Goal: Complete application form: Complete application form

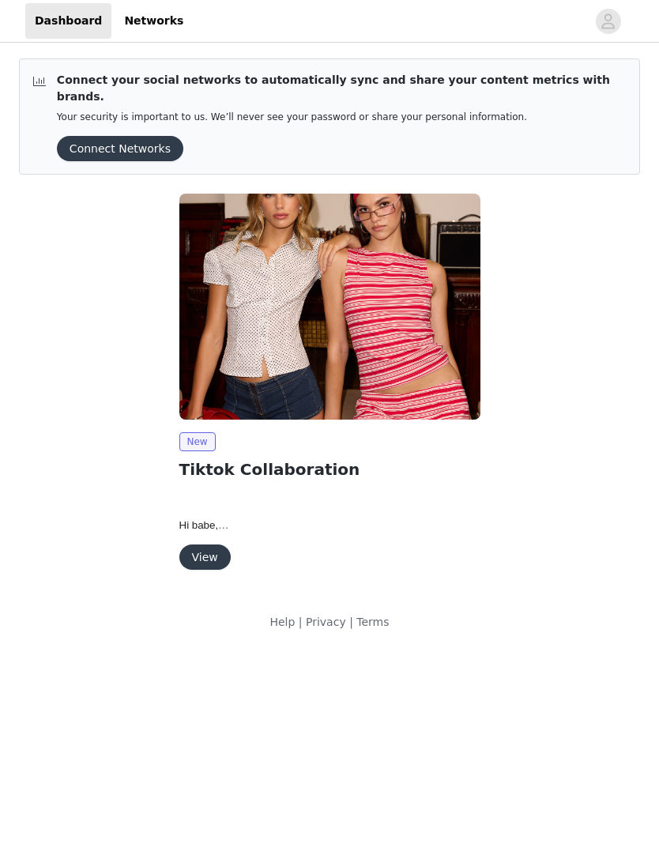
click at [210, 549] on button "View" at bounding box center [204, 557] width 51 height 25
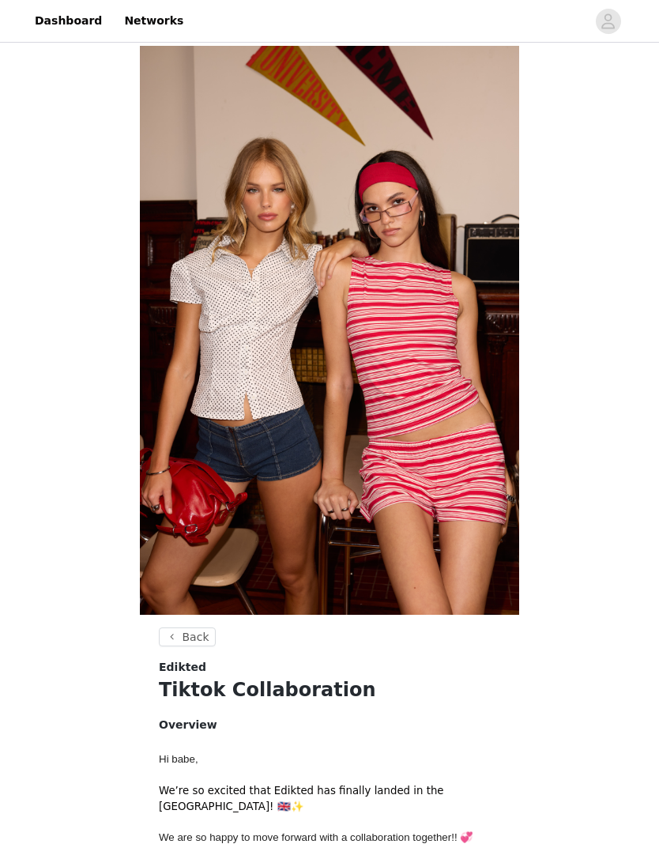
click at [57, 17] on link "Dashboard" at bounding box center [68, 21] width 86 height 36
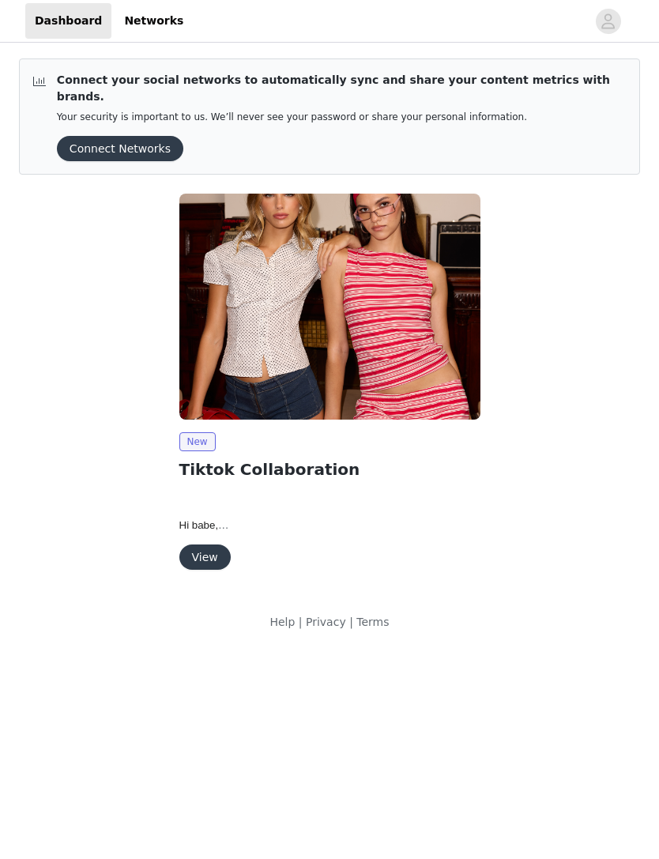
click at [194, 549] on button "View" at bounding box center [204, 557] width 51 height 25
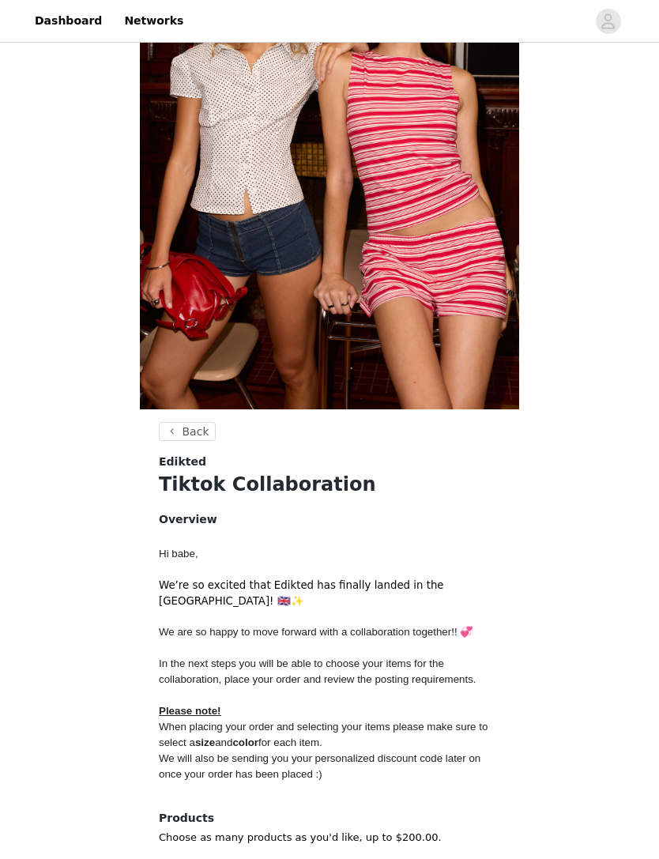
scroll to position [273, 0]
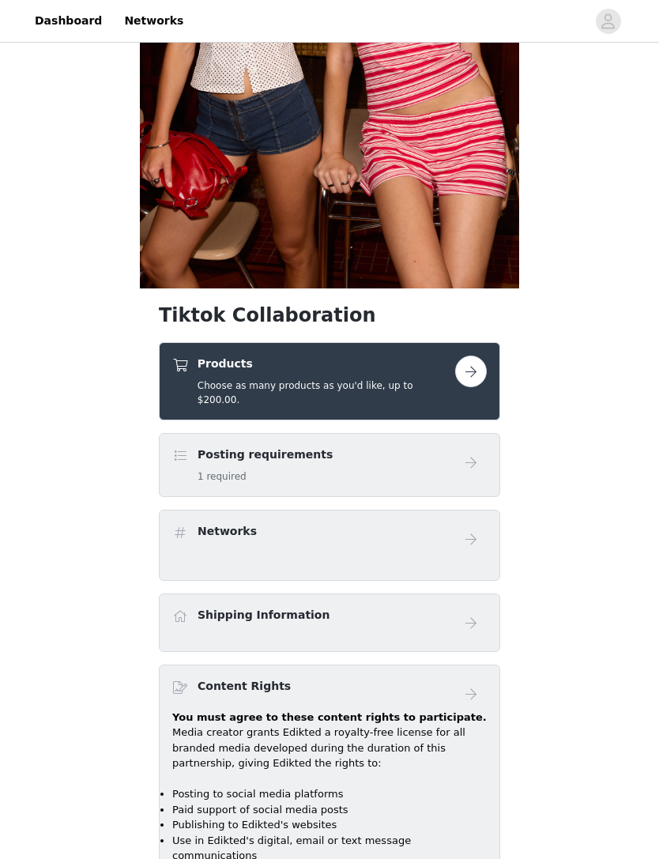
scroll to position [342, 0]
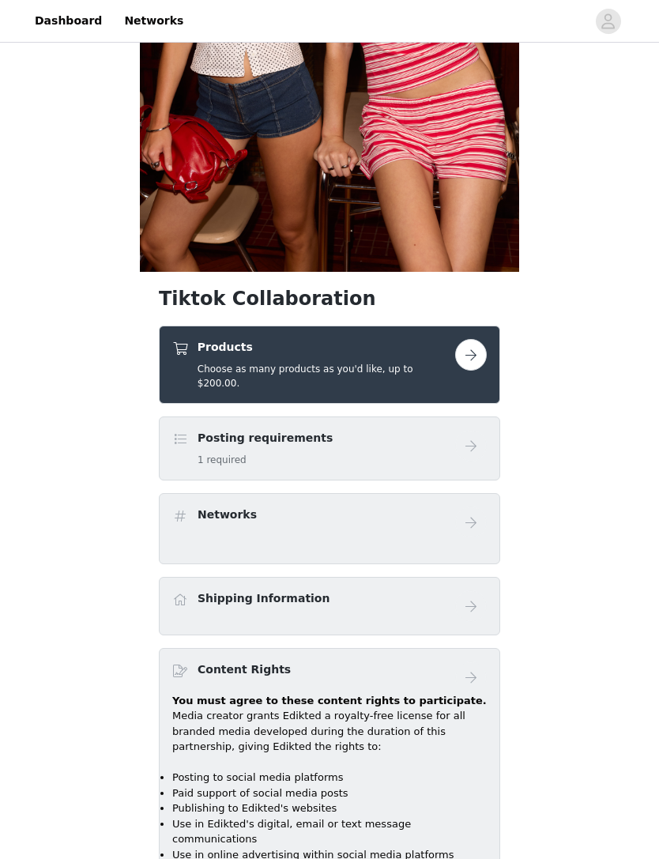
click at [473, 356] on button "button" at bounding box center [471, 356] width 32 height 32
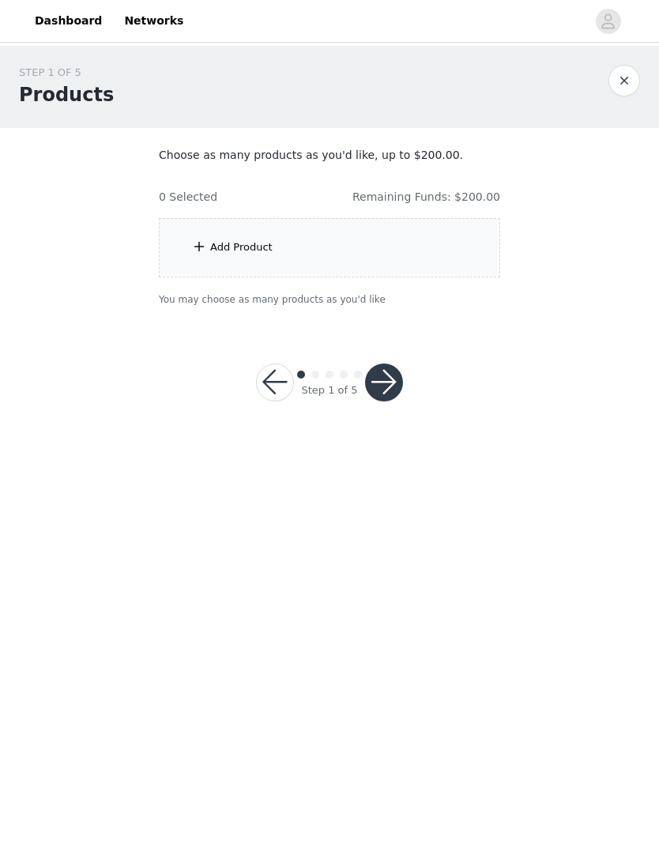
click at [384, 382] on button "button" at bounding box center [384, 383] width 38 height 38
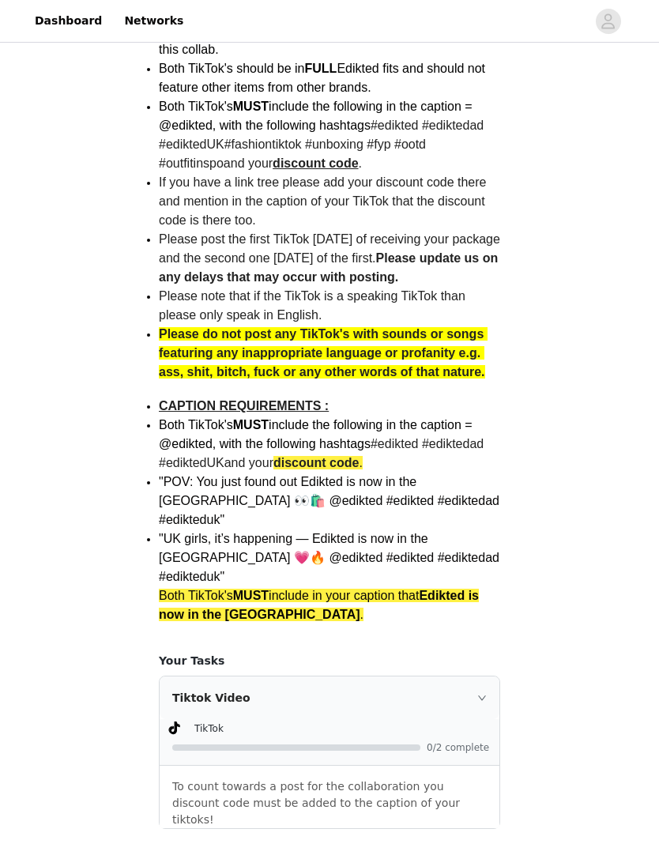
scroll to position [488, 0]
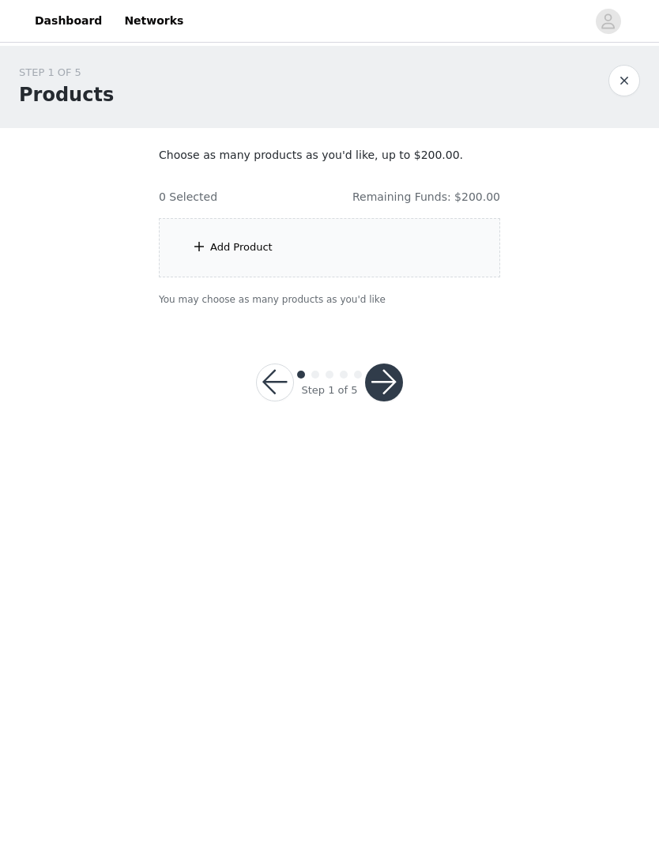
click at [327, 251] on div "Add Product" at bounding box center [329, 247] width 341 height 59
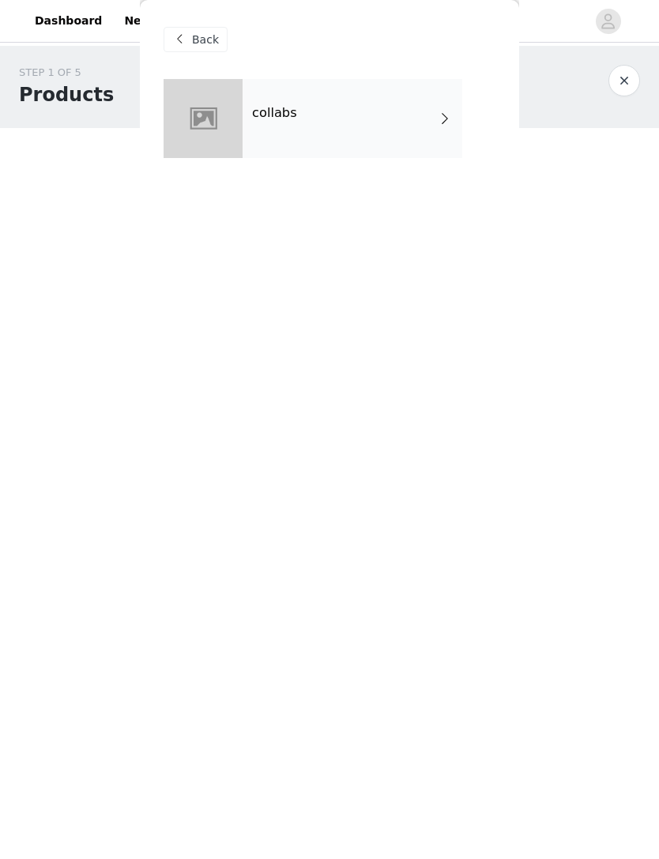
click at [378, 115] on div "collabs" at bounding box center [353, 118] width 220 height 79
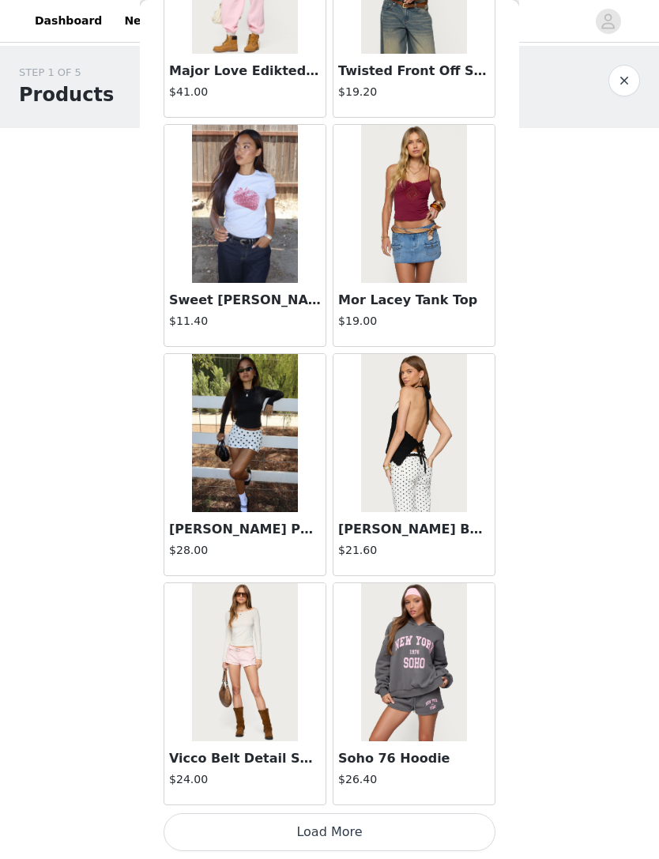
click at [400, 829] on button "Load More" at bounding box center [330, 832] width 332 height 38
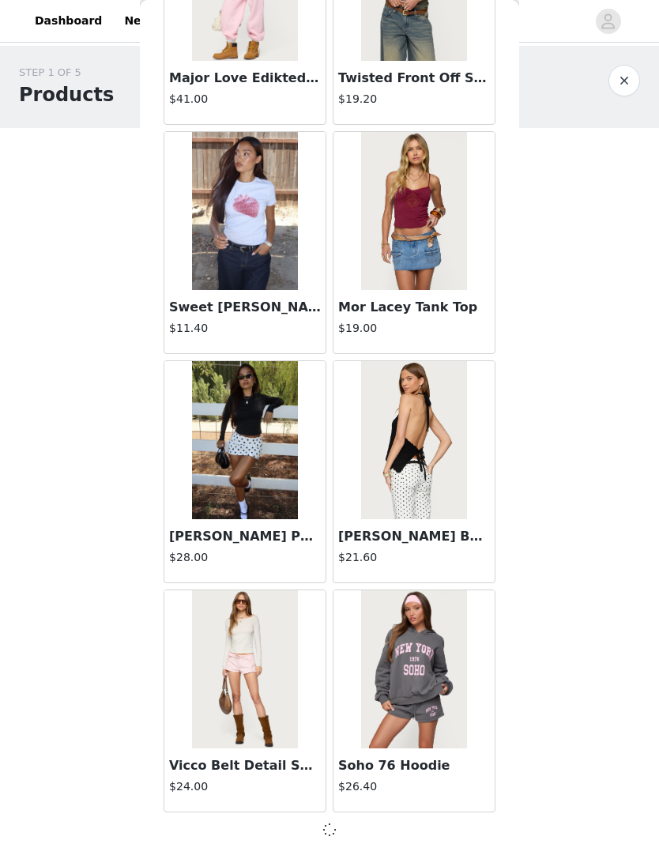
scroll to position [1552, 0]
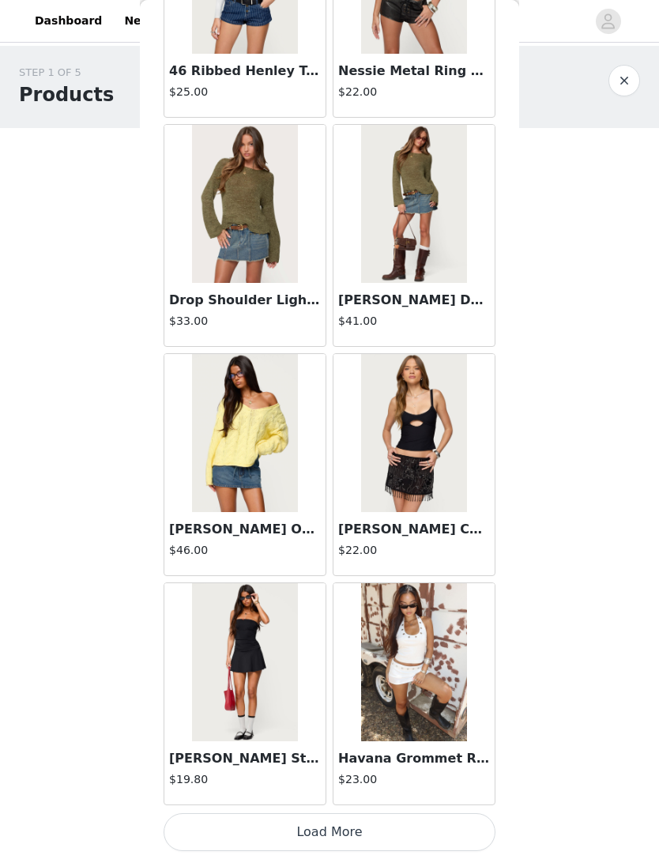
click at [383, 840] on button "Load More" at bounding box center [330, 832] width 332 height 38
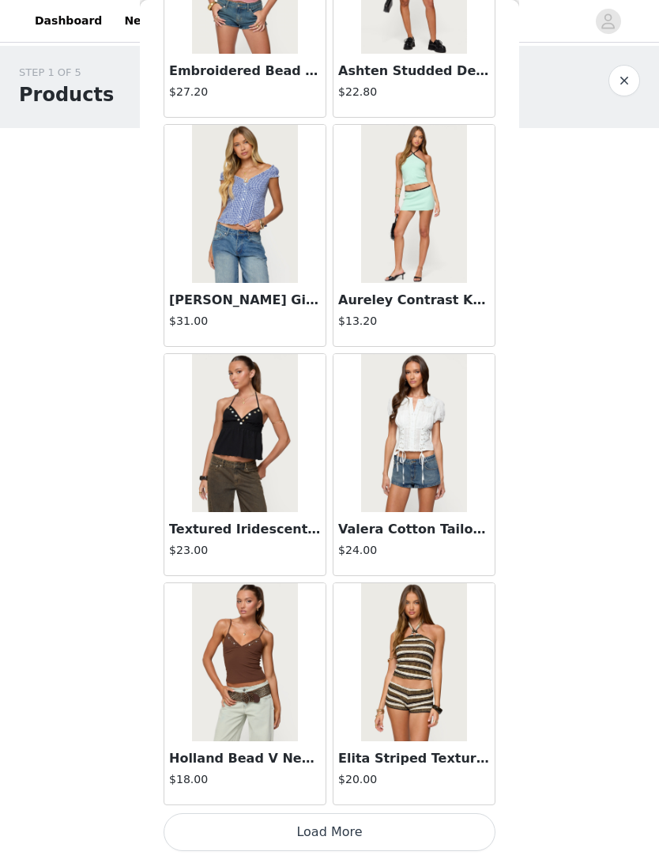
click at [390, 825] on button "Load More" at bounding box center [330, 832] width 332 height 38
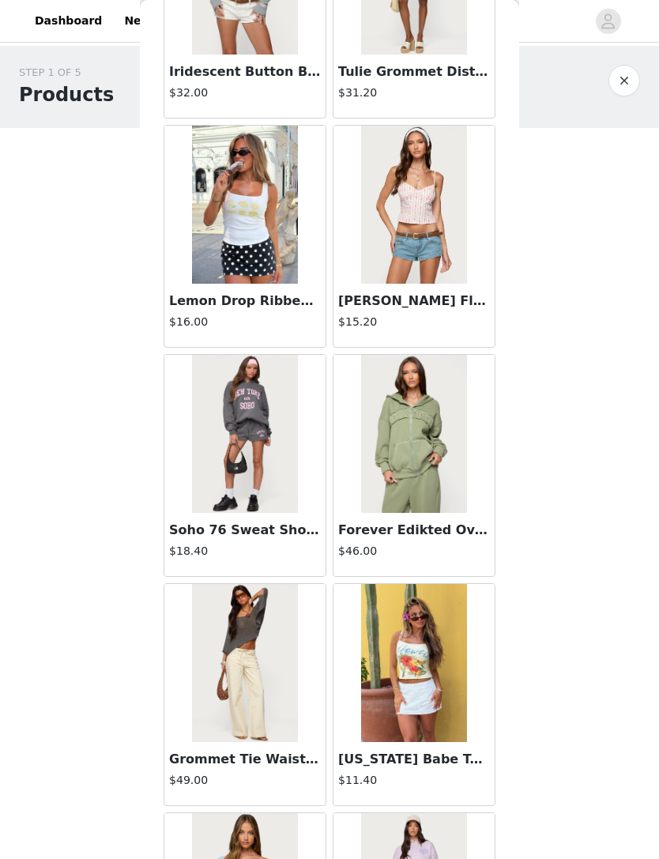
scroll to position [419, 0]
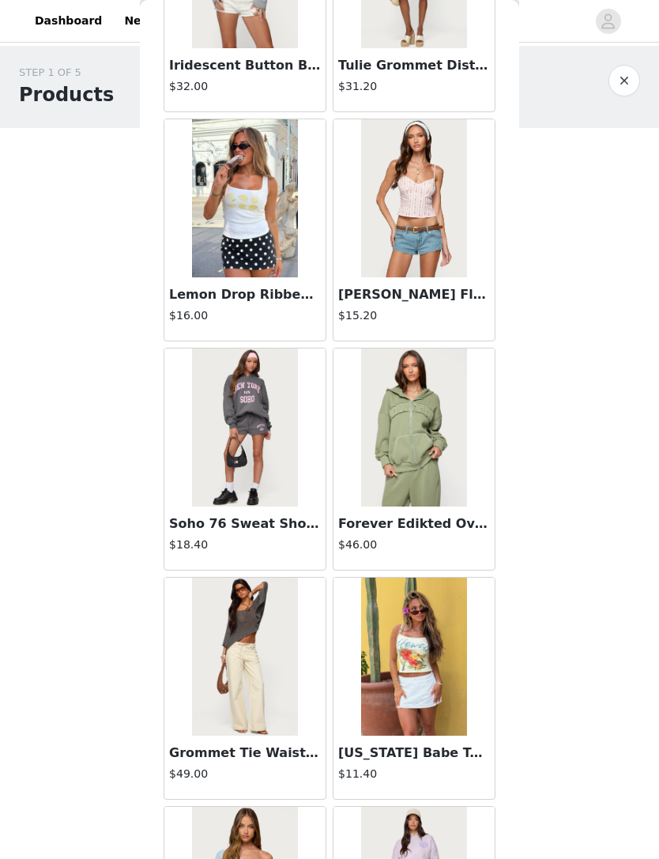
click at [233, 643] on img at bounding box center [244, 657] width 105 height 158
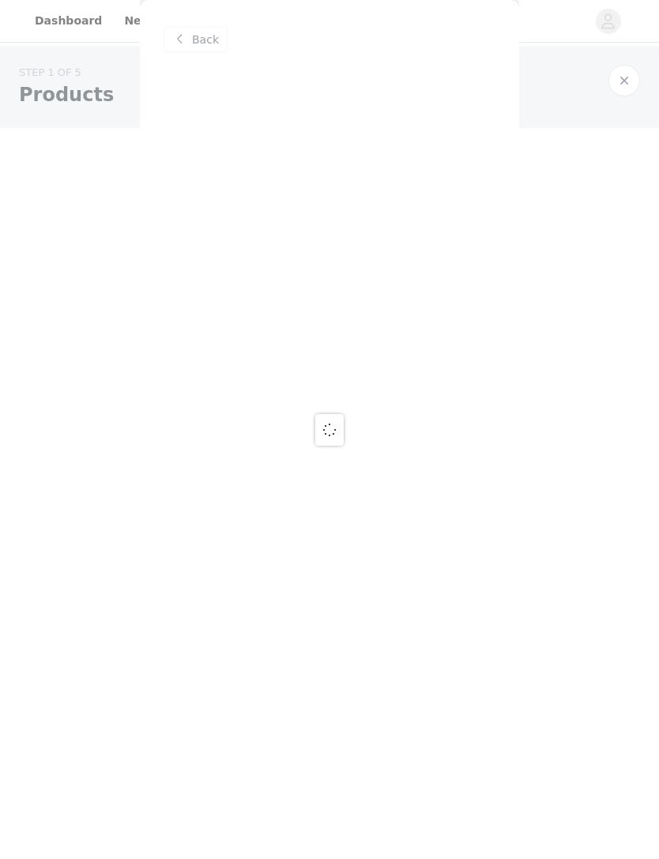
scroll to position [0, 0]
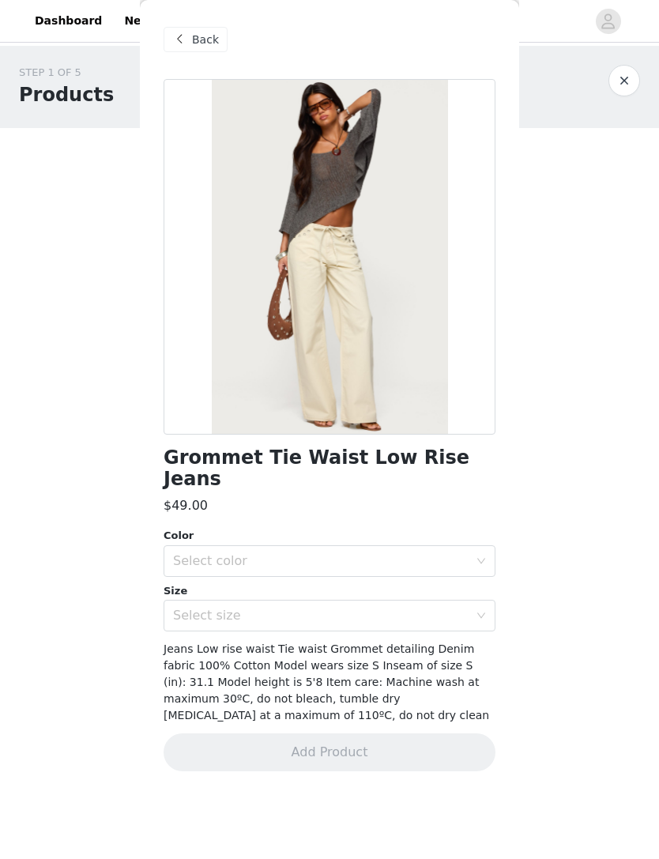
click at [181, 36] on span at bounding box center [179, 39] width 19 height 19
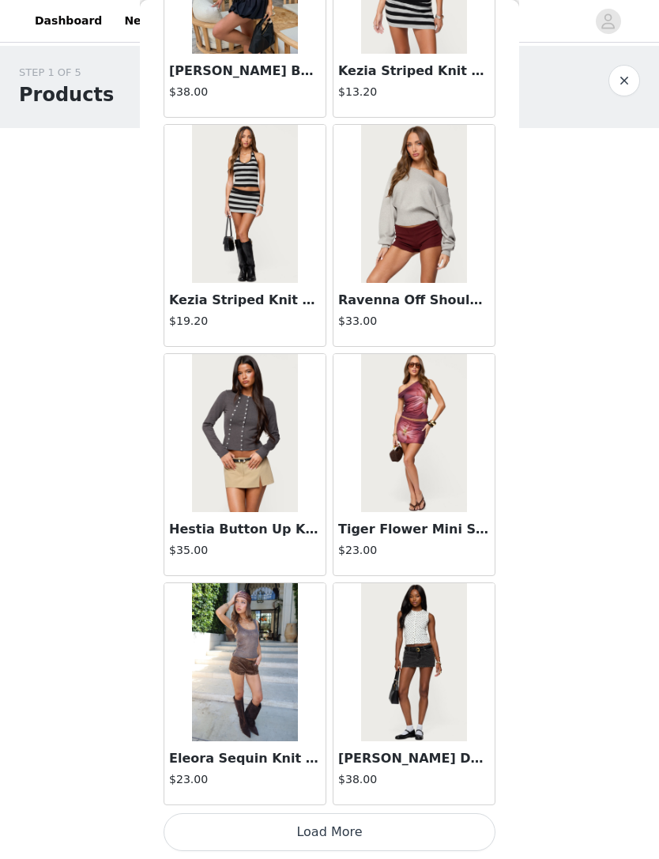
scroll to position [8436, 0]
click at [437, 822] on button "Load More" at bounding box center [330, 832] width 332 height 38
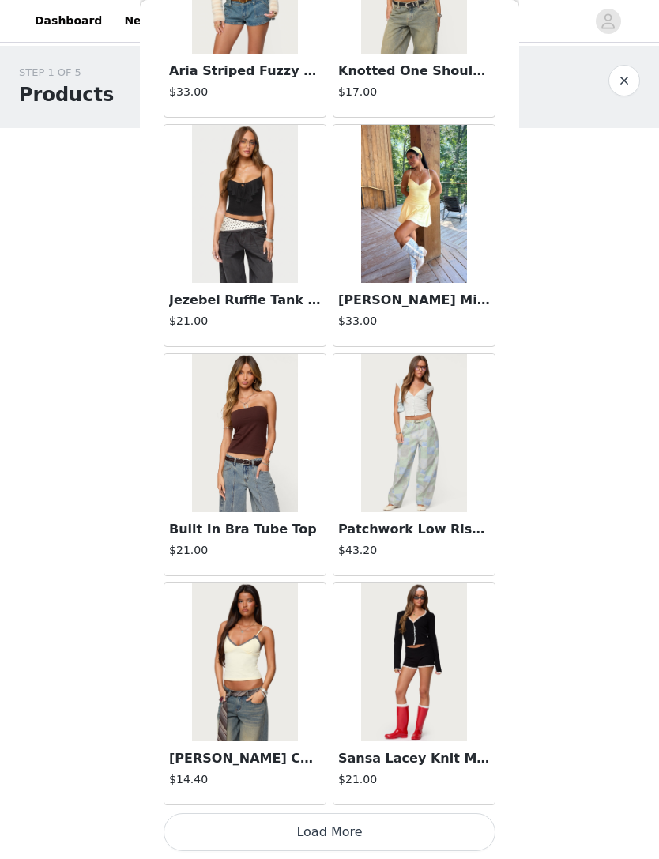
scroll to position [10728, 0]
click at [390, 831] on button "Load More" at bounding box center [330, 832] width 332 height 38
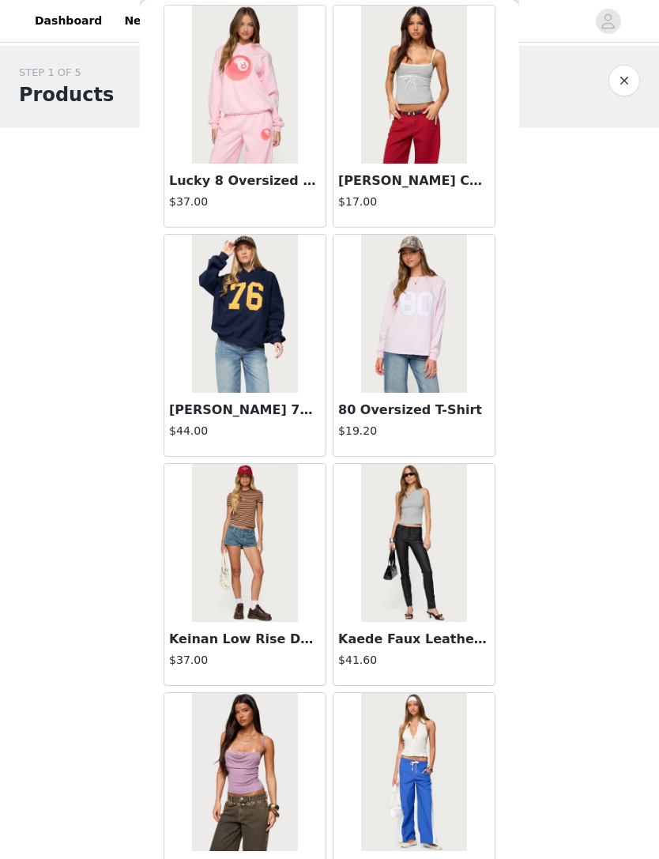
scroll to position [12467, 0]
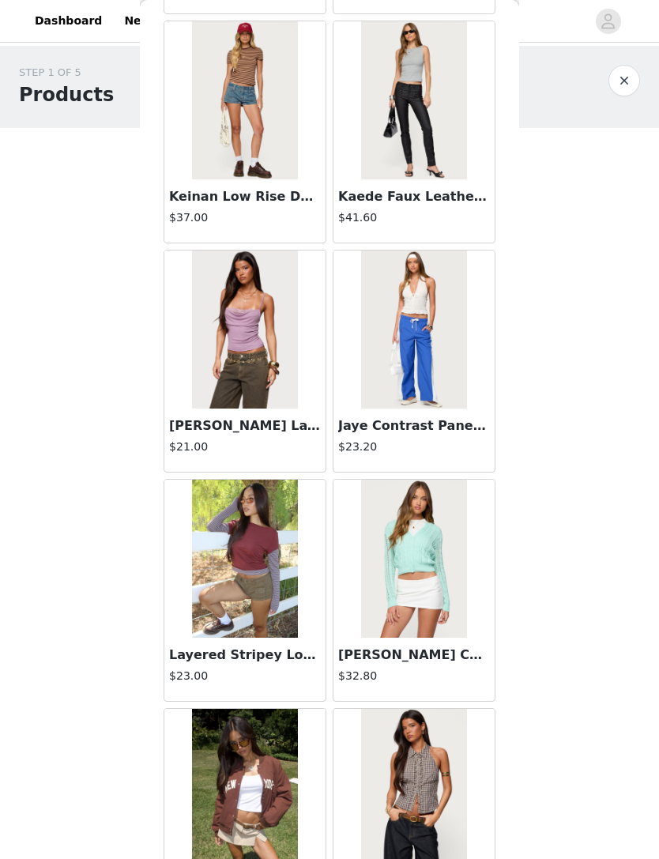
click at [428, 270] on img at bounding box center [413, 330] width 105 height 158
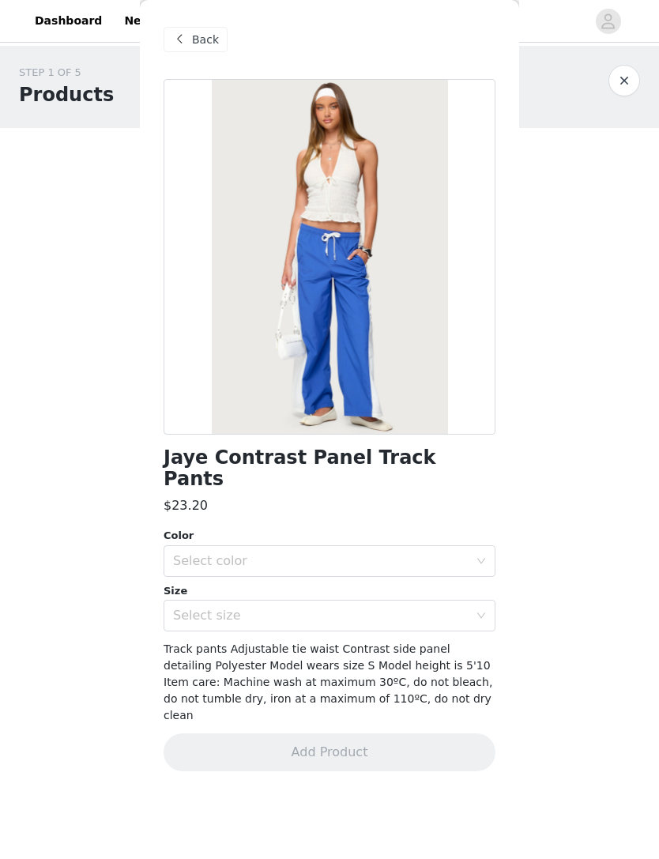
scroll to position [0, 0]
click at [196, 36] on span "Back" at bounding box center [205, 40] width 27 height 17
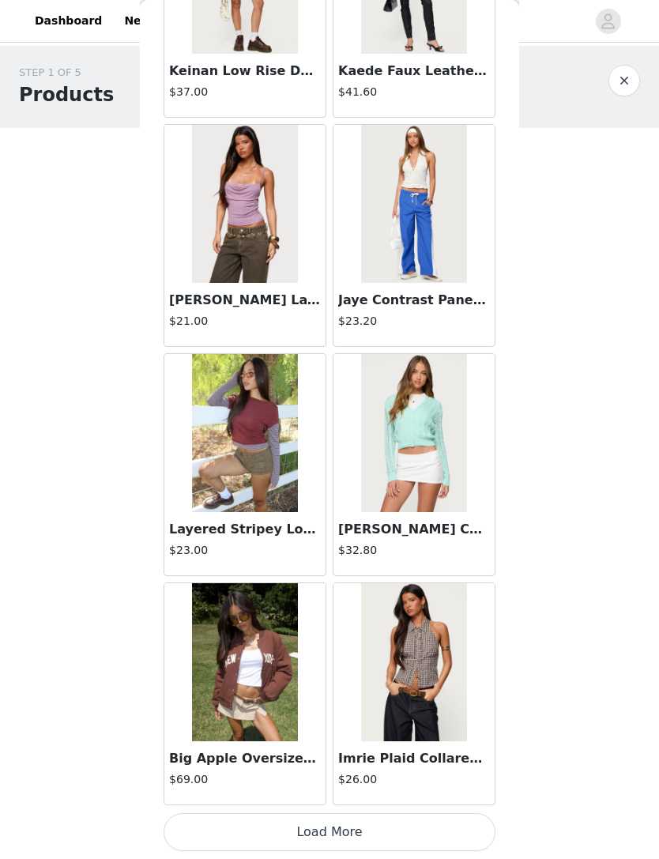
click at [375, 820] on button "Load More" at bounding box center [330, 832] width 332 height 38
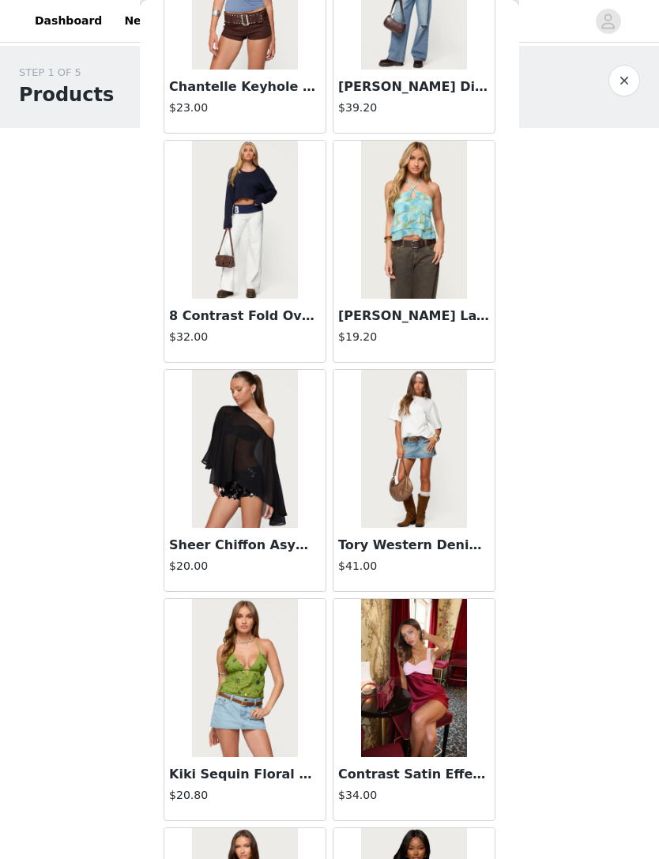
scroll to position [15080, 0]
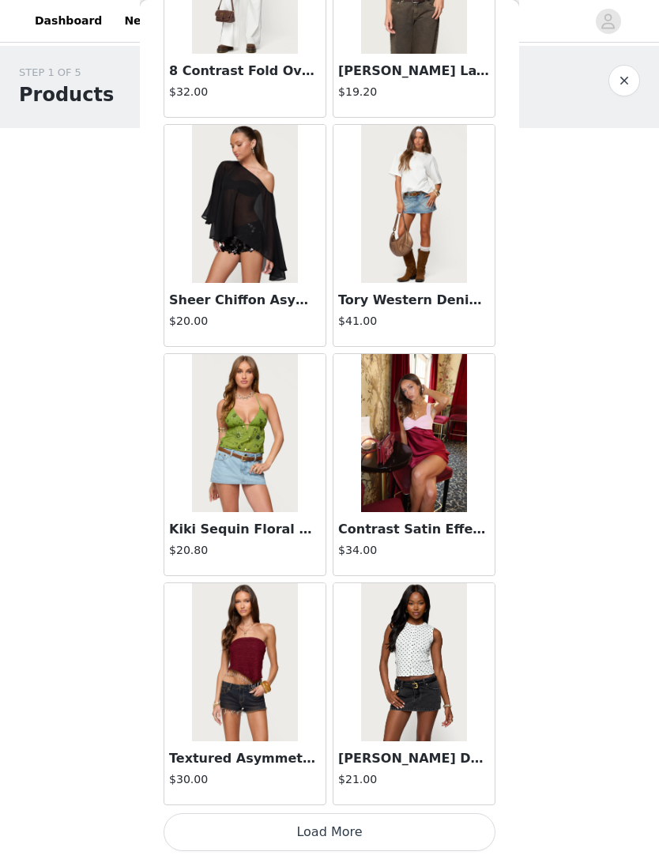
click at [399, 831] on button "Load More" at bounding box center [330, 832] width 332 height 38
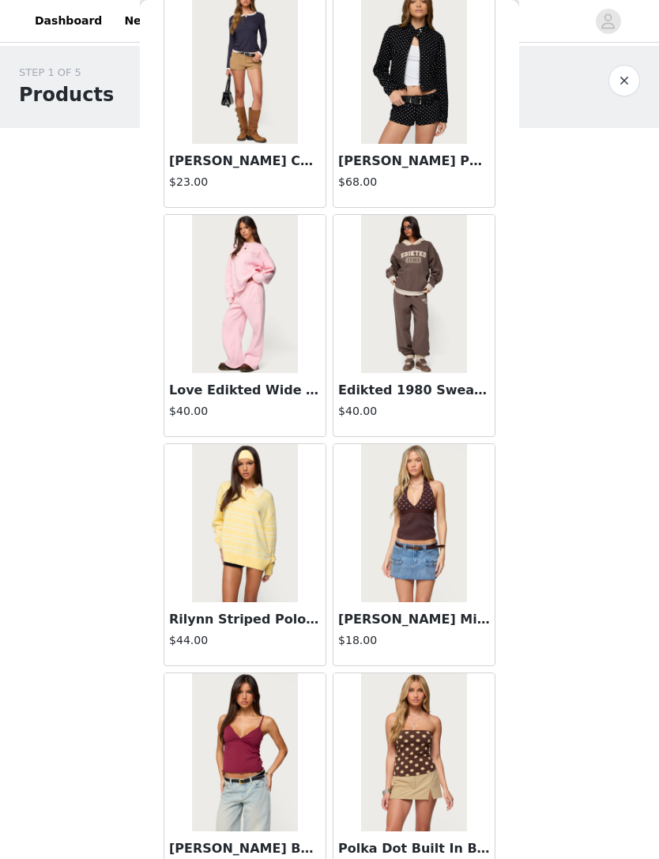
scroll to position [16302, 0]
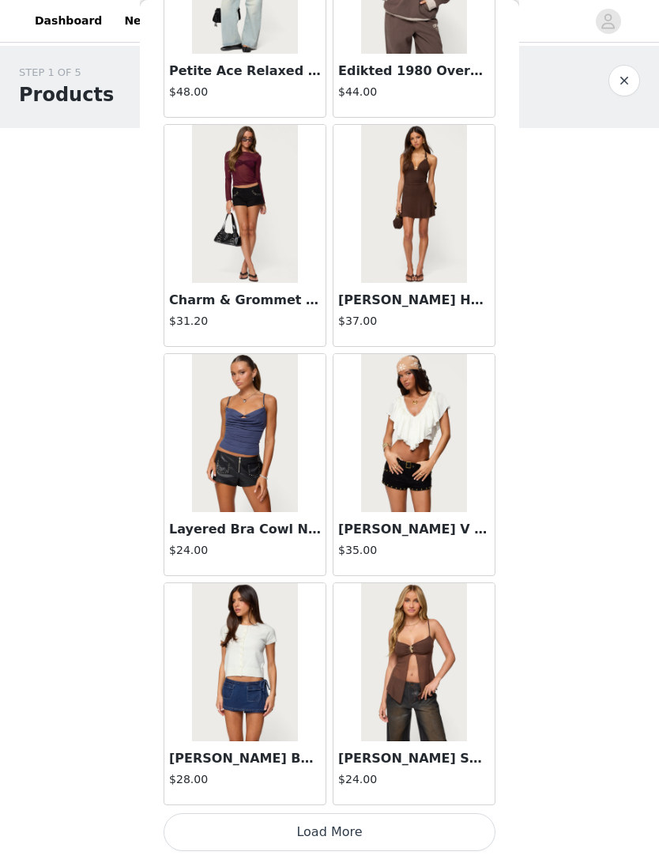
click at [398, 828] on button "Load More" at bounding box center [330, 832] width 332 height 38
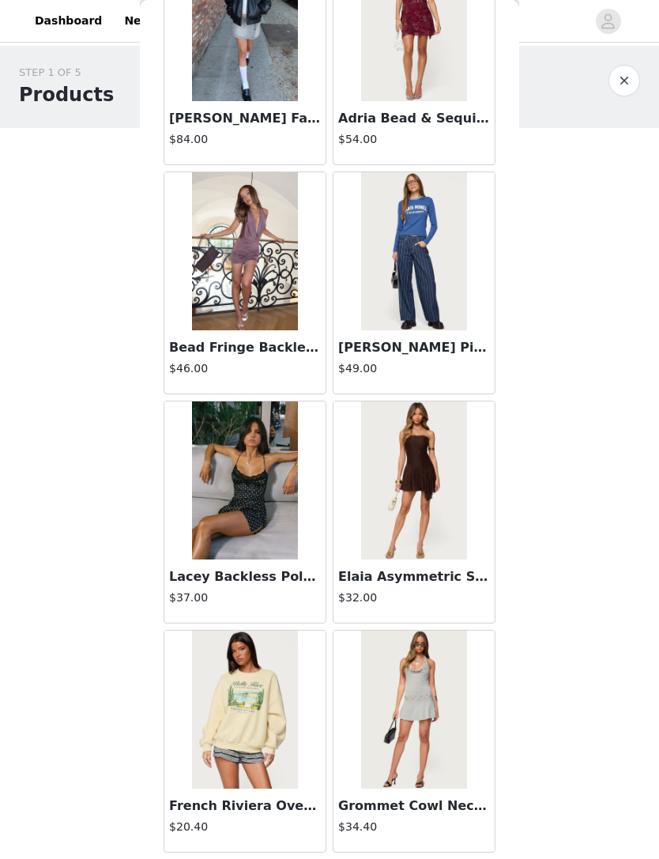
scroll to position [19223, 0]
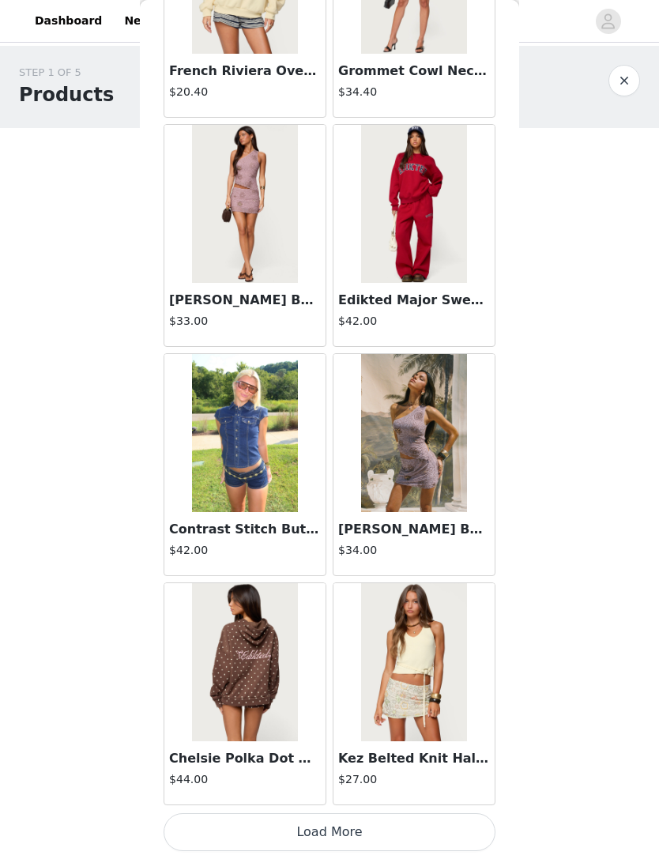
click at [404, 816] on button "Load More" at bounding box center [330, 832] width 332 height 38
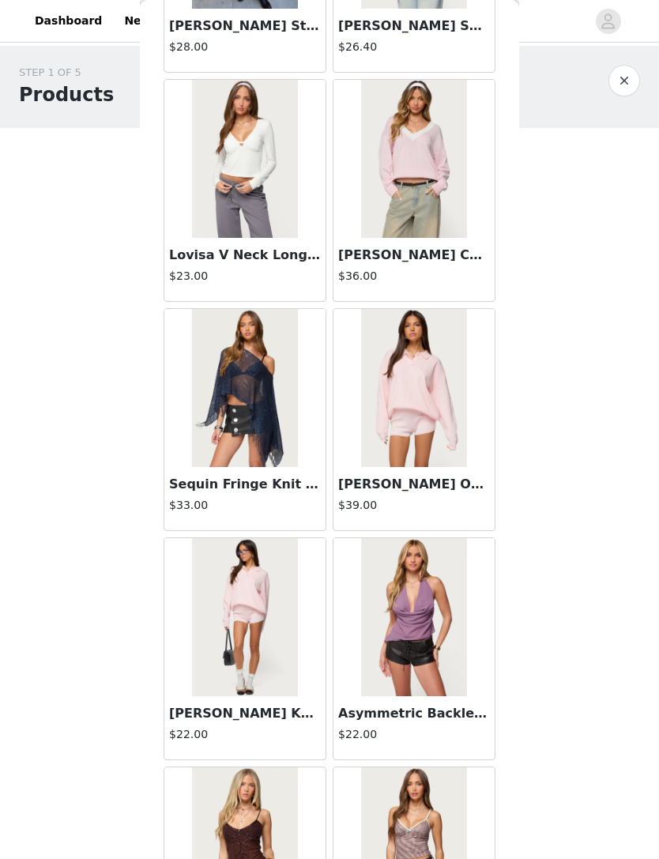
scroll to position [21786, 0]
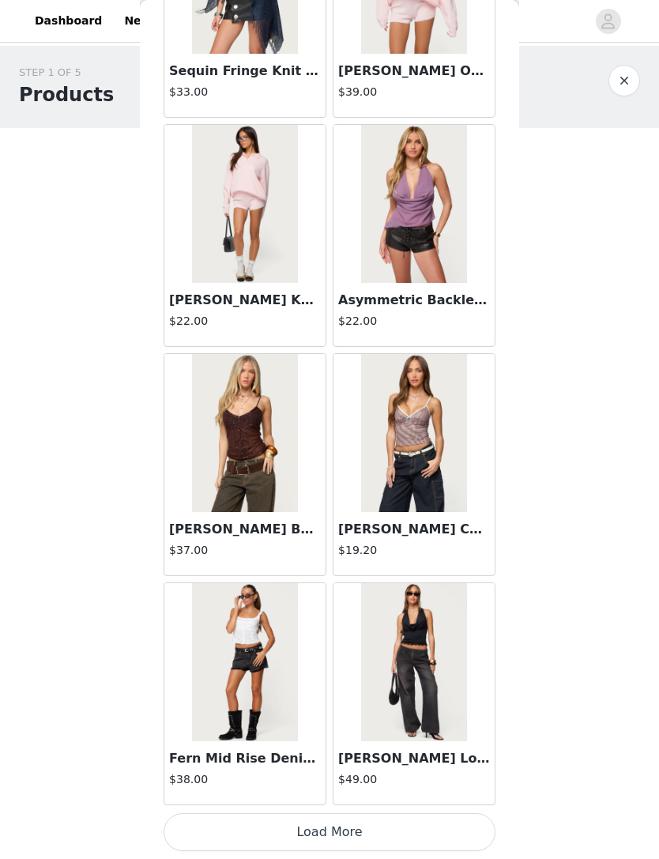
click at [424, 835] on button "Load More" at bounding box center [330, 832] width 332 height 38
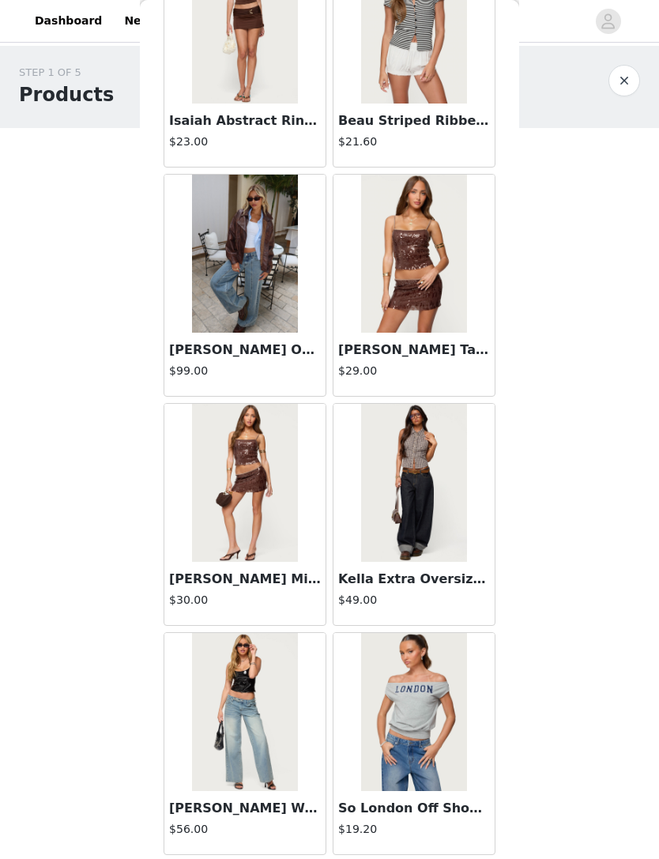
scroll to position [24451, 0]
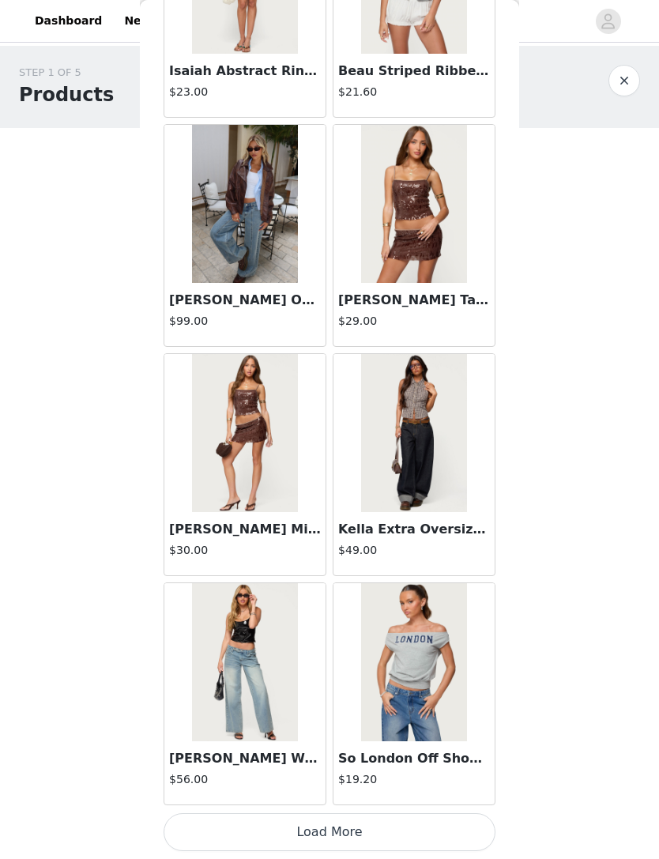
click at [385, 827] on button "Load More" at bounding box center [330, 832] width 332 height 38
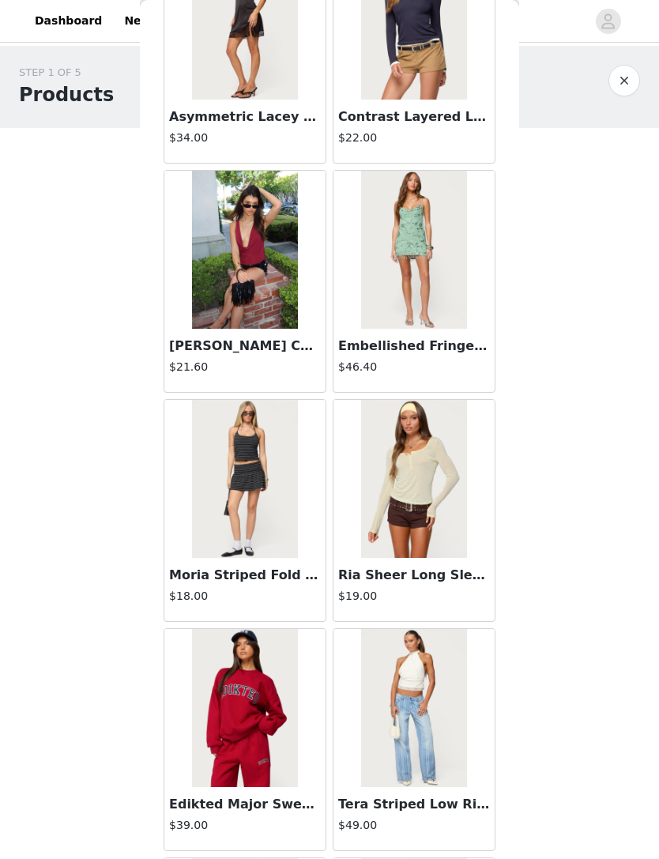
scroll to position [26056, 0]
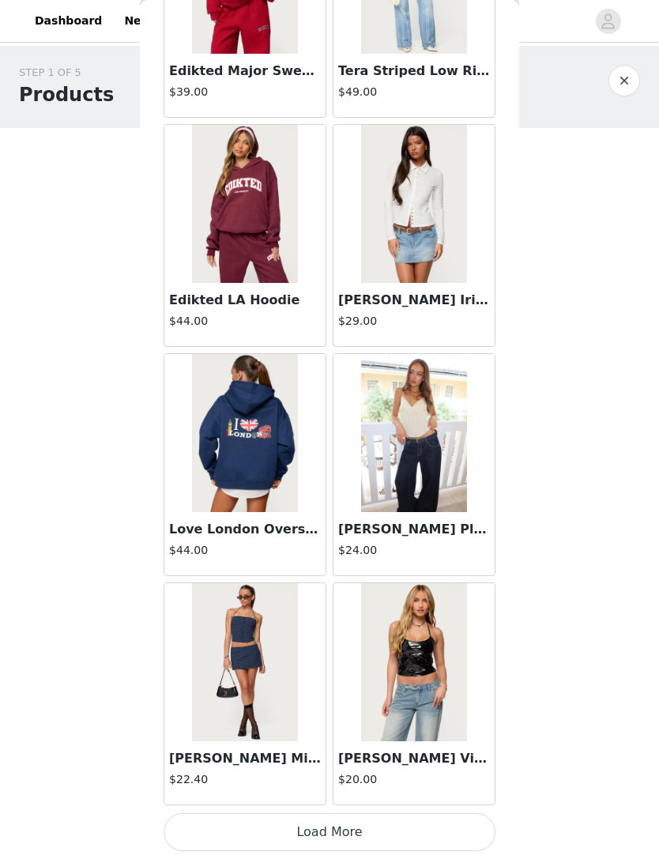
click at [391, 831] on button "Load More" at bounding box center [330, 832] width 332 height 38
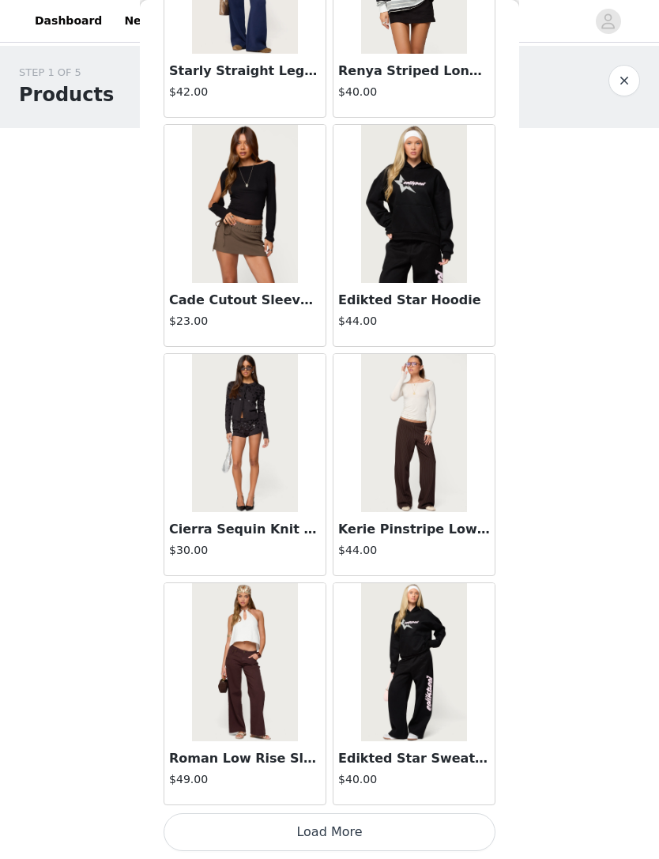
scroll to position [29065, 0]
click at [394, 832] on button "Load More" at bounding box center [330, 832] width 332 height 38
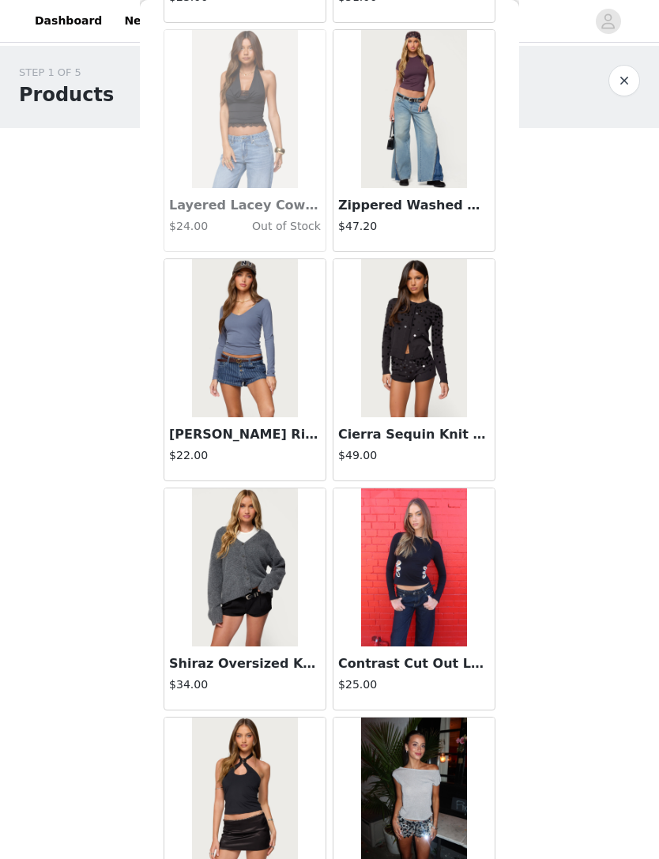
scroll to position [30142, 0]
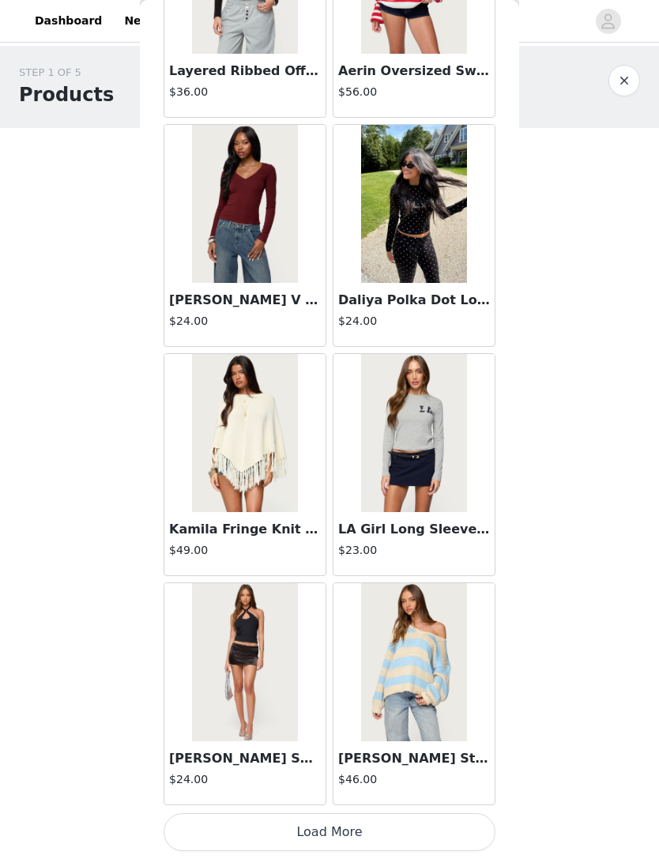
click at [371, 820] on button "Load More" at bounding box center [330, 832] width 332 height 38
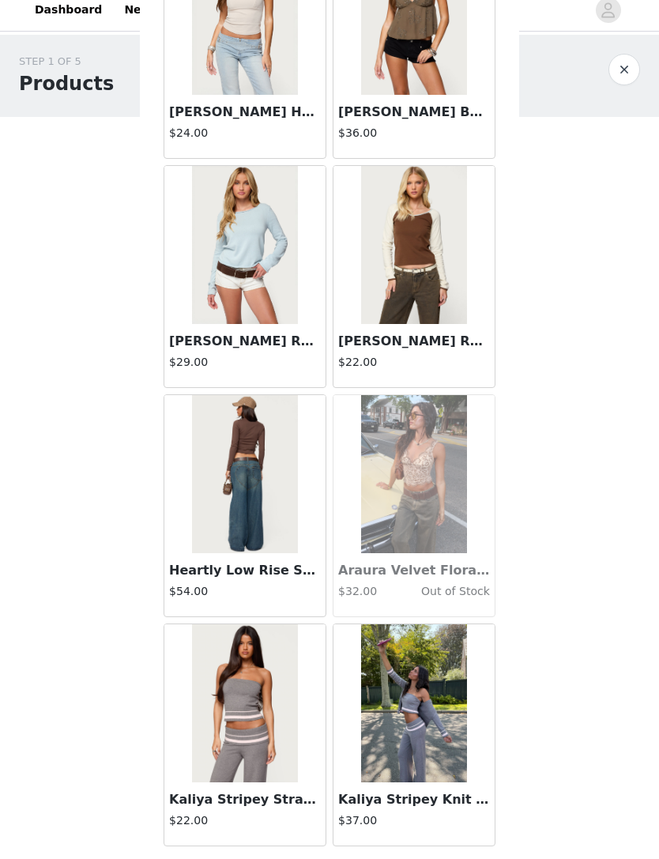
scroll to position [33399, 0]
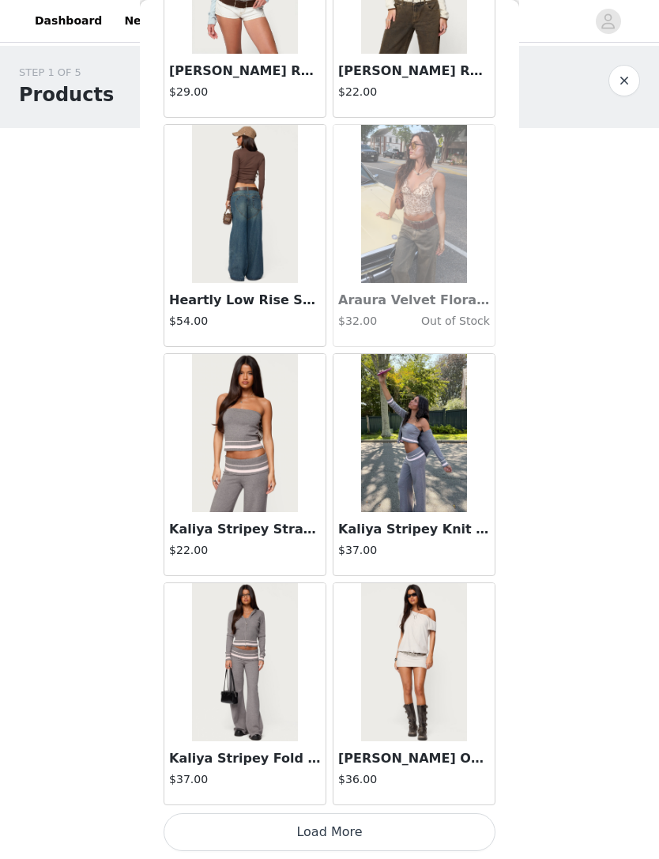
click at [380, 831] on button "Load More" at bounding box center [330, 832] width 332 height 38
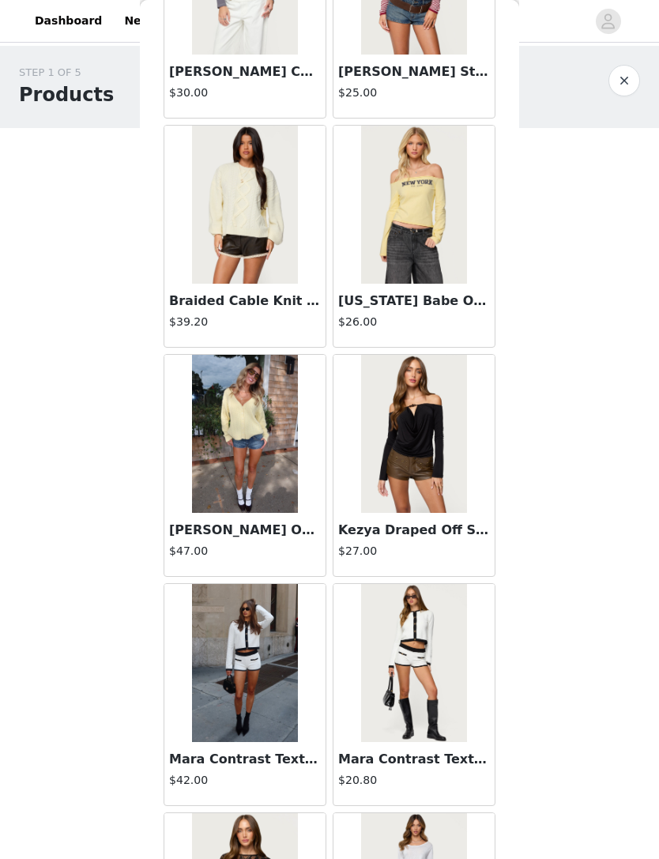
scroll to position [35712, 0]
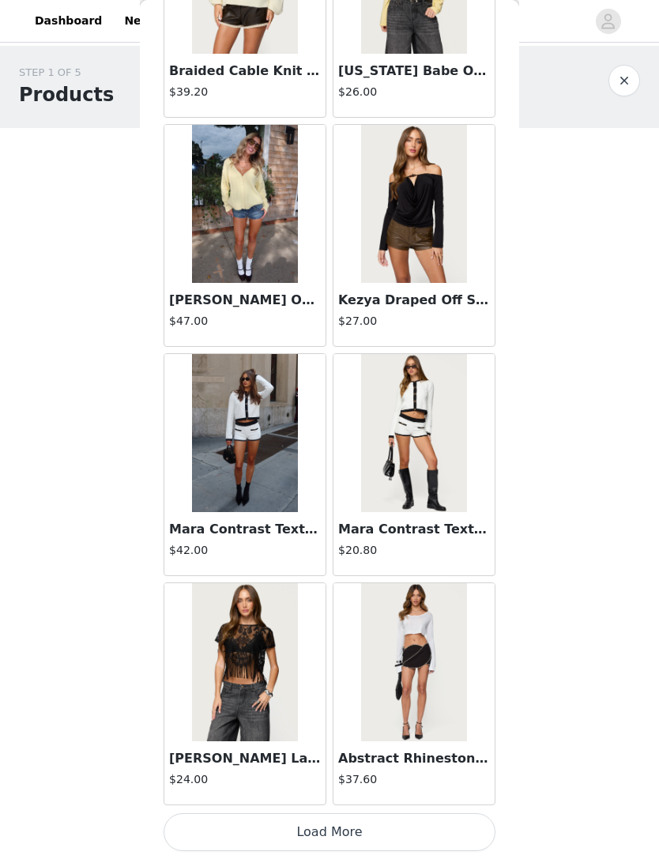
click at [390, 828] on button "Load More" at bounding box center [330, 832] width 332 height 38
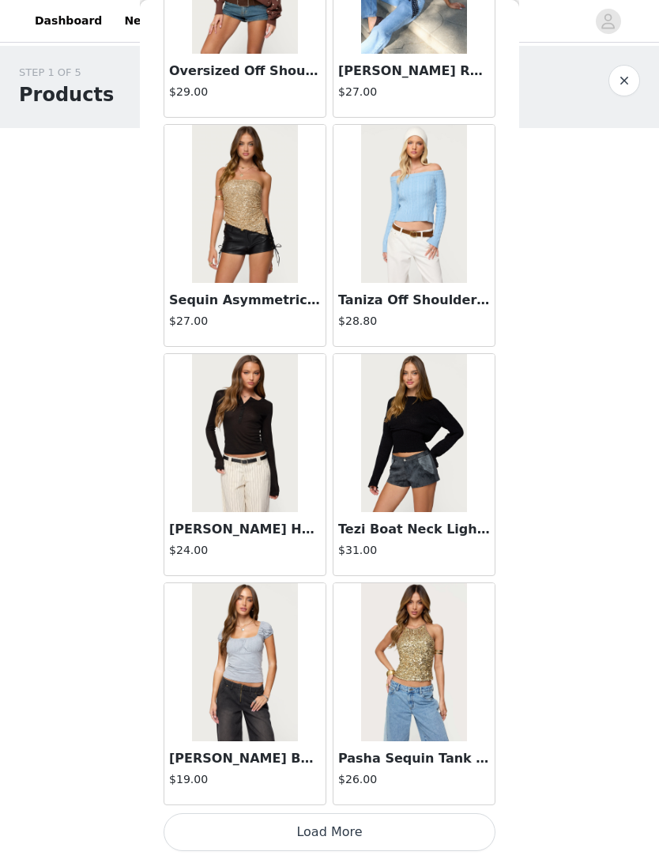
scroll to position [38233, 0]
click at [368, 823] on button "Load More" at bounding box center [330, 832] width 332 height 38
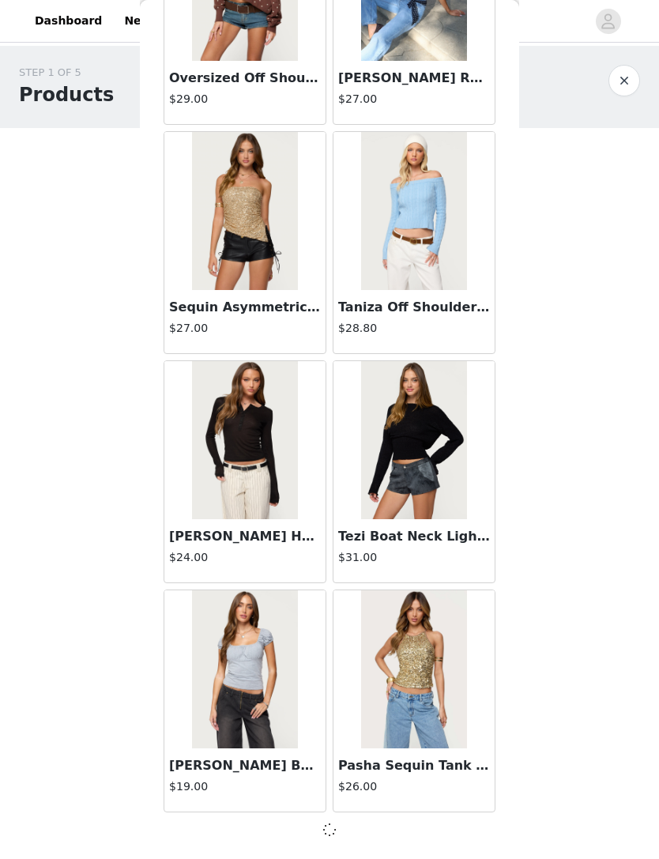
scroll to position [38226, 0]
click at [372, 831] on div at bounding box center [330, 829] width 332 height 19
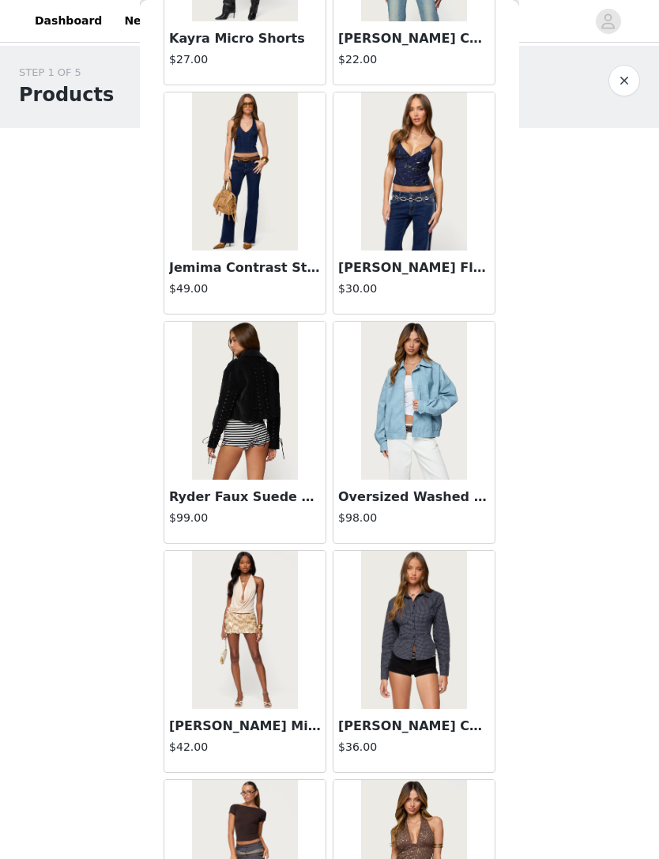
scroll to position [40122, 0]
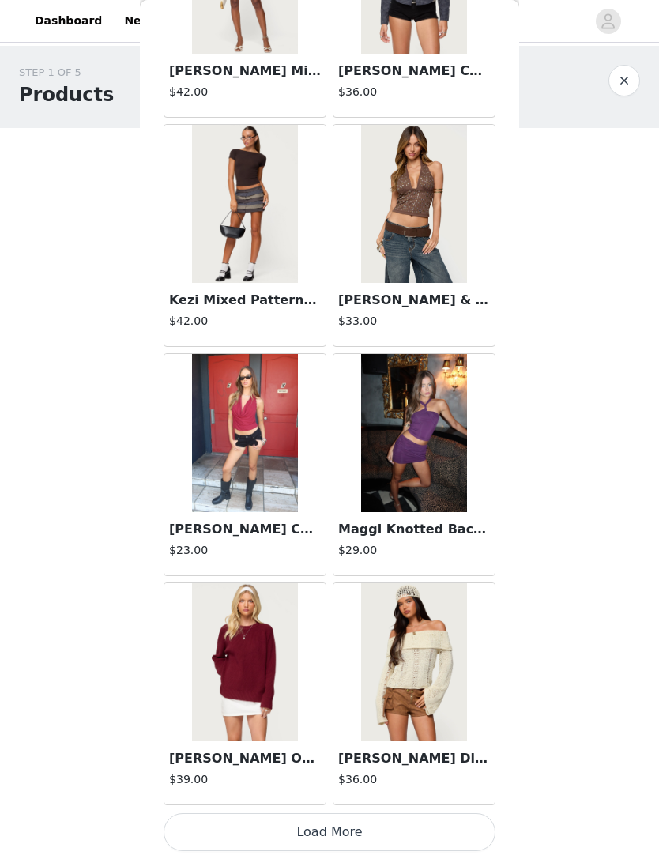
click at [405, 829] on button "Load More" at bounding box center [330, 832] width 332 height 38
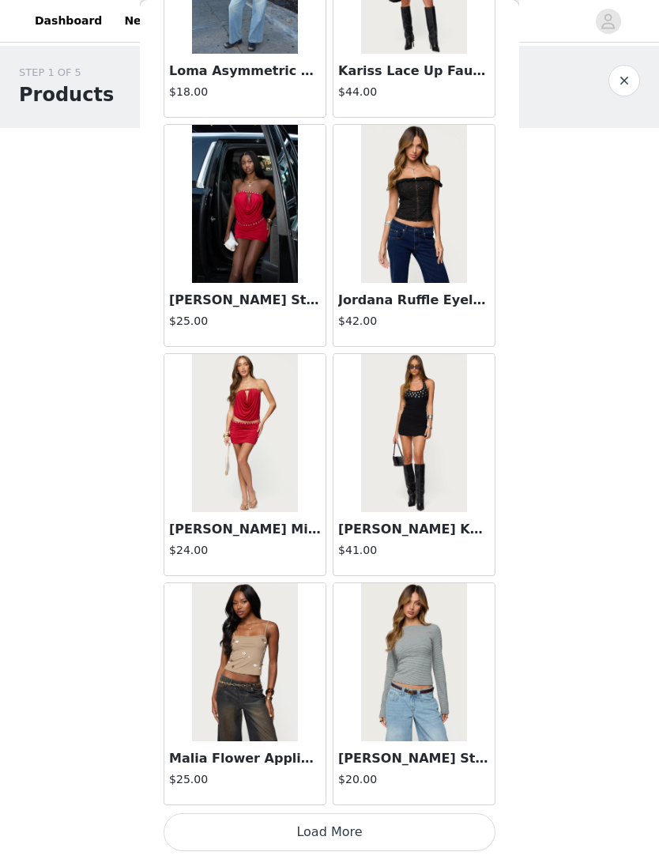
scroll to position [42817, 0]
click at [406, 814] on button "Load More" at bounding box center [330, 832] width 332 height 38
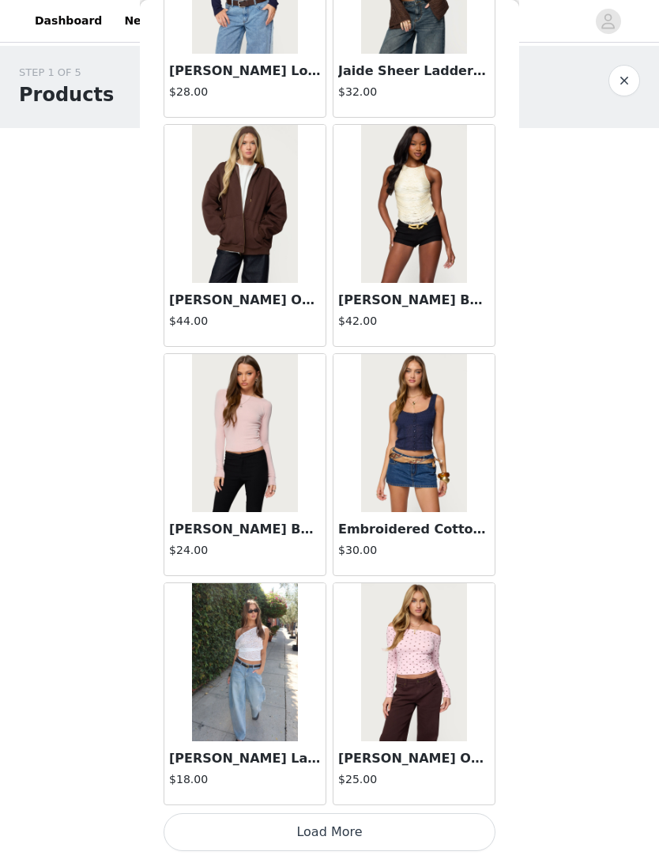
scroll to position [45109, 0]
click at [356, 822] on button "Load More" at bounding box center [330, 832] width 332 height 38
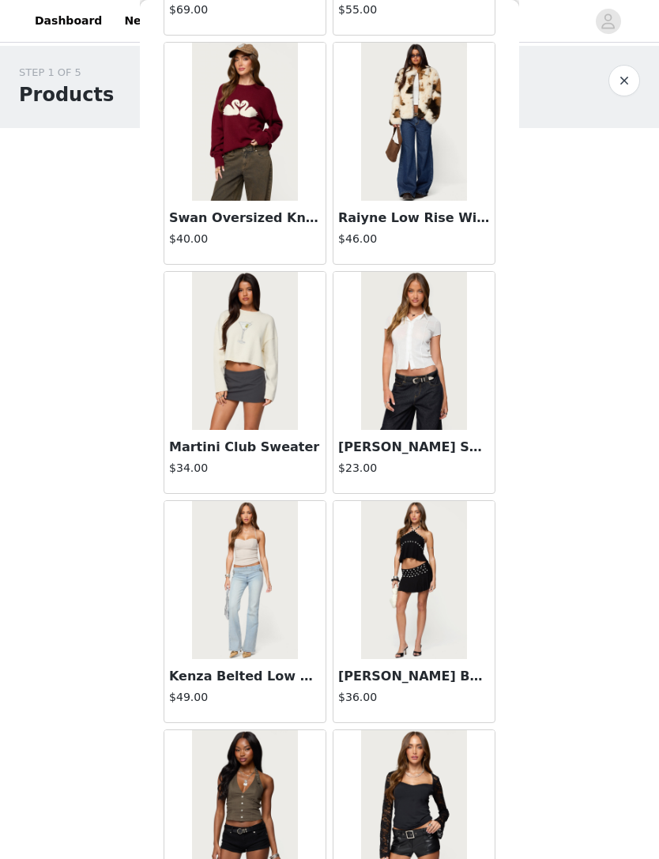
scroll to position [47026, 0]
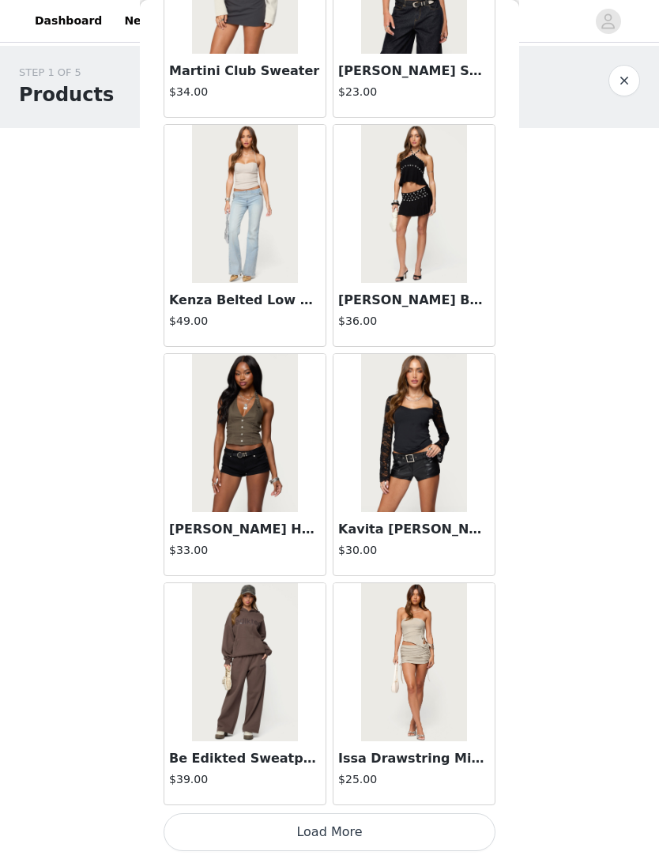
click at [365, 831] on button "Load More" at bounding box center [330, 832] width 332 height 38
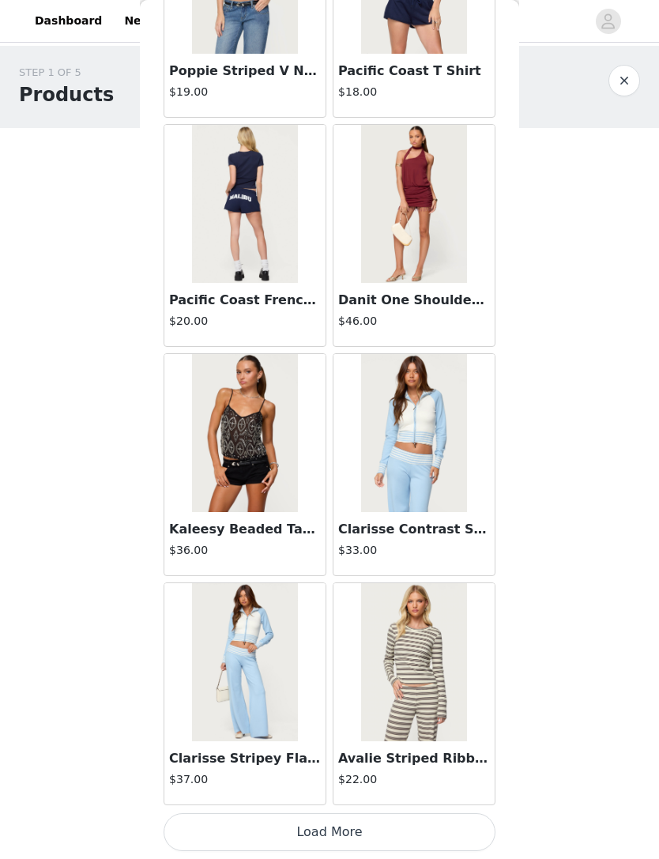
scroll to position [49694, 0]
click at [360, 831] on button "Load More" at bounding box center [330, 832] width 332 height 38
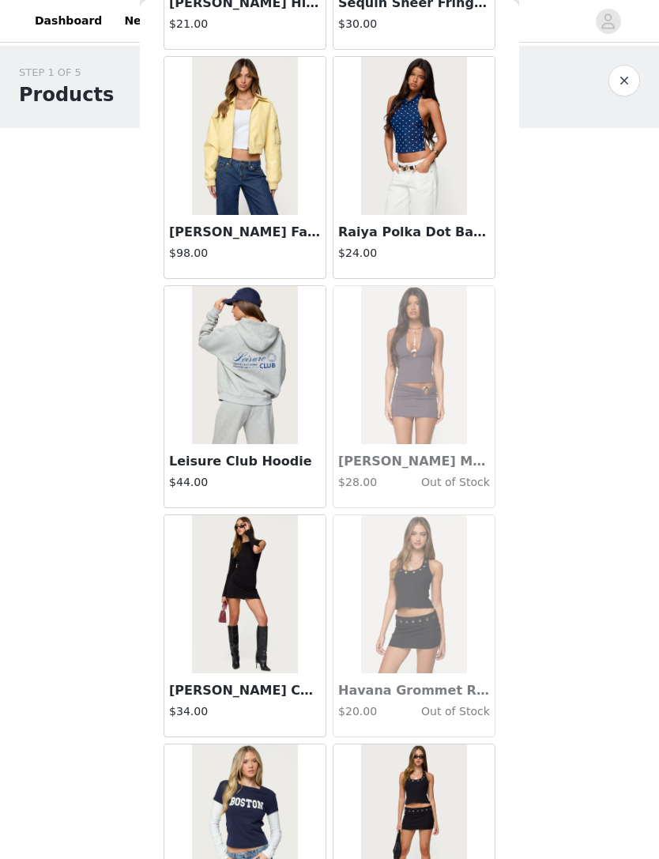
scroll to position [51912, 0]
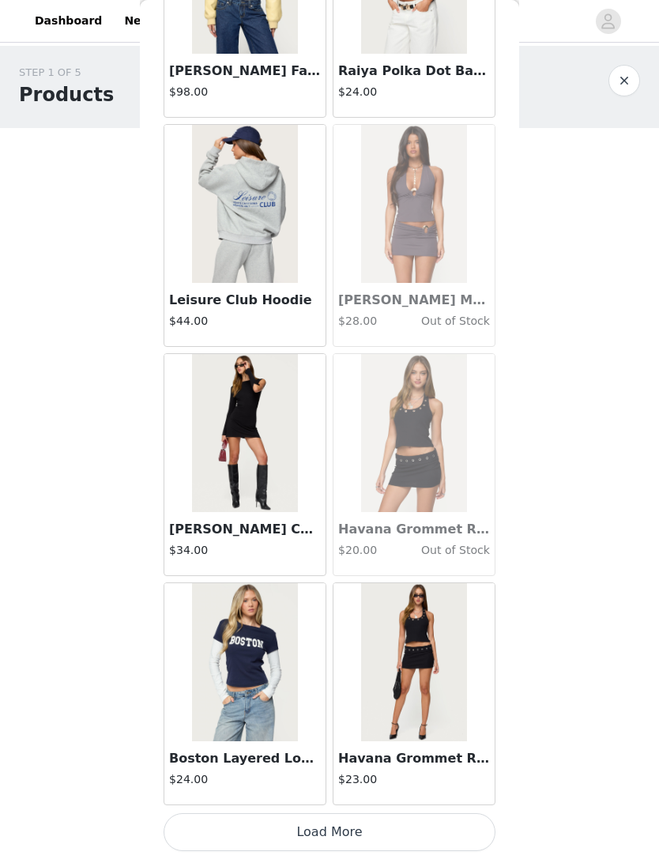
click at [369, 826] on button "Load More" at bounding box center [330, 832] width 332 height 38
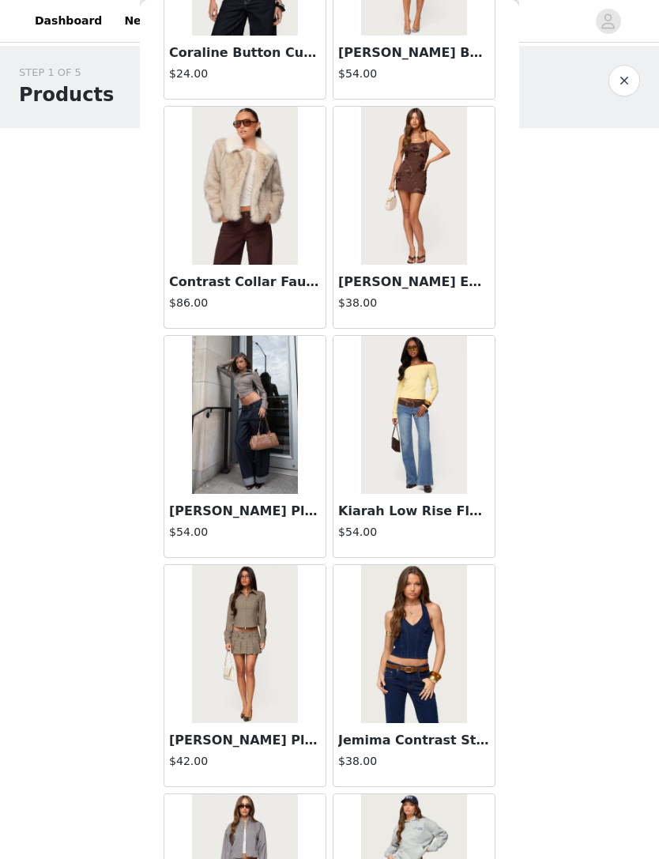
scroll to position [53817, 0]
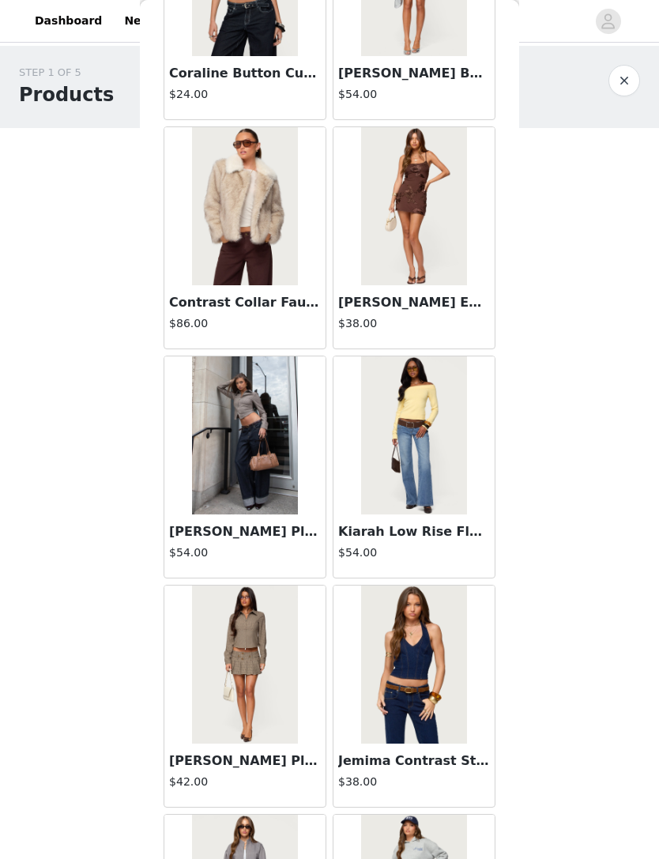
click at [268, 454] on img at bounding box center [244, 435] width 105 height 158
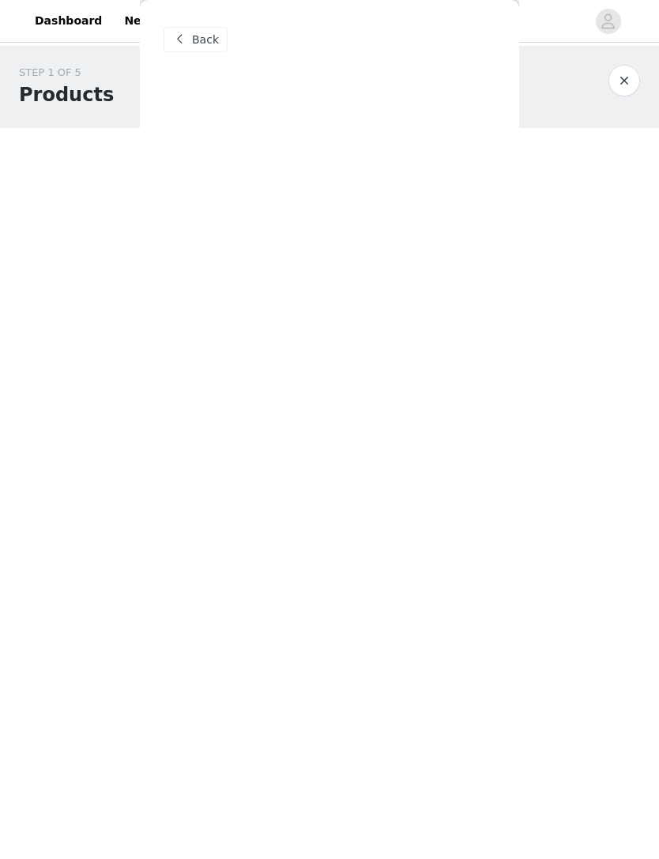
scroll to position [0, 0]
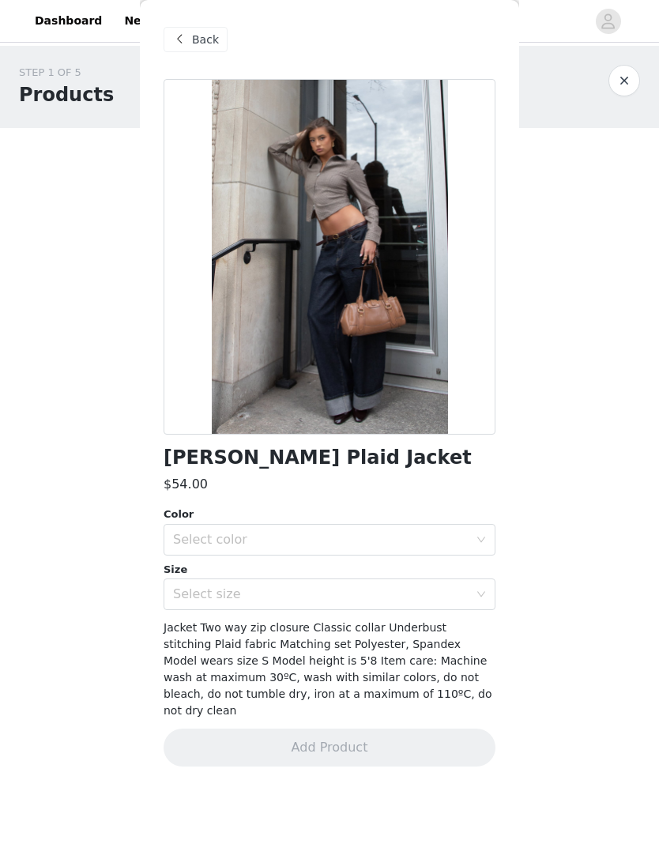
click at [183, 35] on span at bounding box center [179, 39] width 19 height 19
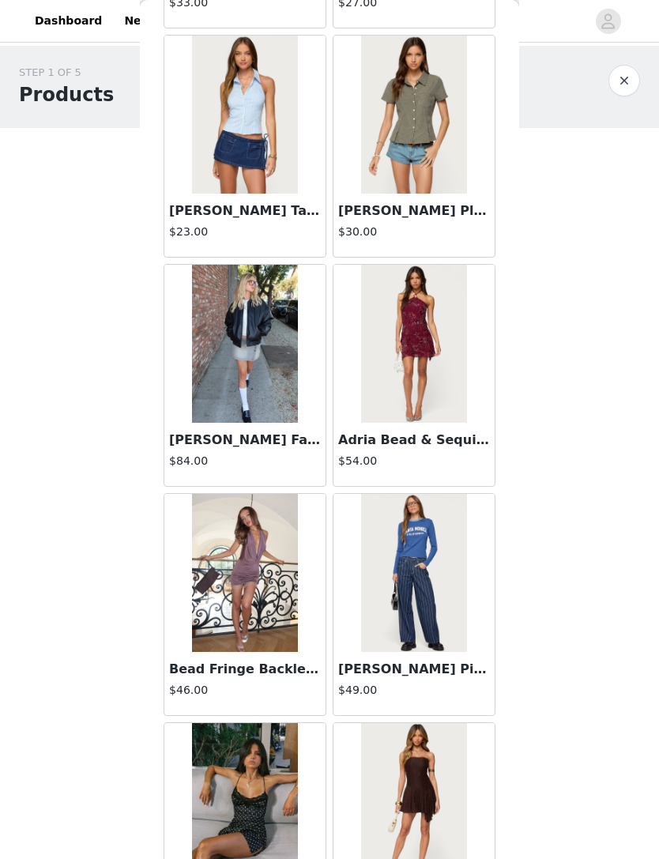
scroll to position [18847, 0]
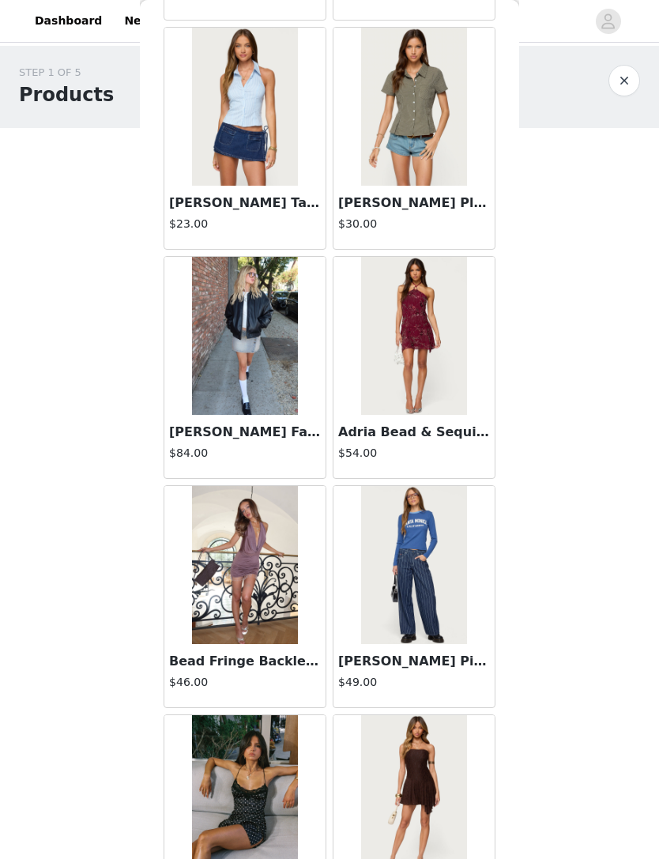
click at [245, 338] on img at bounding box center [244, 336] width 105 height 158
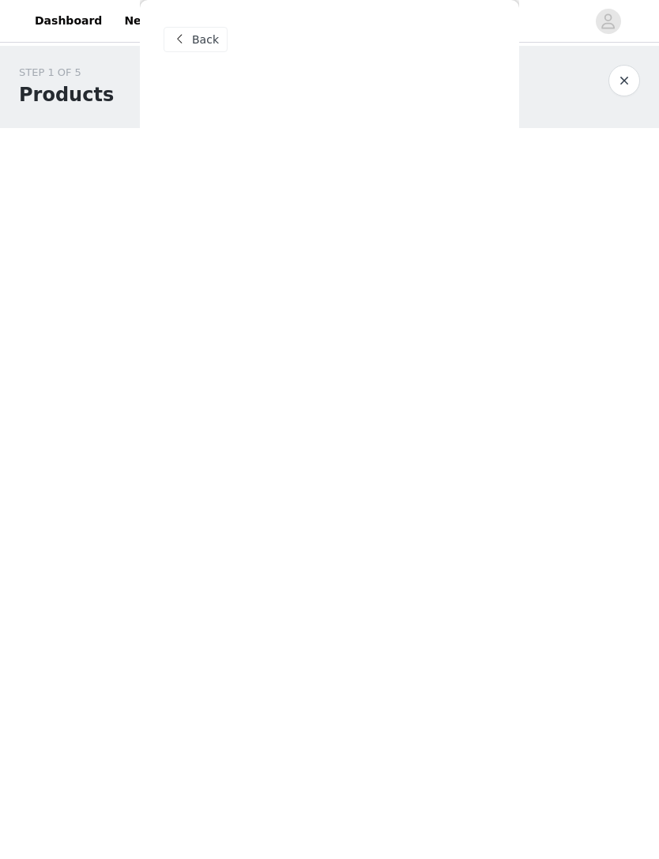
scroll to position [0, 0]
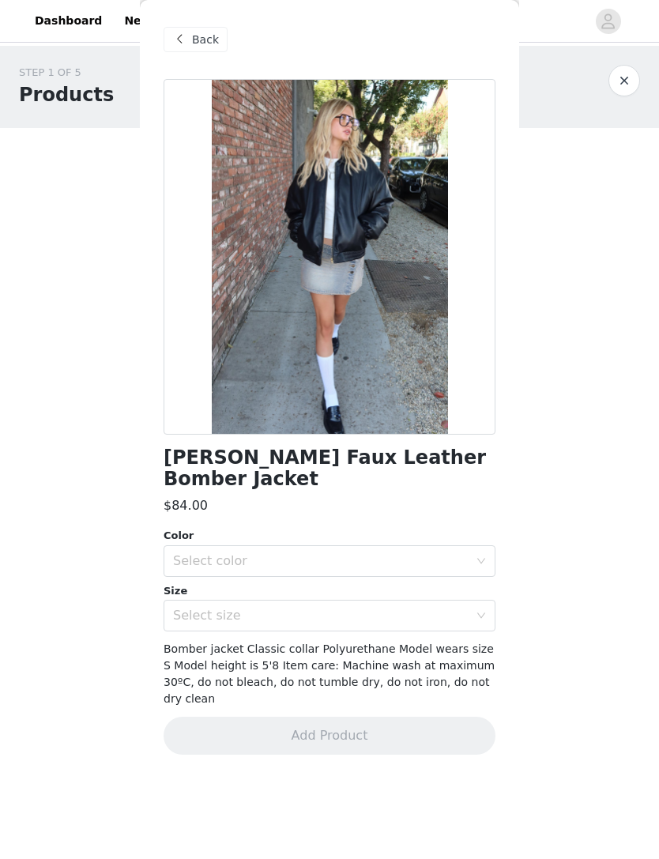
click at [409, 553] on div "Select color" at bounding box center [321, 561] width 296 height 16
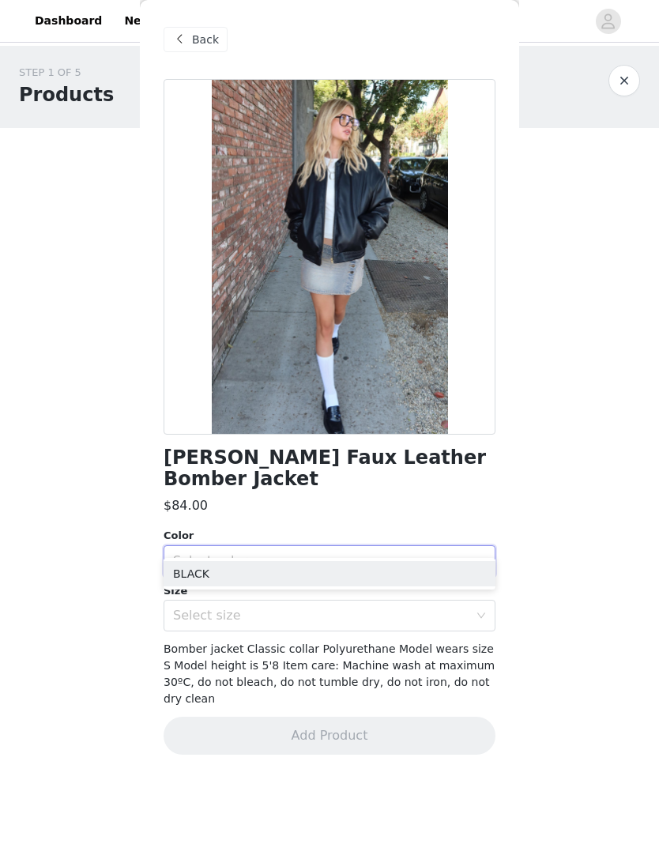
click at [413, 564] on li "BLACK" at bounding box center [330, 573] width 332 height 25
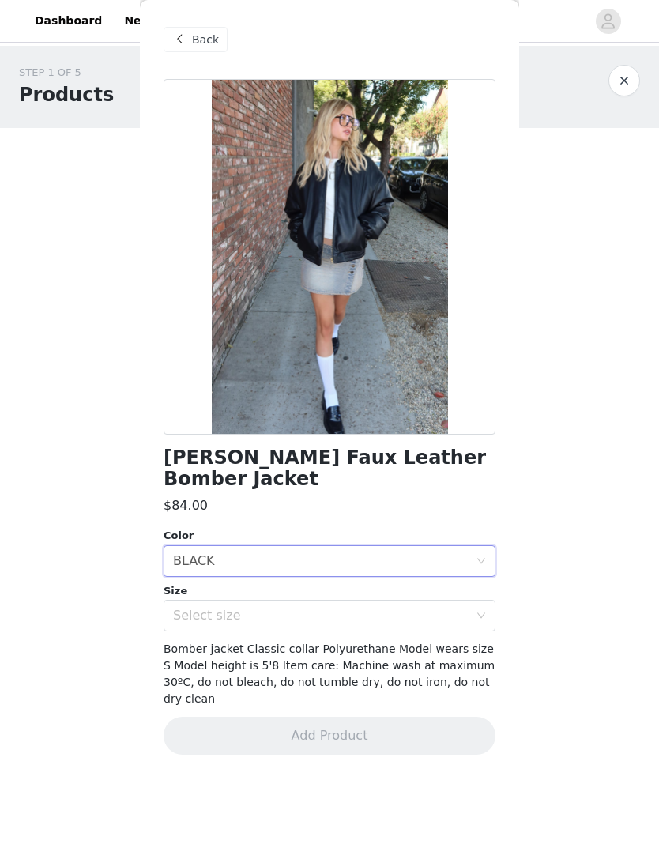
click at [369, 608] on div "Select size" at bounding box center [321, 616] width 296 height 16
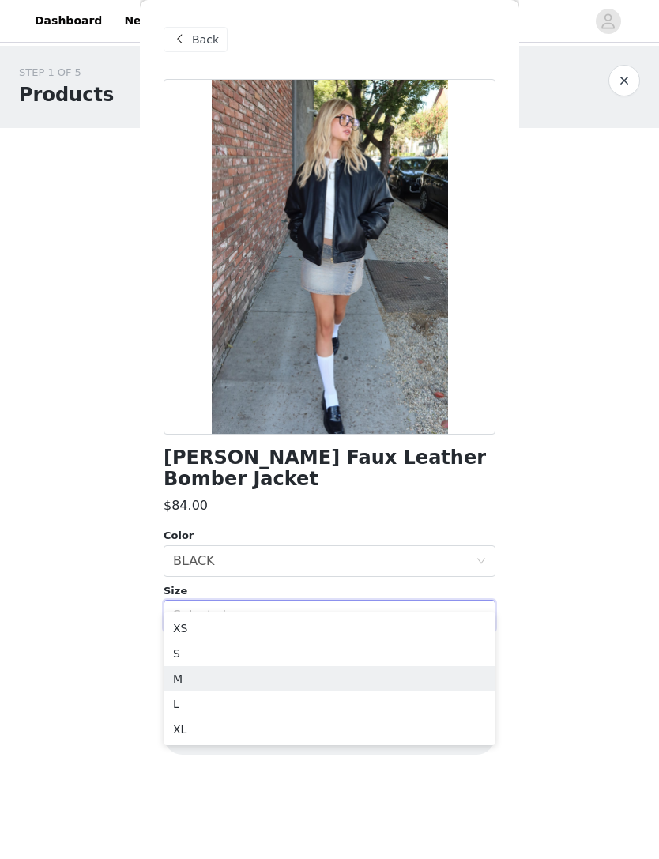
click at [212, 677] on li "M" at bounding box center [330, 678] width 332 height 25
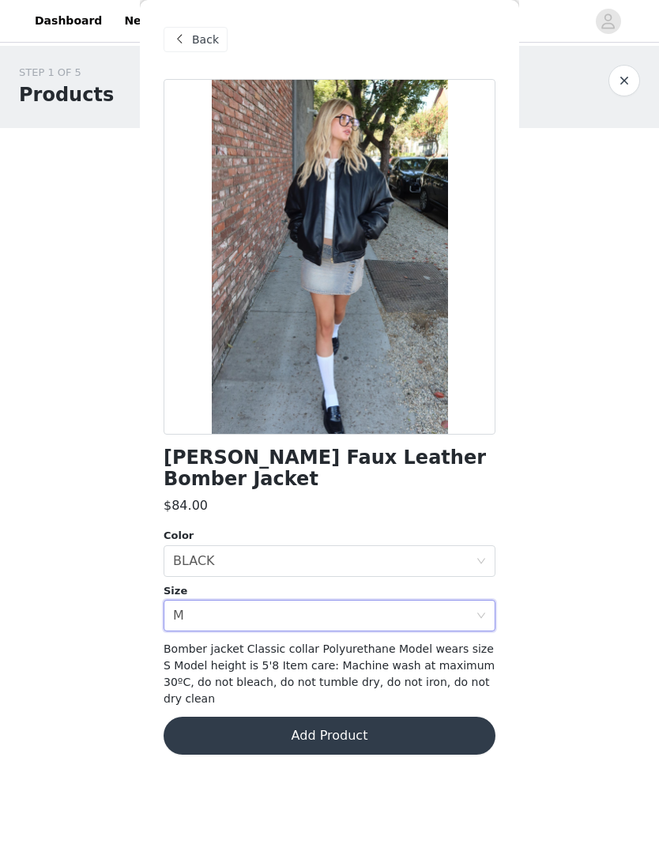
click at [413, 717] on button "Add Product" at bounding box center [330, 736] width 332 height 38
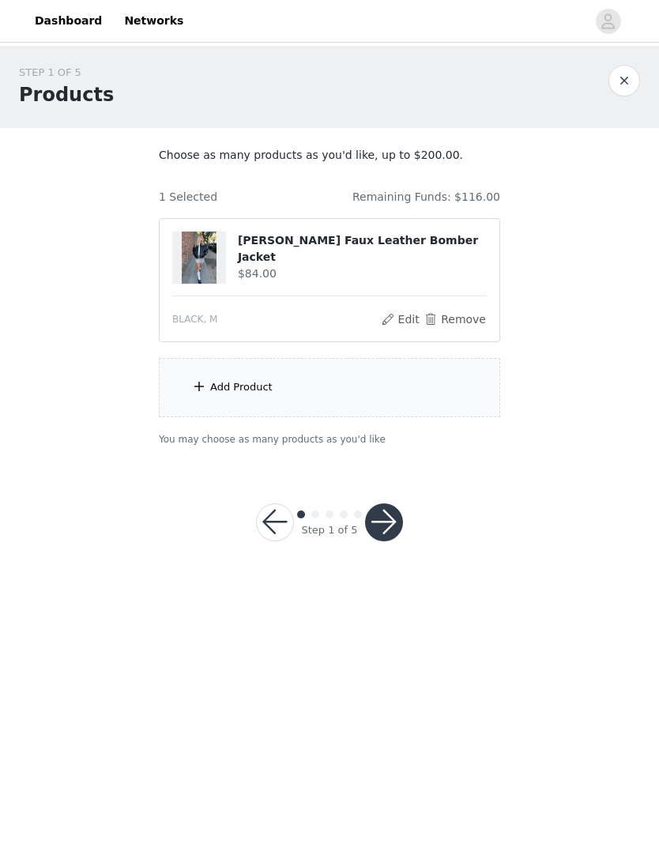
click at [420, 407] on div "Add Product" at bounding box center [329, 387] width 341 height 59
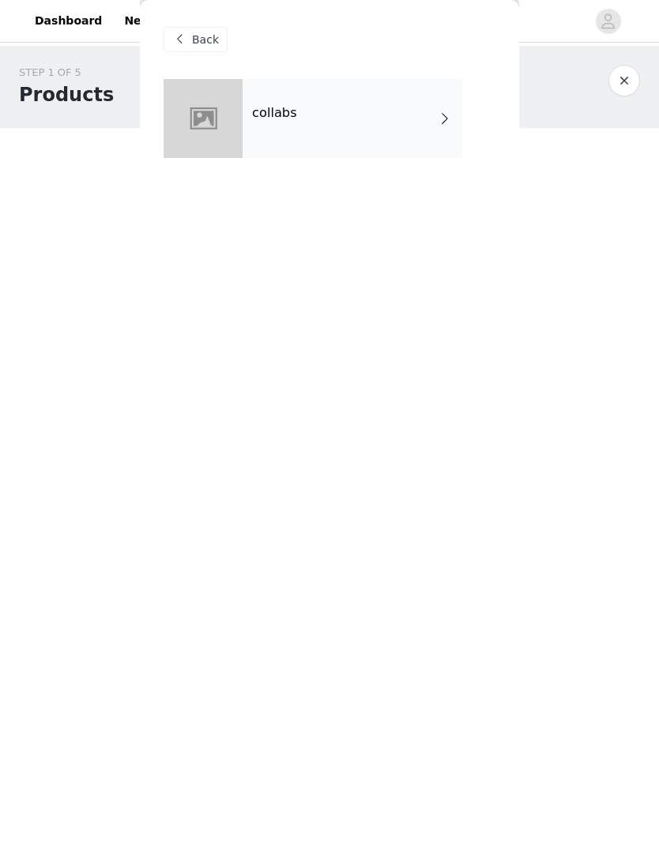
click at [260, 127] on div "collabs" at bounding box center [353, 118] width 220 height 79
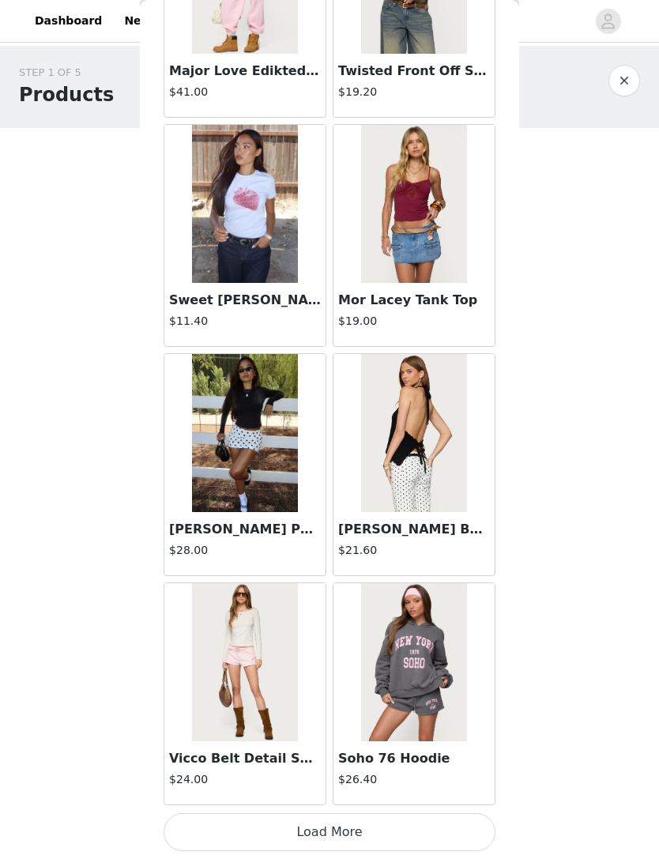
click at [359, 837] on button "Load More" at bounding box center [330, 832] width 332 height 38
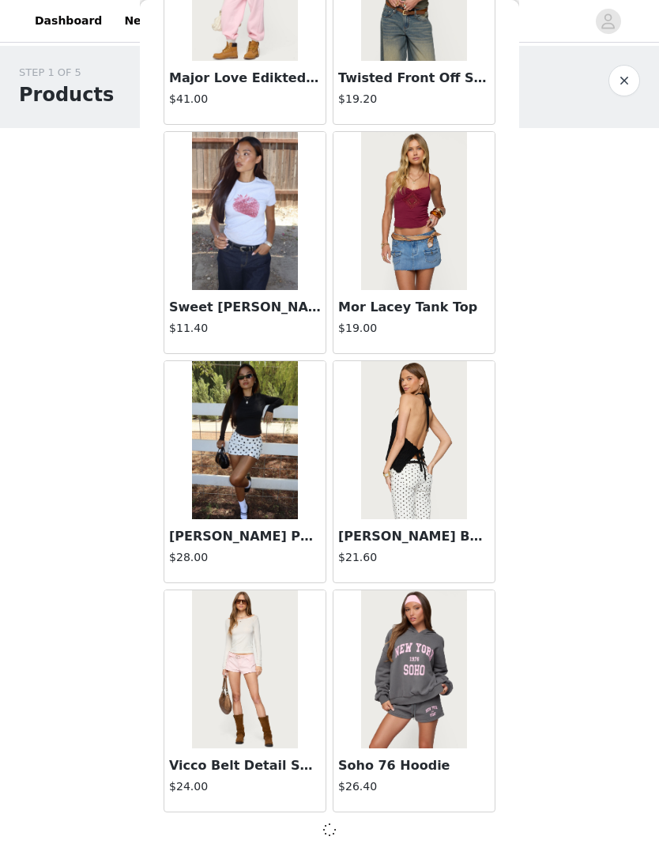
scroll to position [1552, 0]
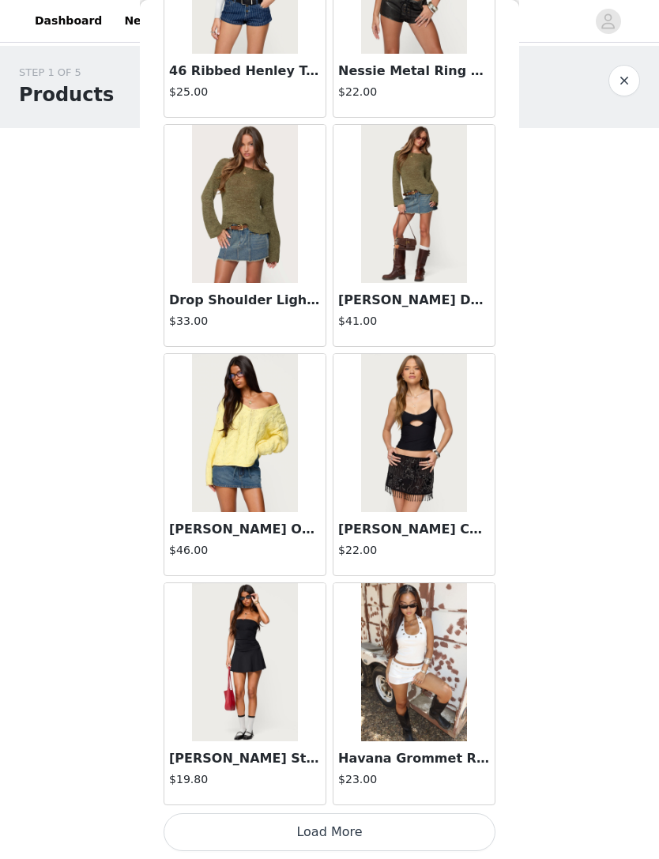
click at [360, 831] on button "Load More" at bounding box center [330, 832] width 332 height 38
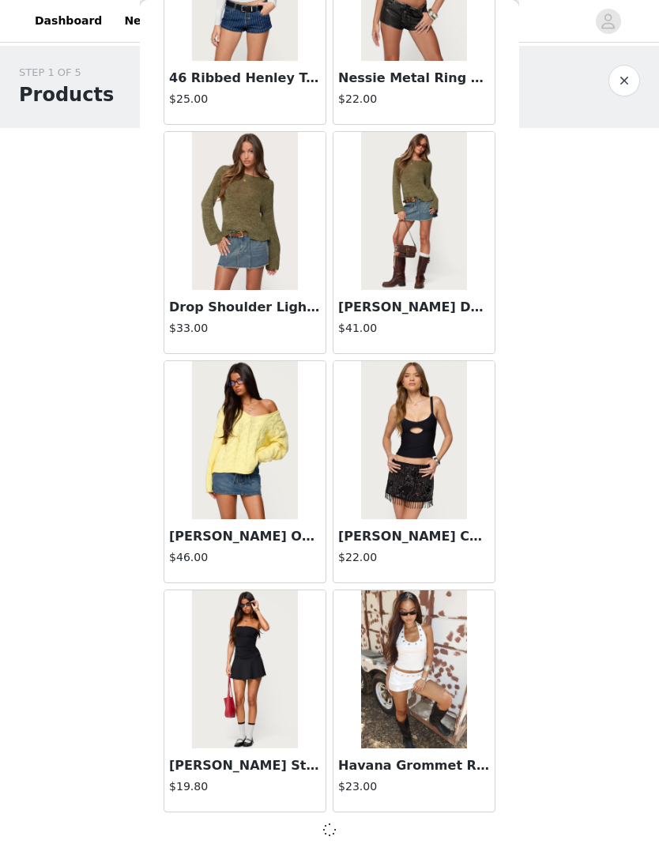
scroll to position [3844, 0]
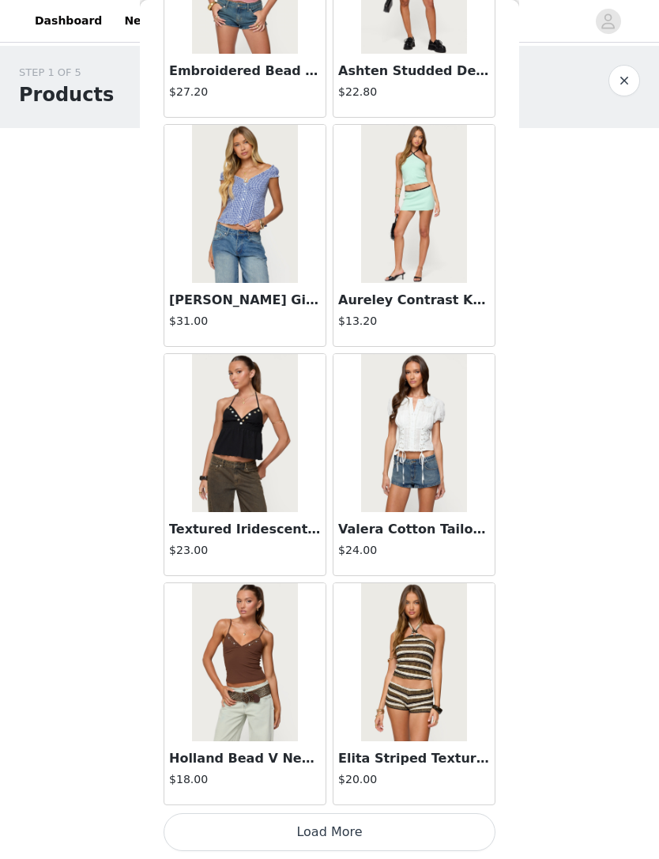
click at [345, 824] on button "Load More" at bounding box center [330, 832] width 332 height 38
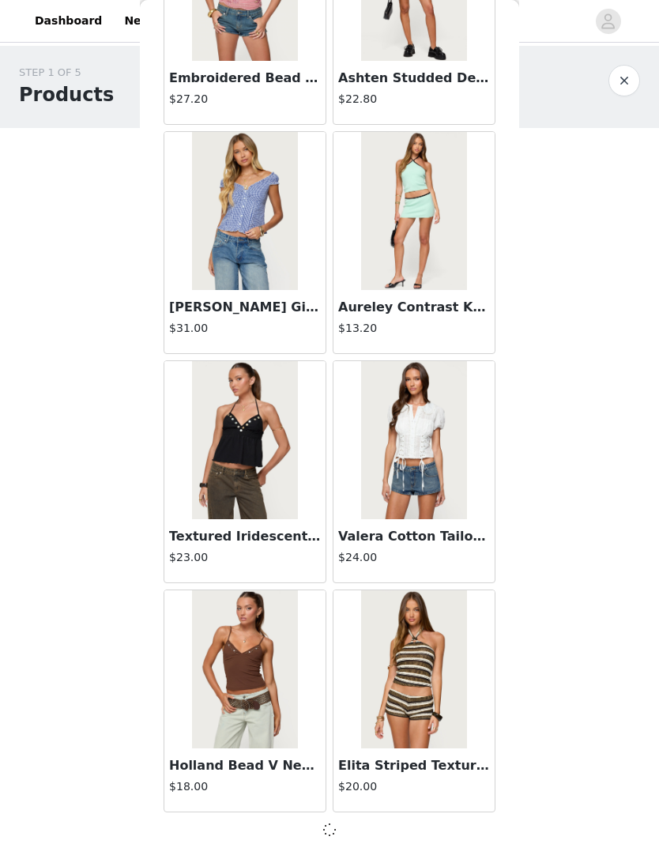
scroll to position [6137, 0]
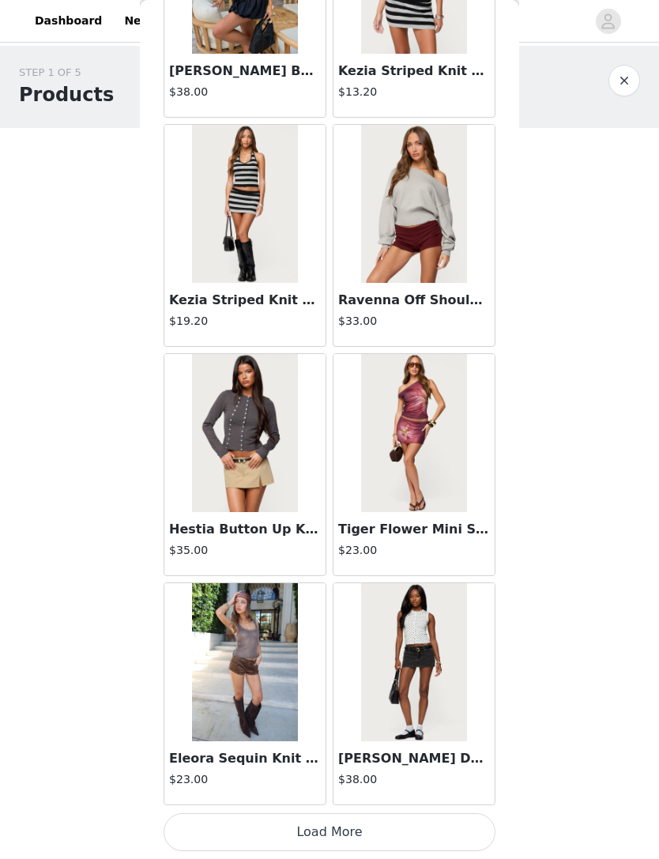
click at [360, 825] on button "Load More" at bounding box center [330, 832] width 332 height 38
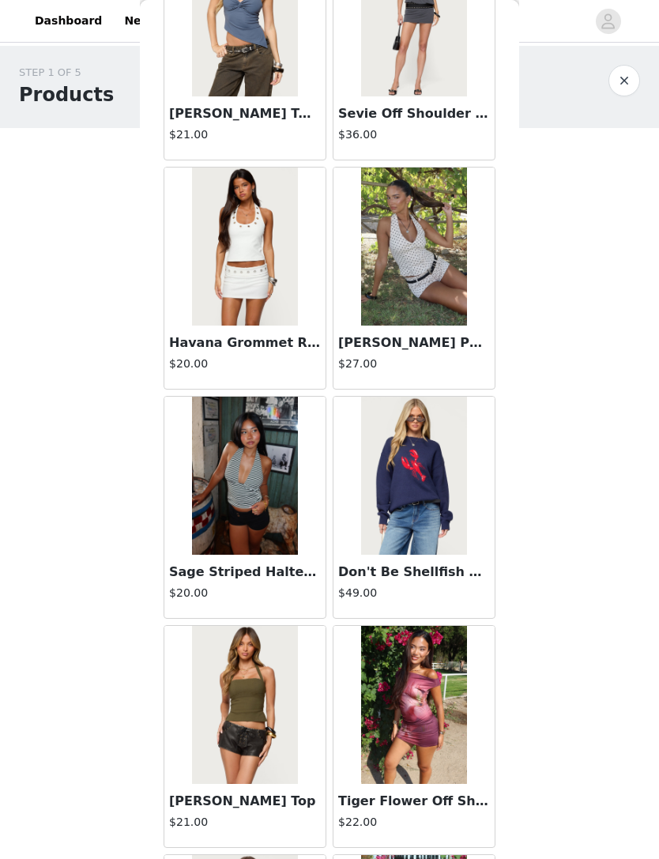
scroll to position [9274, 0]
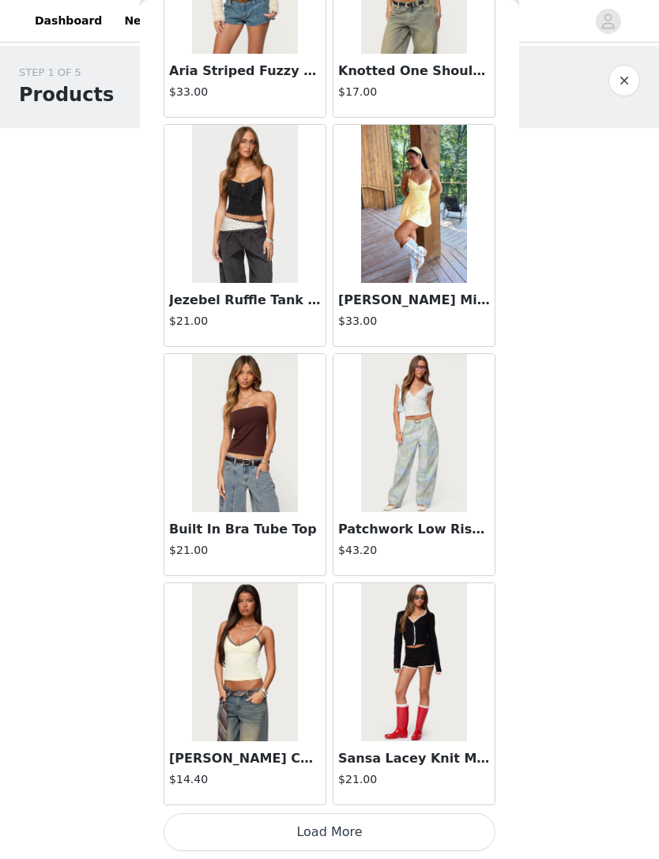
click at [352, 827] on button "Load More" at bounding box center [330, 832] width 332 height 38
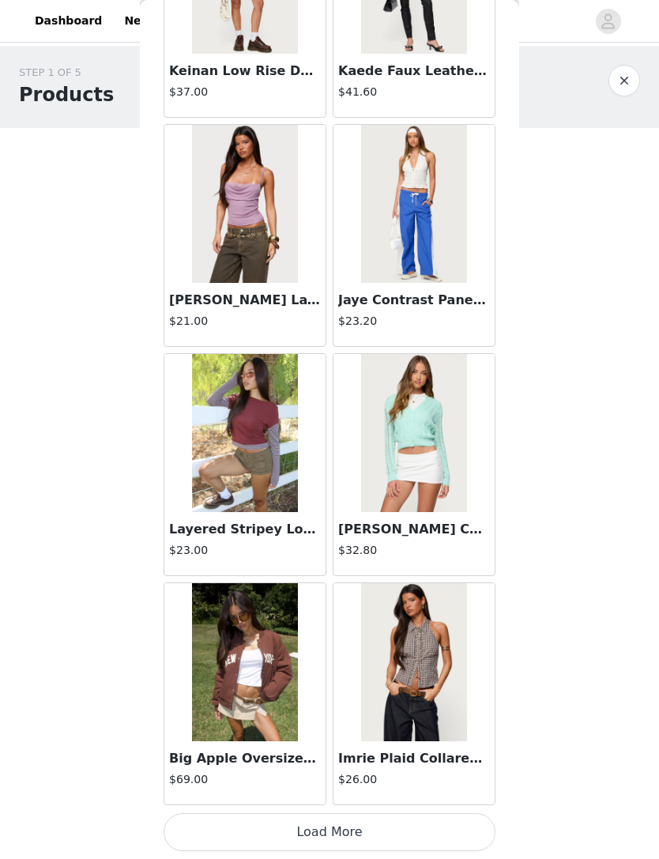
click at [381, 824] on button "Load More" at bounding box center [330, 832] width 332 height 38
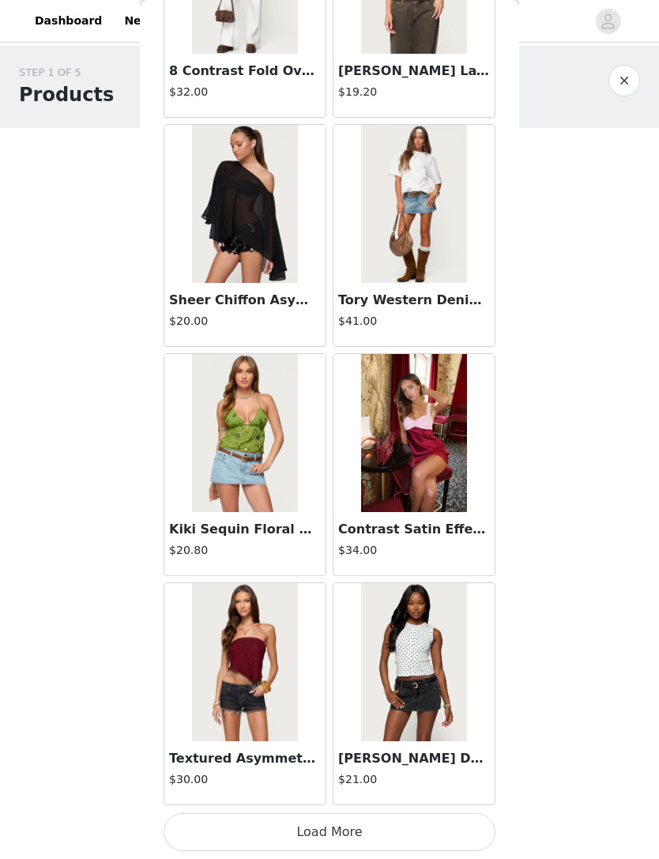
click at [388, 835] on button "Load More" at bounding box center [330, 832] width 332 height 38
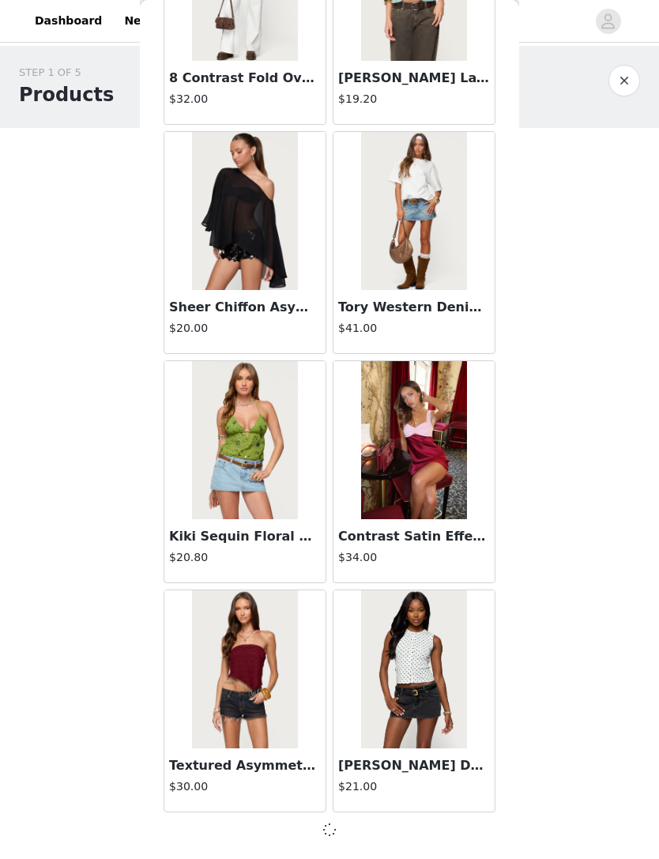
scroll to position [15305, 0]
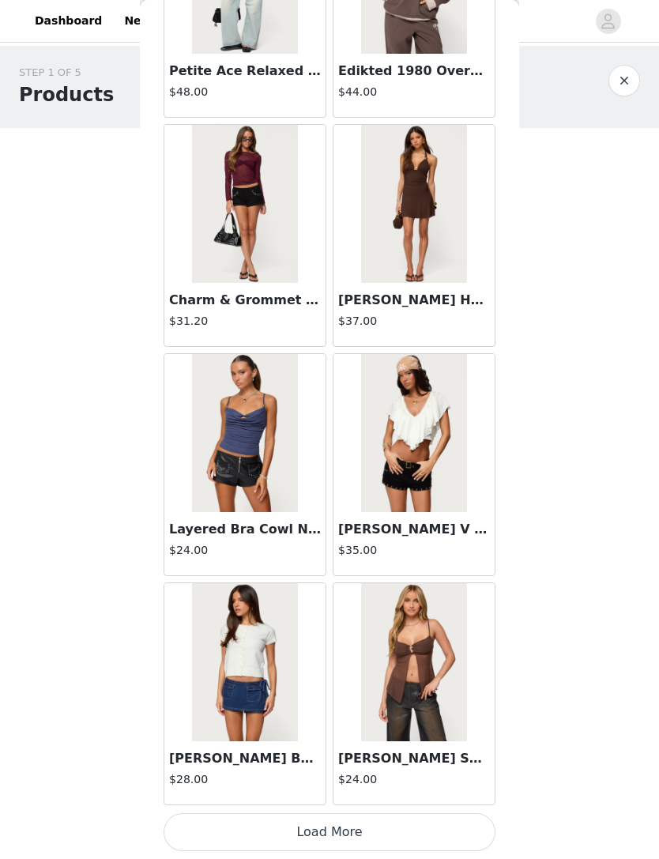
click at [383, 823] on button "Load More" at bounding box center [330, 832] width 332 height 38
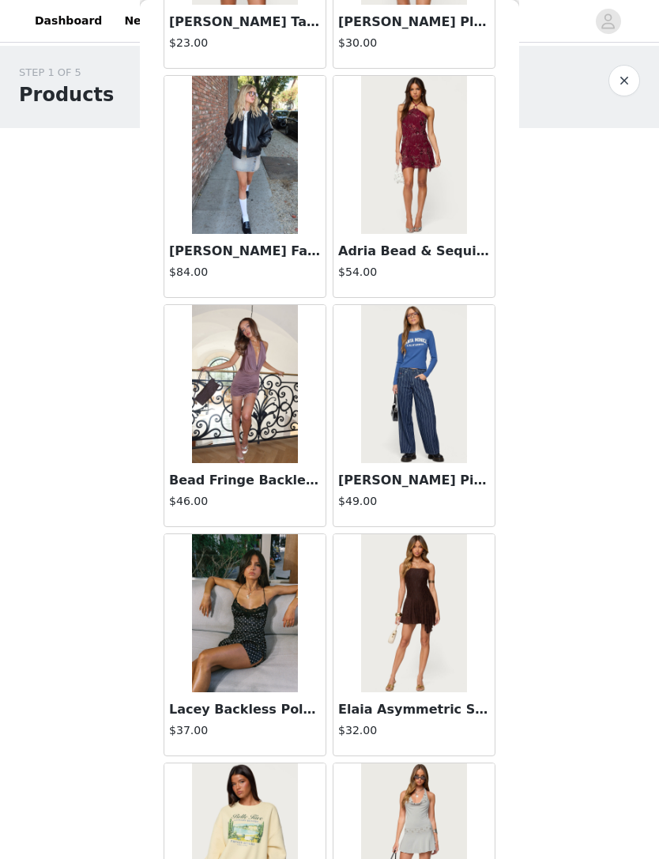
scroll to position [19048, 0]
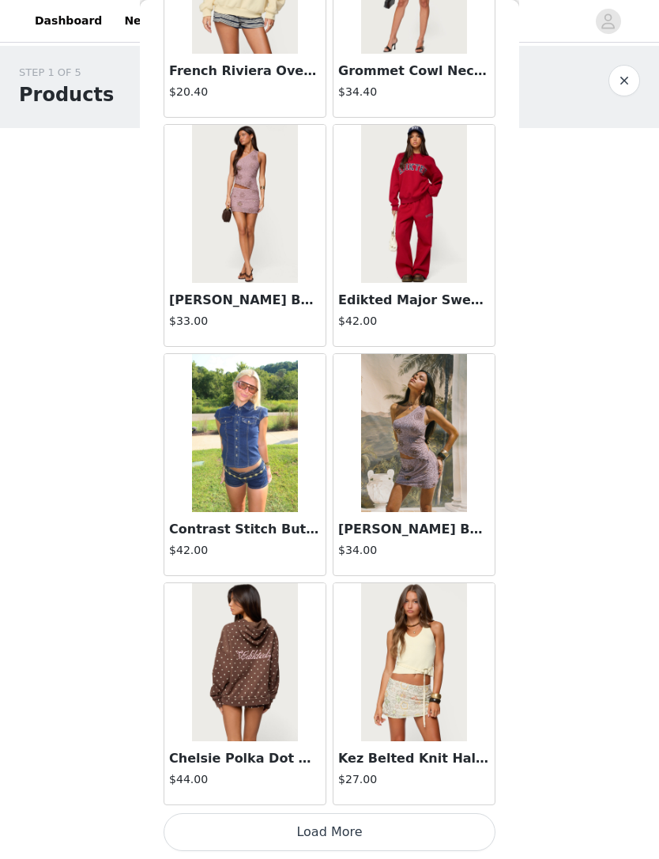
click at [353, 828] on button "Load More" at bounding box center [330, 832] width 332 height 38
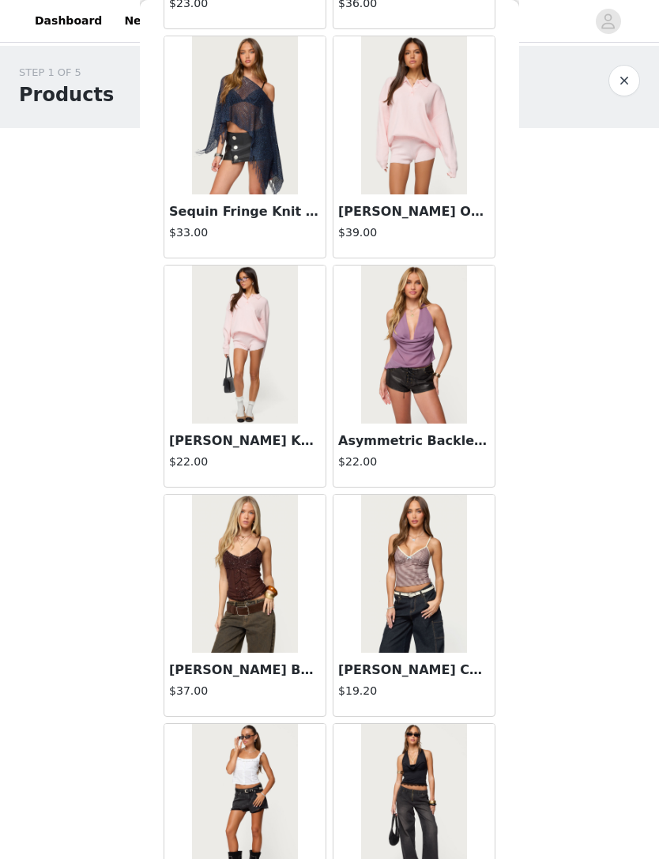
scroll to position [22049, 0]
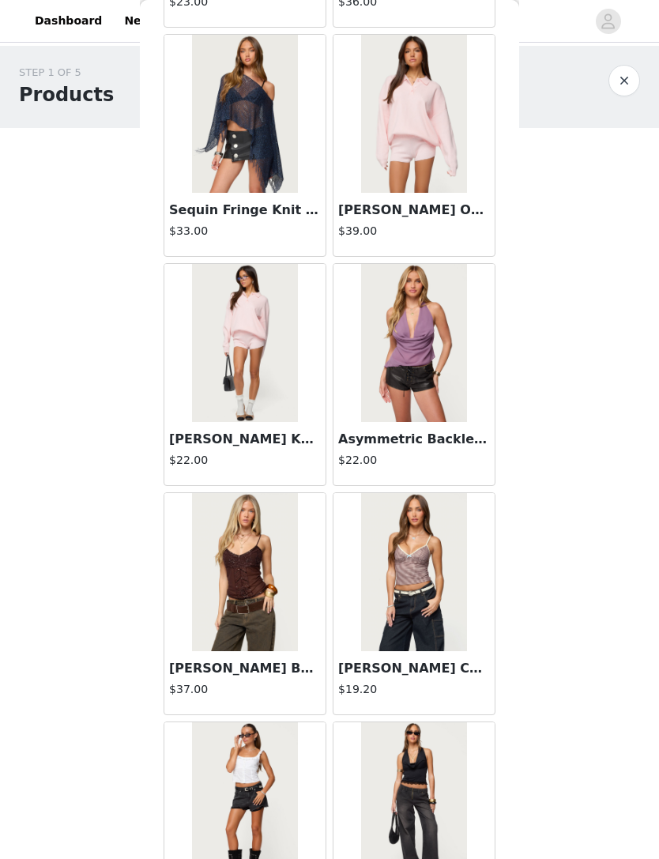
click at [413, 156] on img at bounding box center [413, 114] width 105 height 158
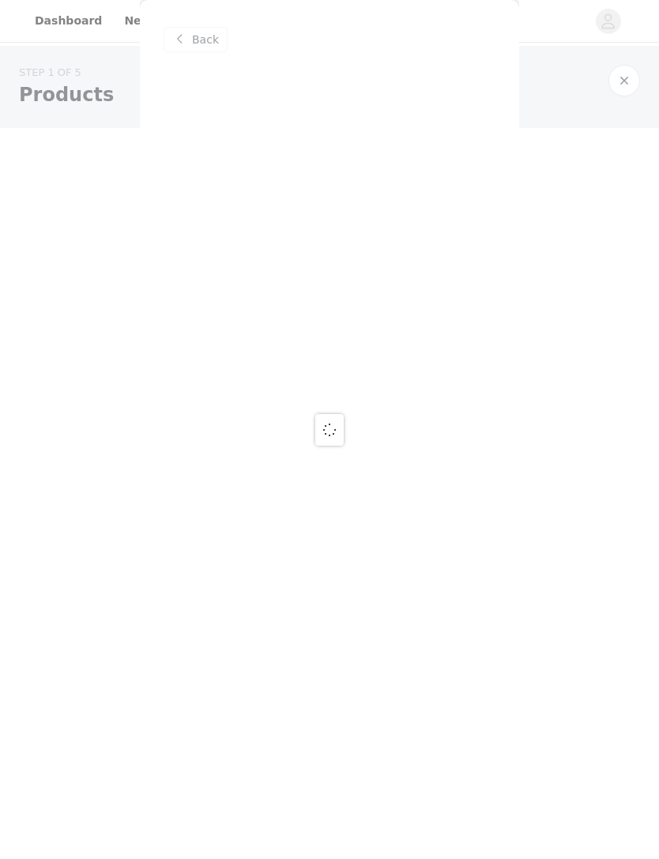
scroll to position [0, 0]
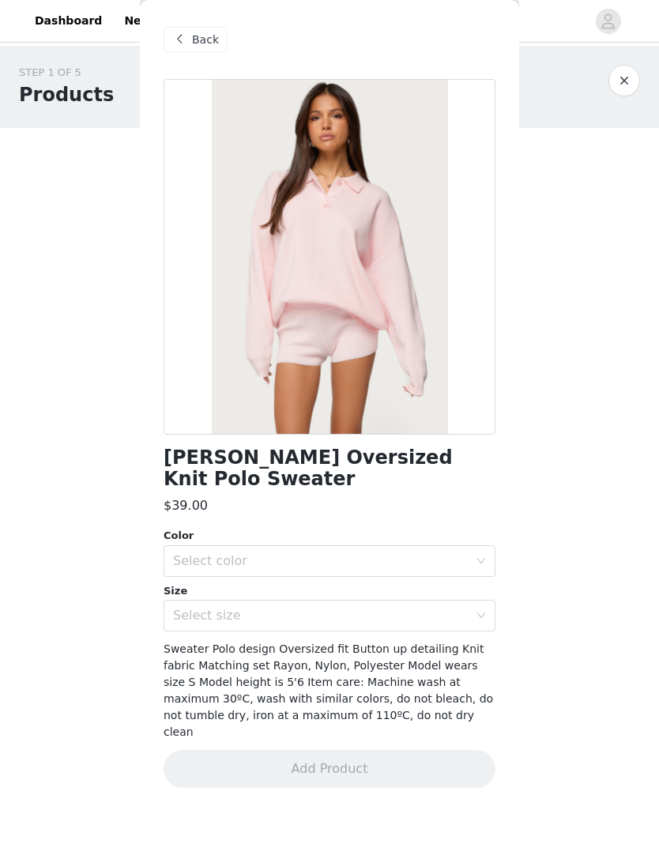
click at [405, 553] on div "Select color" at bounding box center [321, 561] width 296 height 16
click at [364, 643] on span "Sweater Polo design Oversized fit Button up detailing Knit fabric Matching set …" at bounding box center [329, 691] width 330 height 96
click at [380, 583] on div "Size" at bounding box center [330, 591] width 332 height 16
click at [385, 553] on div "Select color" at bounding box center [321, 561] width 296 height 16
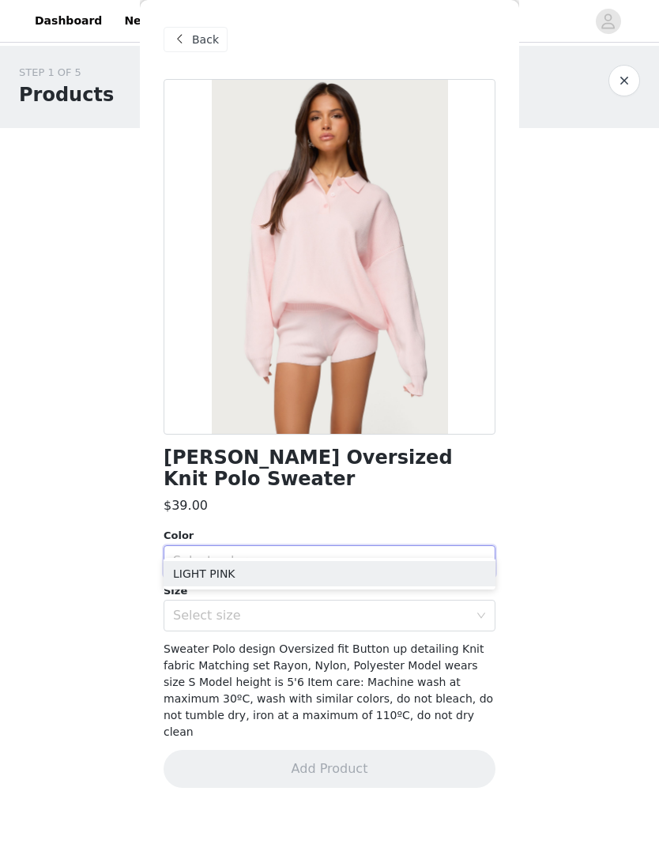
click at [315, 578] on li "LIGHT PINK" at bounding box center [330, 573] width 332 height 25
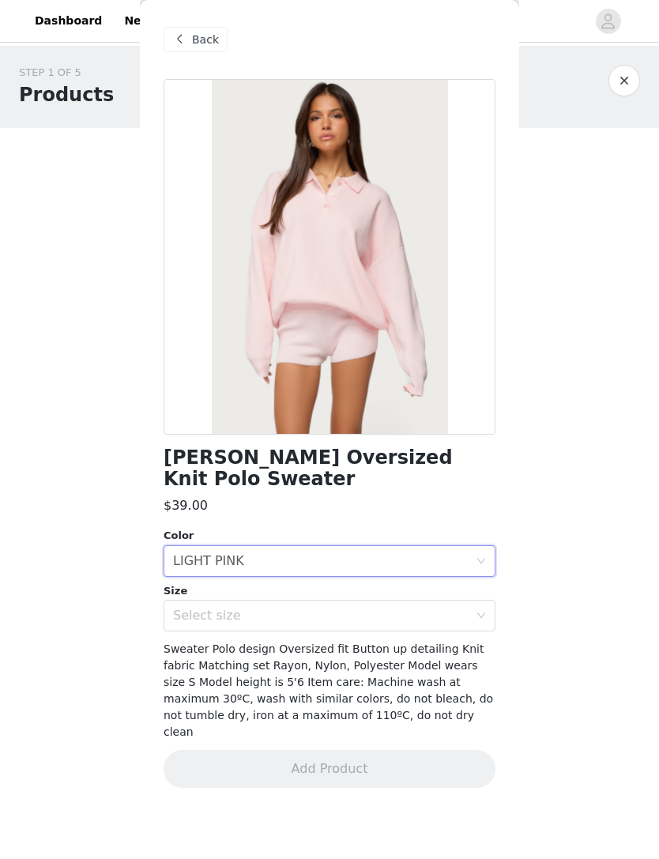
click at [314, 608] on div "Select size" at bounding box center [321, 616] width 296 height 16
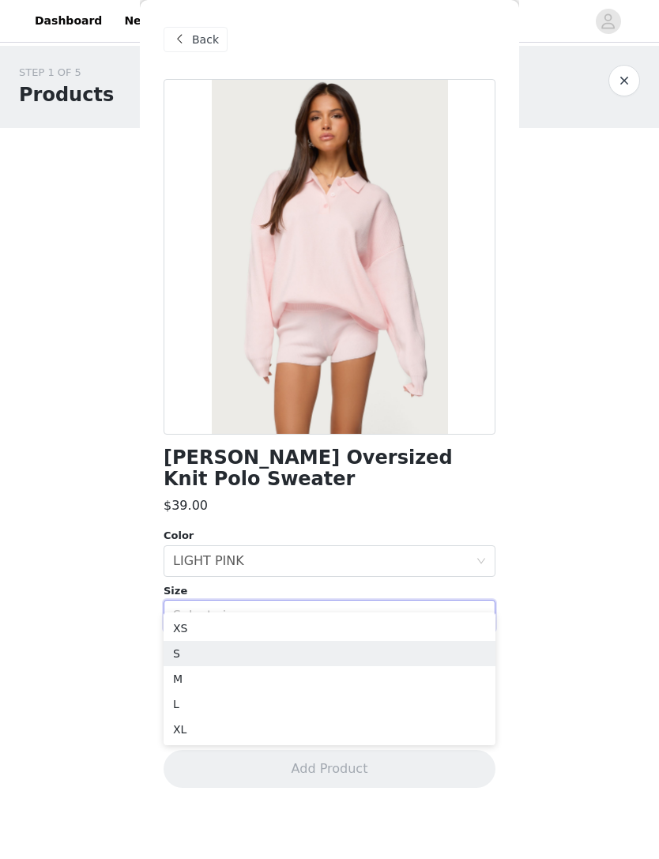
click at [239, 654] on li "S" at bounding box center [330, 653] width 332 height 25
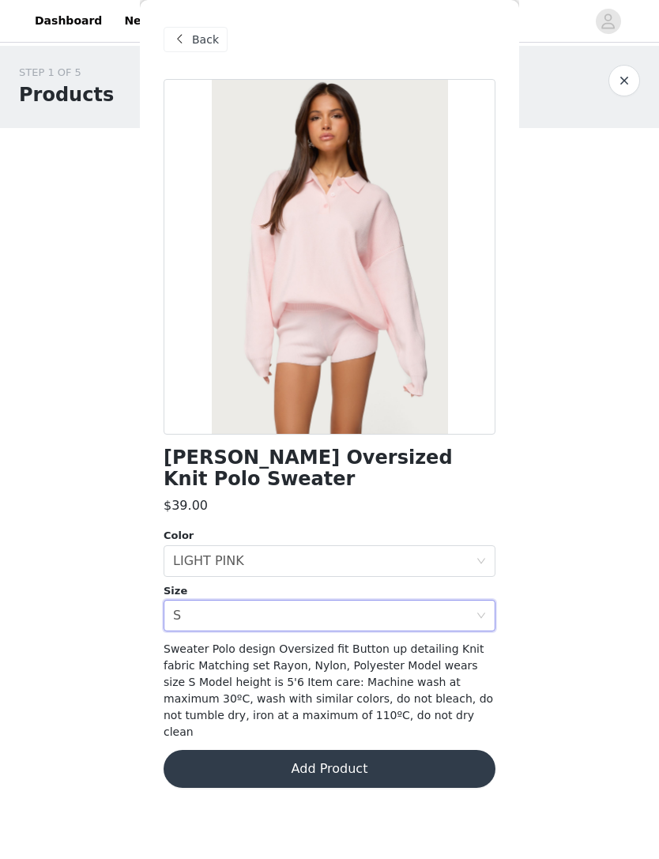
click at [262, 601] on div "Select size S" at bounding box center [324, 616] width 303 height 30
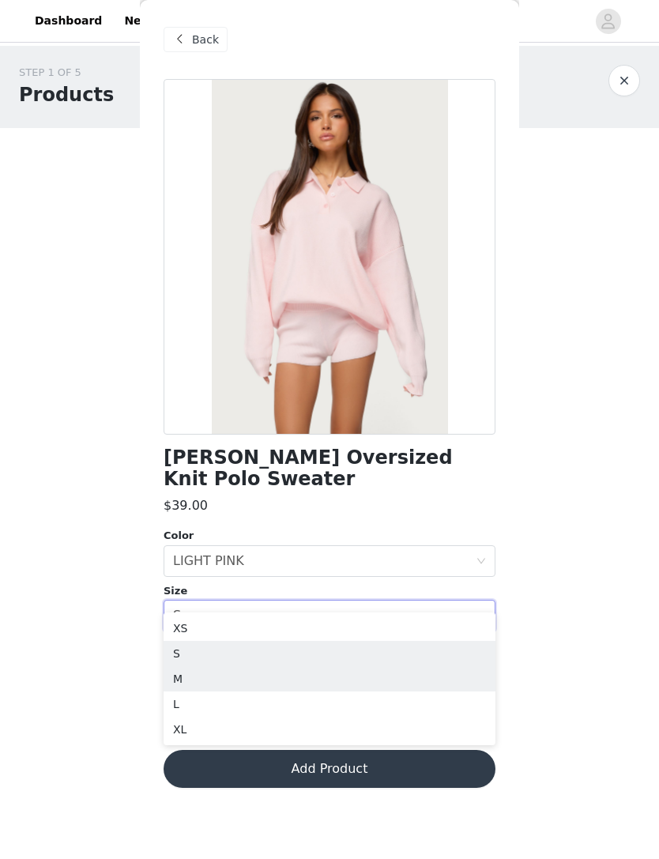
click at [217, 675] on li "M" at bounding box center [330, 678] width 332 height 25
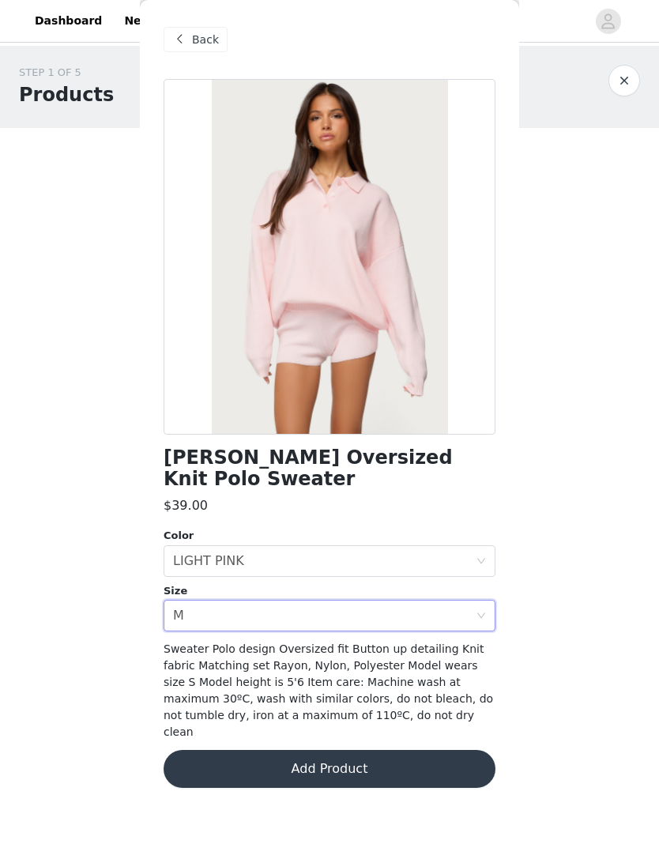
click at [290, 750] on button "Add Product" at bounding box center [330, 769] width 332 height 38
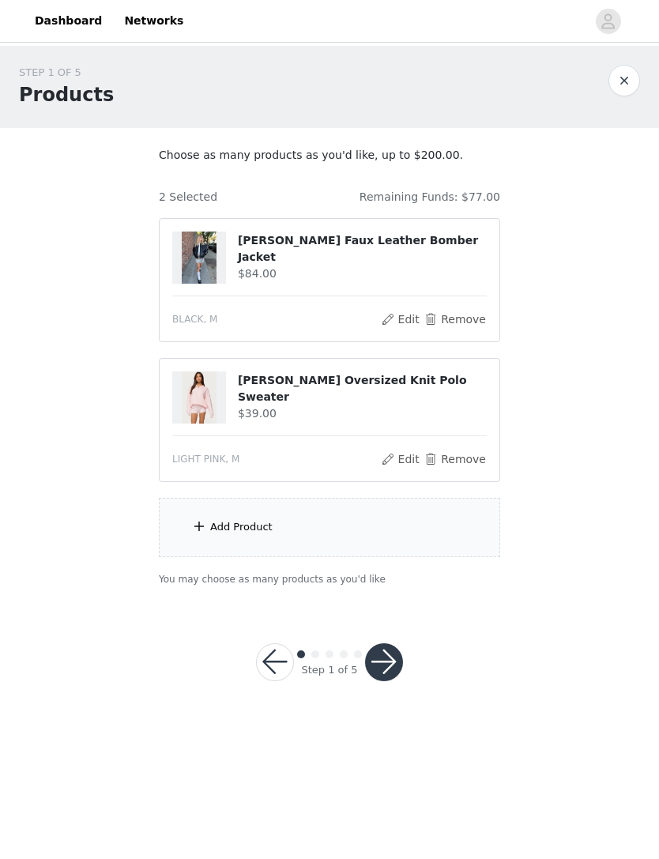
click at [343, 525] on div "Add Product" at bounding box center [329, 527] width 341 height 59
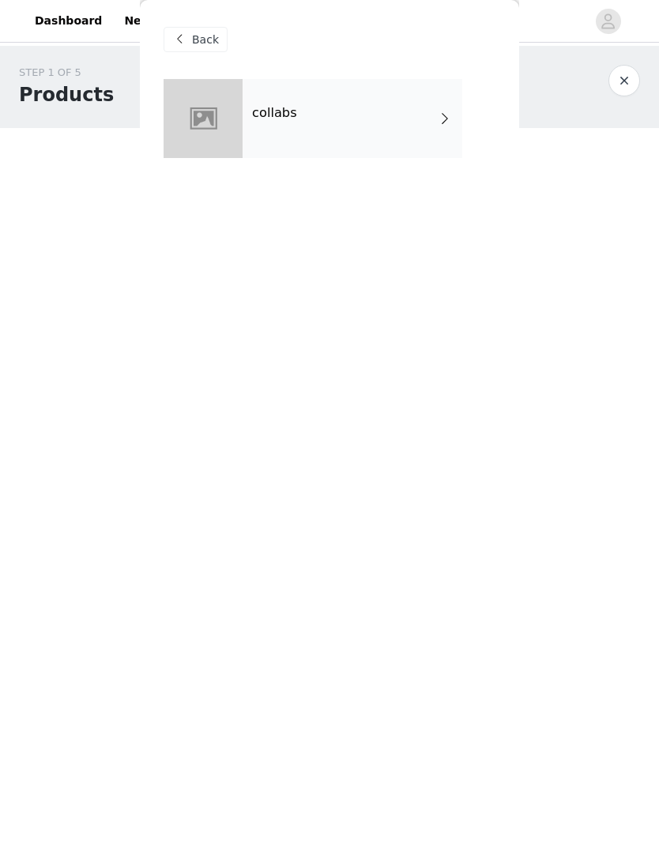
click at [390, 111] on div "collabs" at bounding box center [353, 118] width 220 height 79
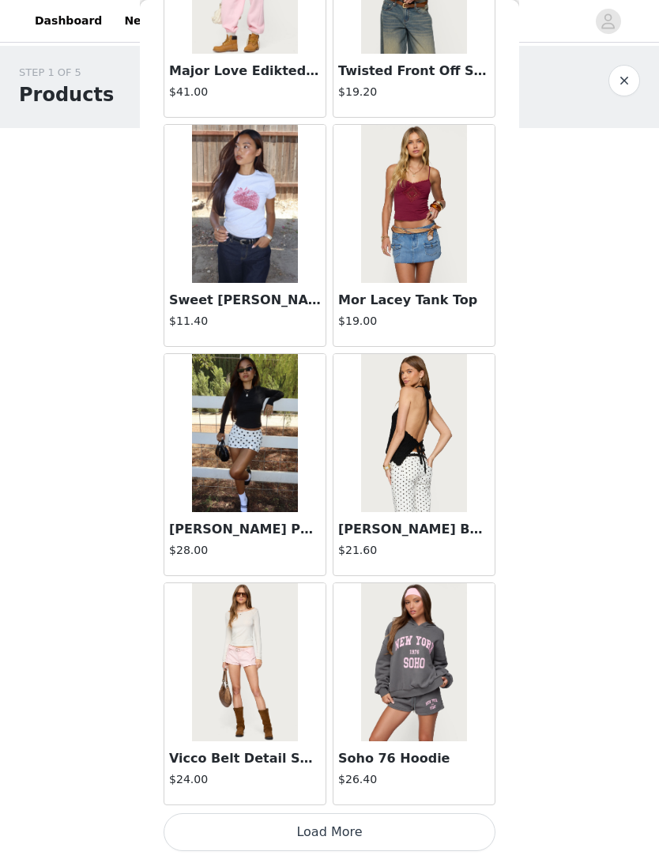
scroll to position [1559, 0]
click at [350, 827] on button "Load More" at bounding box center [330, 832] width 332 height 38
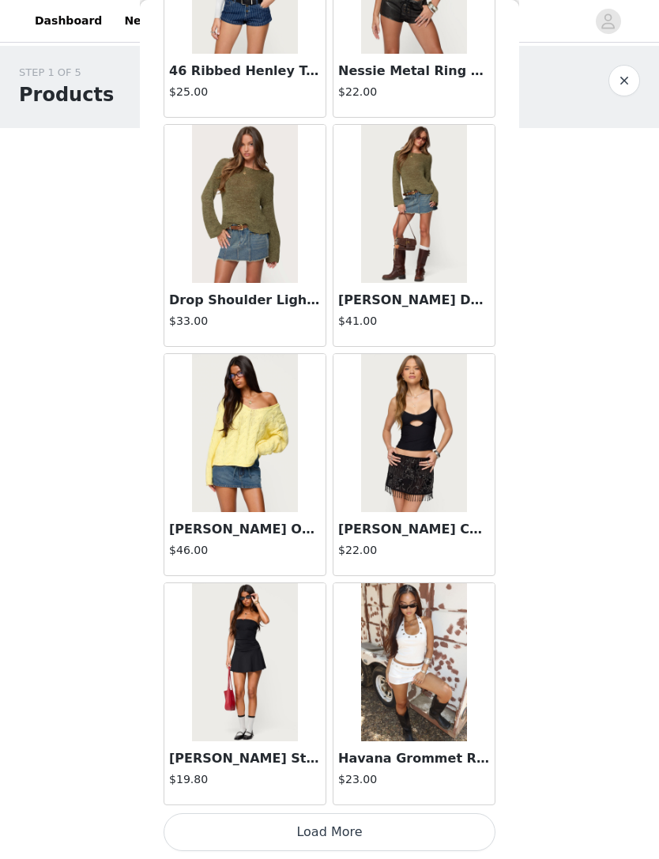
click at [355, 825] on button "Load More" at bounding box center [330, 832] width 332 height 38
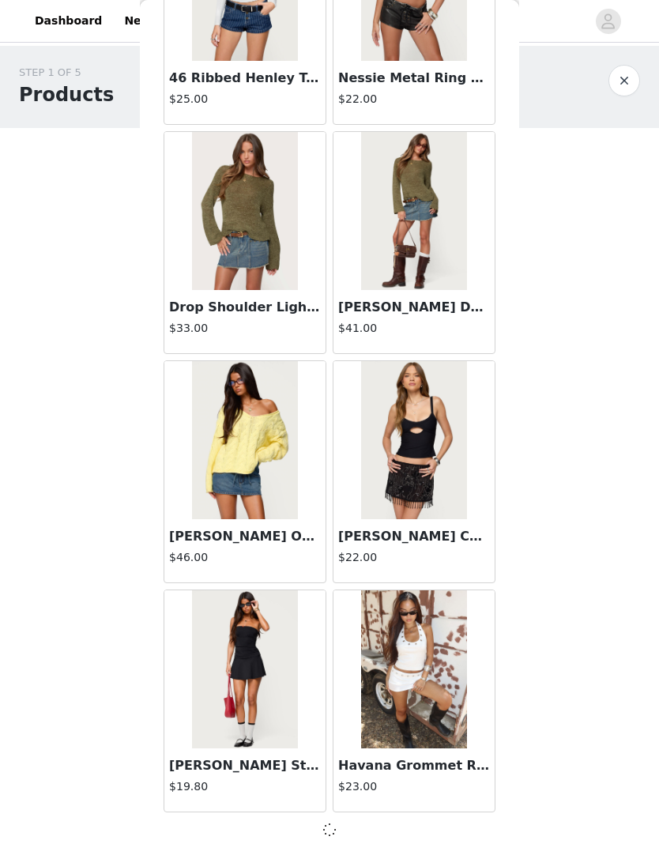
scroll to position [3844, 0]
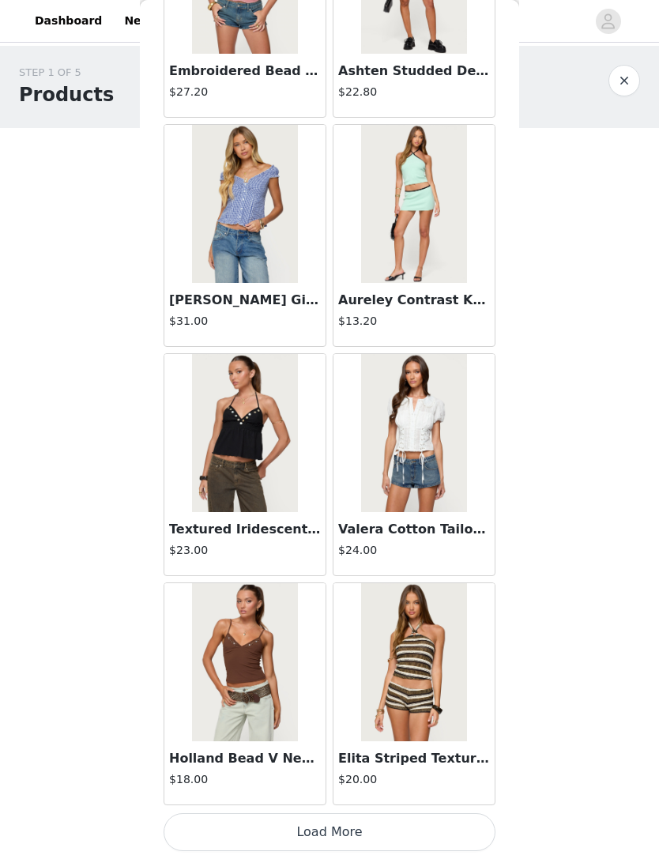
click at [357, 830] on button "Load More" at bounding box center [330, 832] width 332 height 38
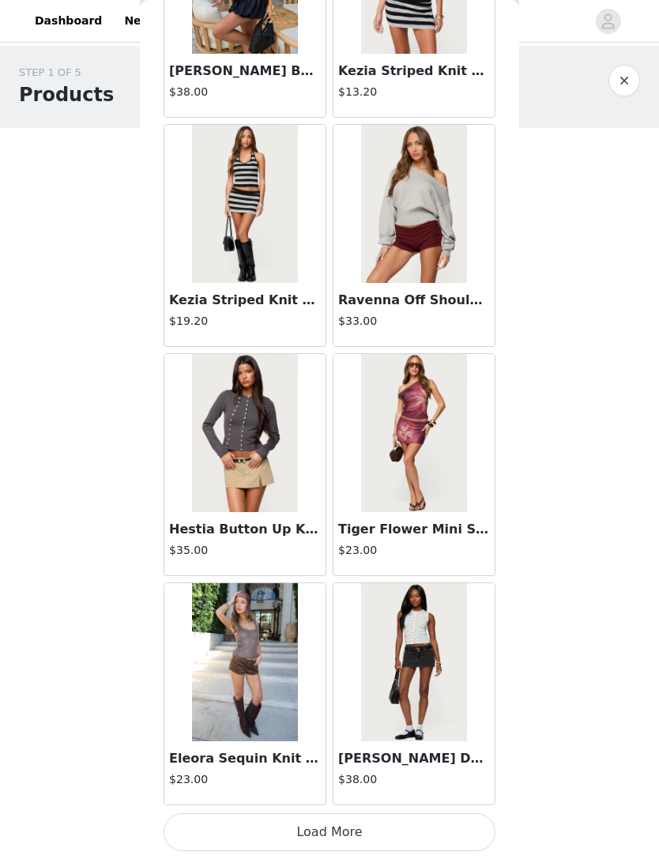
click at [361, 822] on button "Load More" at bounding box center [330, 832] width 332 height 38
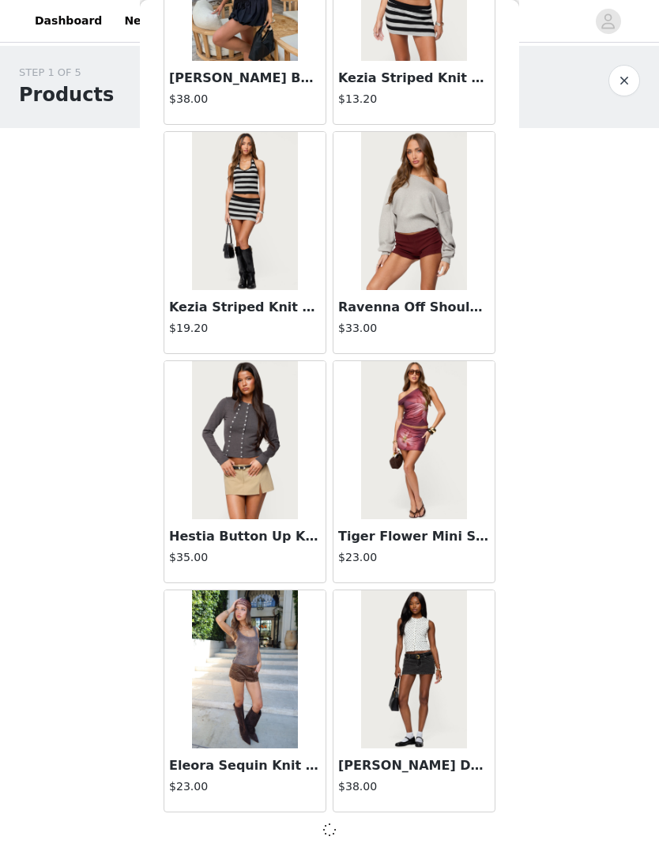
scroll to position [8429, 0]
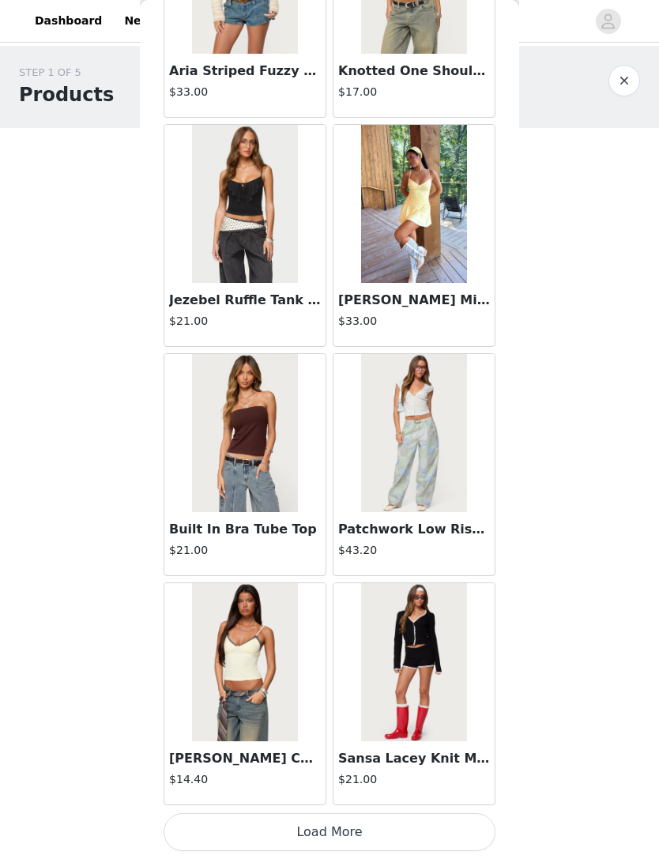
click at [353, 828] on button "Load More" at bounding box center [330, 832] width 332 height 38
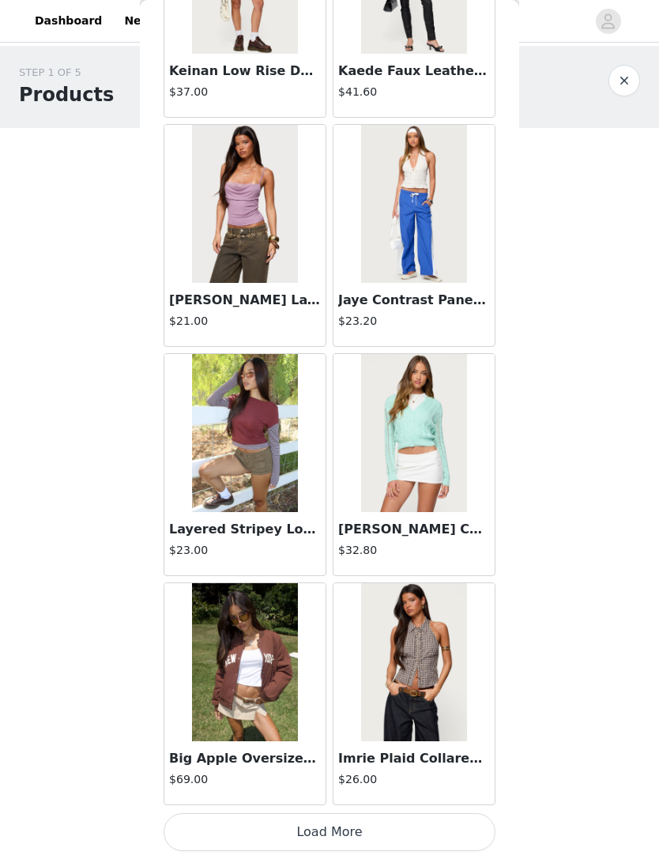
click at [369, 822] on button "Load More" at bounding box center [330, 832] width 332 height 38
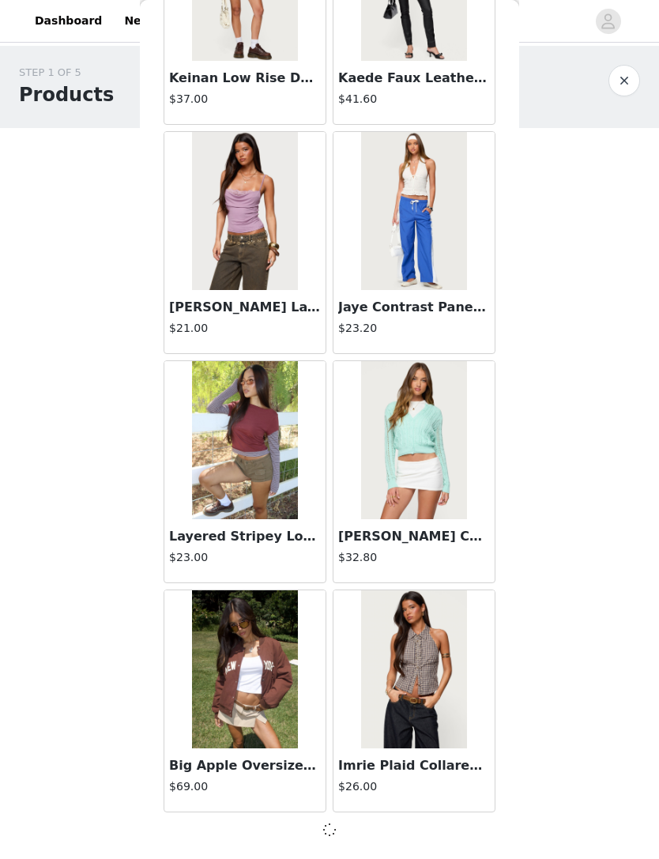
scroll to position [13013, 0]
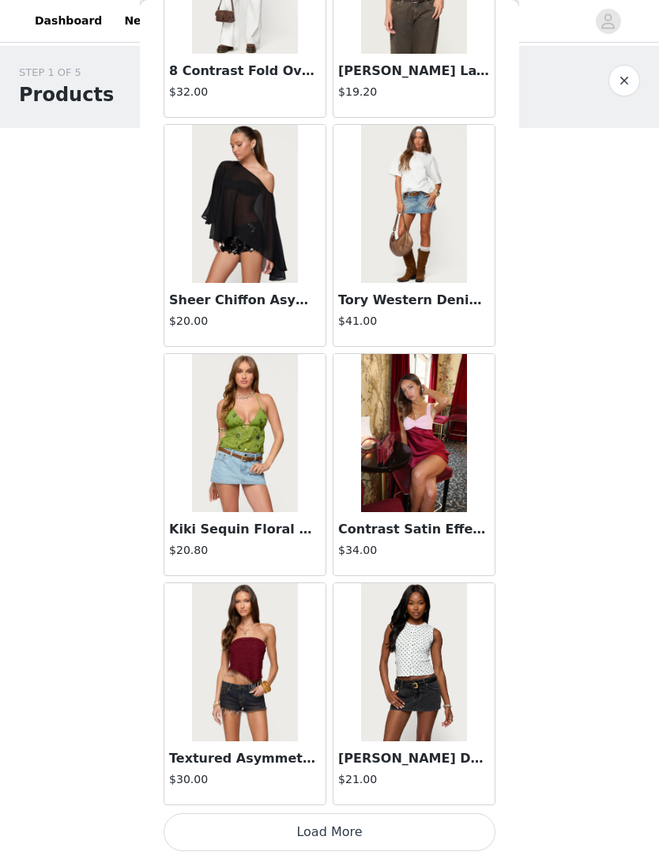
click at [361, 828] on button "Load More" at bounding box center [330, 832] width 332 height 38
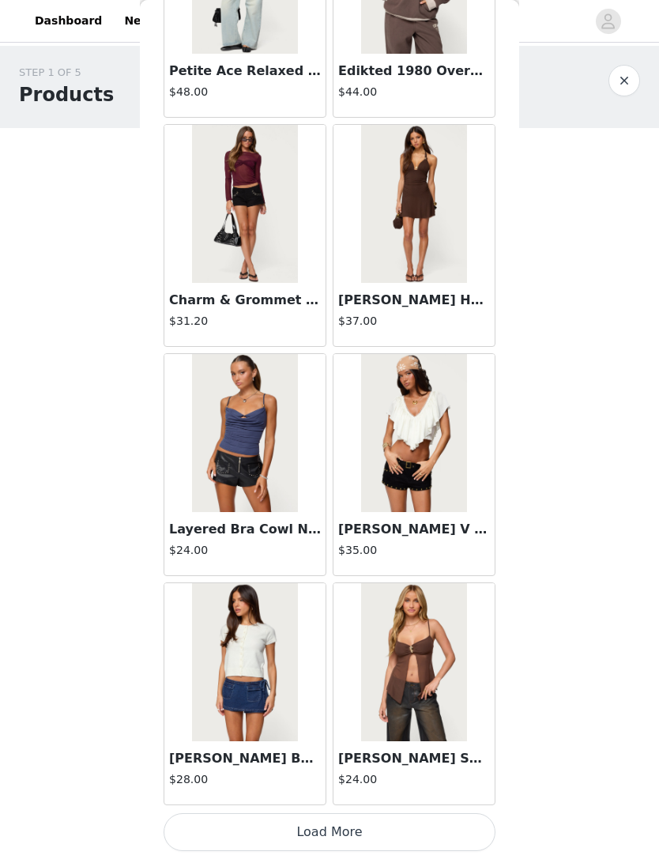
click at [368, 828] on button "Load More" at bounding box center [330, 832] width 332 height 38
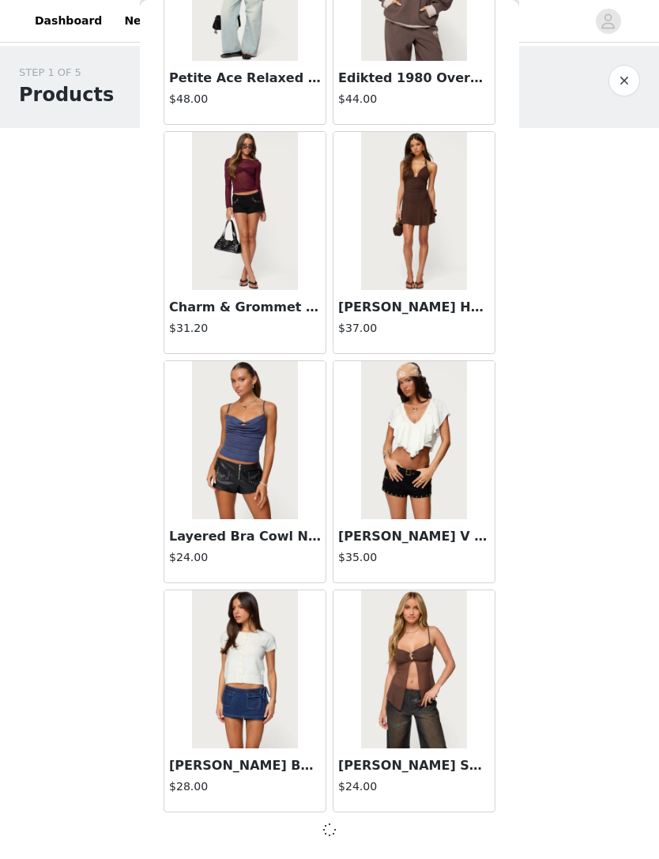
scroll to position [17597, 0]
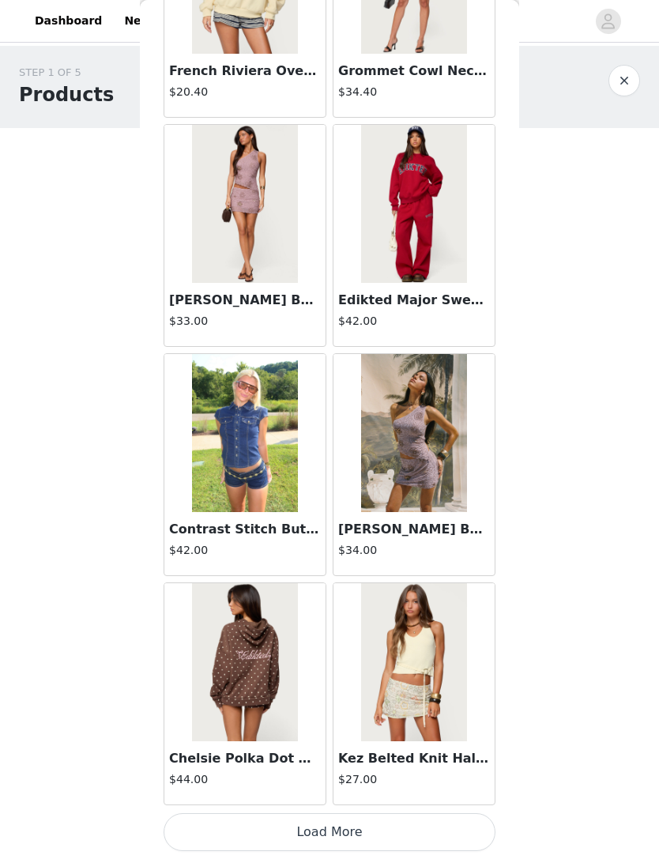
click at [370, 825] on button "Load More" at bounding box center [330, 832] width 332 height 38
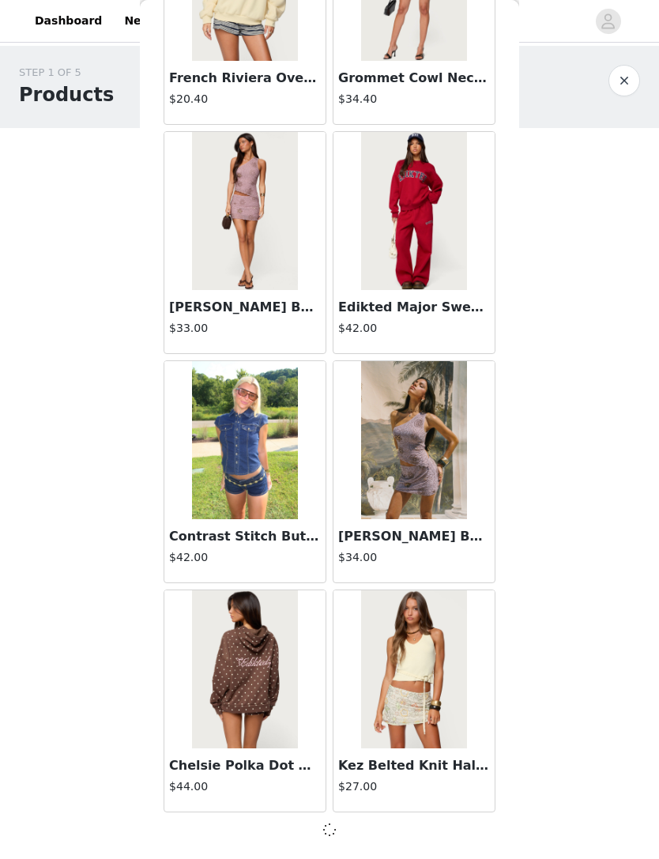
scroll to position [19889, 0]
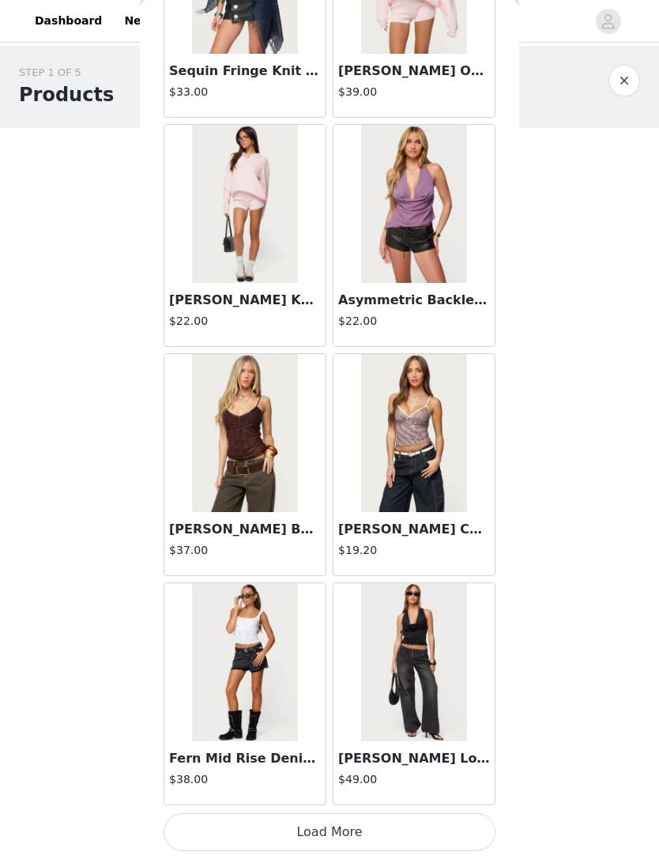
click at [377, 822] on button "Load More" at bounding box center [330, 832] width 332 height 38
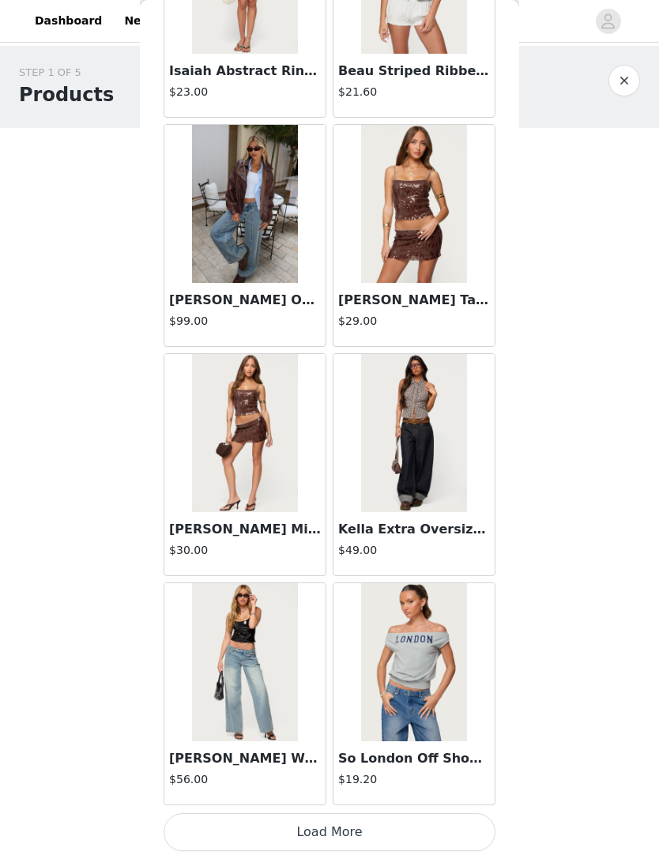
scroll to position [24480, 0]
click at [435, 454] on img at bounding box center [413, 433] width 105 height 158
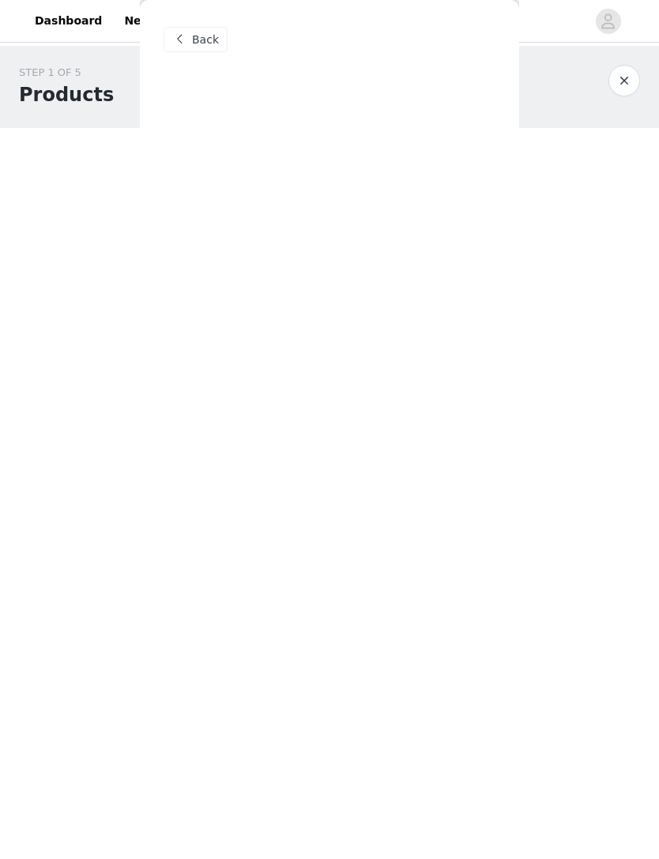
scroll to position [0, 0]
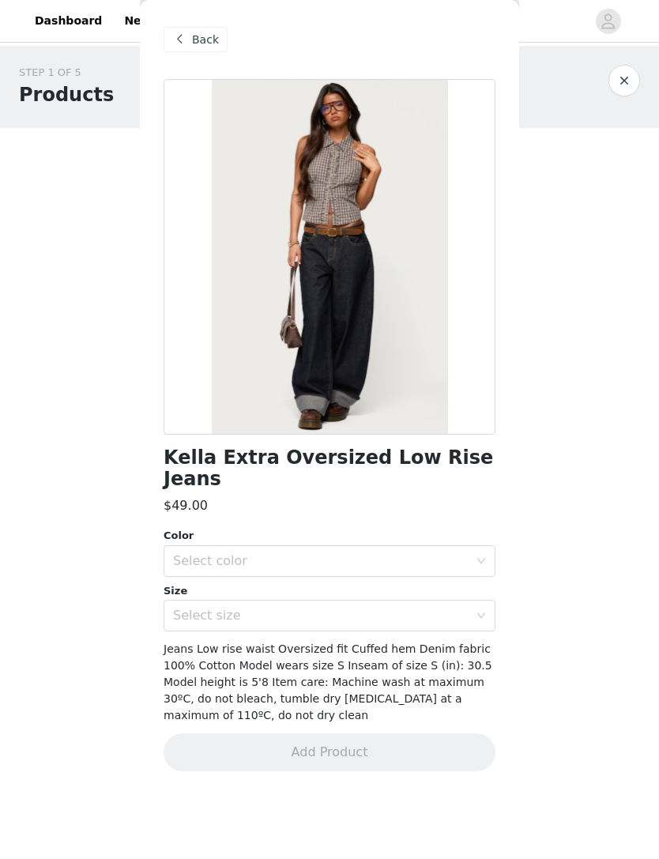
click at [445, 553] on div "Select color" at bounding box center [321, 561] width 296 height 16
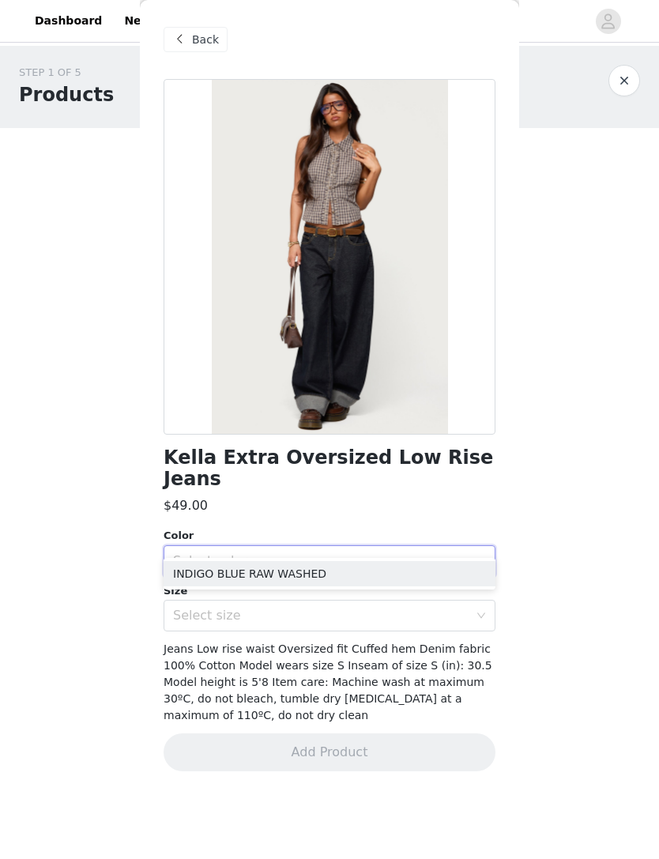
click at [387, 576] on li "INDIGO BLUE RAW WASHED" at bounding box center [330, 573] width 332 height 25
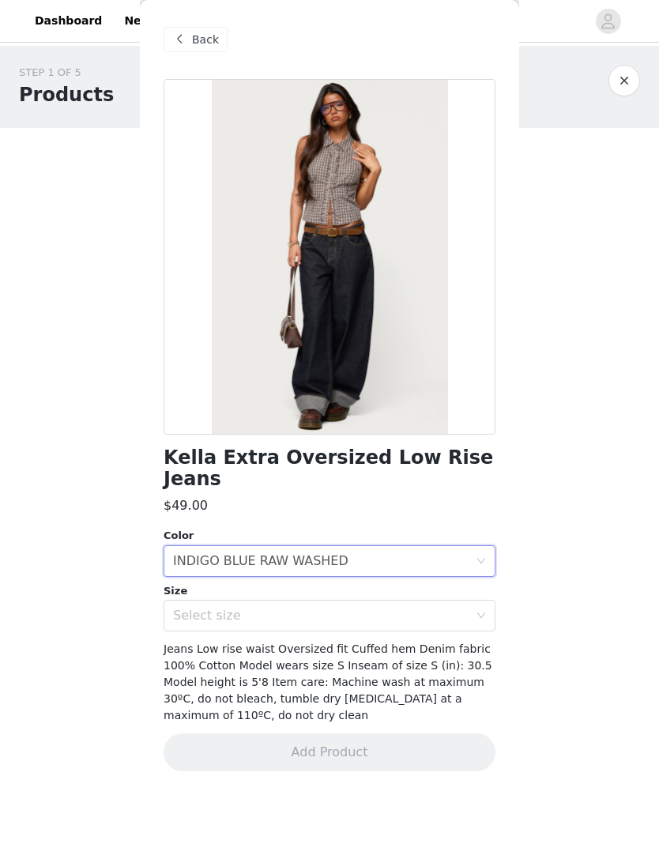
click at [371, 608] on div "Select size" at bounding box center [321, 616] width 296 height 16
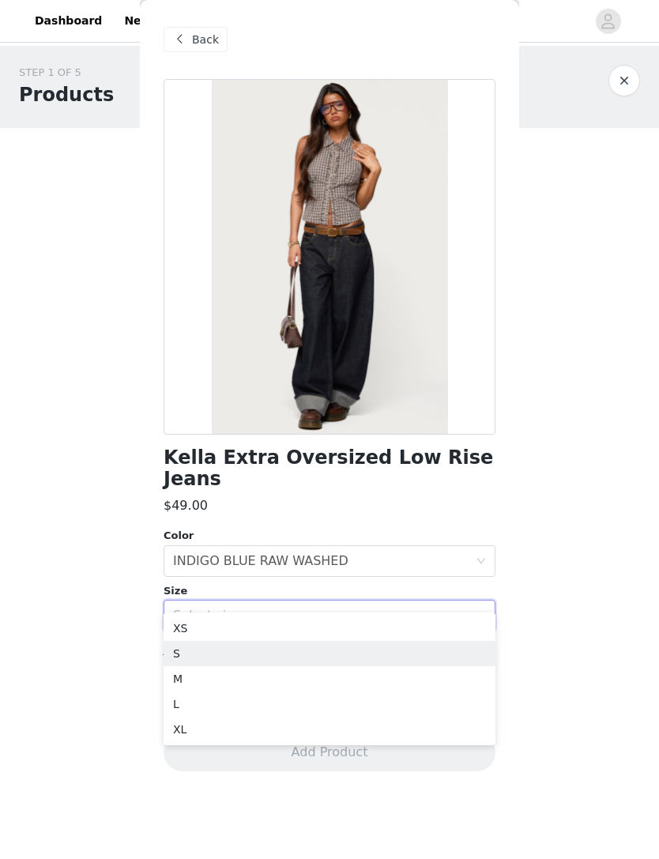
click at [232, 650] on li "S" at bounding box center [330, 653] width 332 height 25
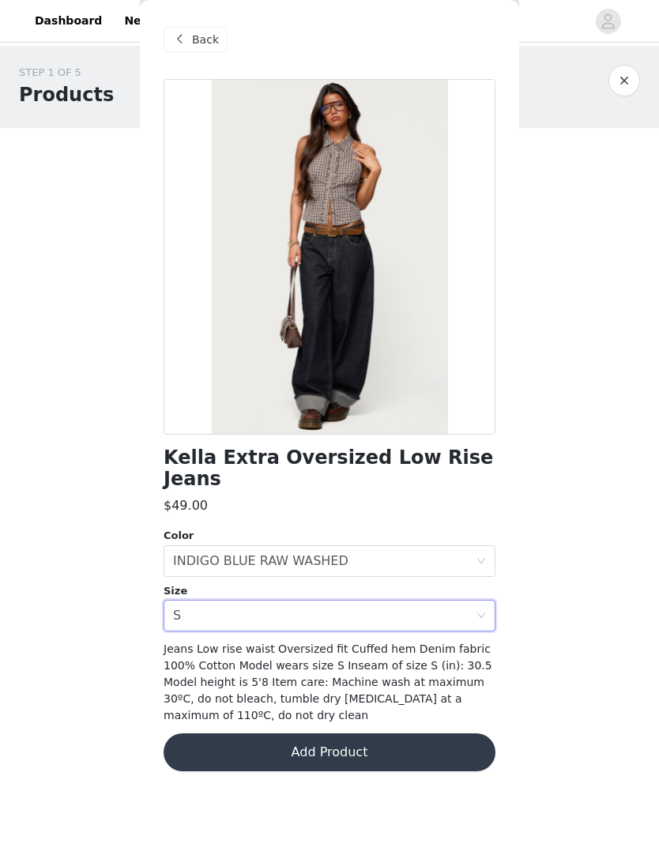
click at [350, 733] on button "Add Product" at bounding box center [330, 752] width 332 height 38
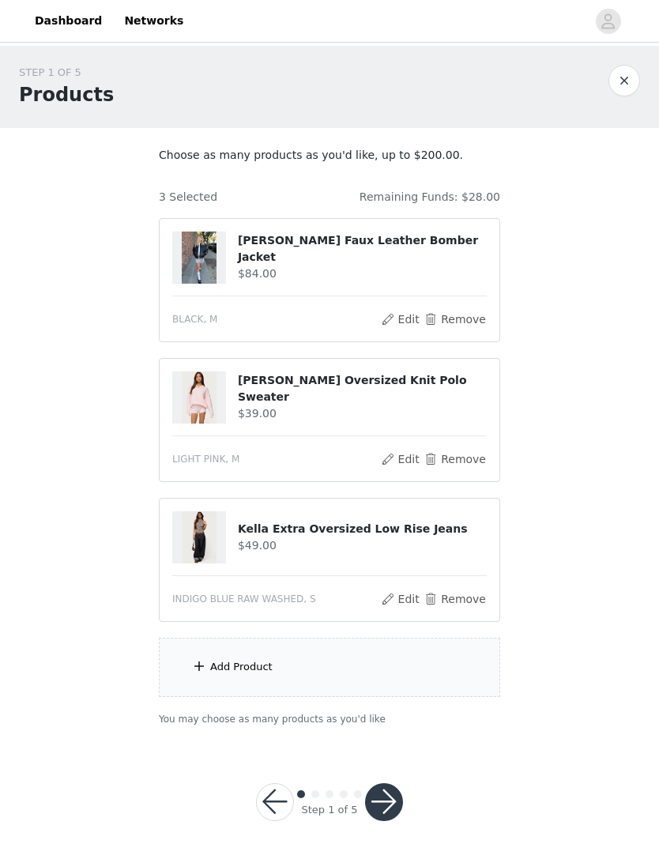
click at [340, 678] on div "Add Product" at bounding box center [329, 667] width 341 height 59
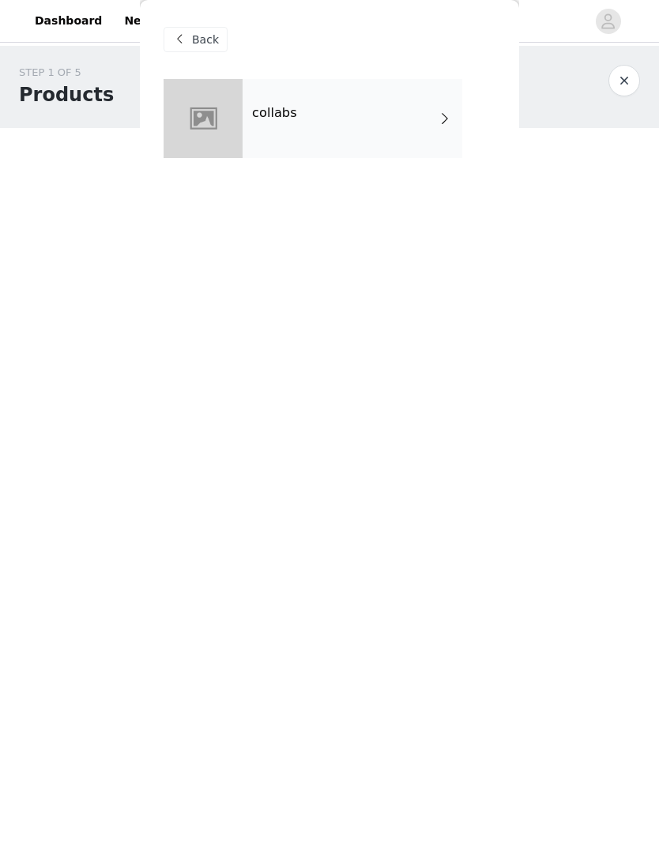
click at [407, 135] on div "collabs" at bounding box center [353, 118] width 220 height 79
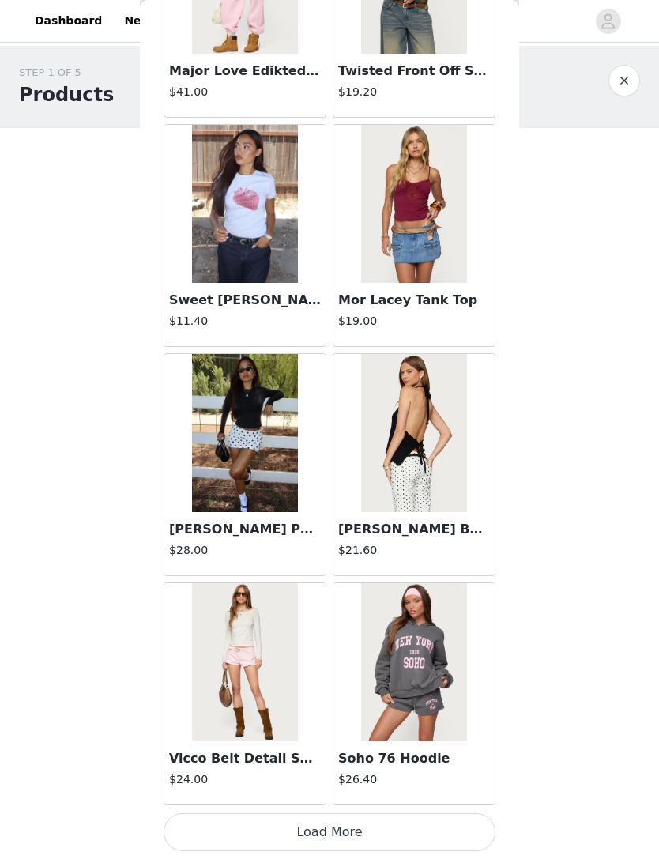
scroll to position [1559, 0]
click at [331, 832] on button "Load More" at bounding box center [330, 832] width 332 height 38
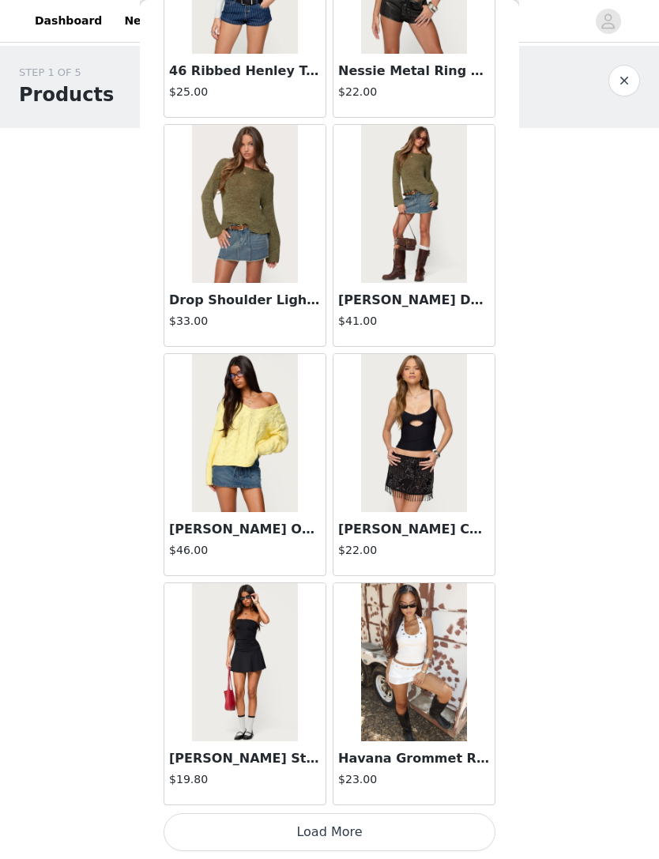
click at [348, 824] on button "Load More" at bounding box center [330, 832] width 332 height 38
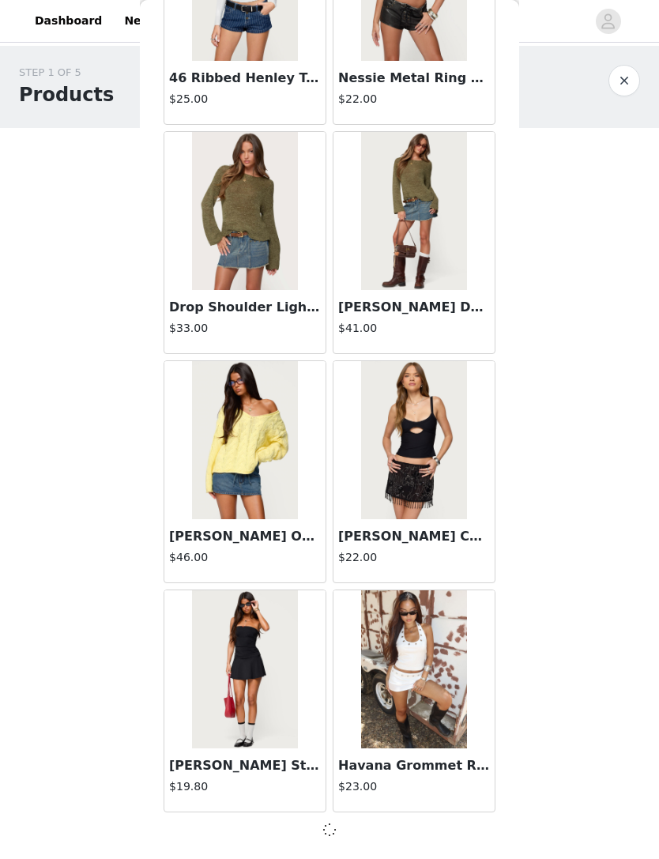
scroll to position [3844, 0]
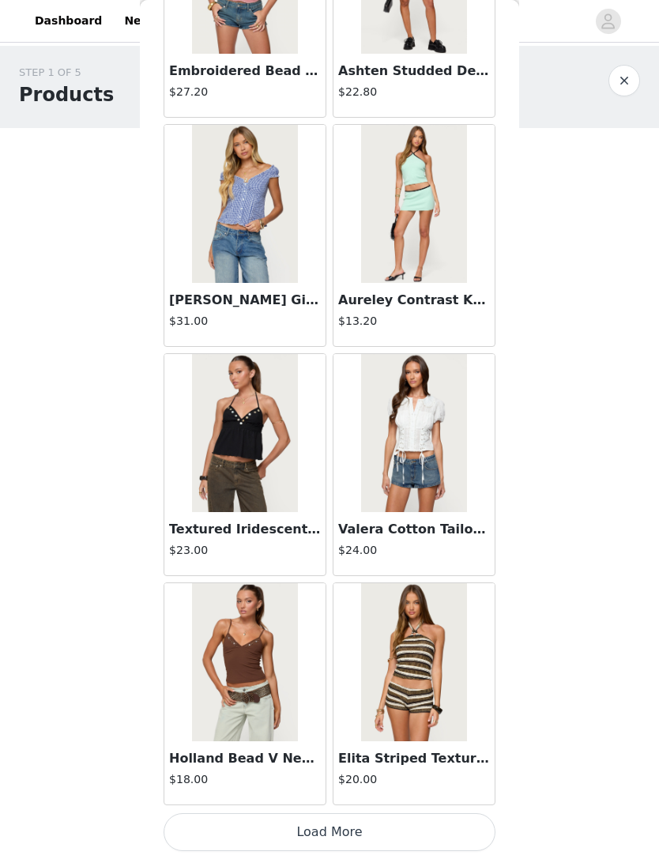
click at [353, 822] on button "Load More" at bounding box center [330, 832] width 332 height 38
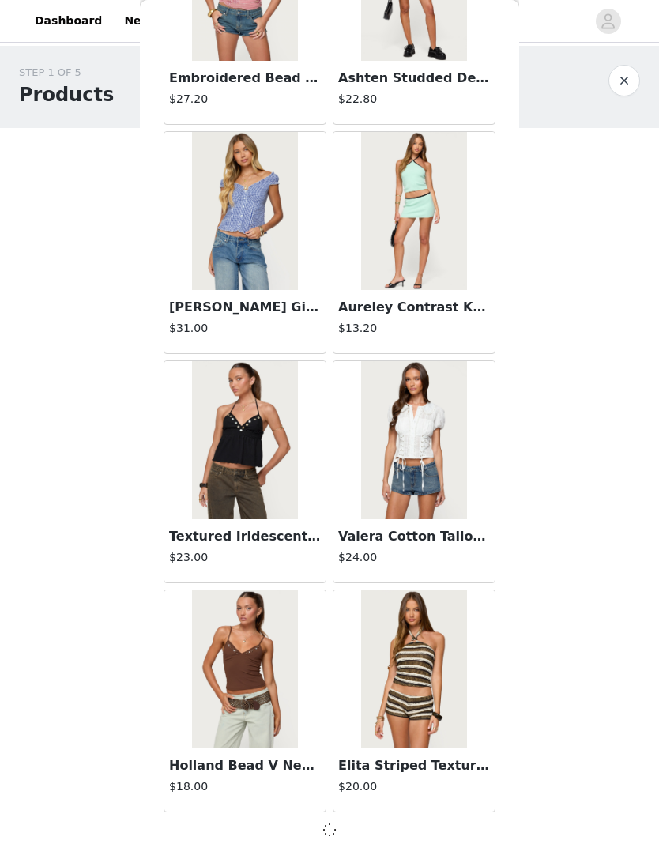
scroll to position [6137, 0]
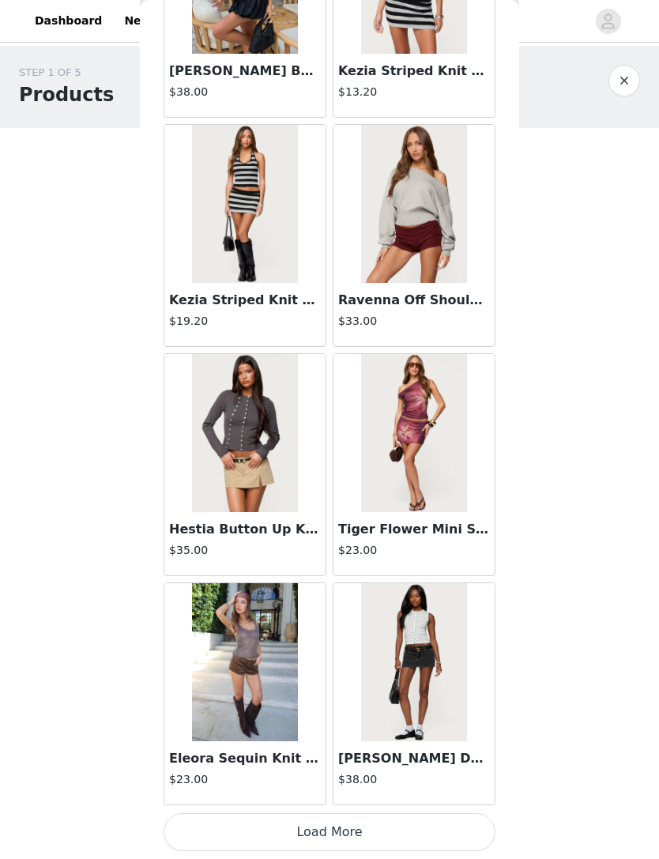
click at [349, 825] on button "Load More" at bounding box center [330, 832] width 332 height 38
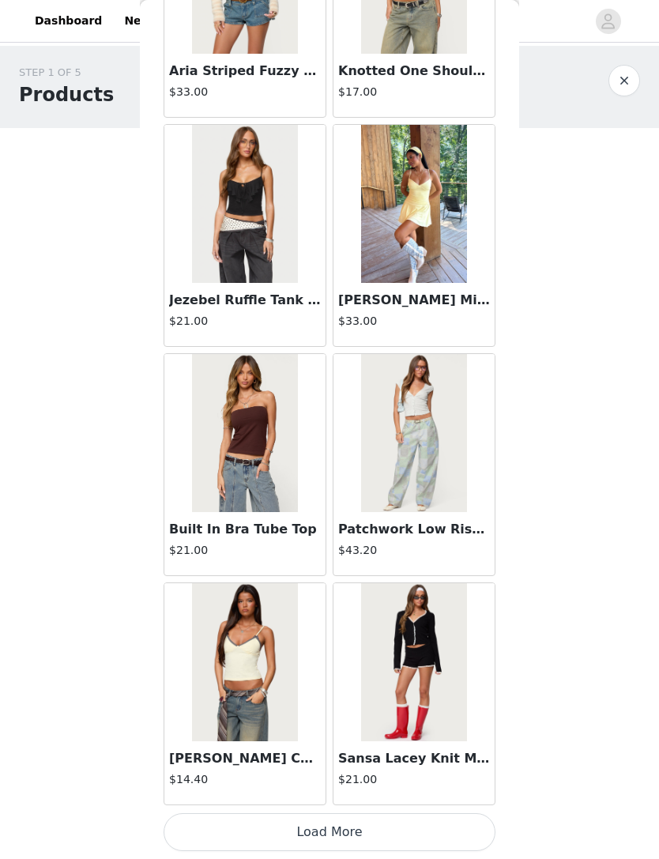
click at [361, 828] on button "Load More" at bounding box center [330, 832] width 332 height 38
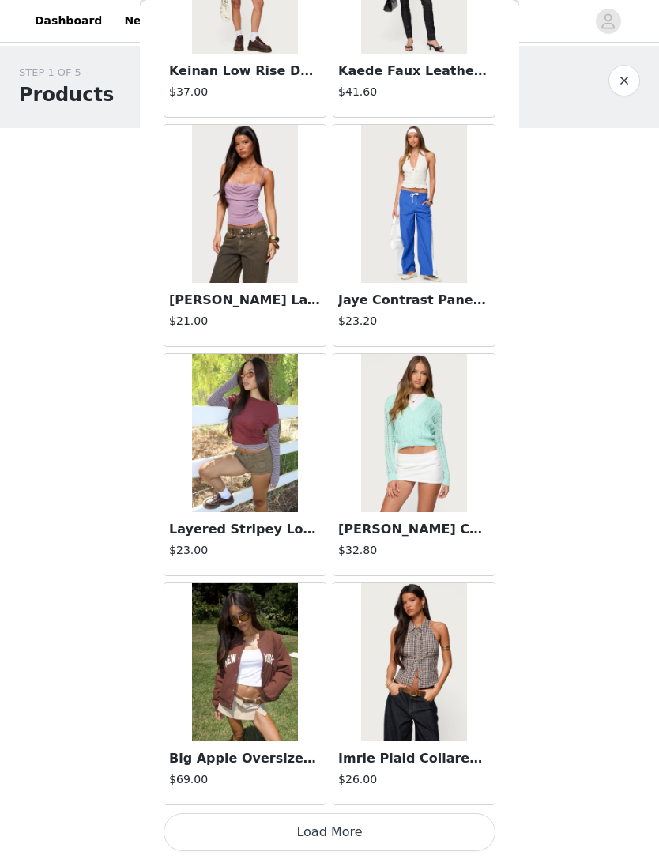
click at [379, 823] on button "Load More" at bounding box center [330, 832] width 332 height 38
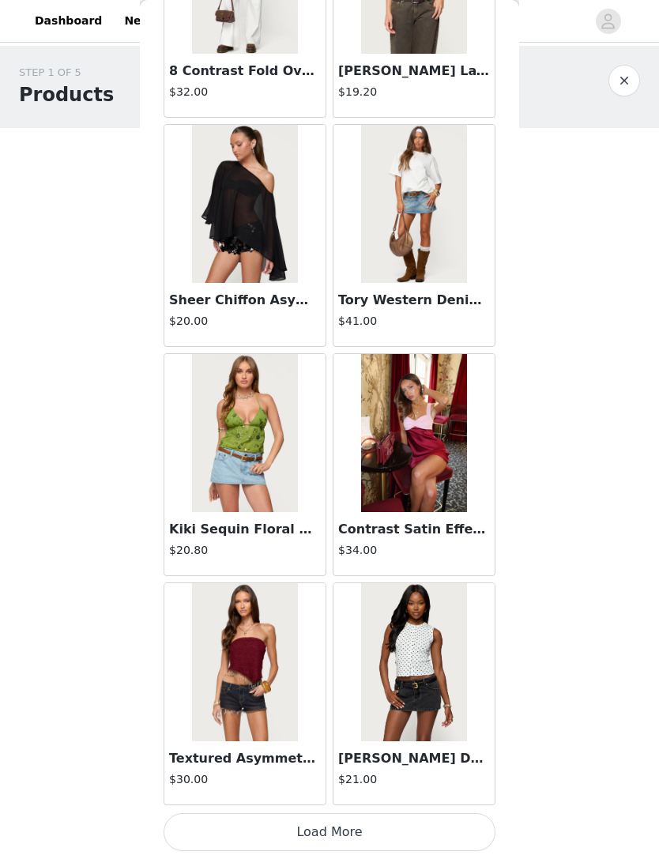
scroll to position [15305, 0]
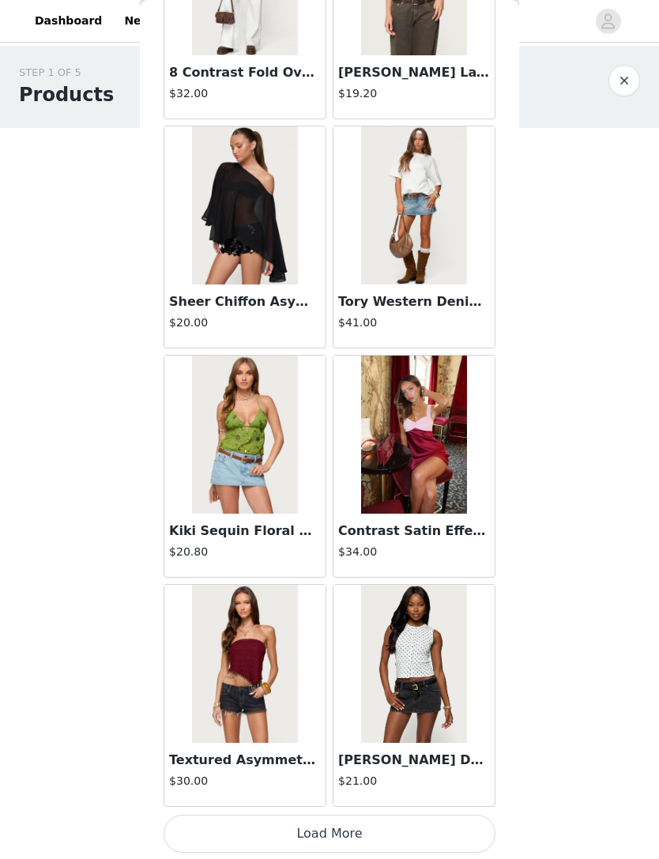
click at [367, 827] on button "Load More" at bounding box center [330, 834] width 332 height 38
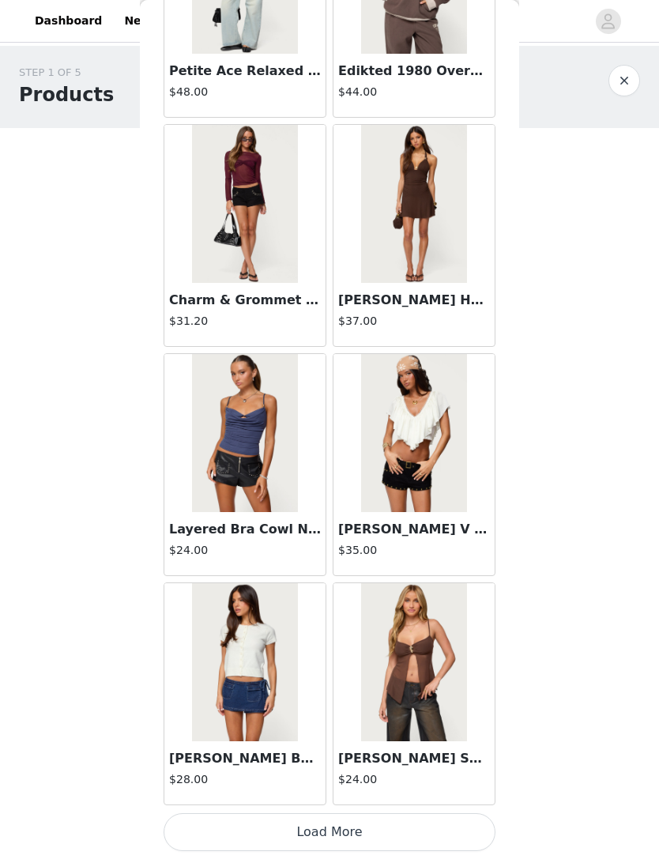
click at [344, 829] on button "Load More" at bounding box center [330, 832] width 332 height 38
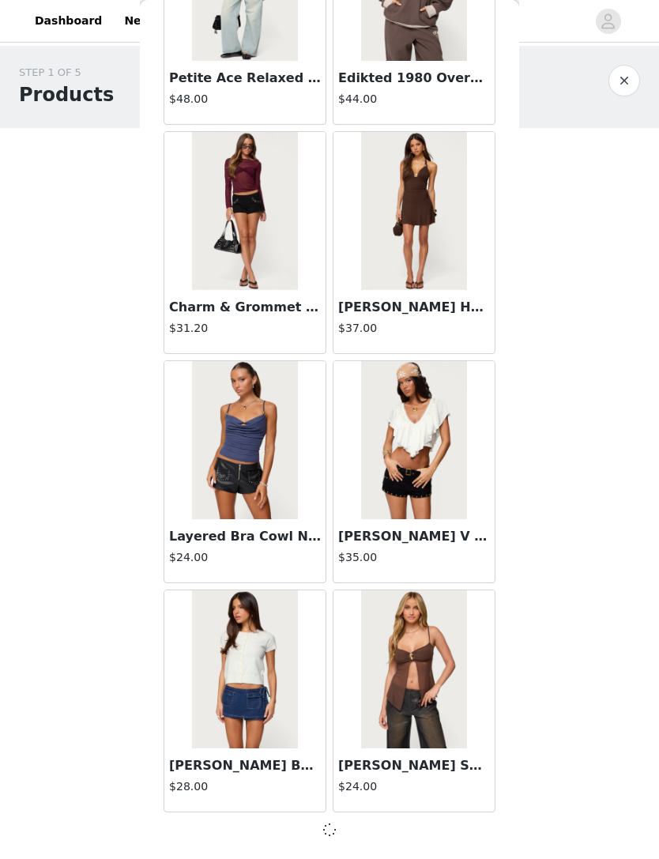
scroll to position [17597, 0]
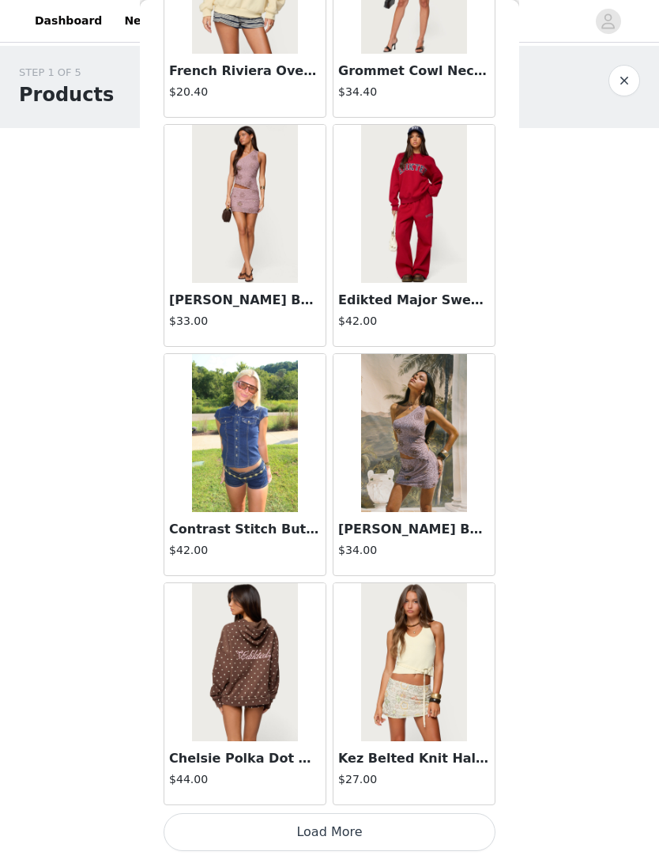
click at [334, 822] on button "Load More" at bounding box center [330, 832] width 332 height 38
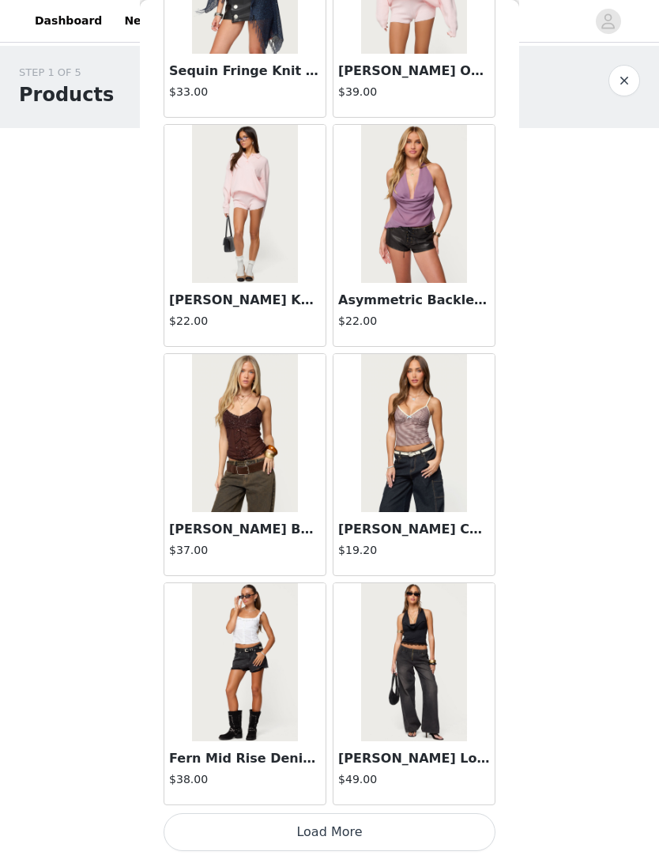
click at [360, 816] on button "Load More" at bounding box center [330, 832] width 332 height 38
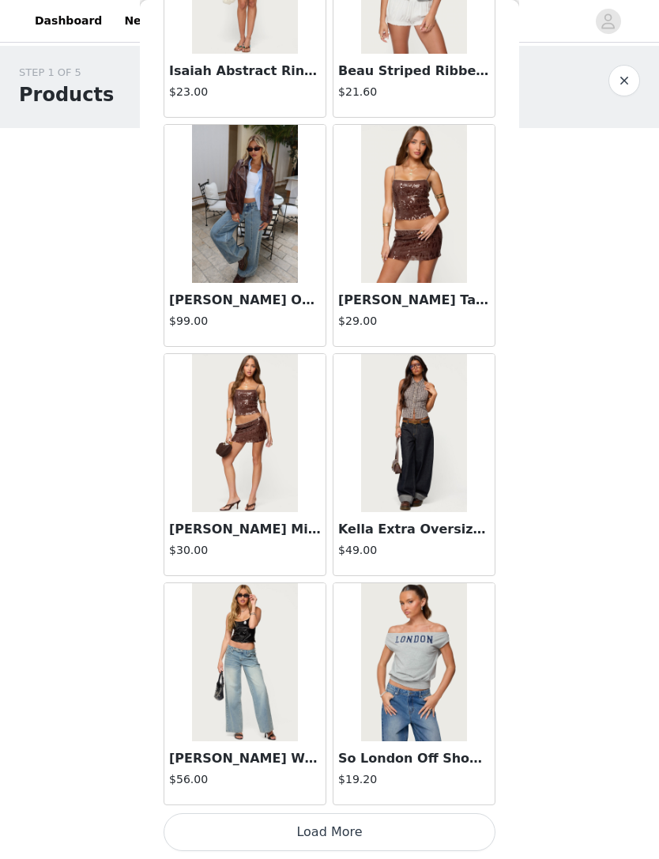
click at [369, 839] on button "Load More" at bounding box center [330, 832] width 332 height 38
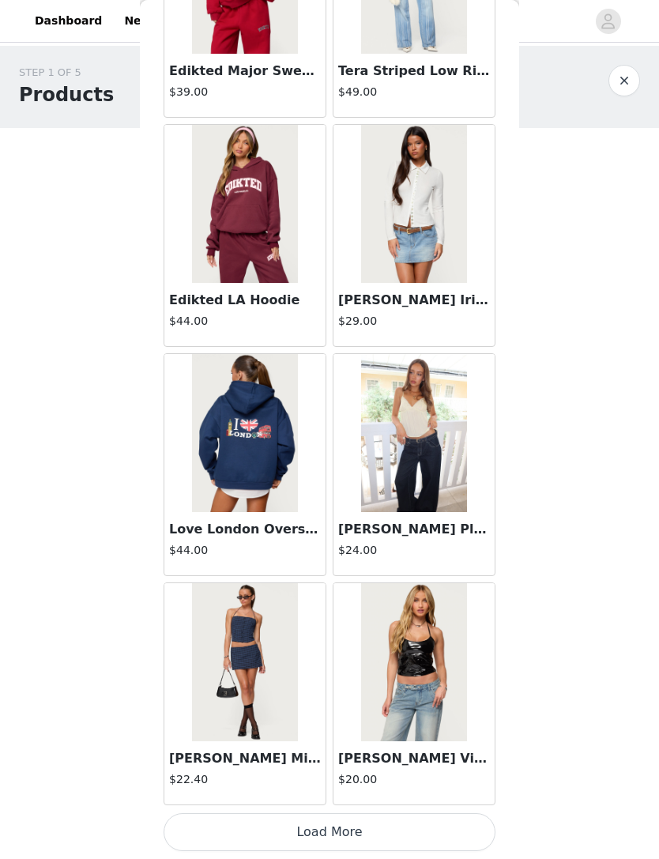
click at [362, 815] on button "Load More" at bounding box center [330, 832] width 332 height 38
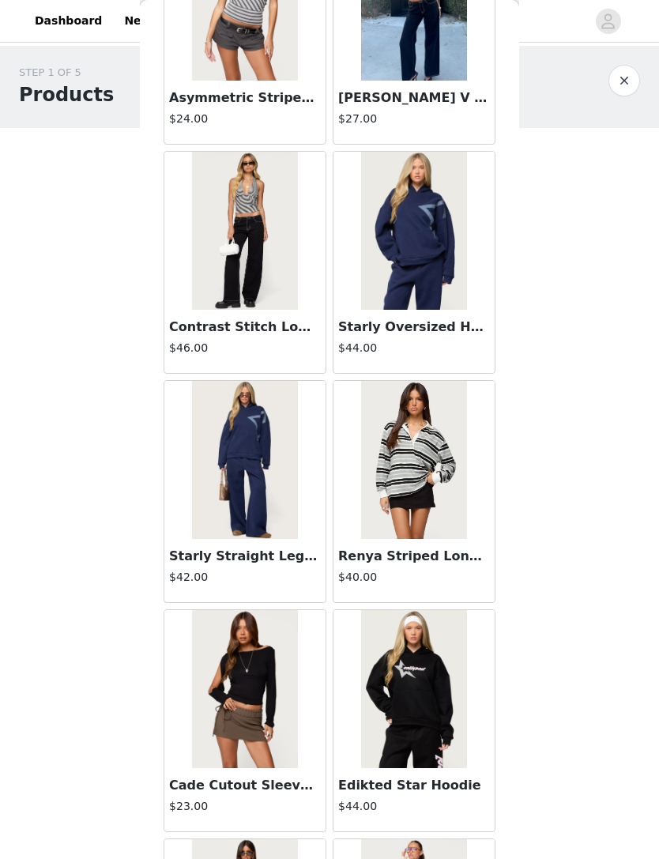
scroll to position [28623, 0]
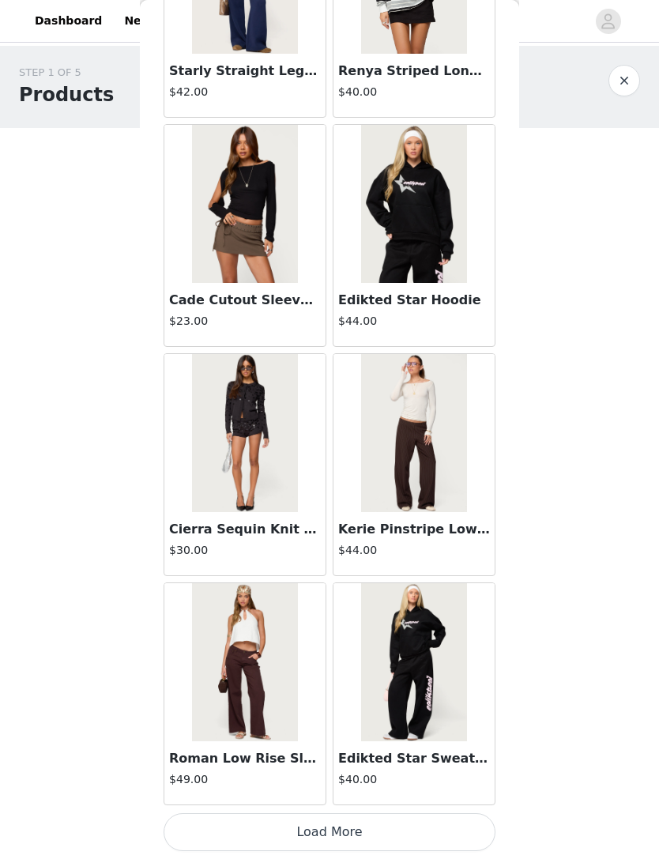
click at [376, 819] on button "Load More" at bounding box center [330, 832] width 332 height 38
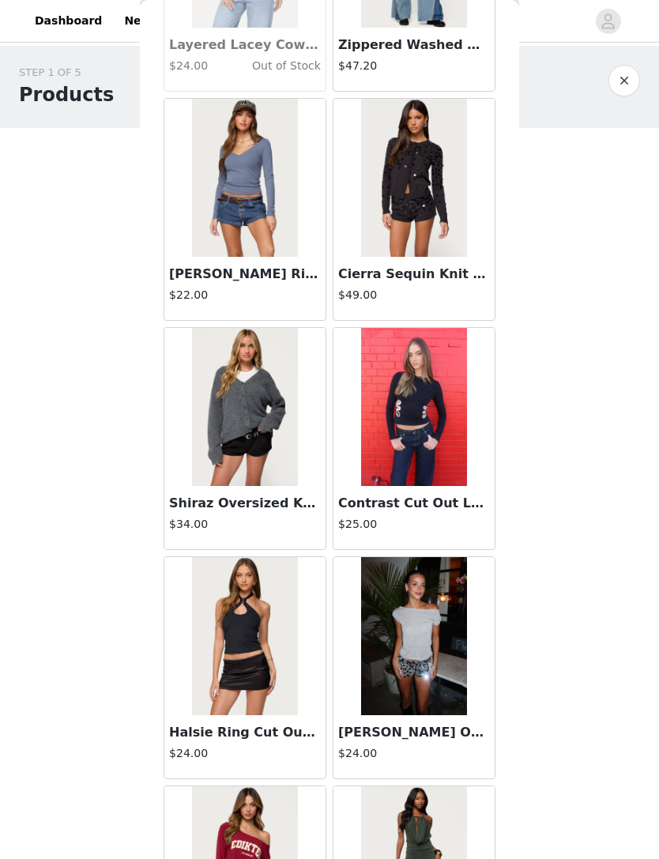
scroll to position [30311, 0]
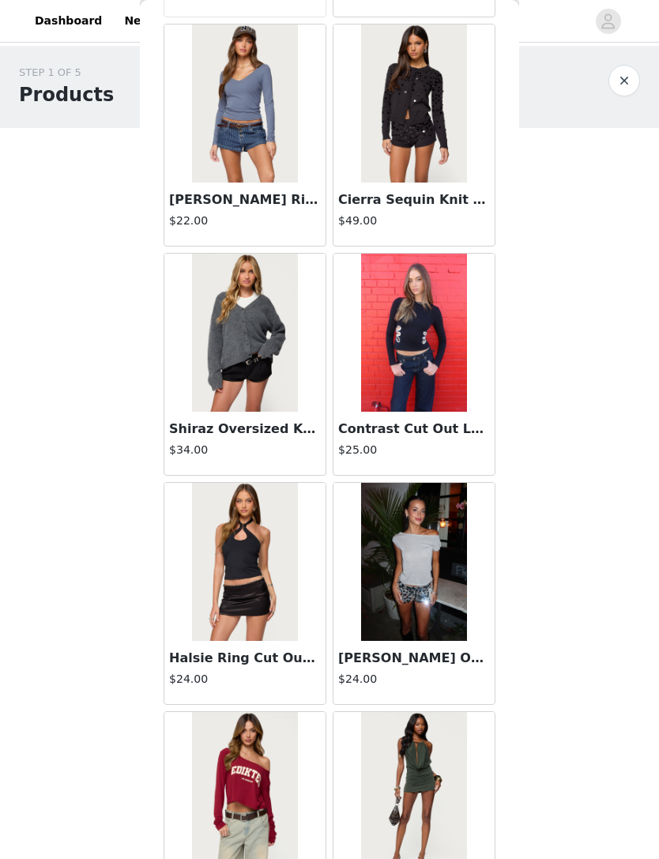
click at [288, 371] on img at bounding box center [244, 333] width 105 height 158
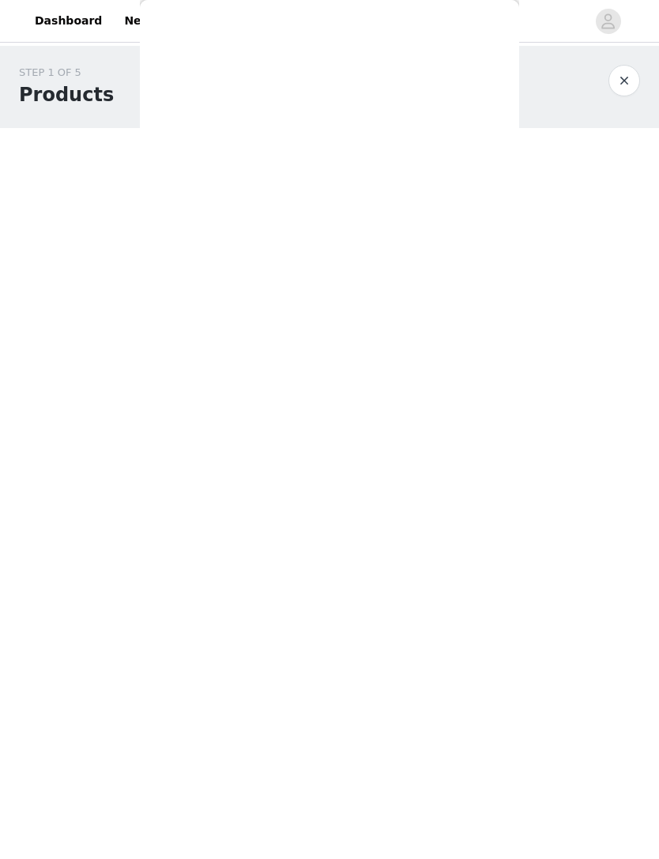
scroll to position [0, 0]
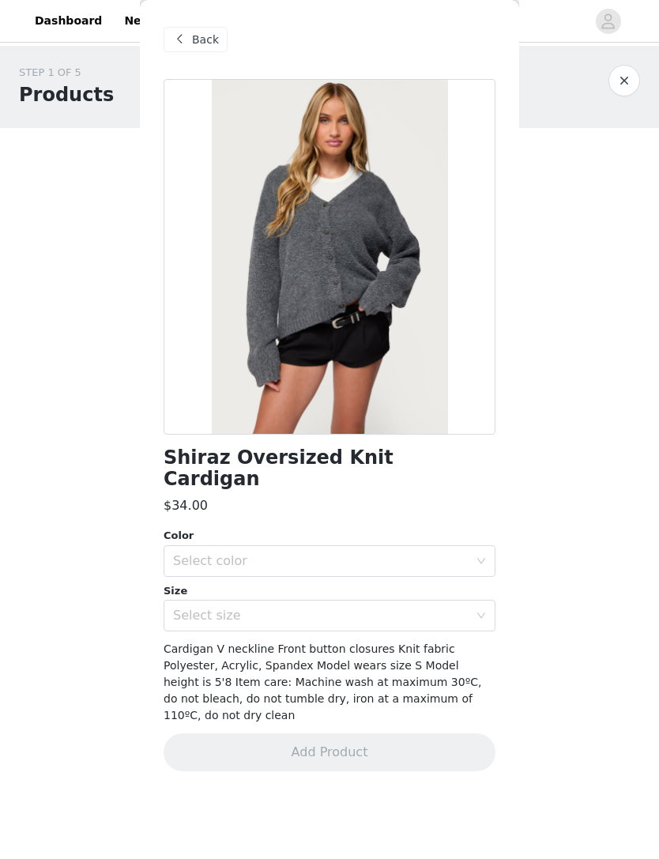
click at [409, 553] on div "Select color" at bounding box center [321, 561] width 296 height 16
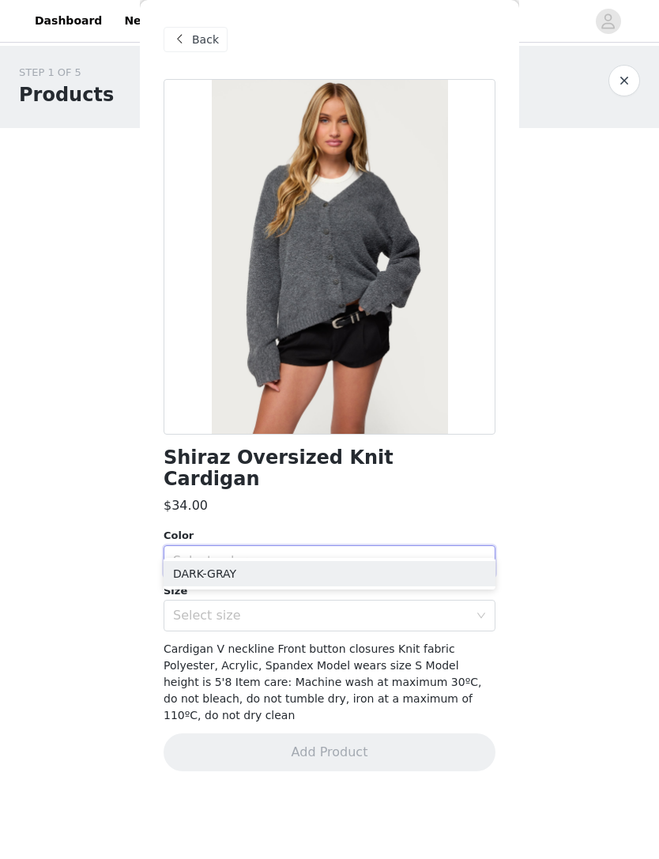
click at [350, 571] on li "DARK-GRAY" at bounding box center [330, 573] width 332 height 25
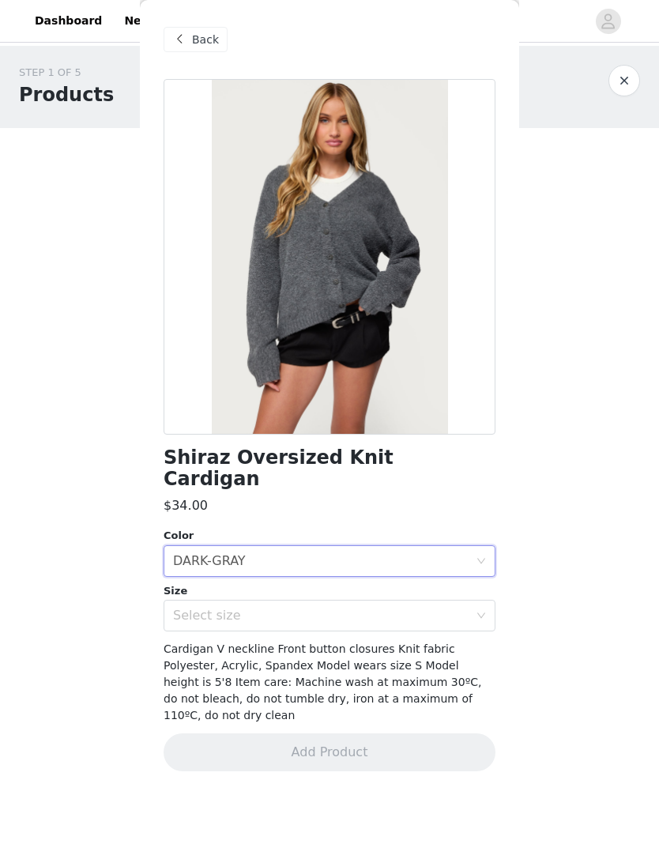
click at [323, 608] on div "Select size" at bounding box center [321, 616] width 296 height 16
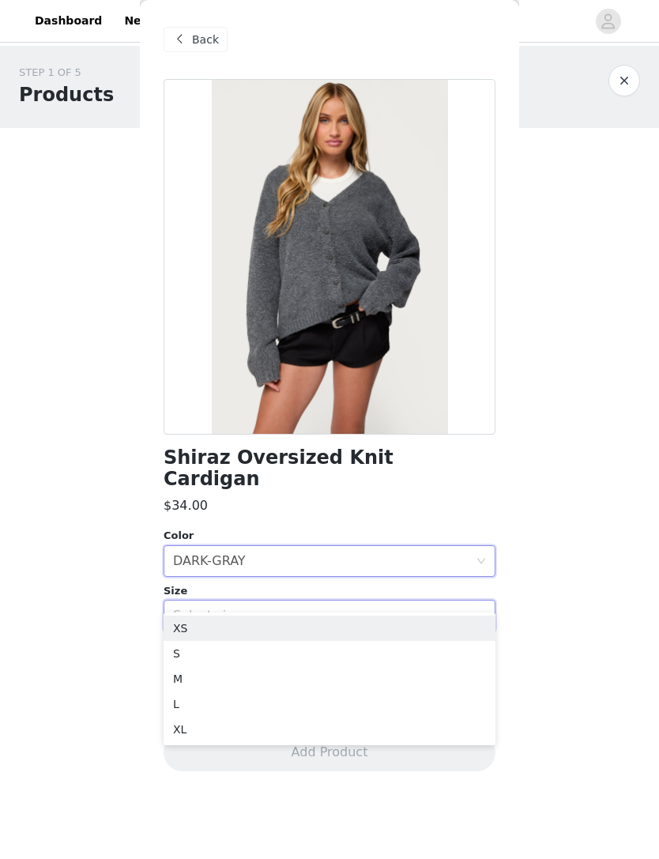
click at [319, 608] on div "Select size" at bounding box center [321, 616] width 296 height 16
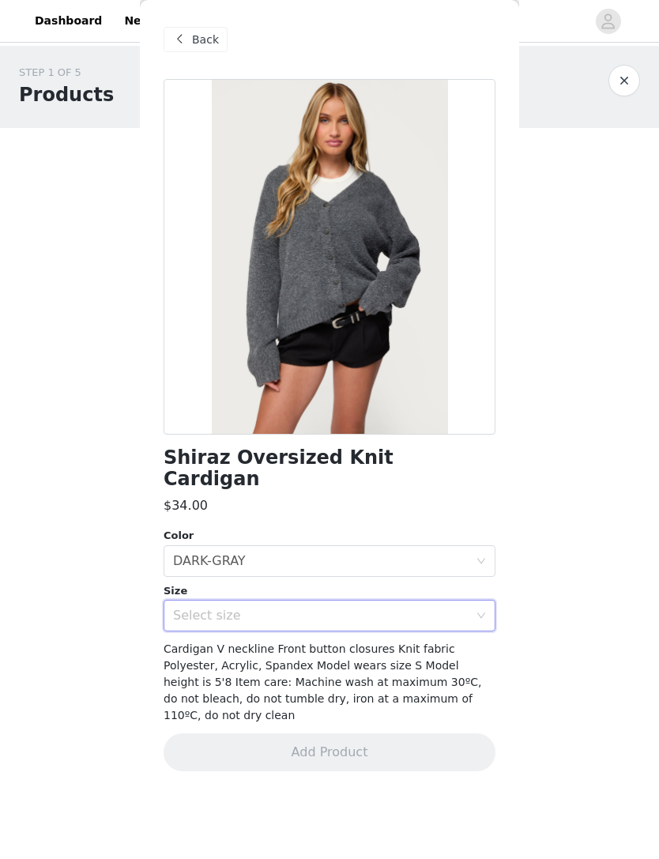
click at [300, 608] on div "Select size" at bounding box center [321, 616] width 296 height 16
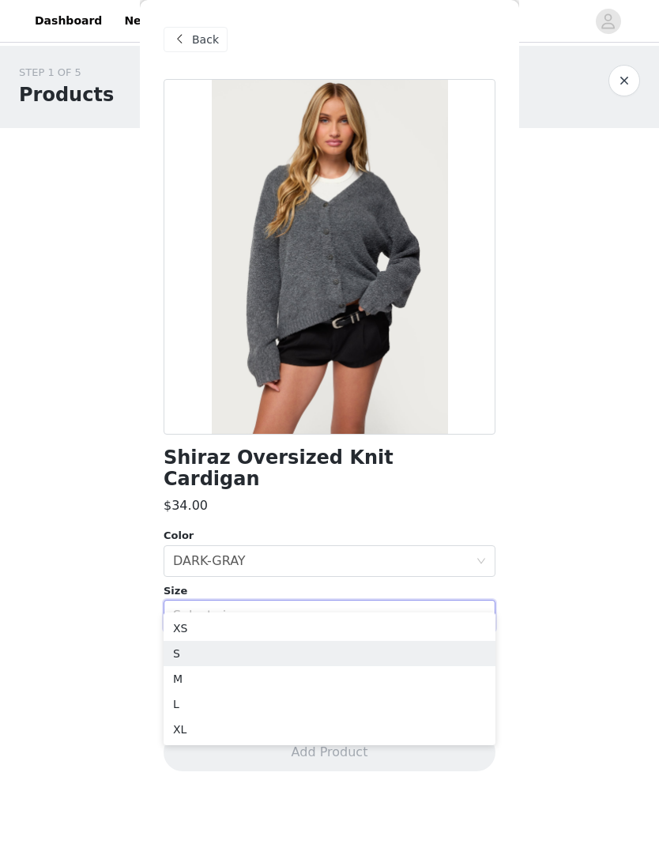
click at [194, 650] on li "S" at bounding box center [330, 653] width 332 height 25
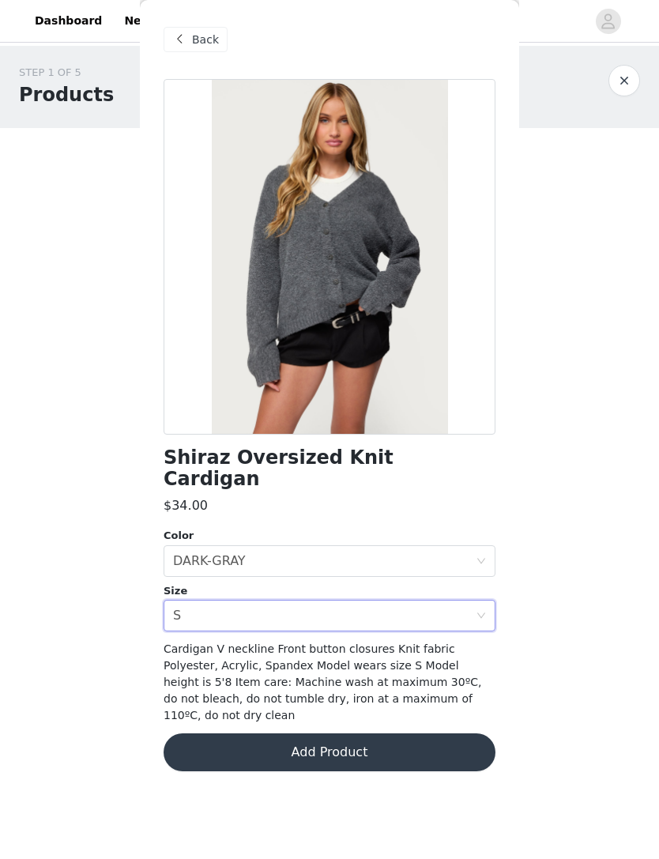
click at [279, 601] on div "Select size S" at bounding box center [324, 616] width 303 height 30
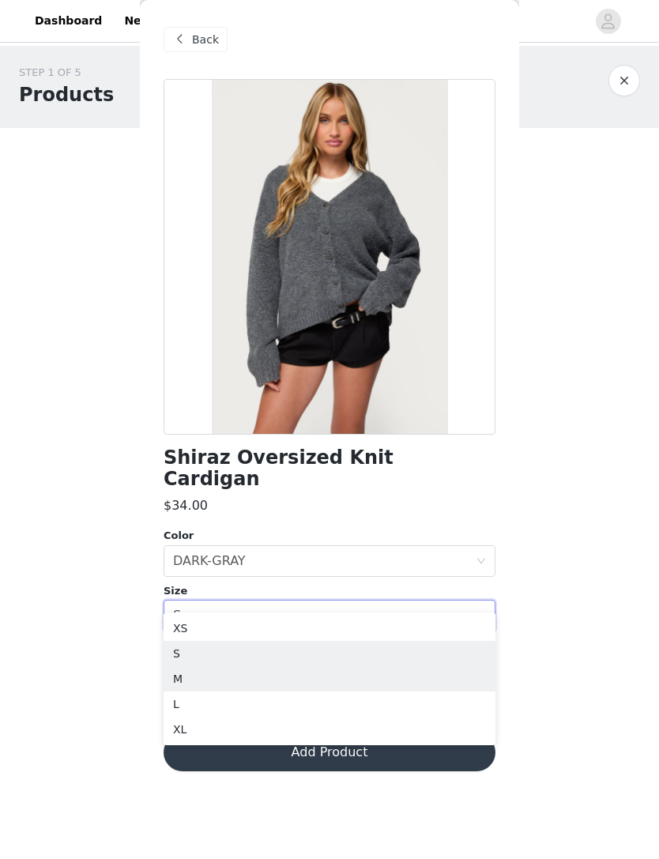
click at [190, 673] on li "M" at bounding box center [330, 678] width 332 height 25
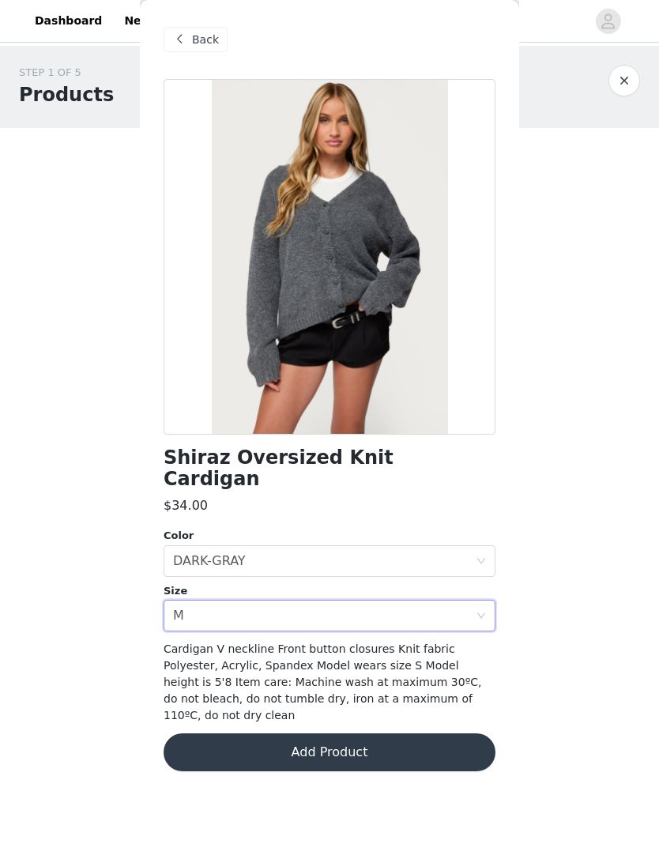
click at [357, 733] on button "Add Product" at bounding box center [330, 752] width 332 height 38
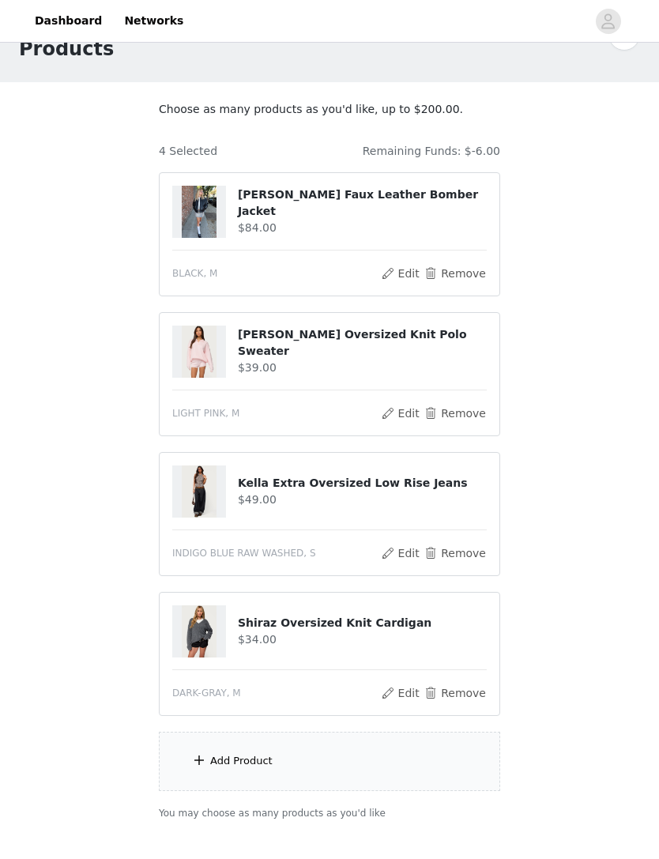
scroll to position [89, 0]
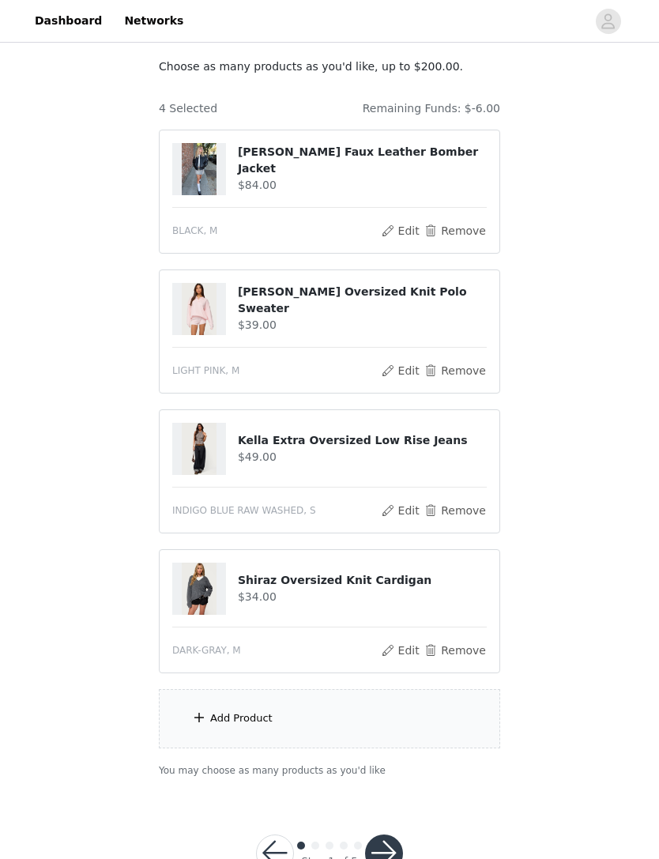
click at [195, 673] on section "Choose as many products as you'd like, up to $200.00. 4 Selected Remaining Fund…" at bounding box center [329, 419] width 379 height 758
click at [394, 847] on button "button" at bounding box center [384, 854] width 38 height 38
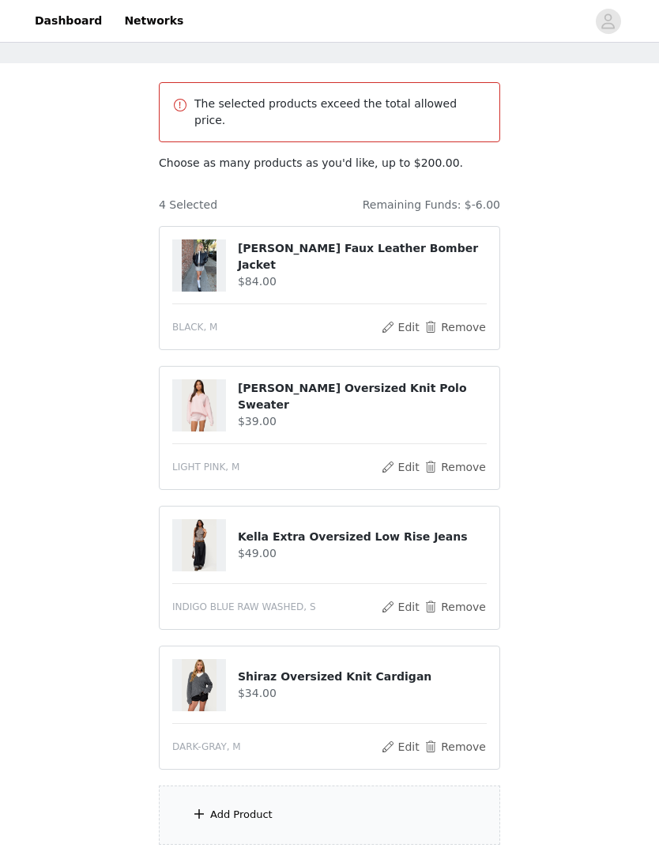
scroll to position [68, 0]
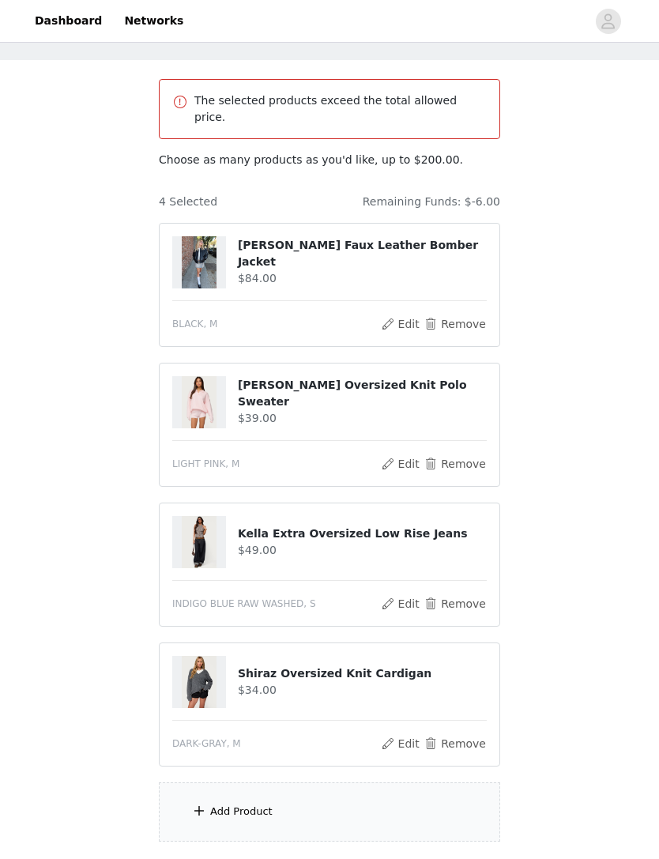
click at [399, 783] on div "Add Product" at bounding box center [329, 811] width 341 height 59
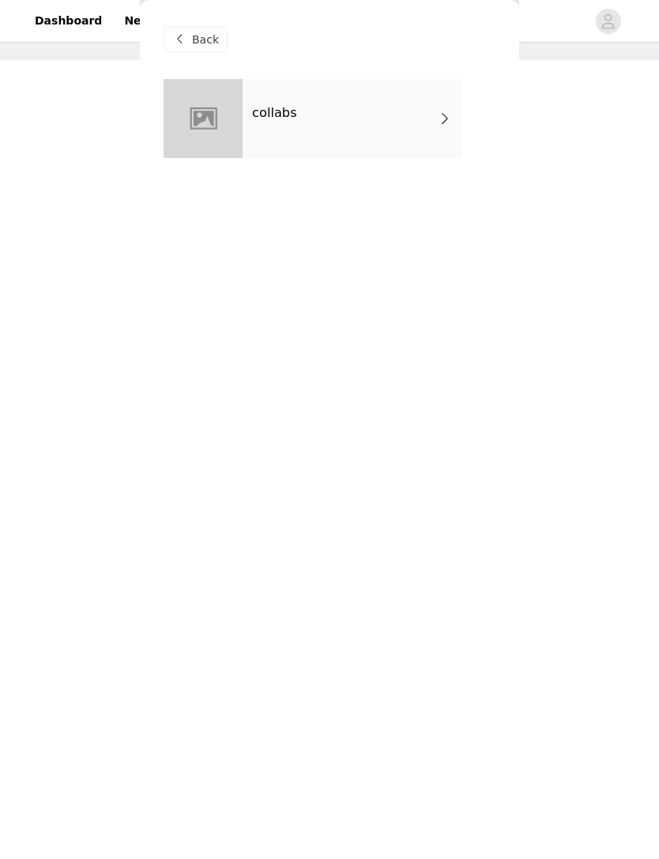
click at [394, 134] on div "collabs" at bounding box center [353, 118] width 220 height 79
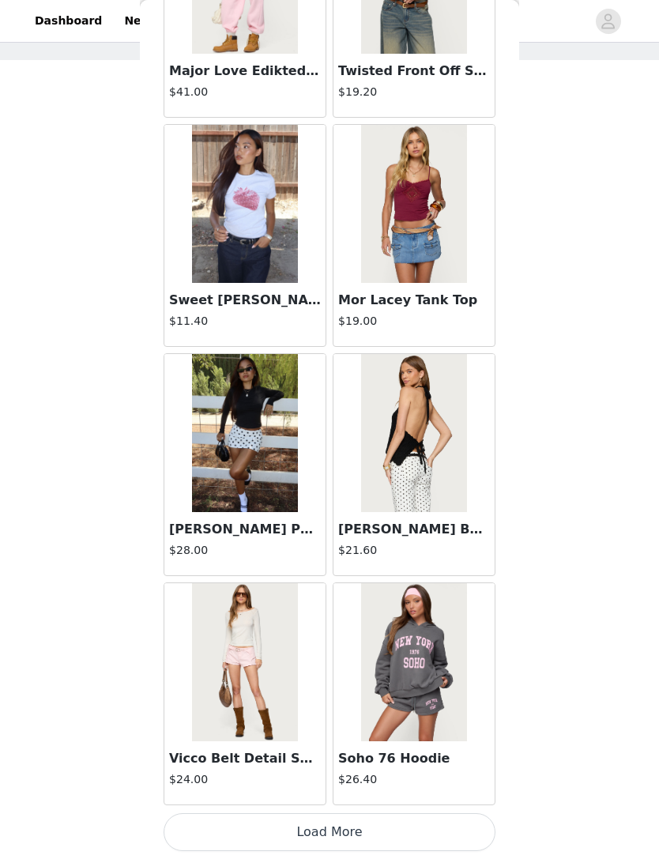
click at [347, 831] on button "Load More" at bounding box center [330, 832] width 332 height 38
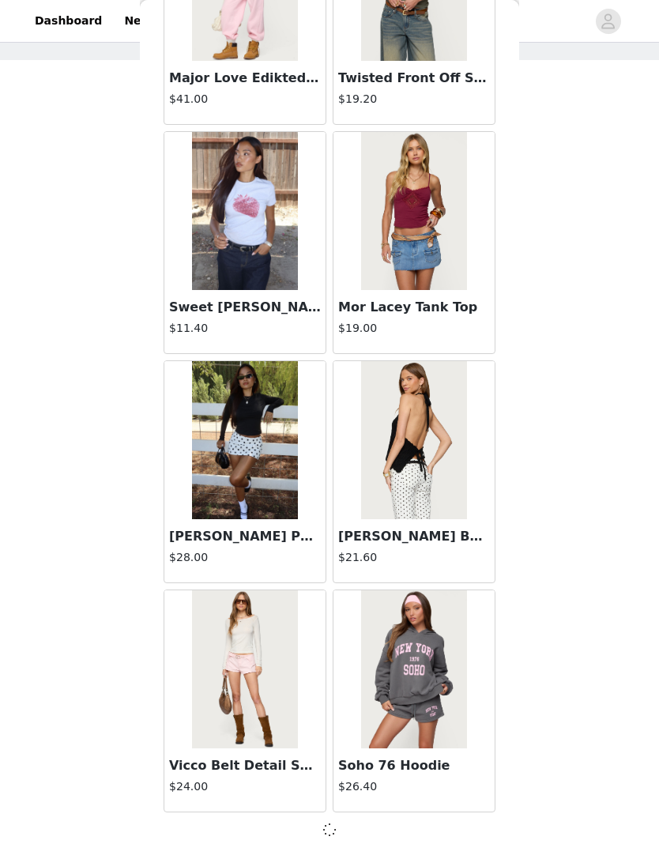
scroll to position [1552, 0]
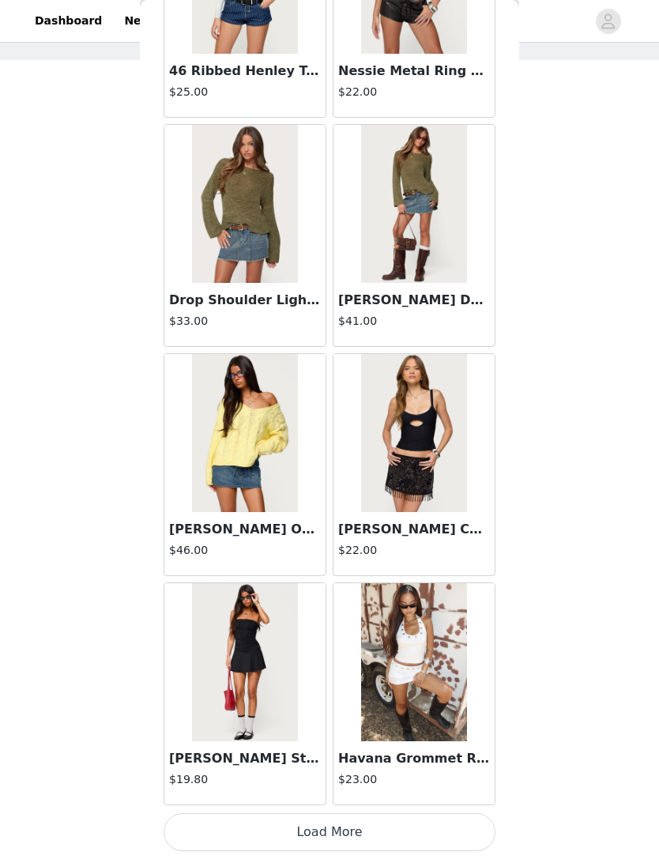
click at [364, 821] on button "Load More" at bounding box center [330, 832] width 332 height 38
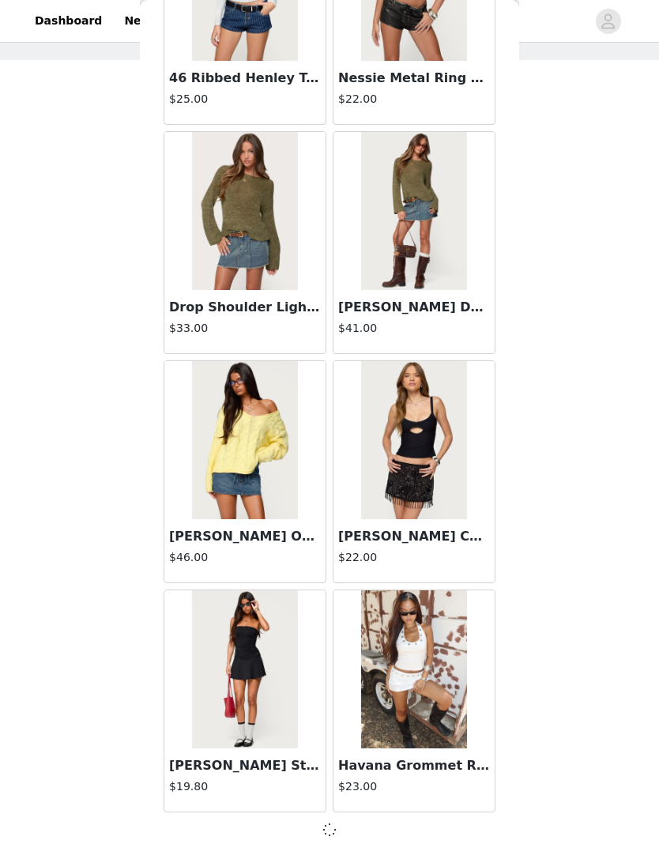
scroll to position [3844, 0]
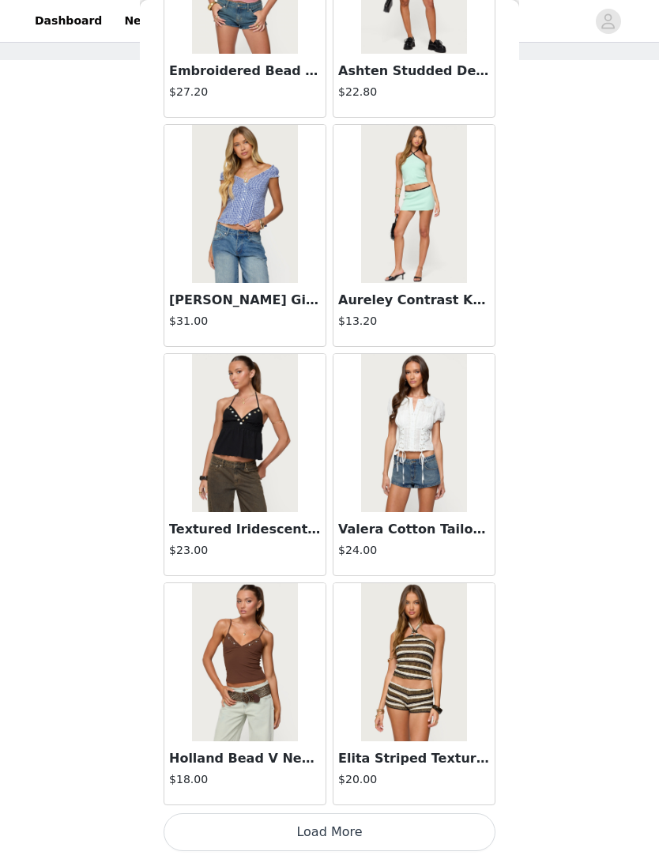
click at [353, 829] on button "Load More" at bounding box center [330, 832] width 332 height 38
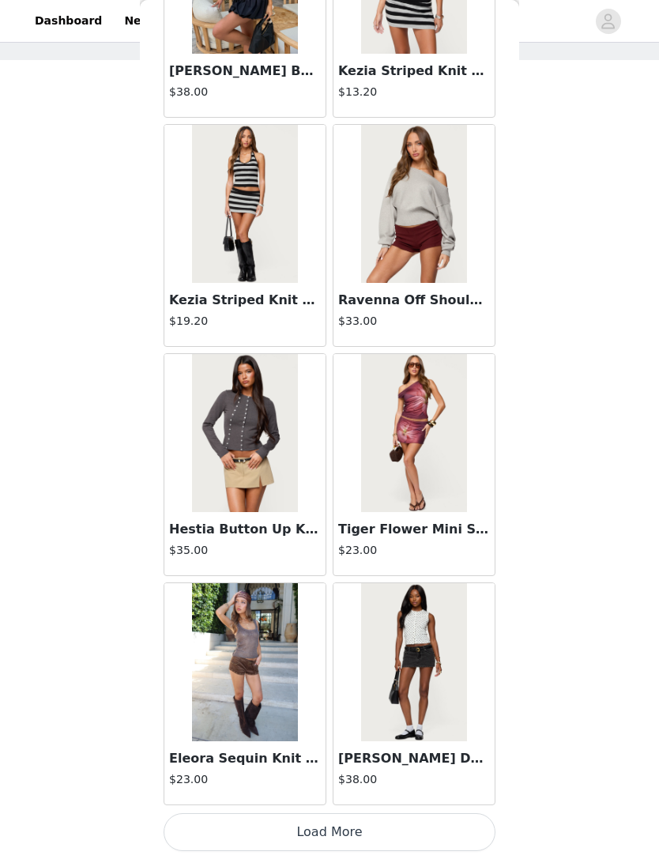
click at [344, 825] on button "Load More" at bounding box center [330, 832] width 332 height 38
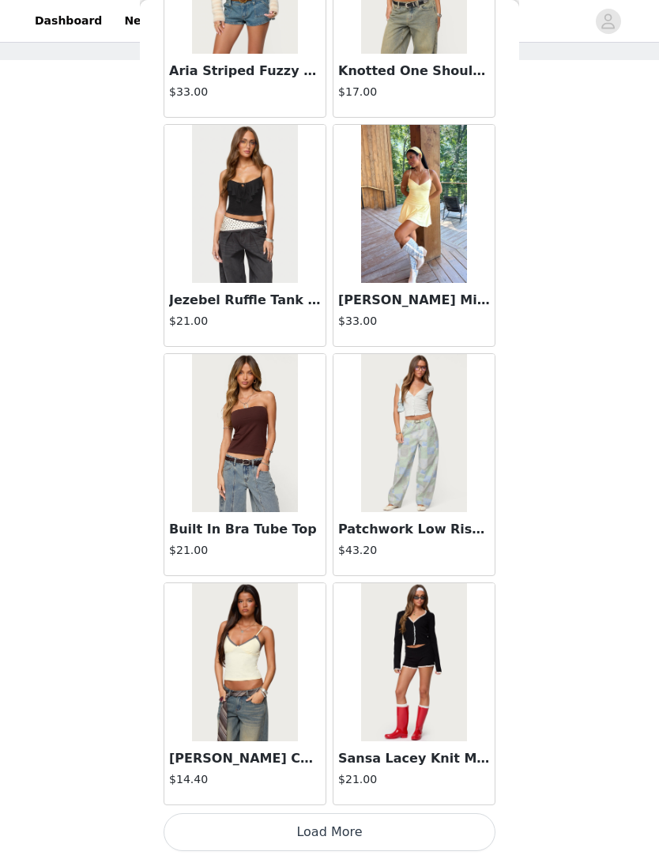
click at [362, 828] on button "Load More" at bounding box center [330, 832] width 332 height 38
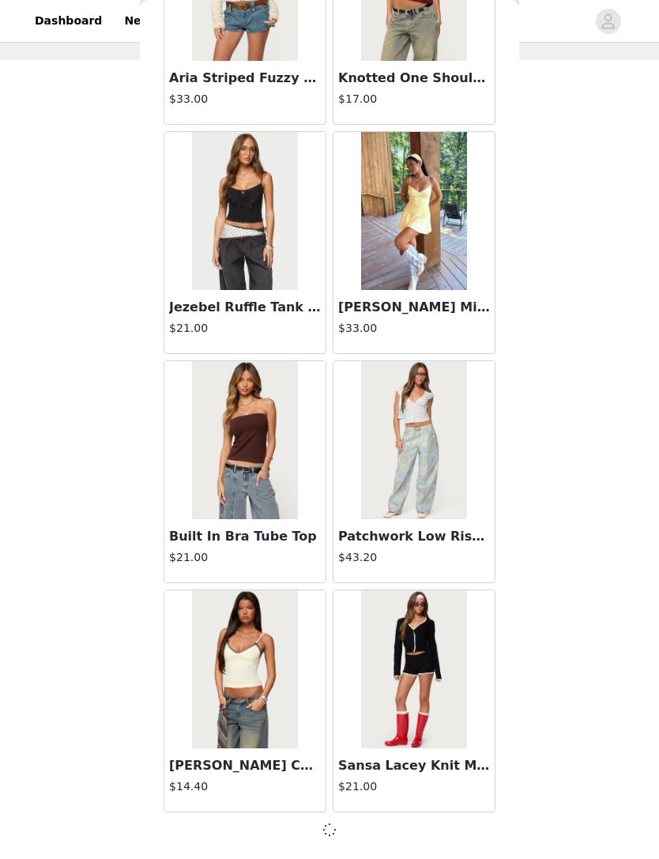
scroll to position [10721, 0]
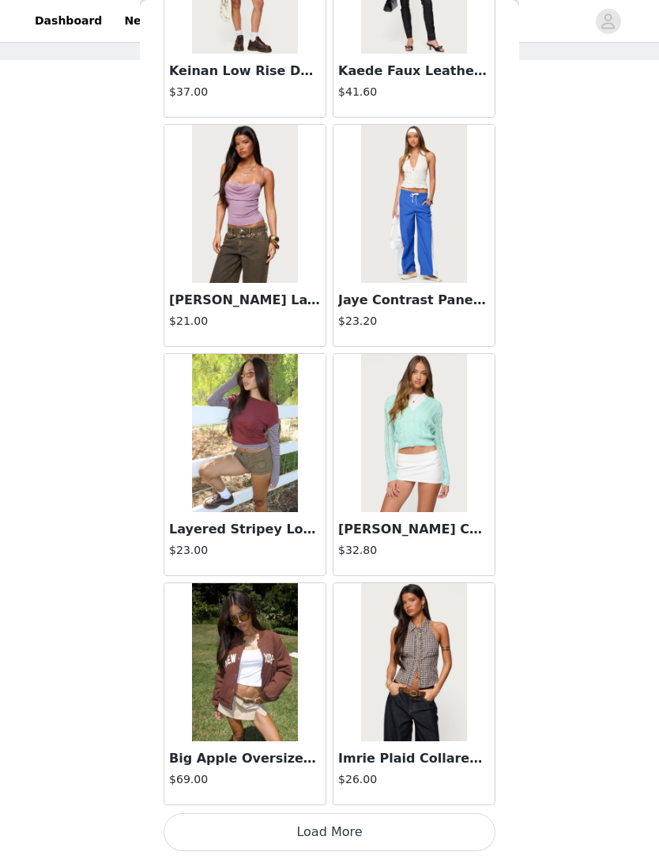
click at [357, 825] on button "Load More" at bounding box center [330, 832] width 332 height 38
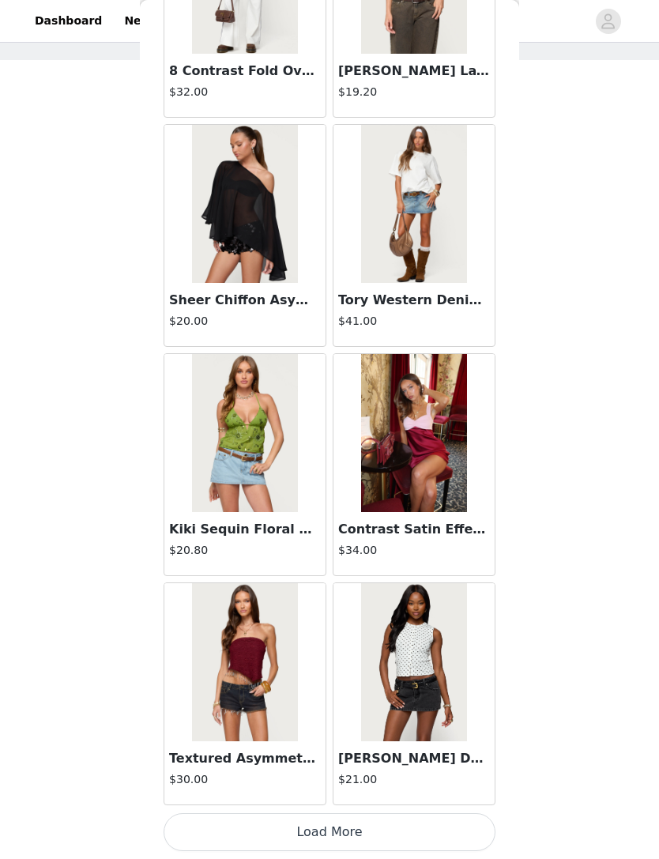
click at [364, 828] on button "Load More" at bounding box center [330, 832] width 332 height 38
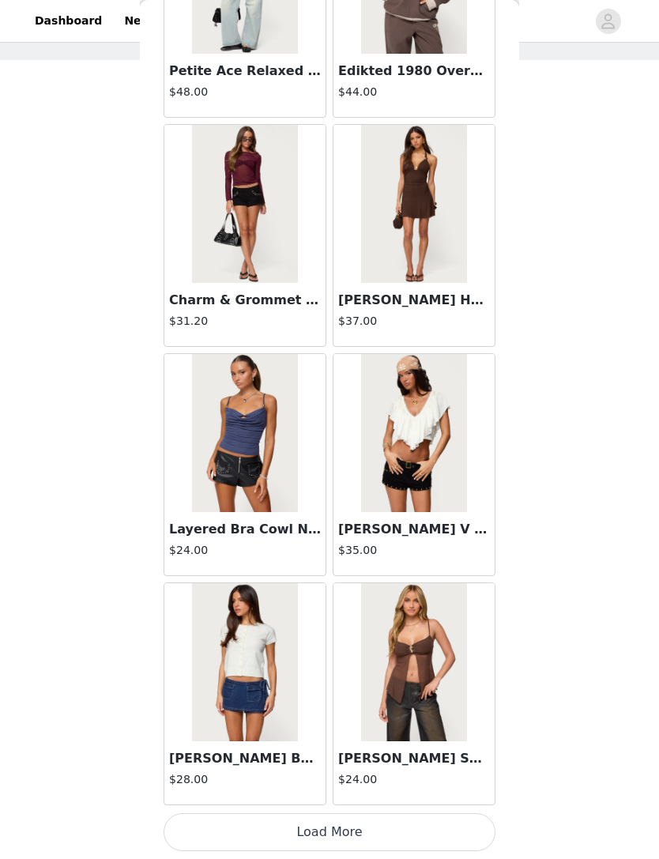
scroll to position [17597, 0]
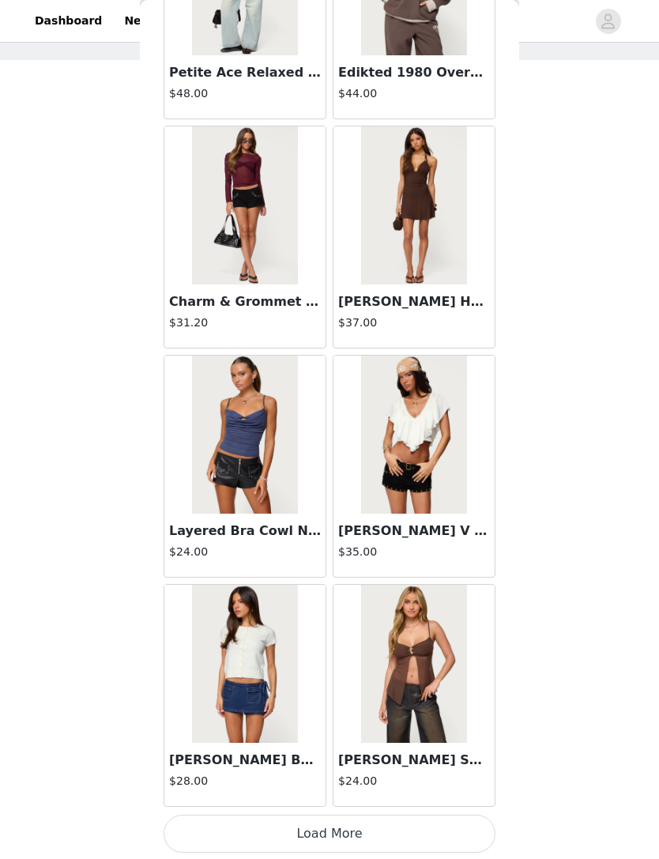
click at [360, 825] on button "Load More" at bounding box center [330, 834] width 332 height 38
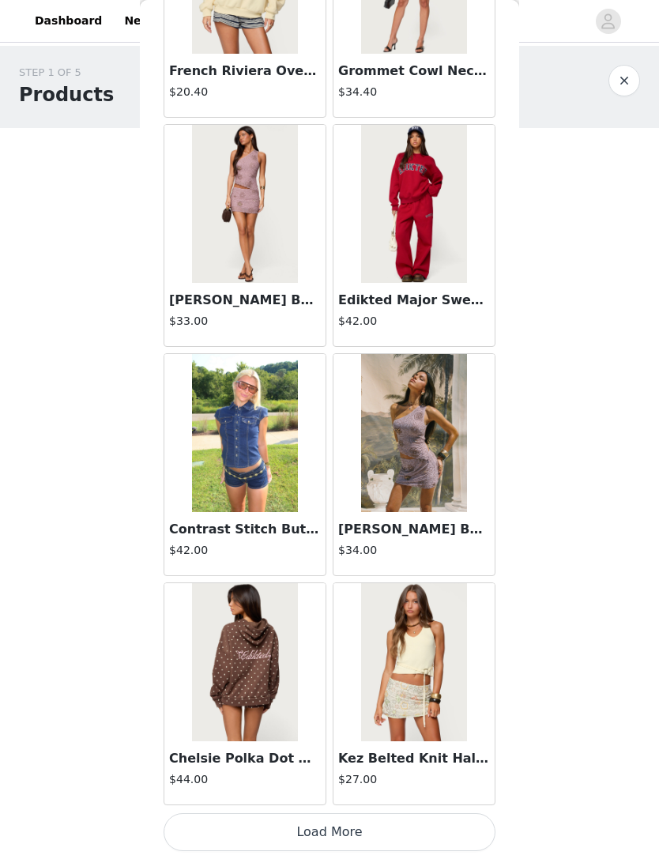
scroll to position [19889, 0]
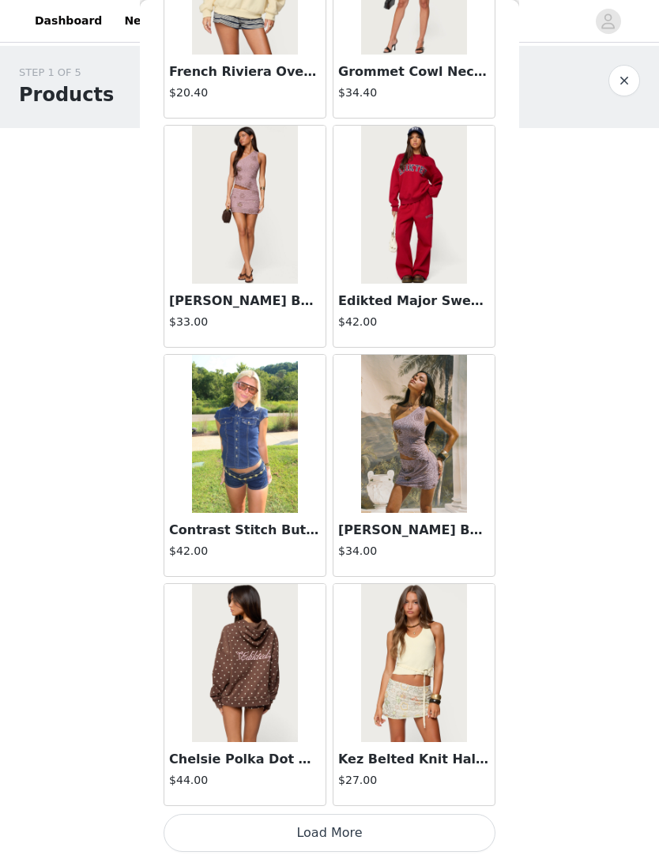
click at [367, 825] on button "Load More" at bounding box center [330, 833] width 332 height 38
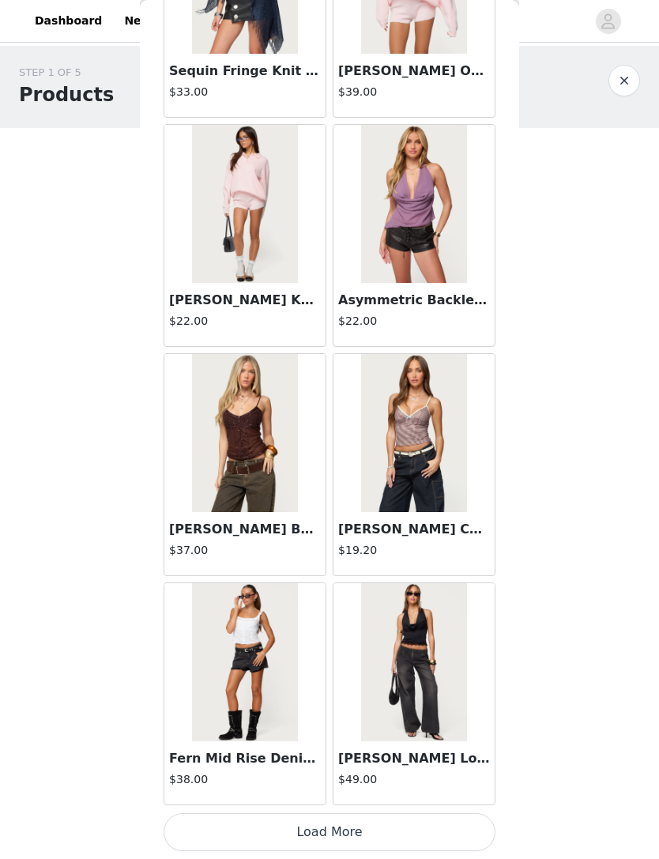
click at [389, 826] on button "Load More" at bounding box center [330, 832] width 332 height 38
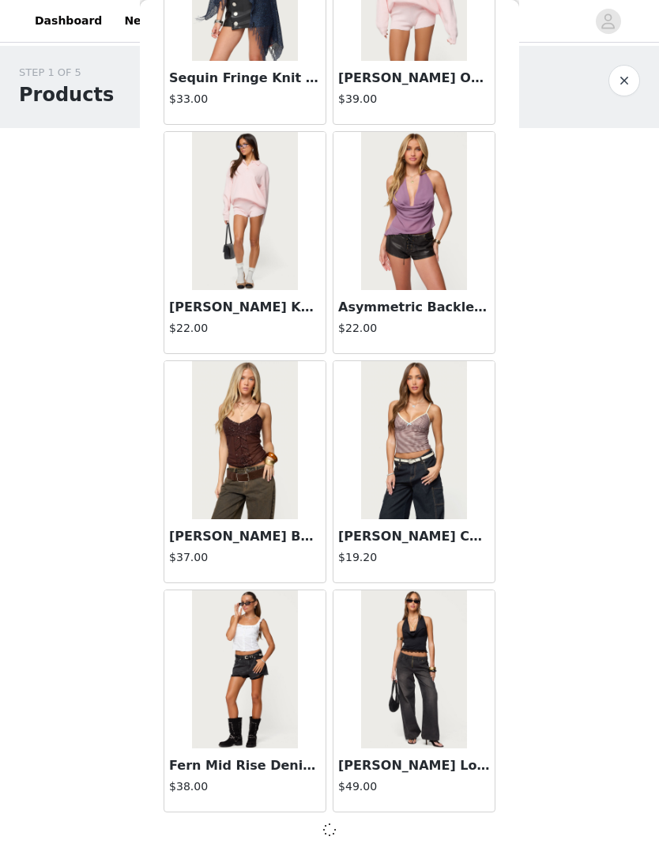
scroll to position [22181, 0]
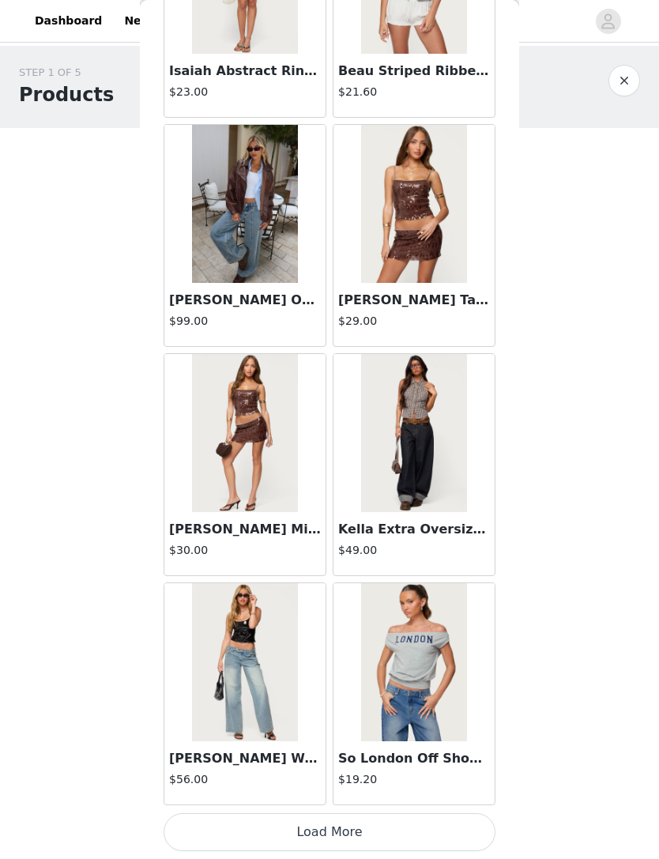
click at [389, 828] on button "Load More" at bounding box center [330, 832] width 332 height 38
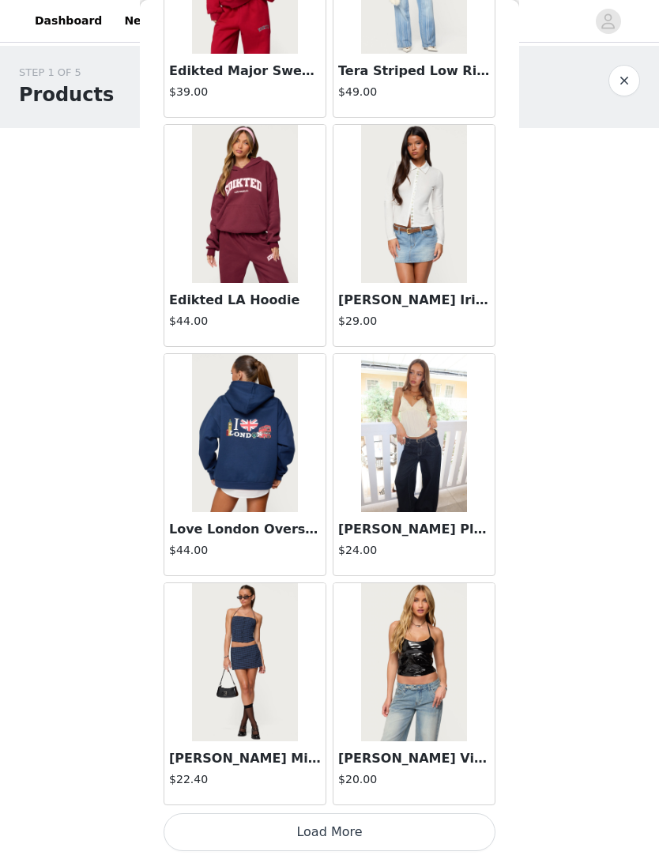
click at [398, 820] on button "Load More" at bounding box center [330, 832] width 332 height 38
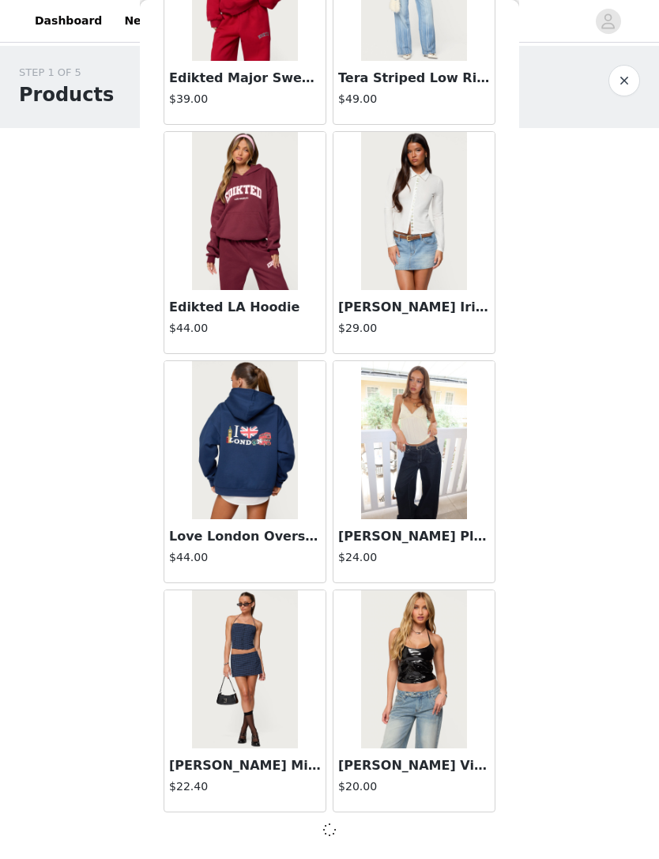
scroll to position [26765, 0]
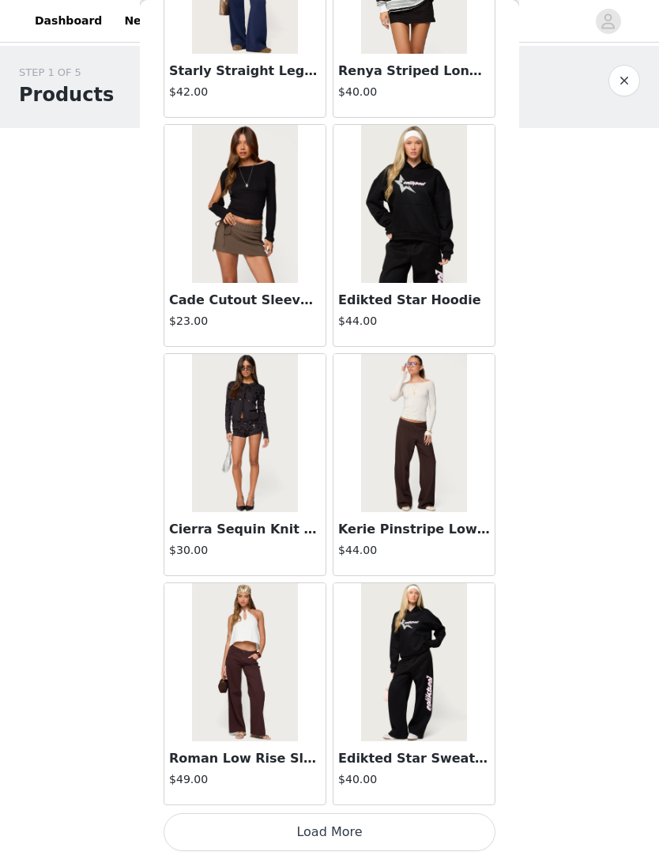
click at [384, 825] on button "Load More" at bounding box center [330, 832] width 332 height 38
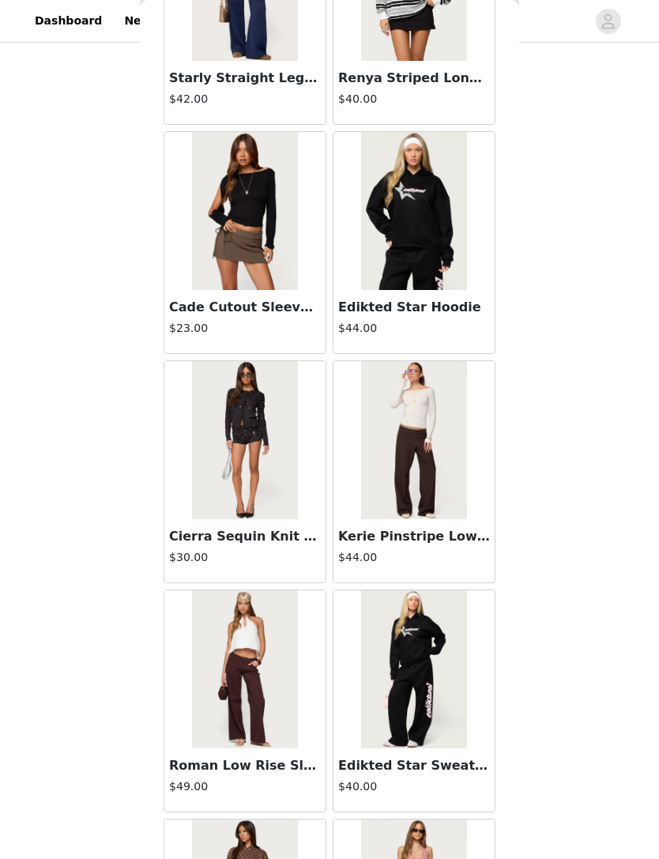
scroll to position [79, 0]
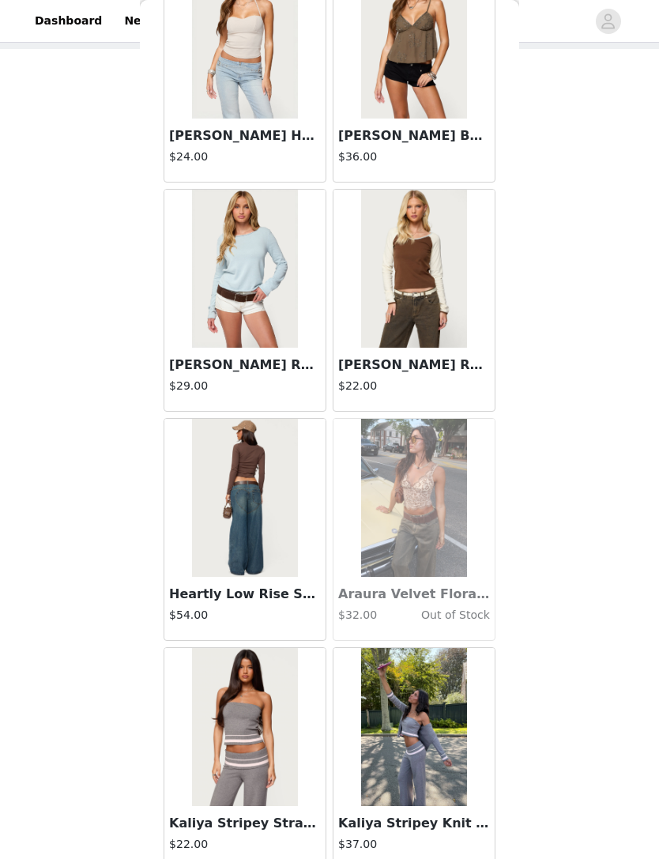
scroll to position [33388, 0]
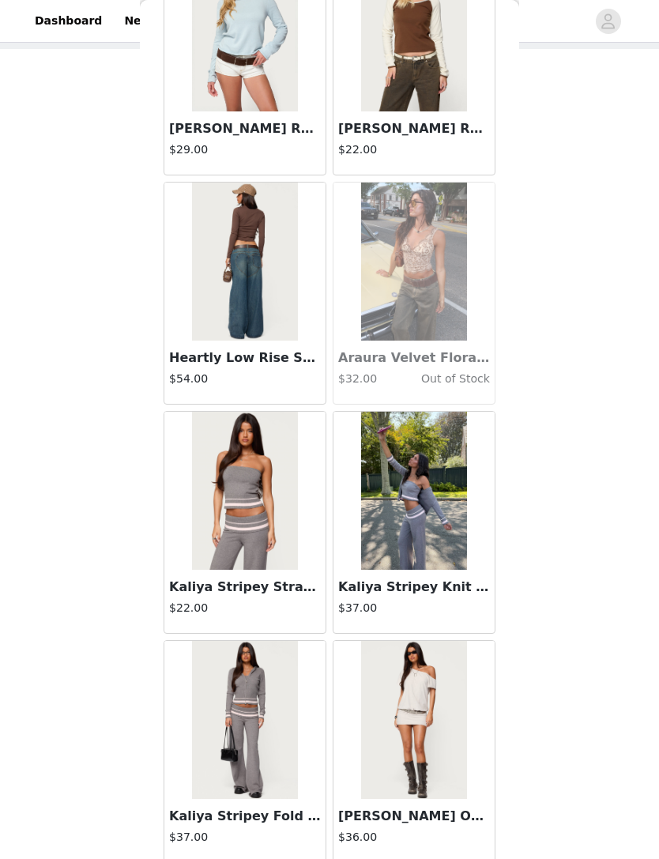
scroll to position [147, 0]
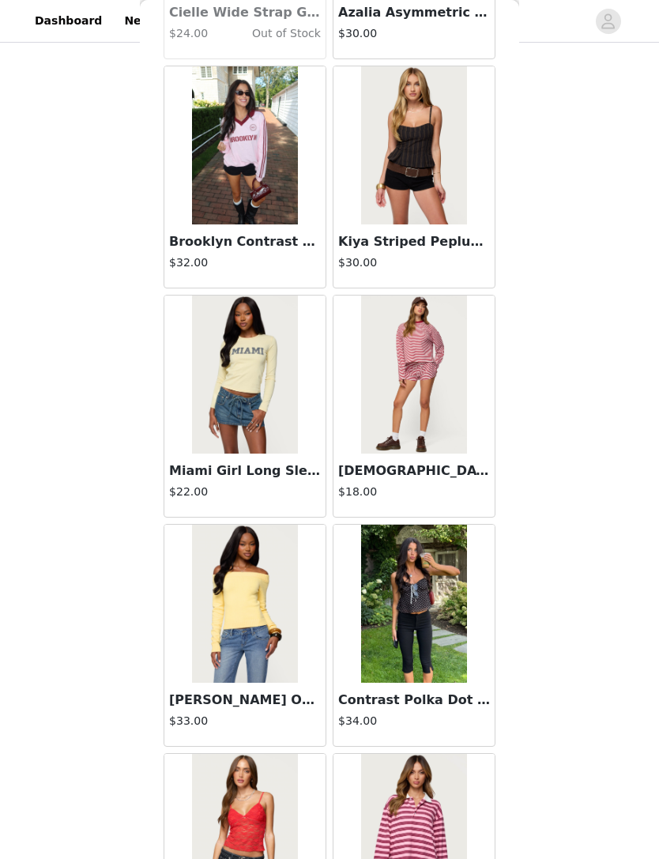
scroll to position [37160, 0]
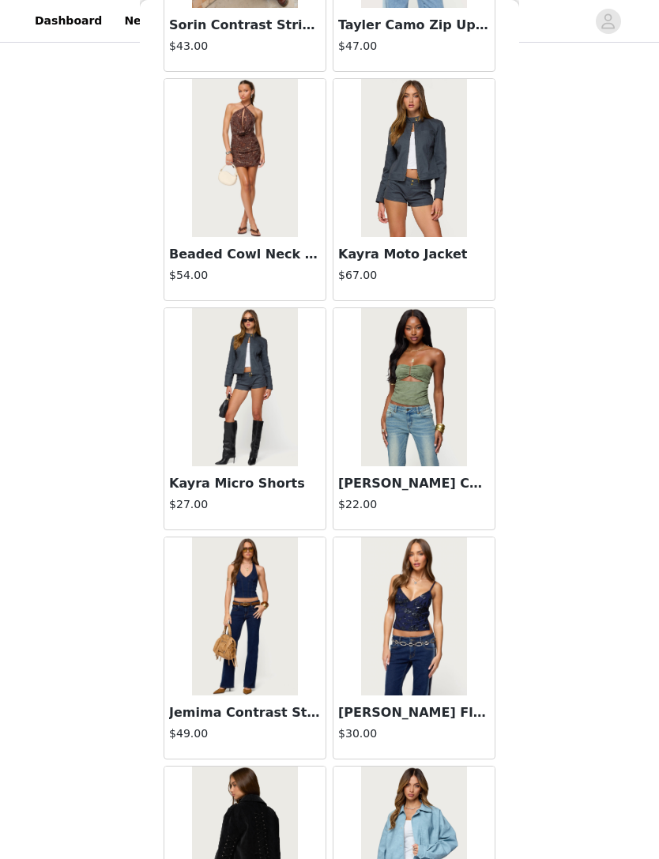
scroll to position [39424, 0]
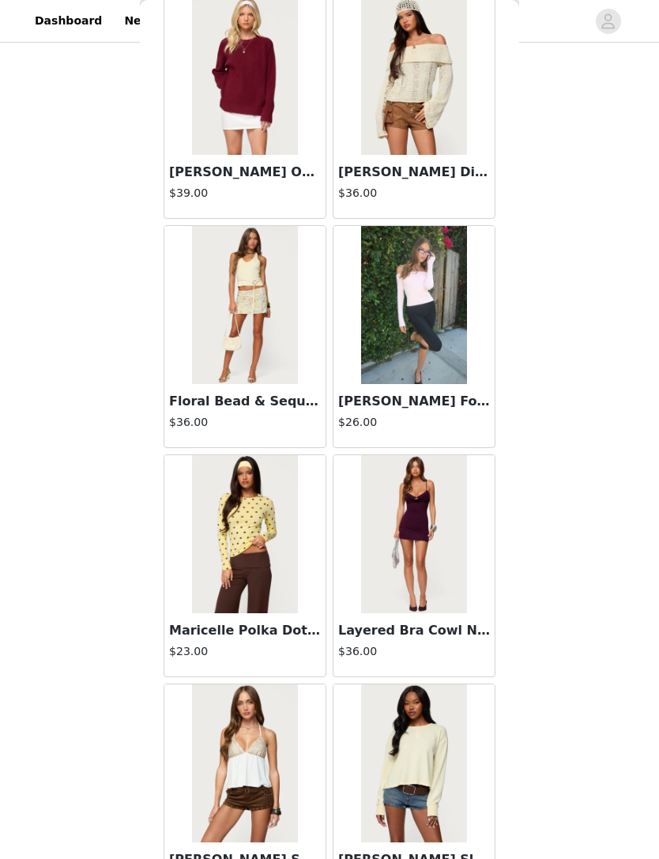
scroll to position [41111, 0]
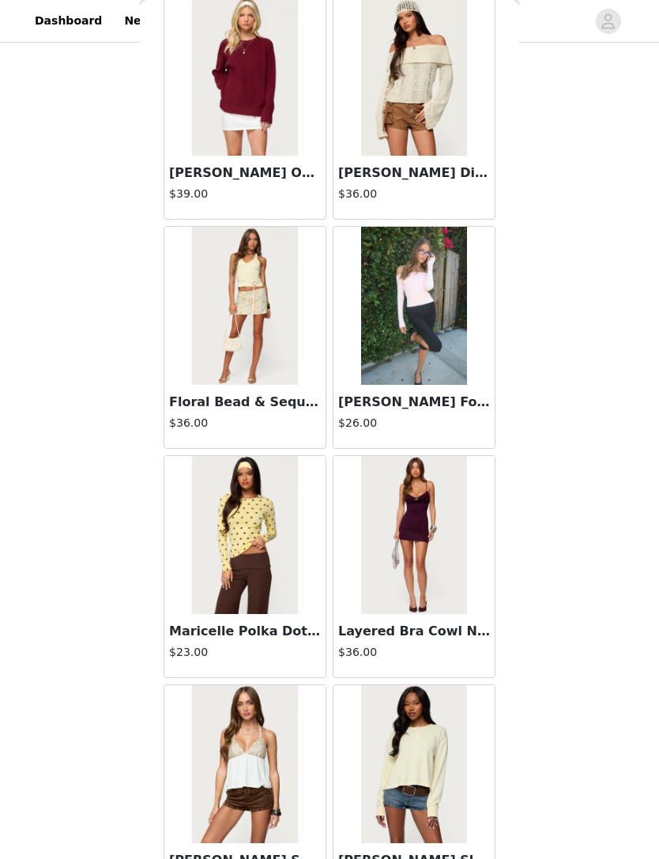
click at [292, 587] on img at bounding box center [244, 535] width 105 height 158
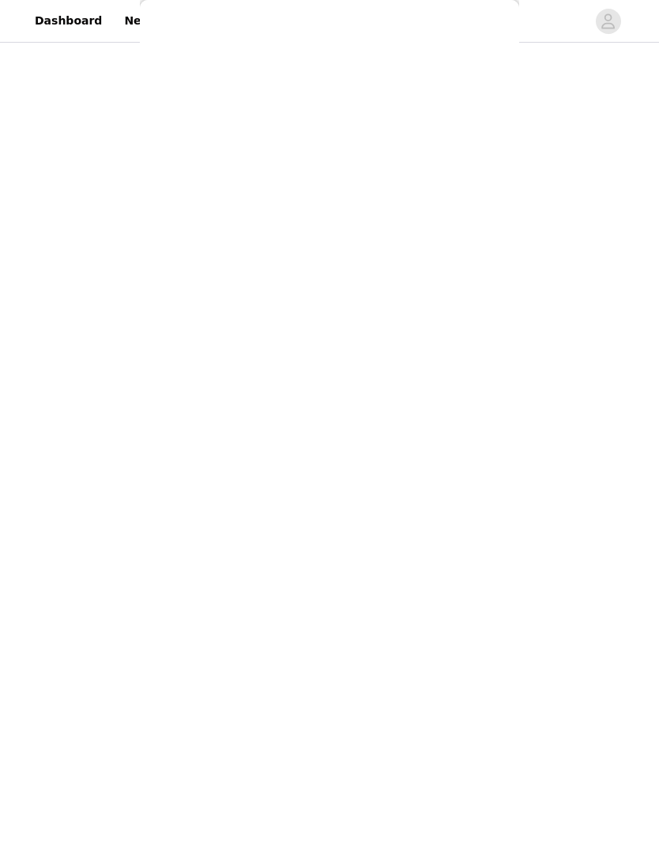
scroll to position [0, 0]
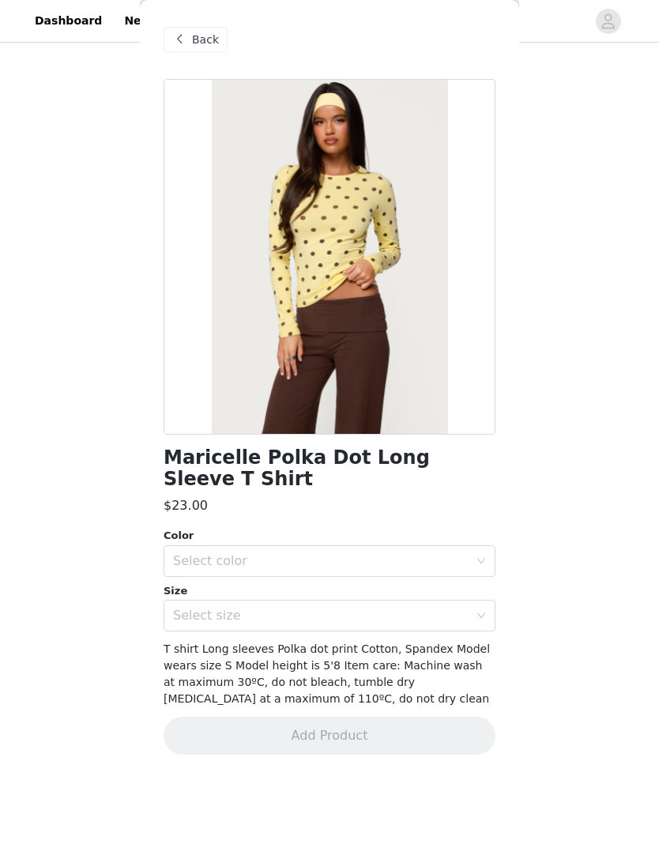
click at [383, 601] on div "Select size" at bounding box center [324, 616] width 303 height 30
click at [414, 553] on div "Select color" at bounding box center [321, 561] width 296 height 16
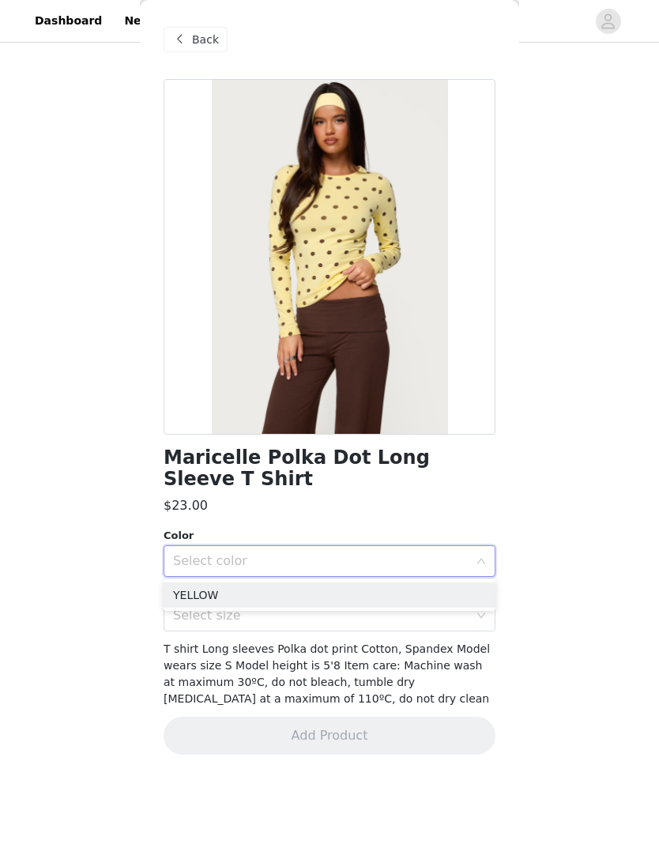
click at [382, 553] on div "Select color" at bounding box center [321, 561] width 296 height 16
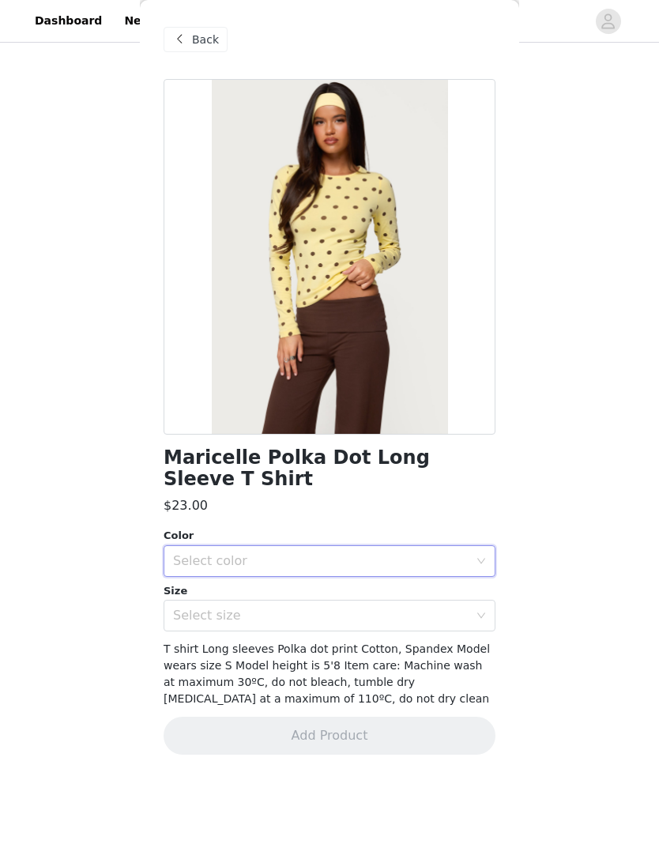
click at [324, 601] on div "Select size" at bounding box center [324, 616] width 303 height 30
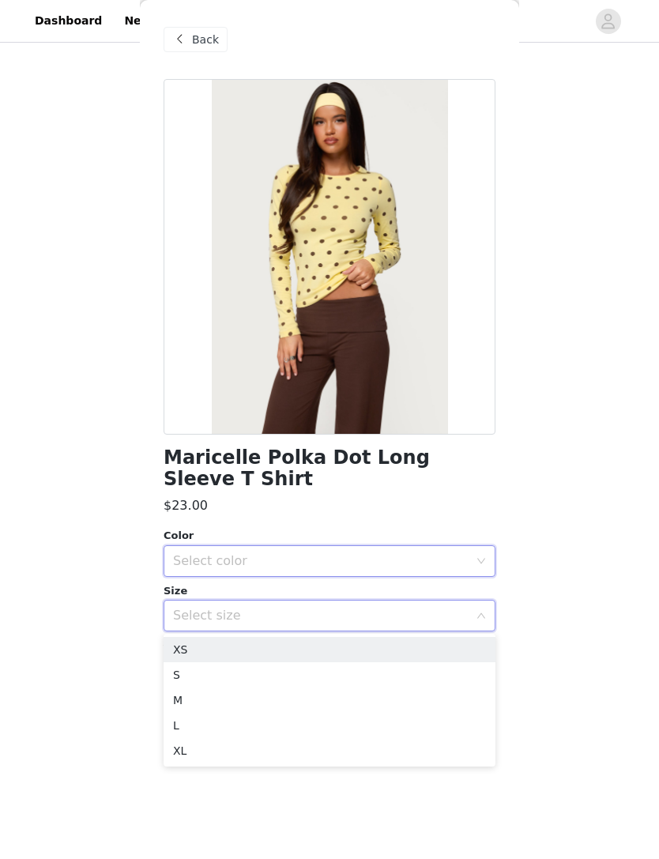
click at [353, 553] on div "Select color" at bounding box center [321, 561] width 296 height 16
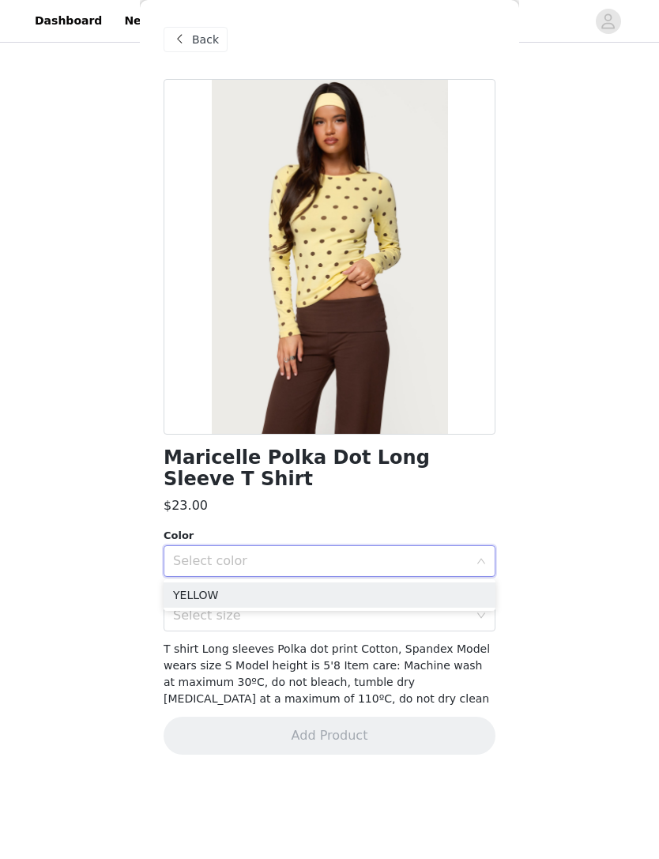
click at [306, 605] on li "YELLOW" at bounding box center [330, 595] width 332 height 25
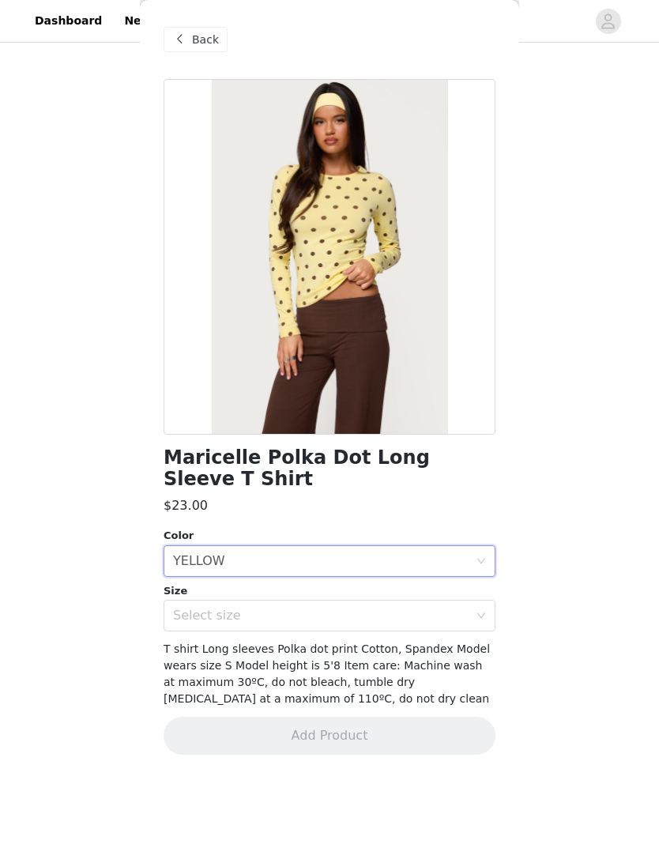
click at [293, 618] on div "Select size" at bounding box center [321, 616] width 296 height 16
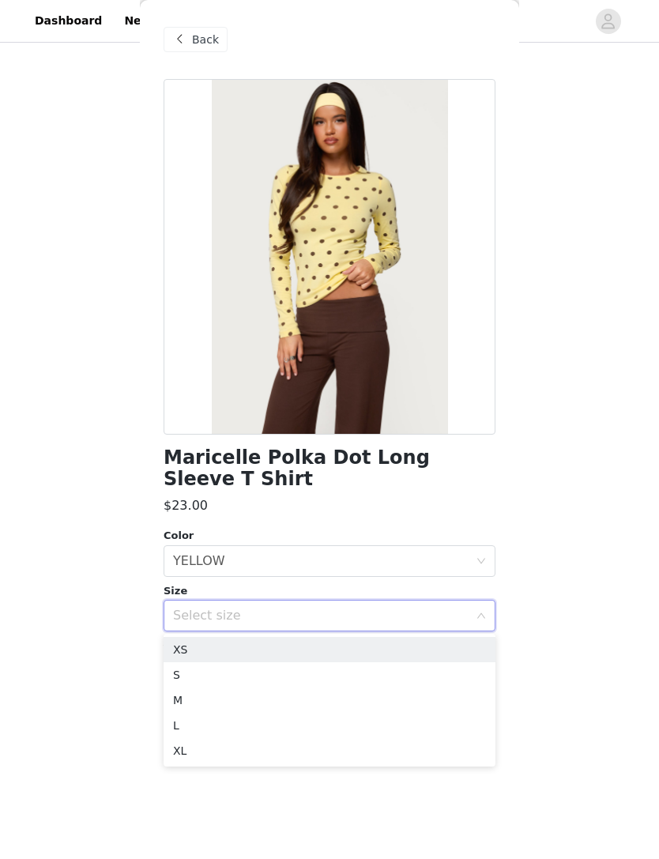
click at [207, 650] on li "XS" at bounding box center [330, 649] width 332 height 25
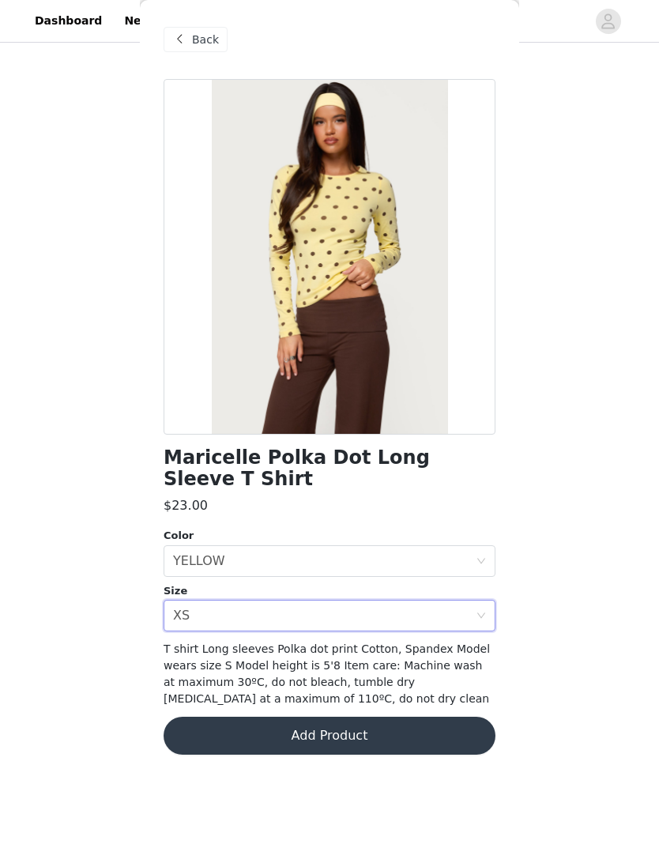
click at [399, 726] on button "Add Product" at bounding box center [330, 736] width 332 height 38
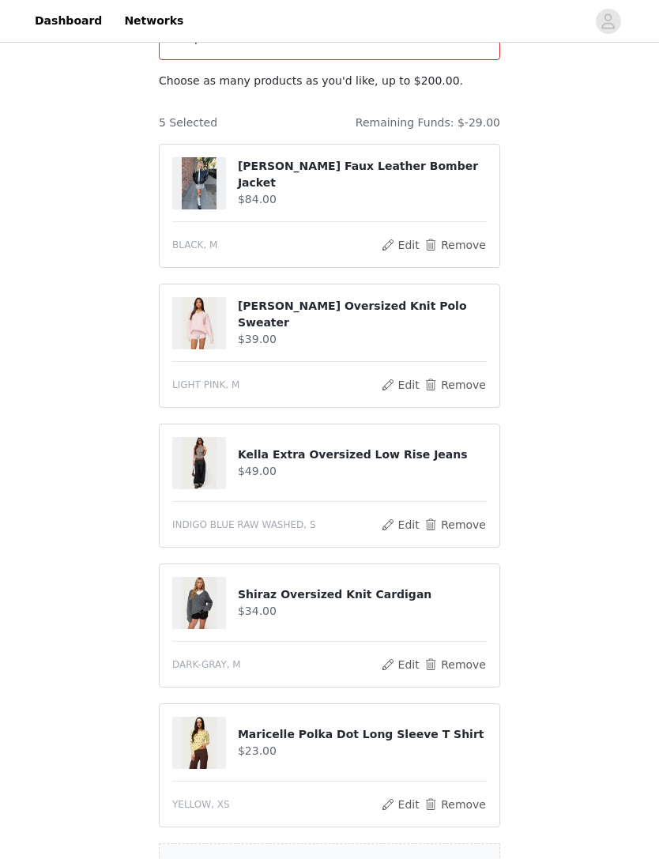
click at [458, 655] on button "Remove" at bounding box center [455, 664] width 63 height 19
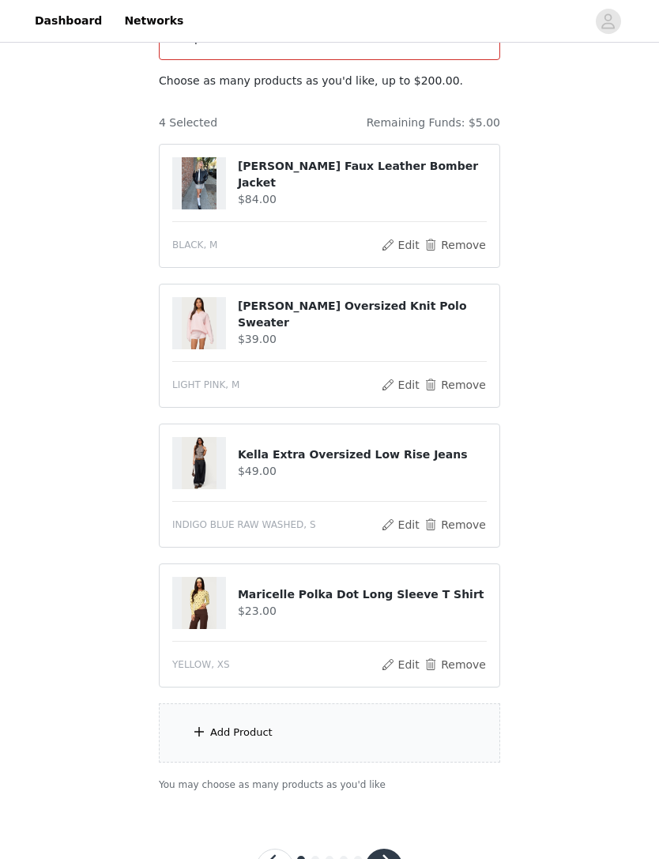
click at [407, 711] on div "Add Product" at bounding box center [329, 732] width 341 height 59
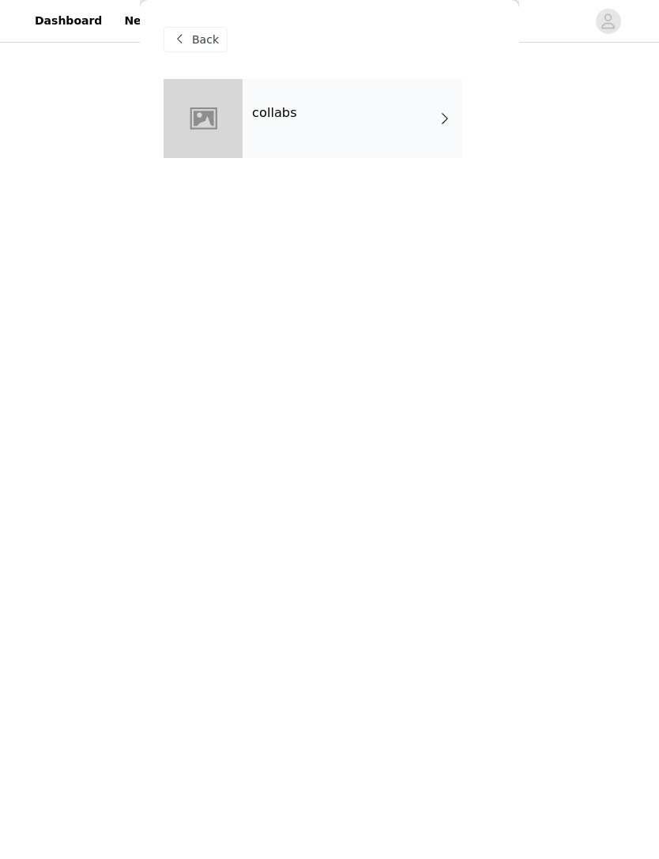
click at [241, 112] on div at bounding box center [203, 118] width 79 height 79
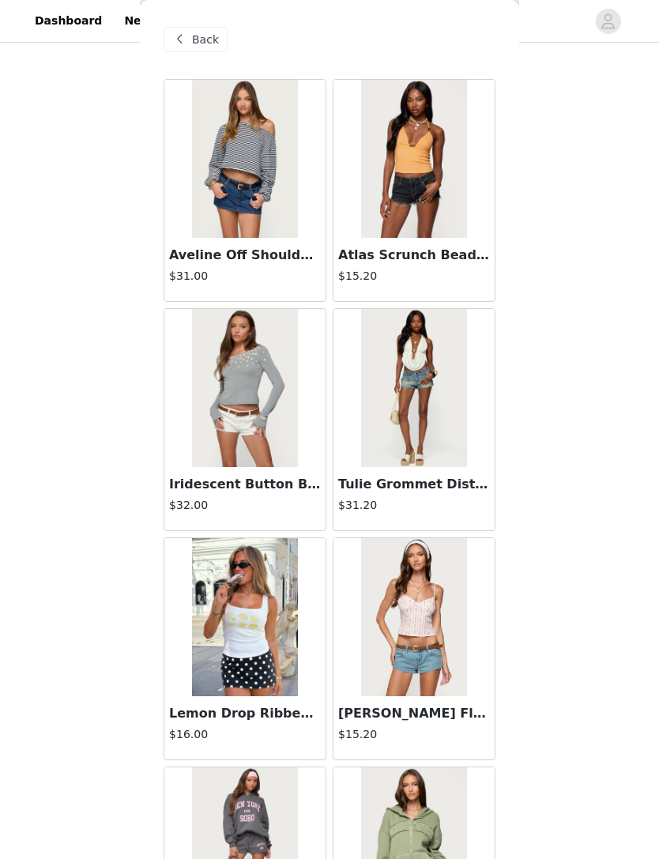
click at [593, 381] on div "STEP 1 OF 5 Products The selected products exceed the total allowed price. Choo…" at bounding box center [329, 355] width 659 height 912
click at [221, 31] on div "Back" at bounding box center [196, 39] width 64 height 25
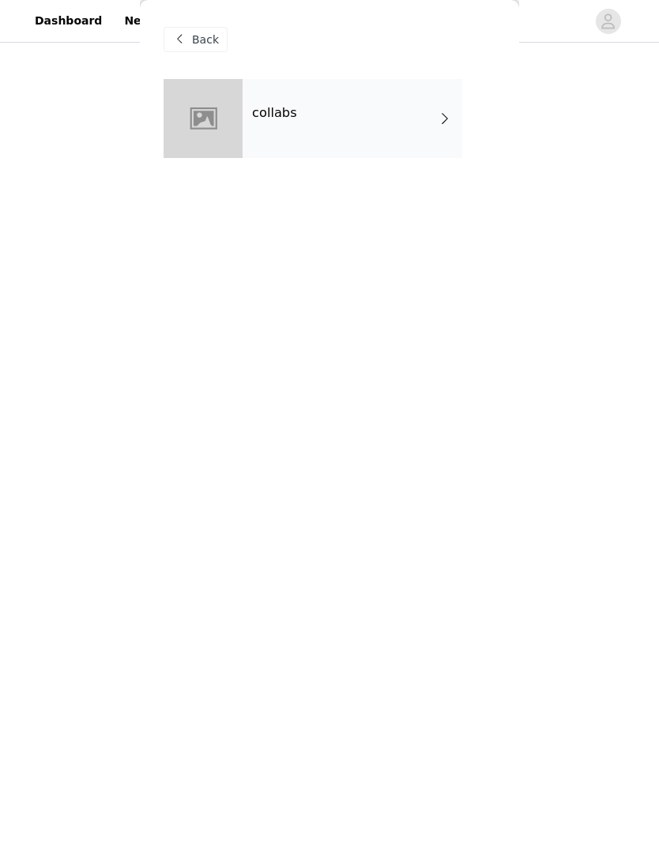
click at [194, 42] on span "Back" at bounding box center [205, 40] width 27 height 17
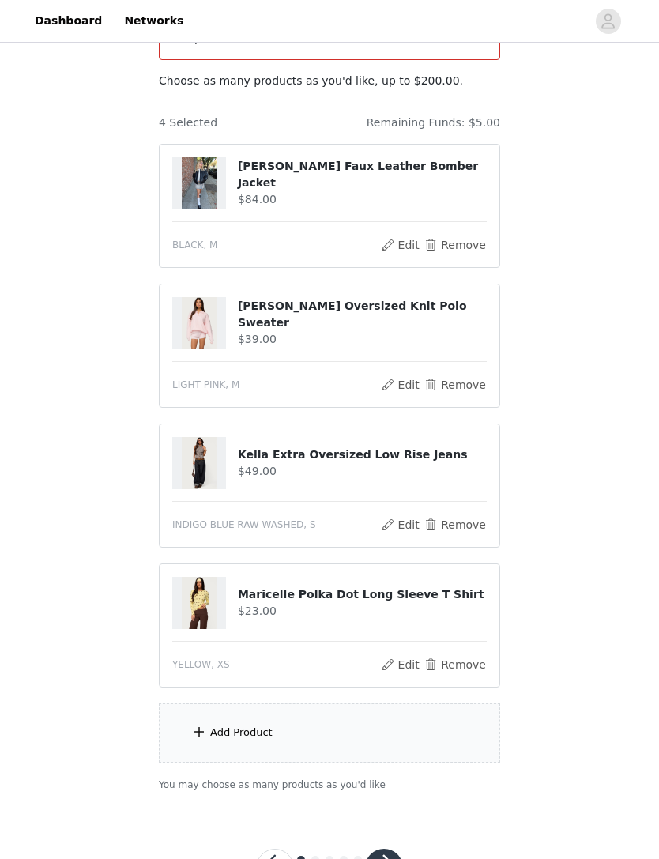
click at [284, 719] on div "Add Product" at bounding box center [329, 732] width 341 height 59
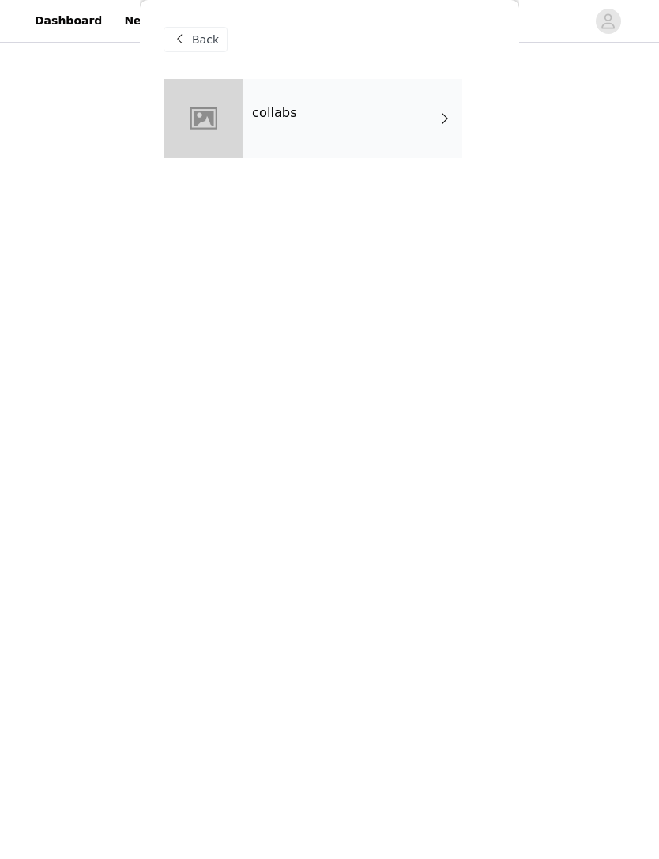
click at [402, 118] on div "collabs" at bounding box center [353, 118] width 220 height 79
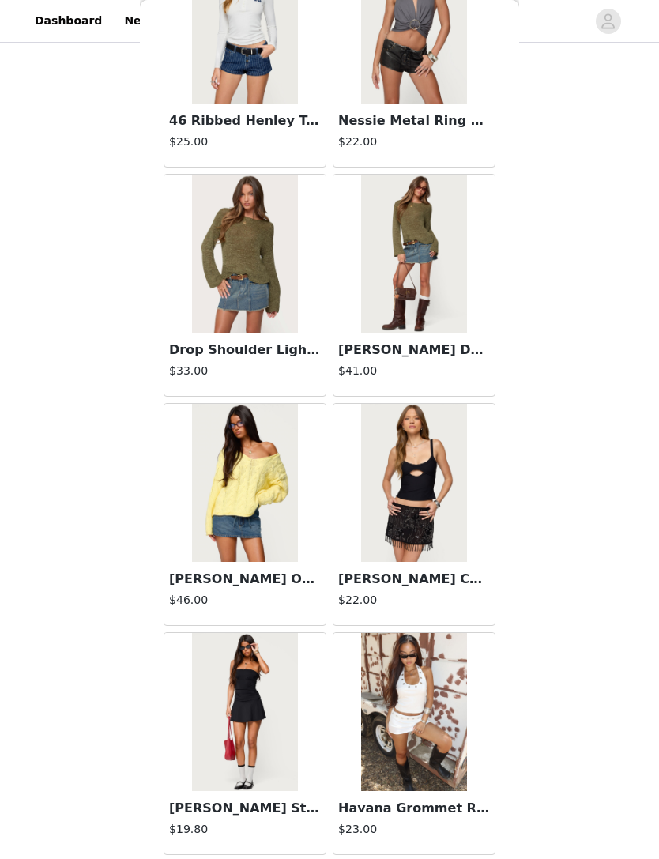
scroll to position [3801, 0]
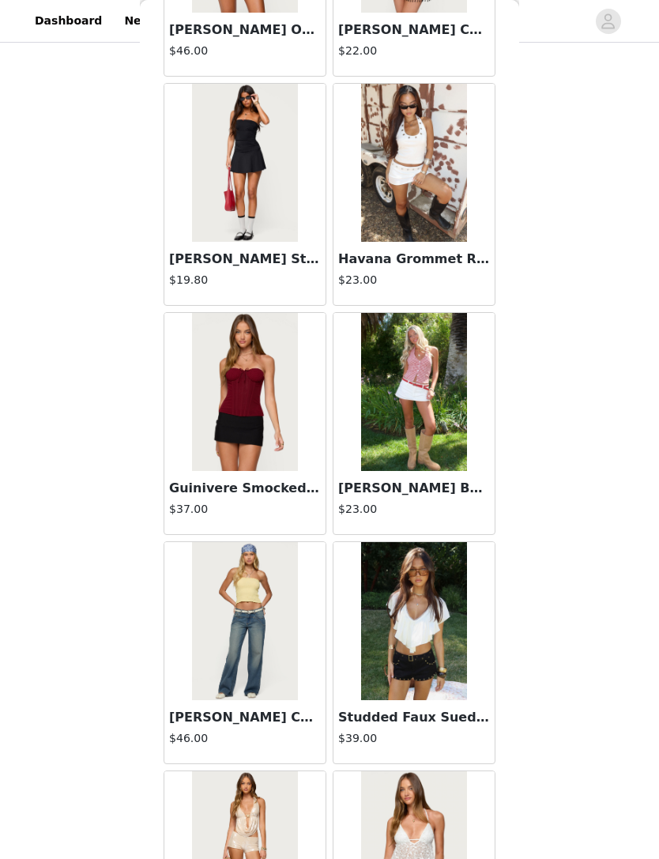
scroll to position [4350, 0]
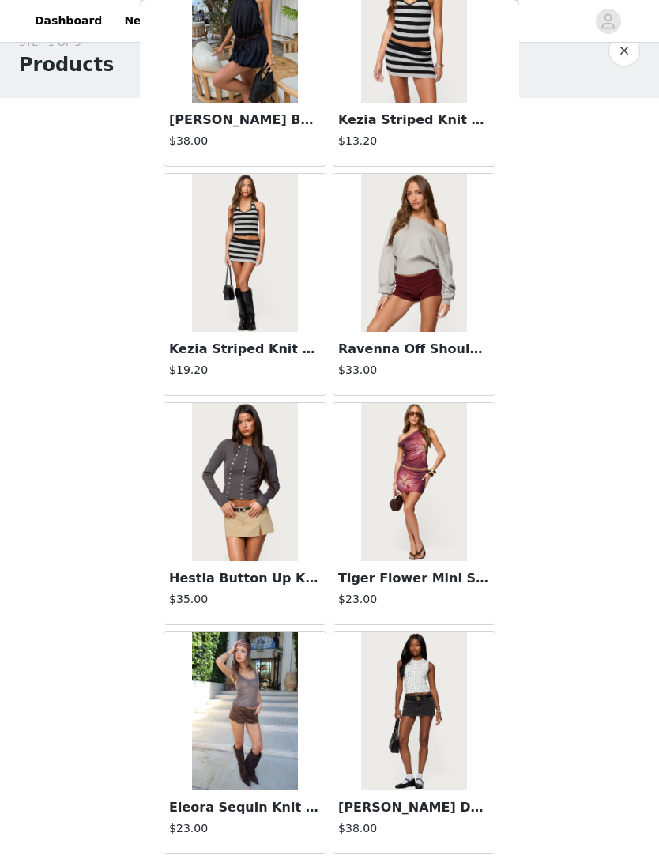
scroll to position [8385, 0]
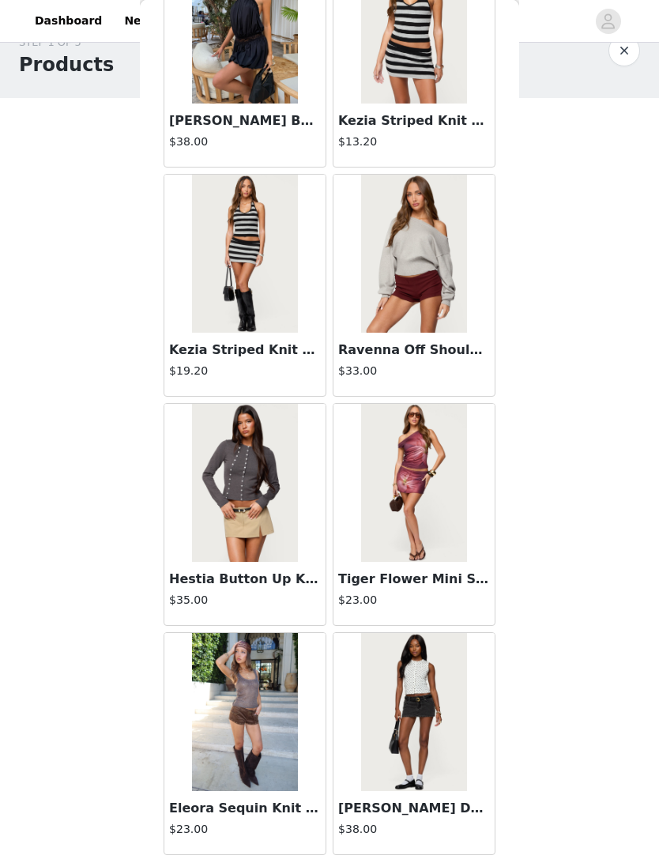
click at [351, 853] on div "[PERSON_NAME] Denim Mini Skort $38.00" at bounding box center [414, 823] width 161 height 63
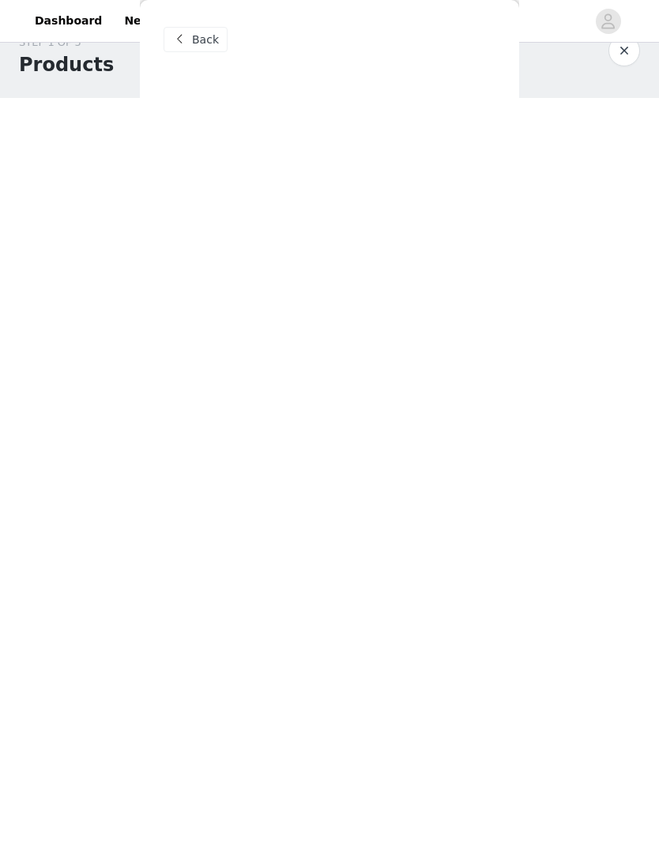
scroll to position [0, 0]
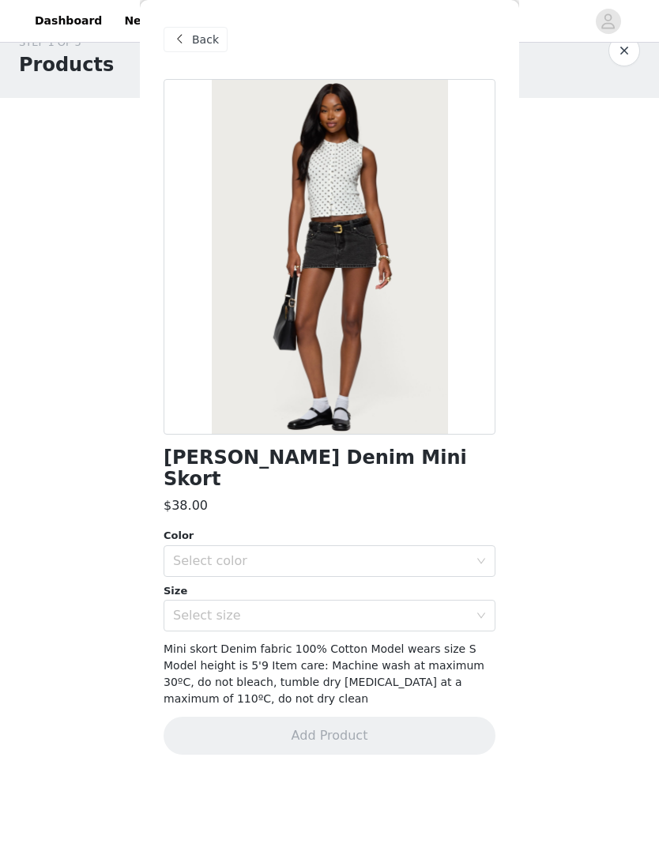
click at [207, 50] on div "Back" at bounding box center [196, 39] width 64 height 25
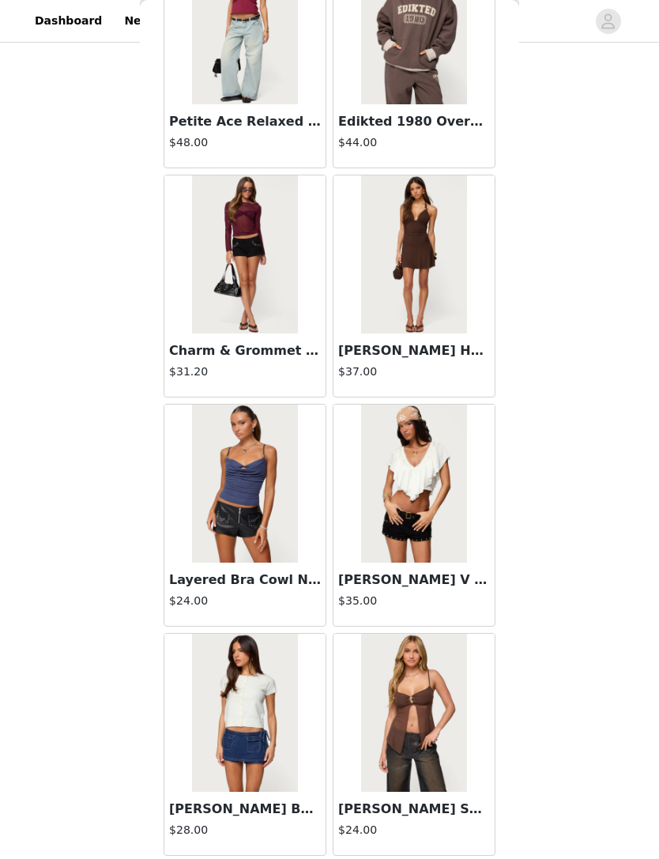
scroll to position [17554, 0]
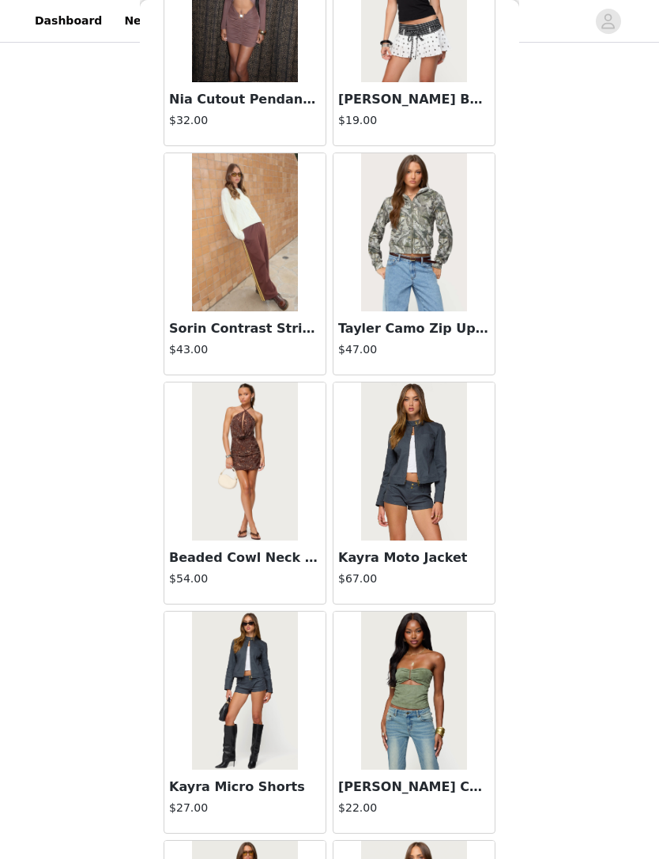
scroll to position [39121, 0]
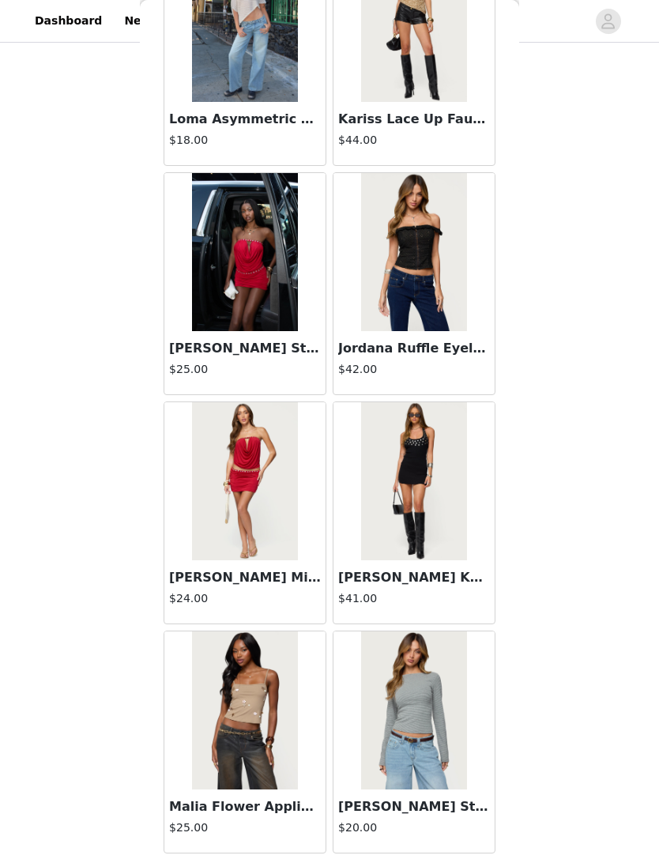
click at [611, 612] on div "STEP 1 OF 5 Products The selected products exceed the total allowed price. Choo…" at bounding box center [329, 355] width 659 height 912
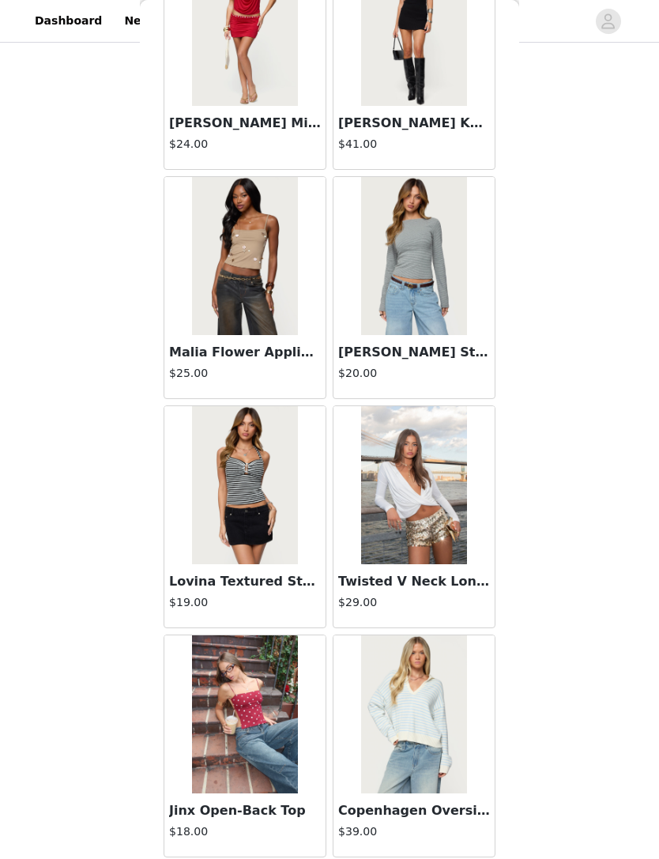
scroll to position [43228, 0]
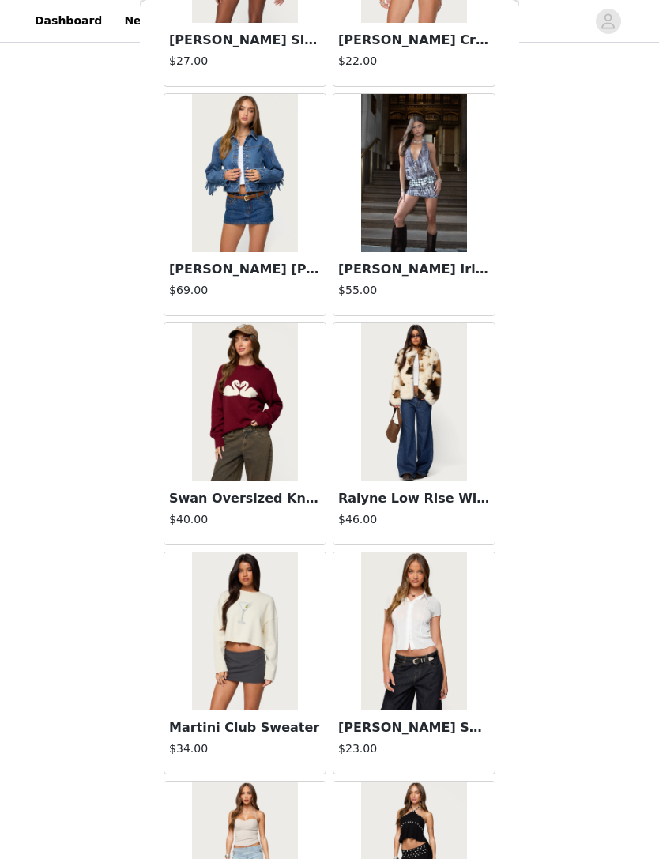
scroll to position [46874, 0]
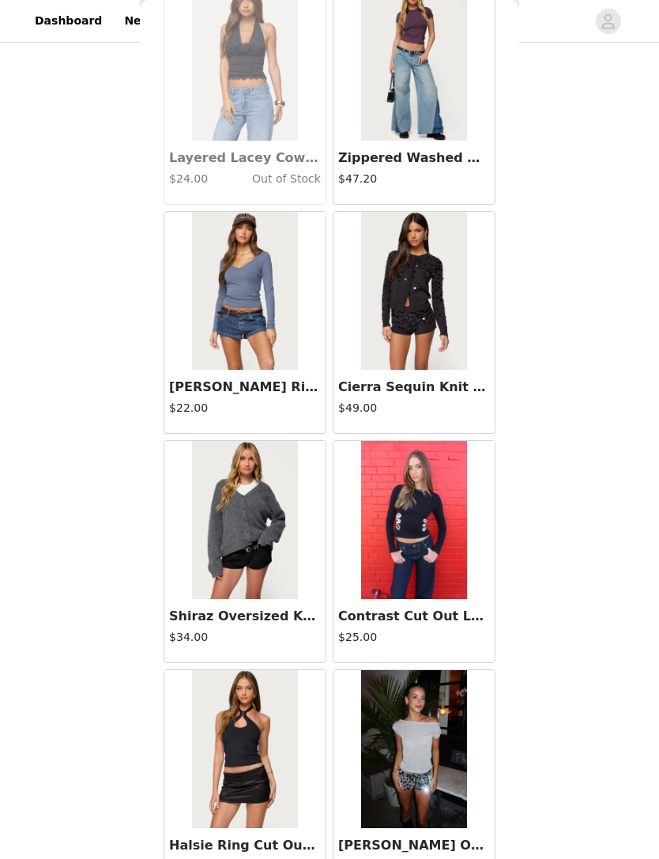
scroll to position [30122, 0]
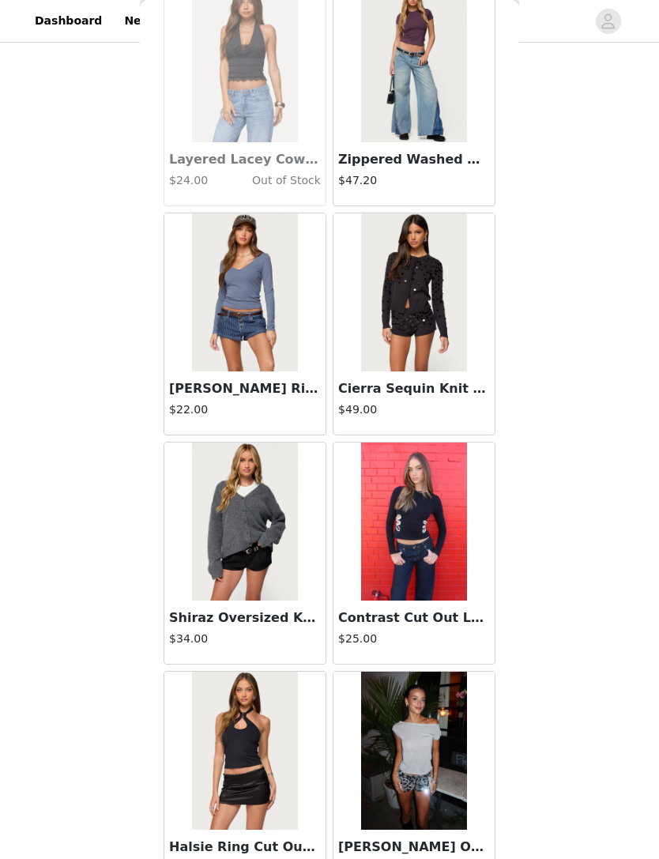
click at [251, 532] on img at bounding box center [244, 522] width 105 height 158
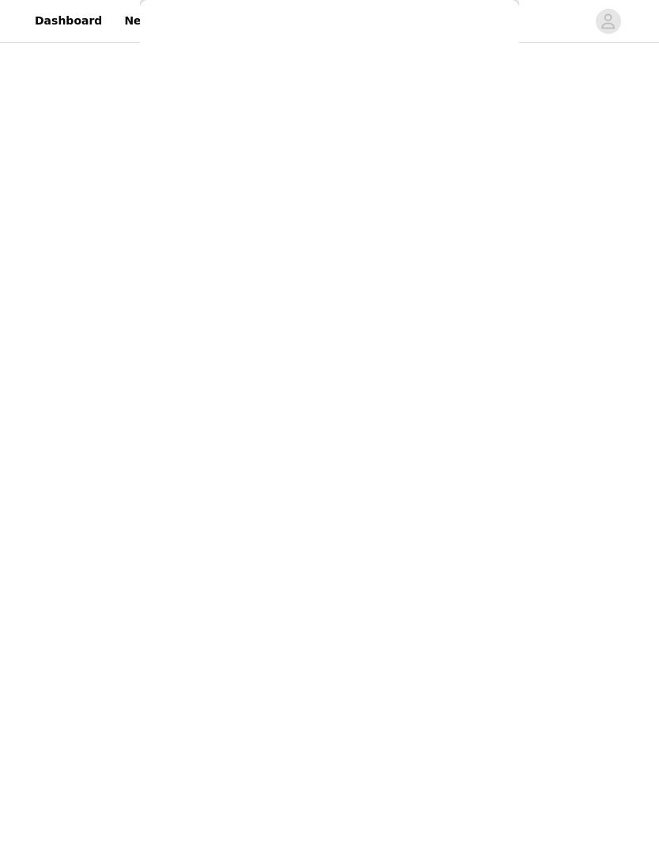
scroll to position [0, 0]
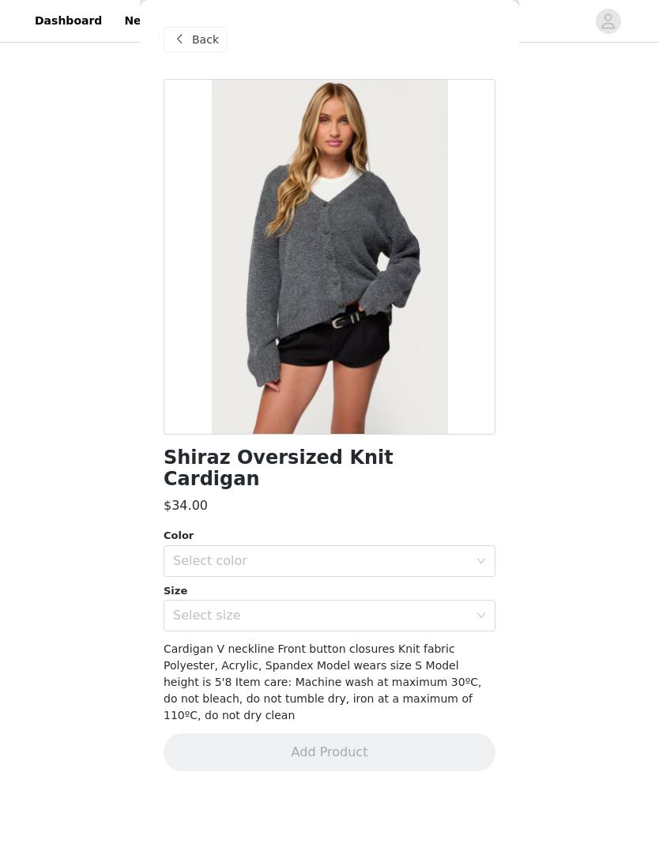
click at [402, 546] on div "Select color" at bounding box center [324, 561] width 303 height 30
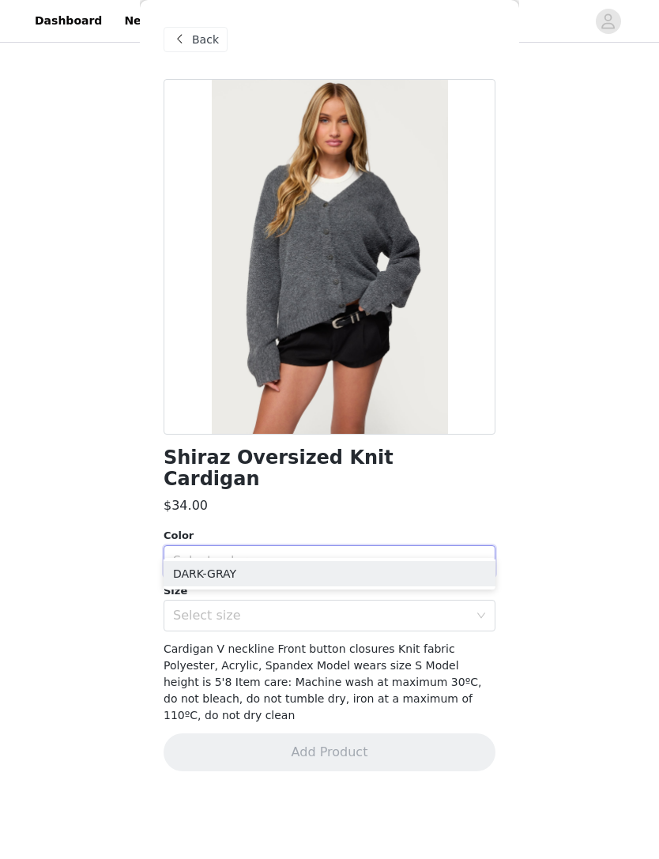
click at [272, 573] on li "DARK-GRAY" at bounding box center [330, 573] width 332 height 25
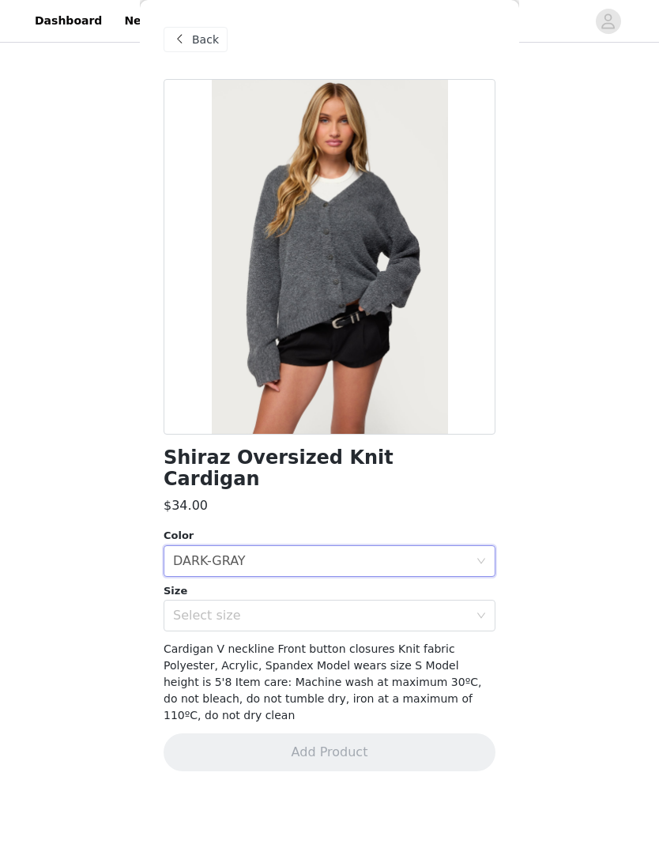
click at [279, 608] on div "Select size" at bounding box center [321, 616] width 296 height 16
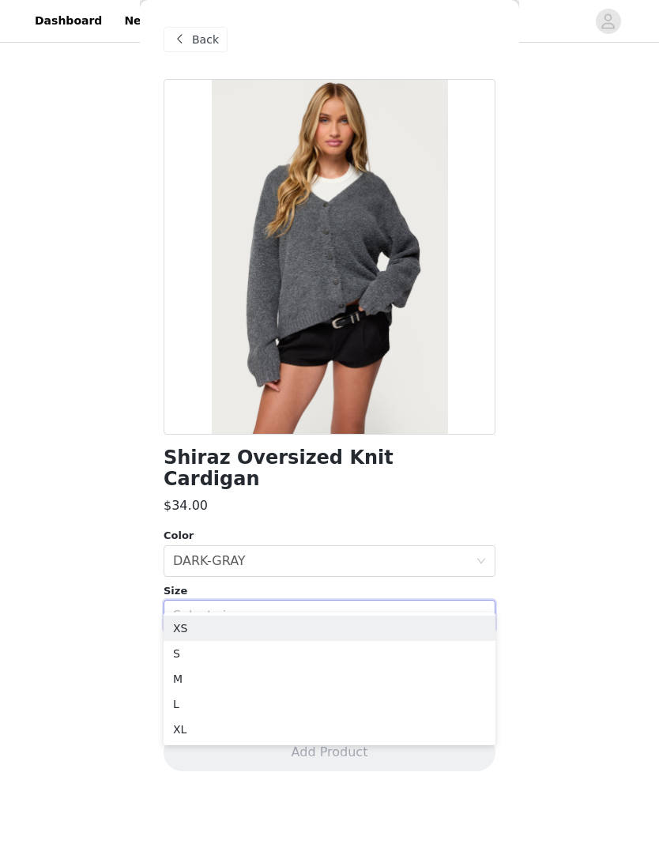
click at [281, 608] on div "Select size" at bounding box center [321, 616] width 296 height 16
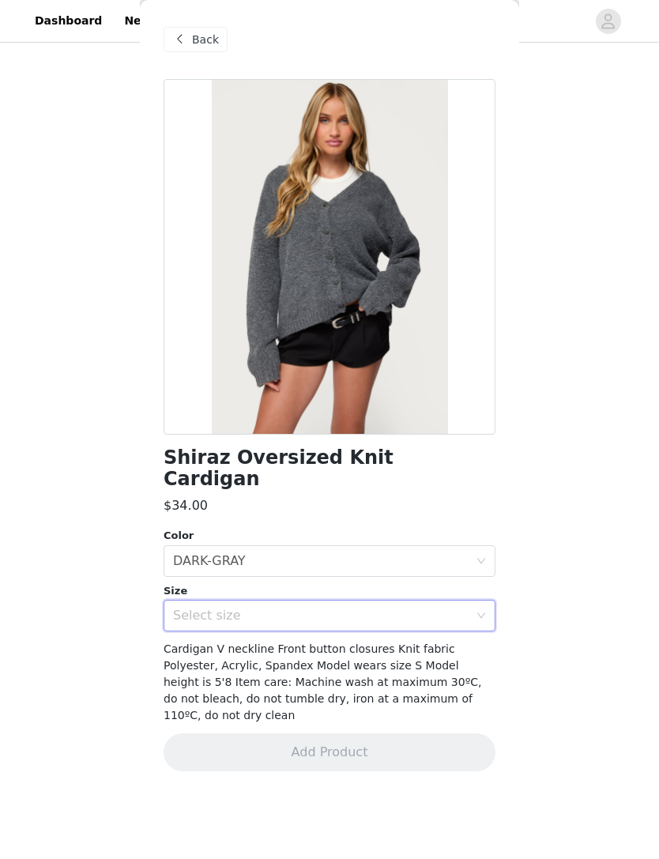
click at [281, 608] on div "Select size" at bounding box center [321, 616] width 296 height 16
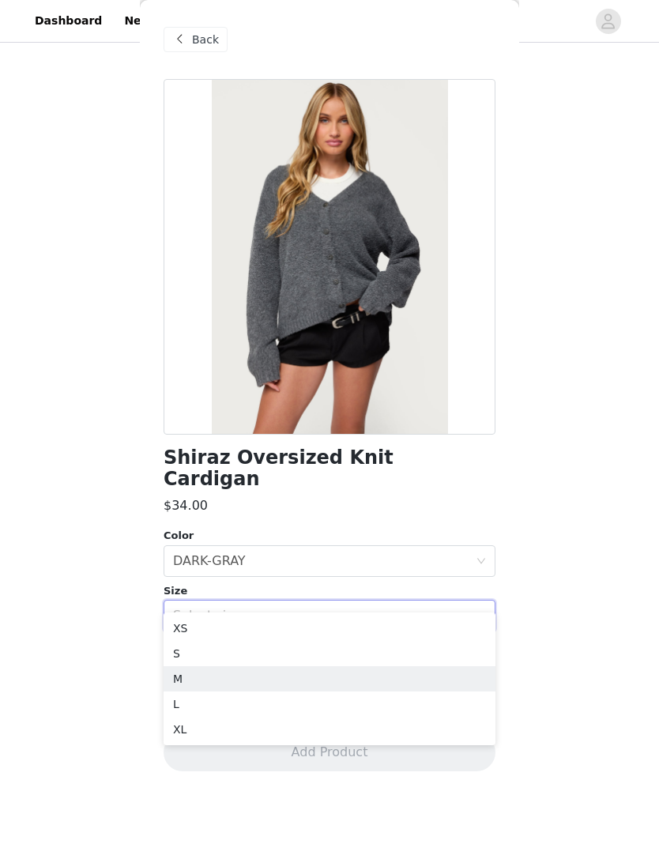
click at [236, 674] on li "M" at bounding box center [330, 678] width 332 height 25
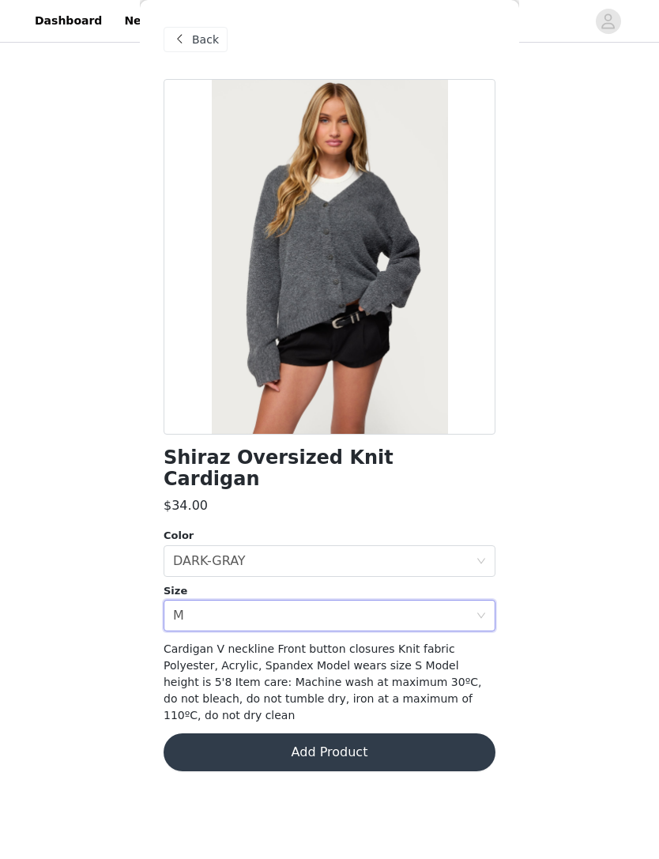
click at [352, 733] on button "Add Product" at bounding box center [330, 752] width 332 height 38
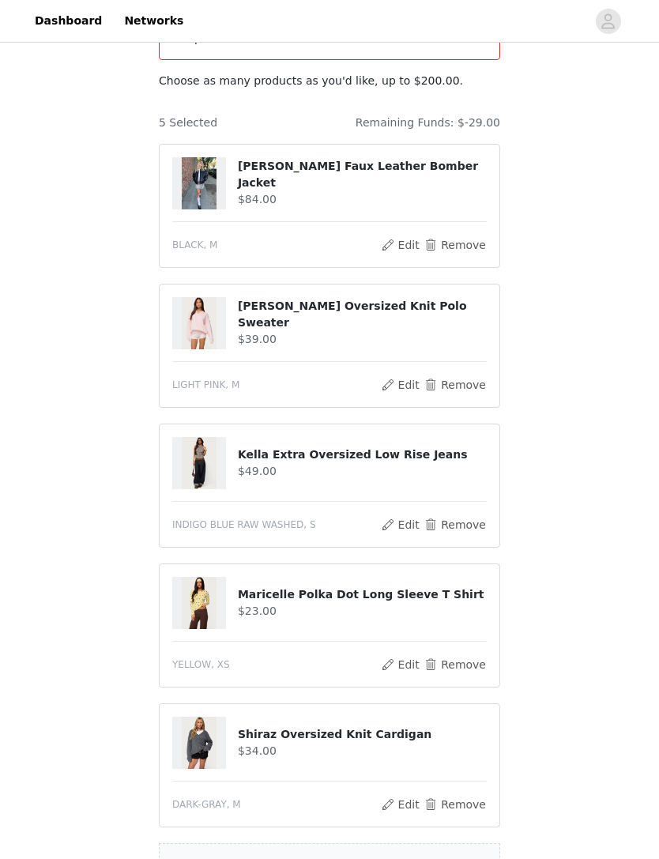
click at [453, 375] on button "Remove" at bounding box center [455, 384] width 63 height 19
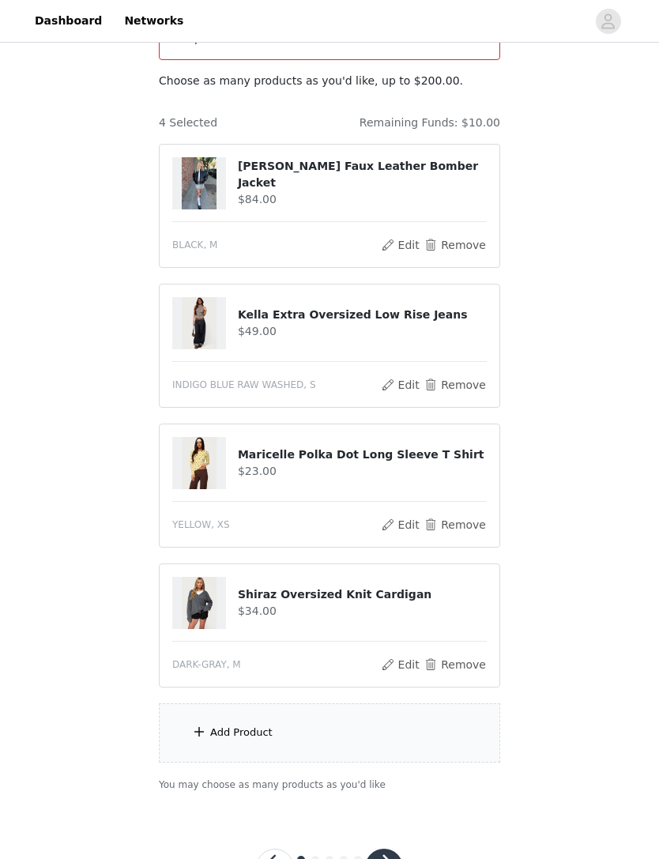
click at [388, 849] on button "button" at bounding box center [384, 868] width 38 height 38
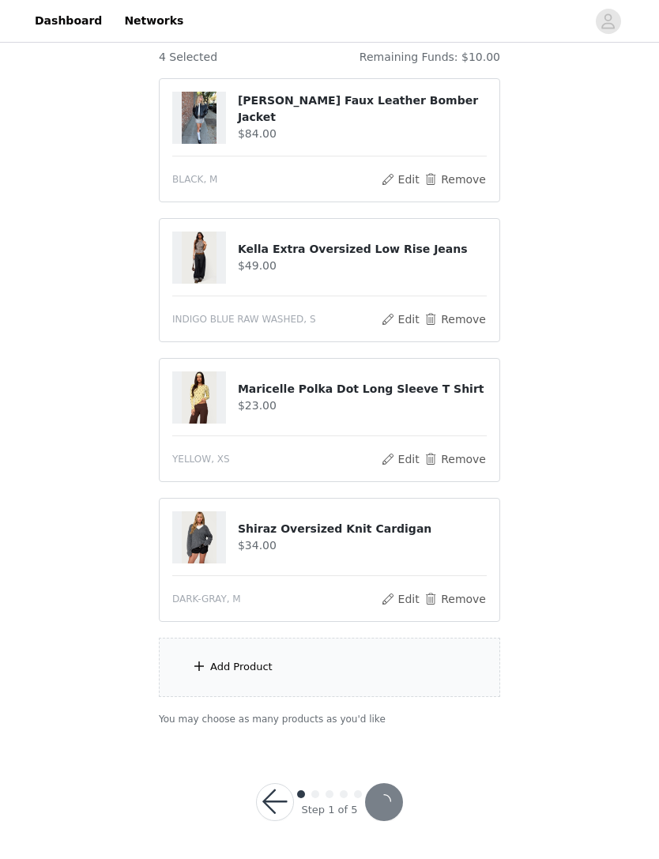
scroll to position [89, 0]
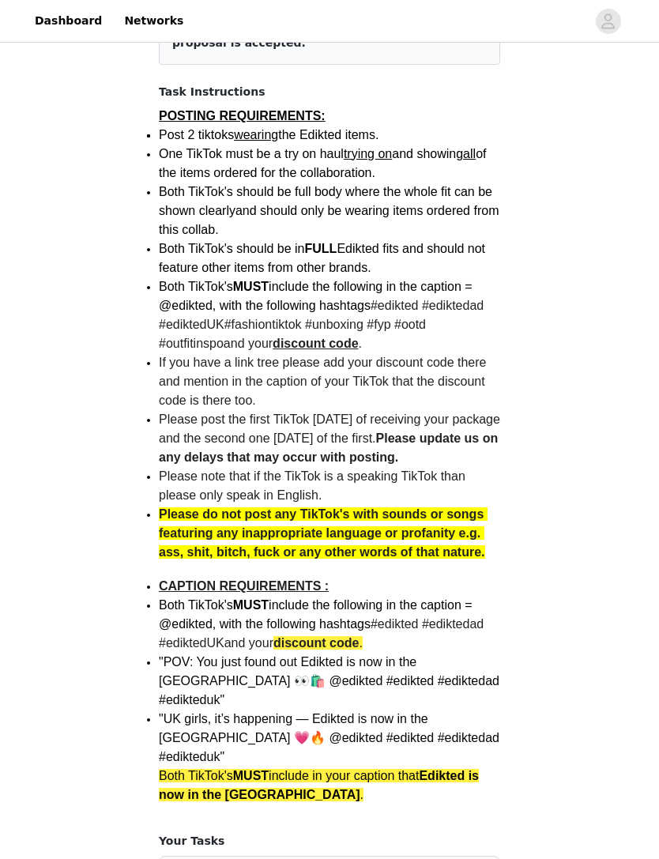
scroll to position [488, 0]
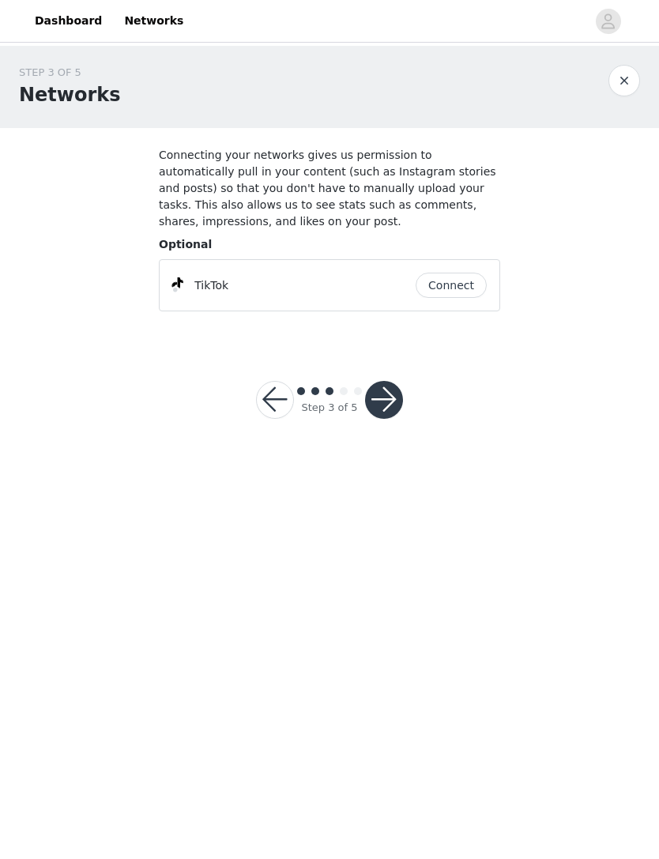
click at [450, 286] on button "Connect" at bounding box center [451, 285] width 71 height 25
click at [383, 399] on button "button" at bounding box center [384, 400] width 38 height 38
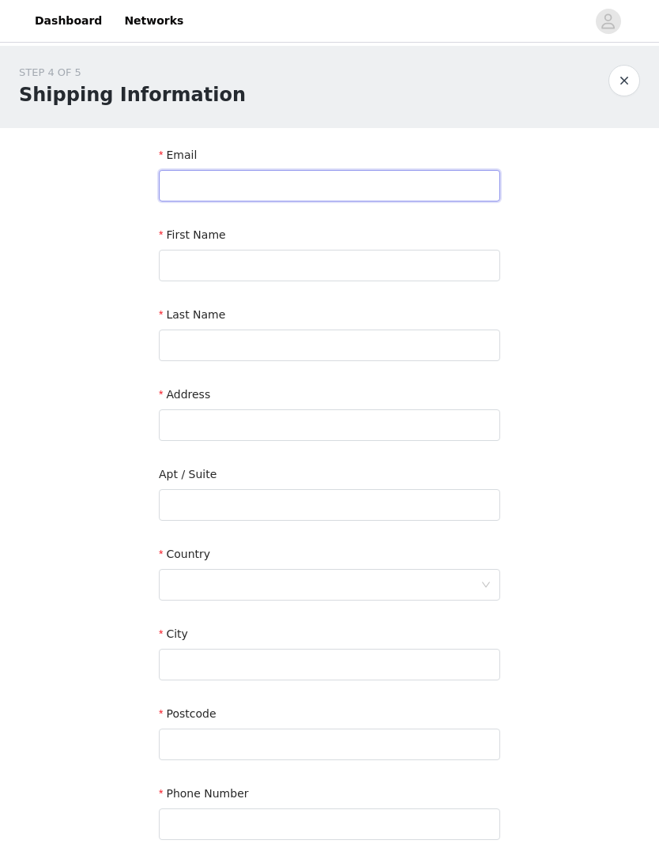
click at [390, 177] on input "text" at bounding box center [329, 186] width 341 height 32
type input "[EMAIL_ADDRESS][DOMAIN_NAME]"
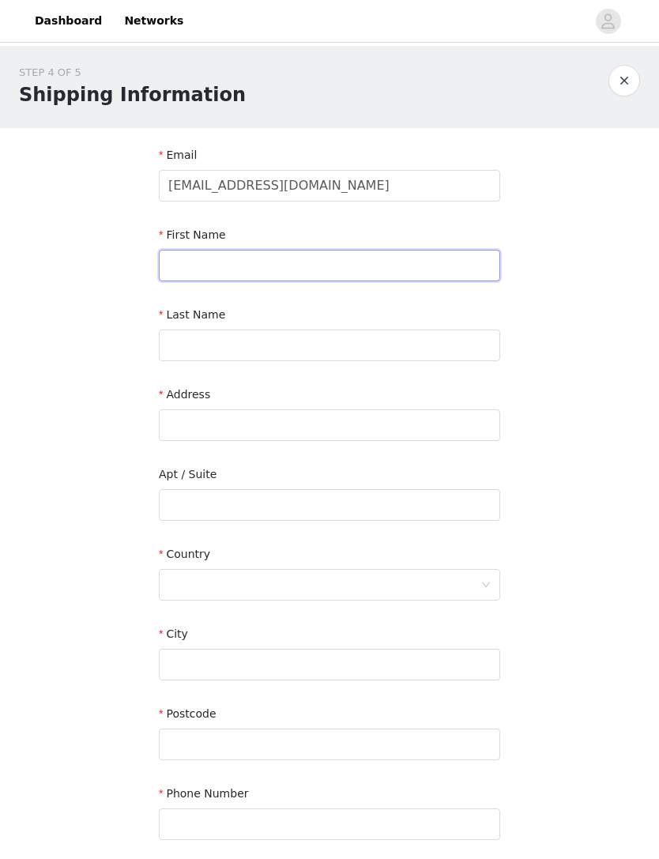
click at [180, 260] on input "text" at bounding box center [329, 266] width 341 height 32
type input "[PERSON_NAME]"
click at [175, 346] on input "text" at bounding box center [329, 346] width 341 height 32
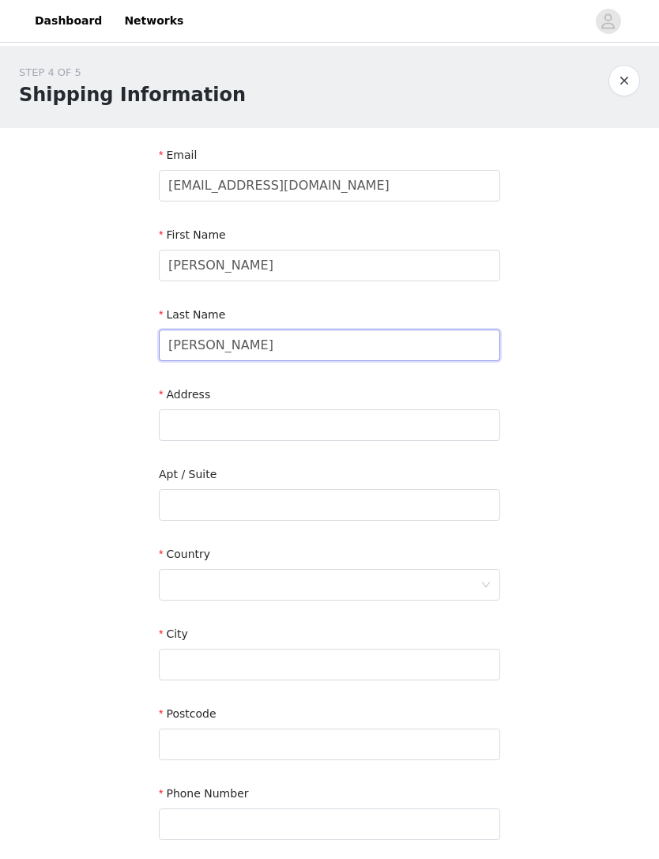
type input "[PERSON_NAME]"
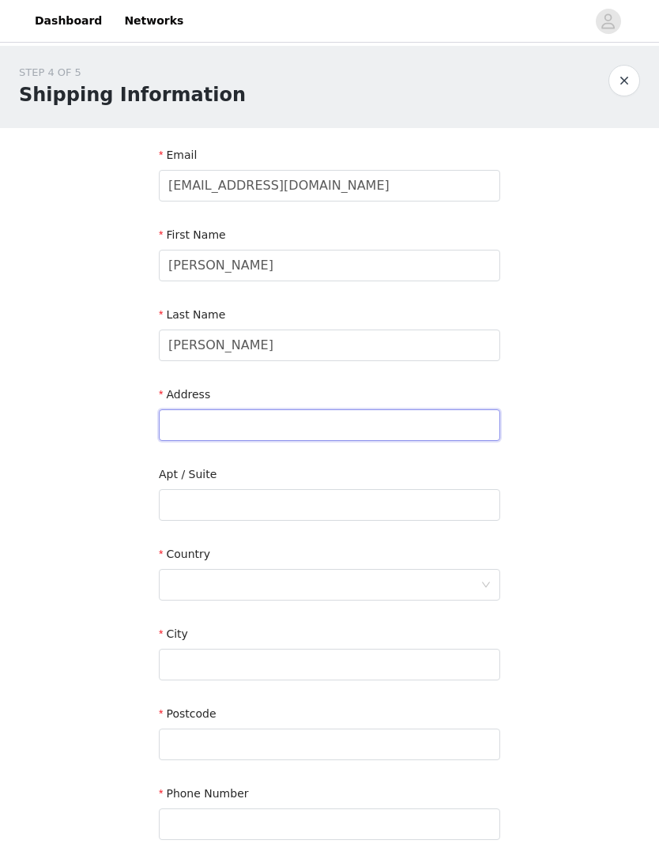
click at [185, 423] on input "text" at bounding box center [329, 425] width 341 height 32
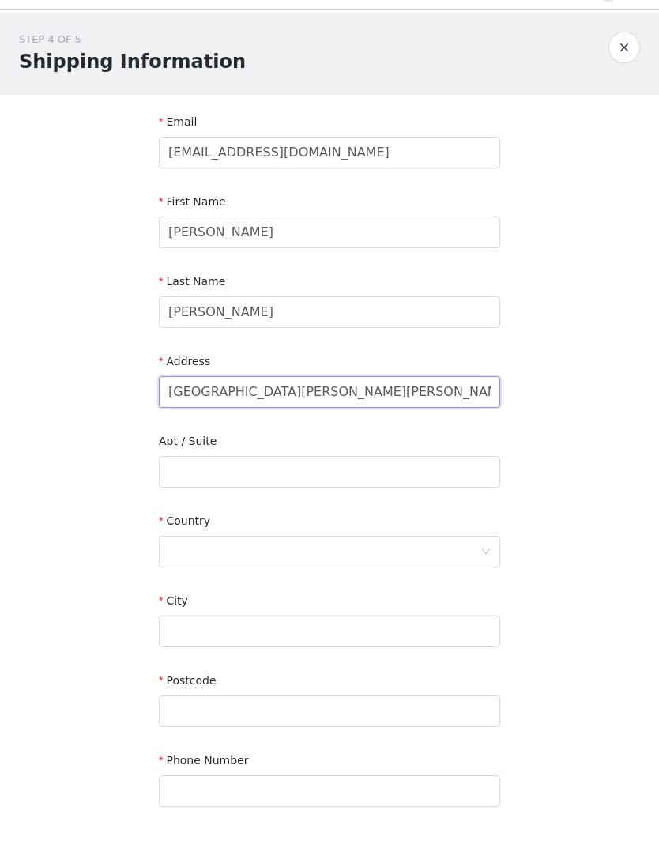
type input "[GEOGRAPHIC_DATA][PERSON_NAME][PERSON_NAME]"
click at [190, 570] on div at bounding box center [324, 585] width 312 height 30
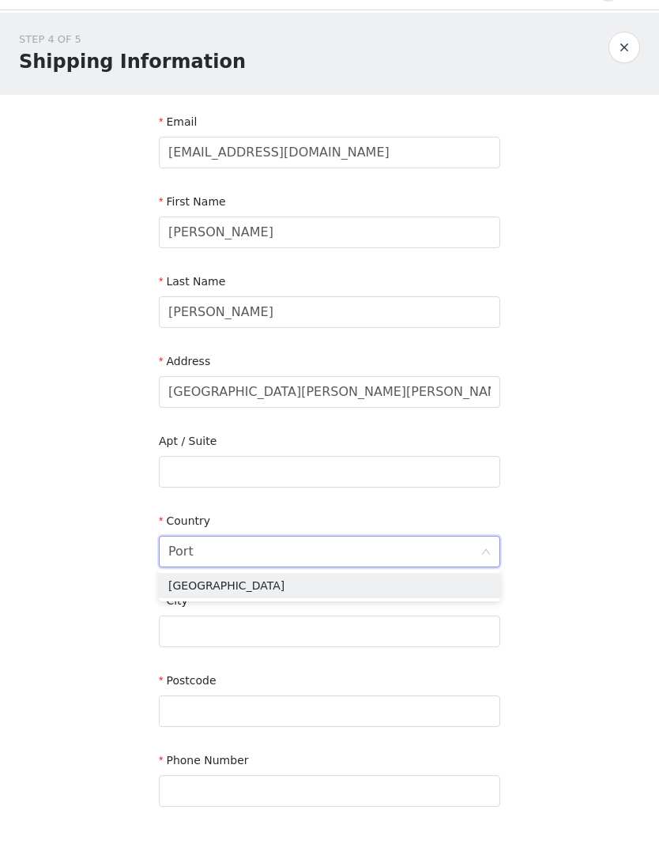
type input "Portu"
click at [181, 606] on li "[GEOGRAPHIC_DATA]" at bounding box center [329, 618] width 341 height 25
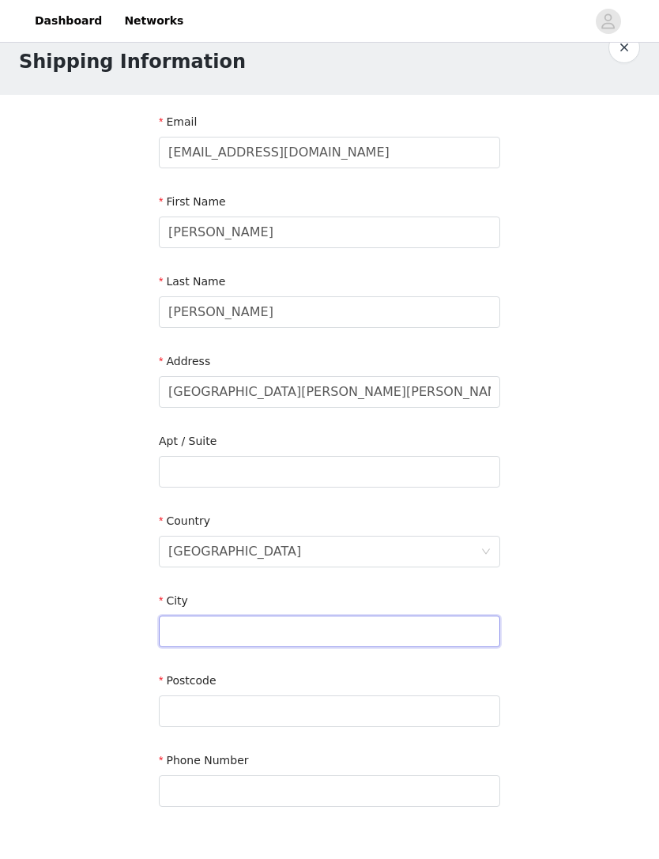
click at [186, 635] on input "text" at bounding box center [329, 632] width 341 height 32
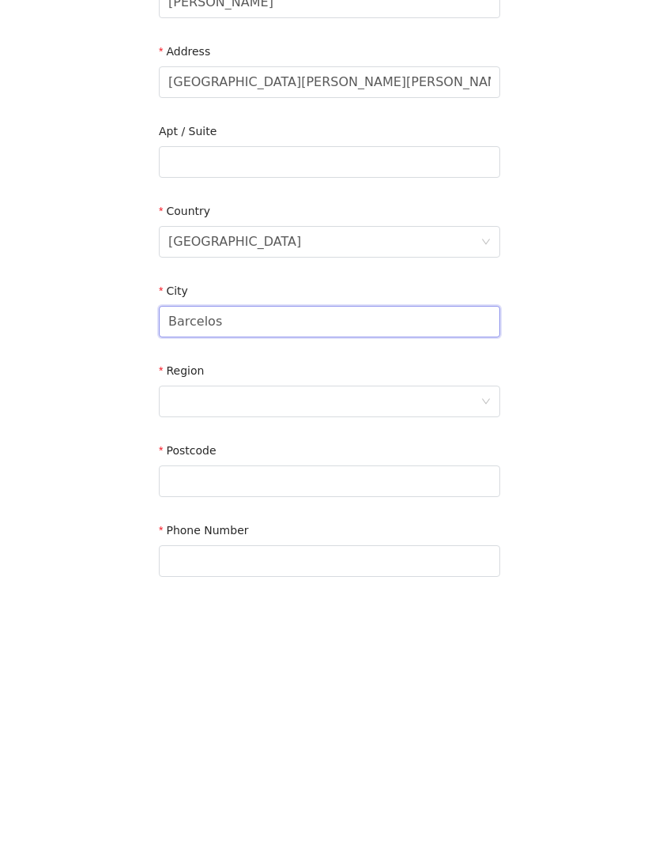
type input "Barcelos"
click at [187, 605] on div at bounding box center [324, 620] width 312 height 30
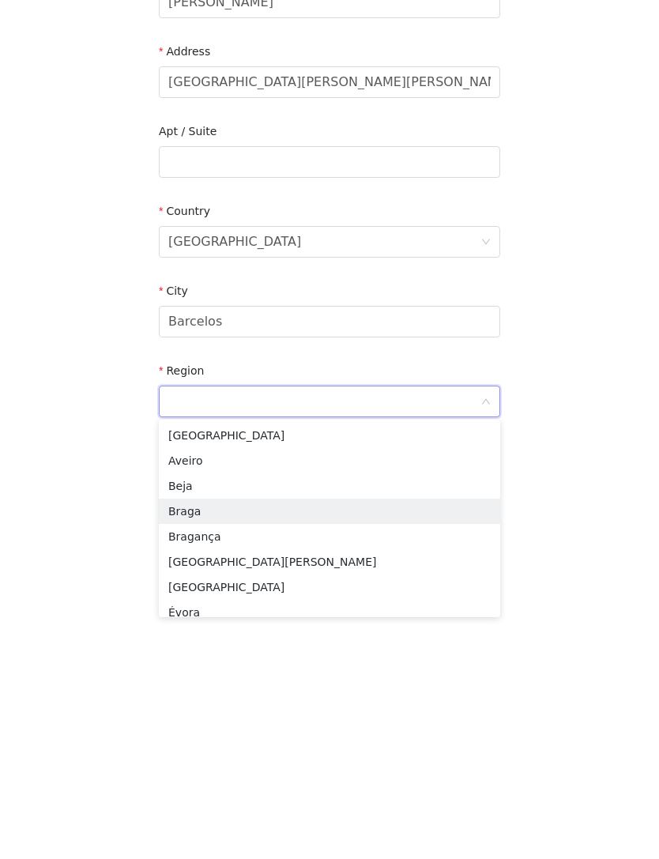
click at [178, 717] on li "Braga" at bounding box center [329, 729] width 341 height 25
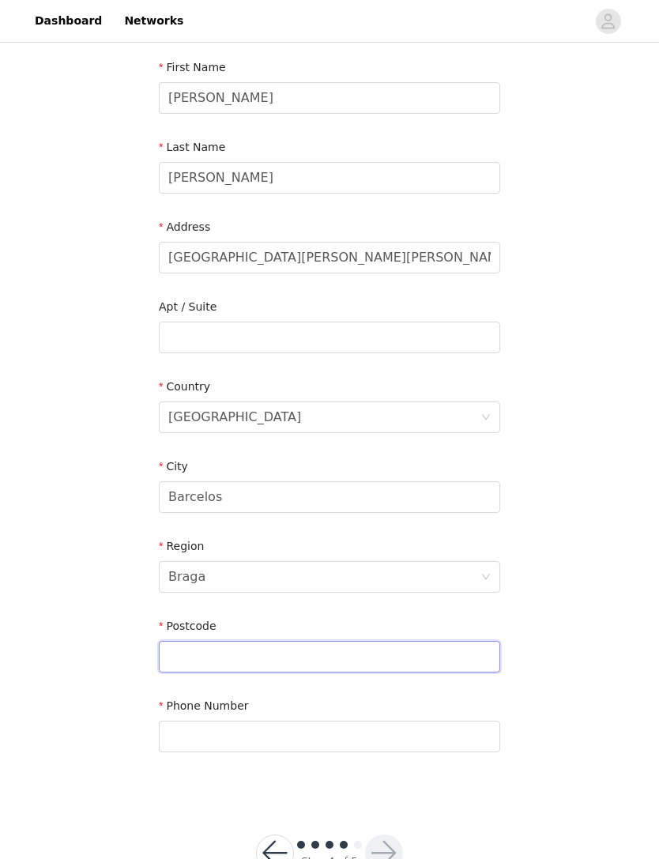
click at [201, 654] on input "text" at bounding box center [329, 657] width 341 height 32
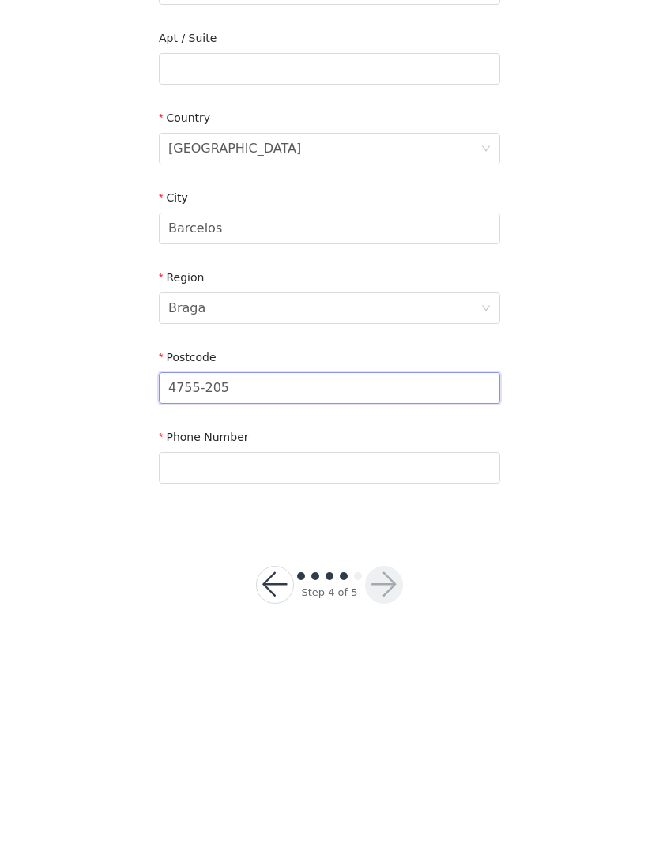
type input "4755-205"
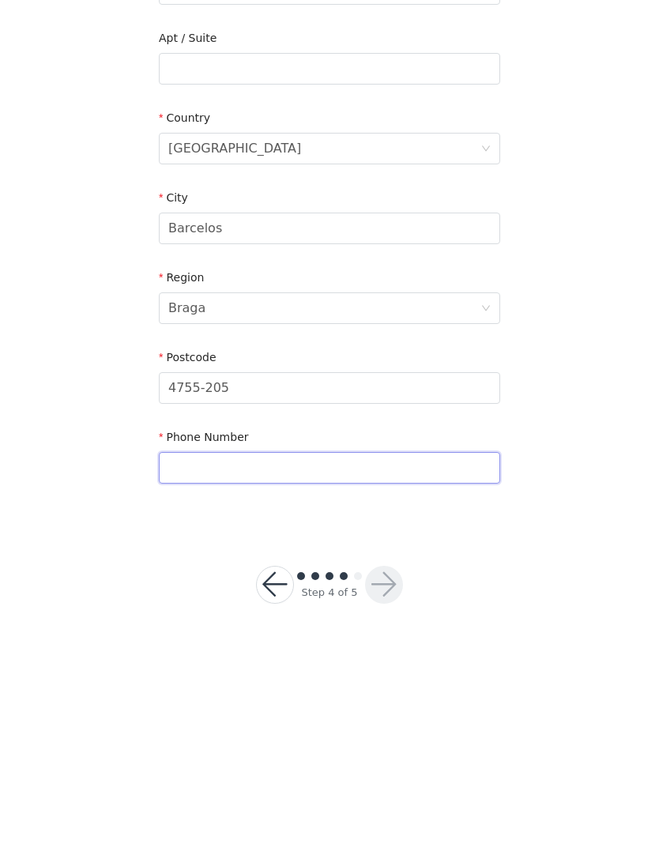
click at [187, 670] on input "text" at bounding box center [329, 686] width 341 height 32
type input "963677441"
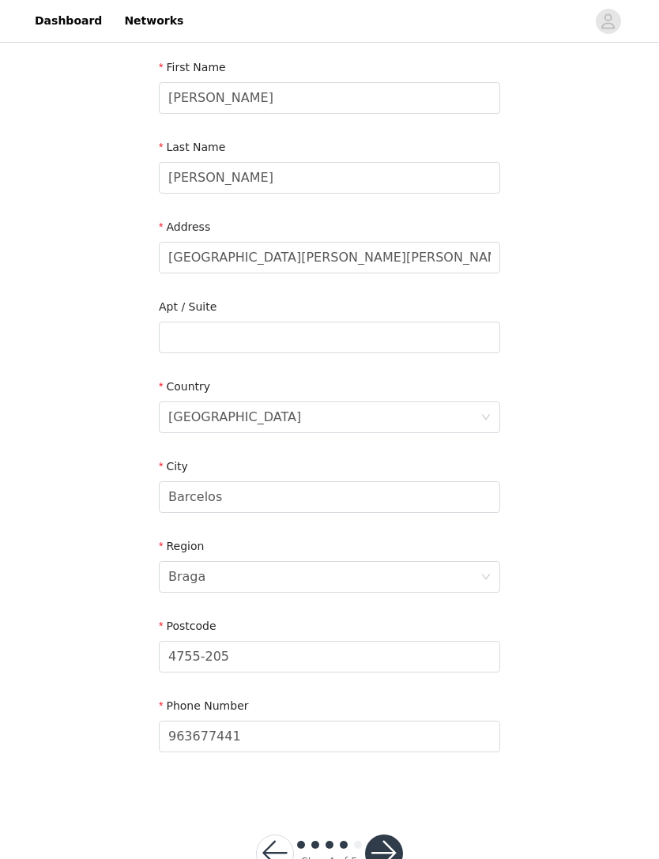
click at [386, 850] on button "button" at bounding box center [384, 854] width 38 height 38
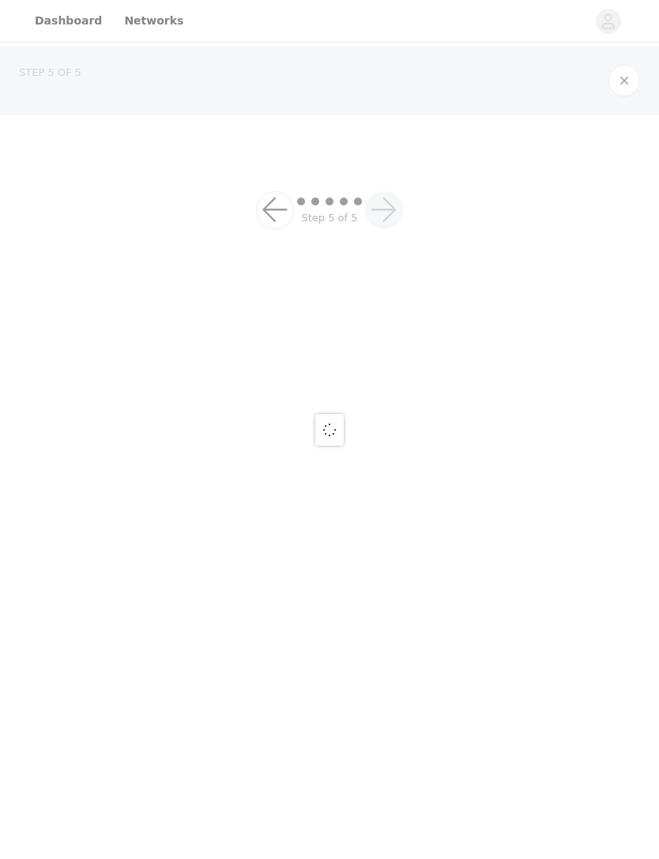
click at [385, 858] on html "Dashboard Networks STEP 5 OF 5 Step 5 of 5" at bounding box center [329, 429] width 659 height 859
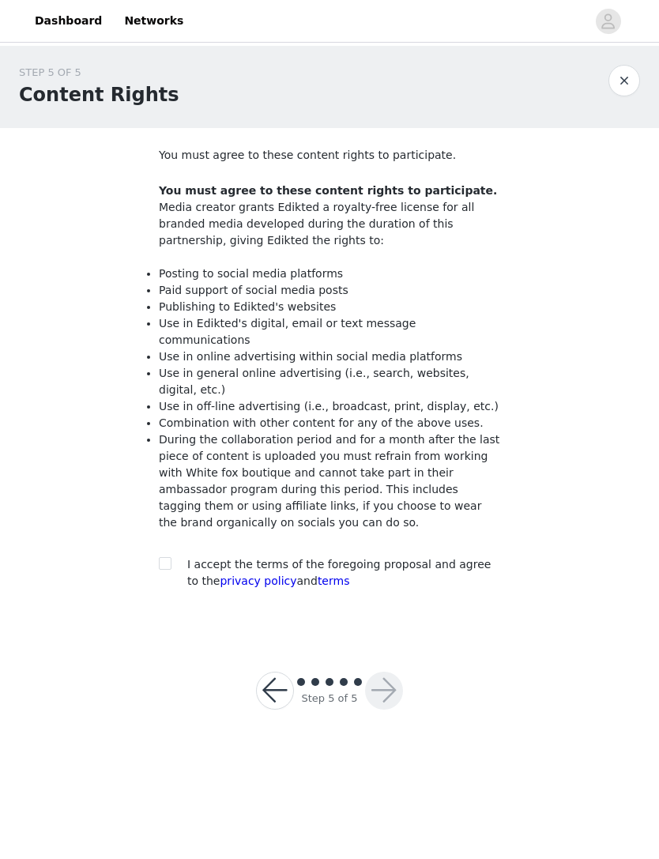
click at [164, 557] on input "checkbox" at bounding box center [164, 562] width 11 height 11
checkbox input "true"
click at [399, 672] on div at bounding box center [384, 691] width 38 height 38
click at [382, 672] on button "button" at bounding box center [384, 691] width 38 height 38
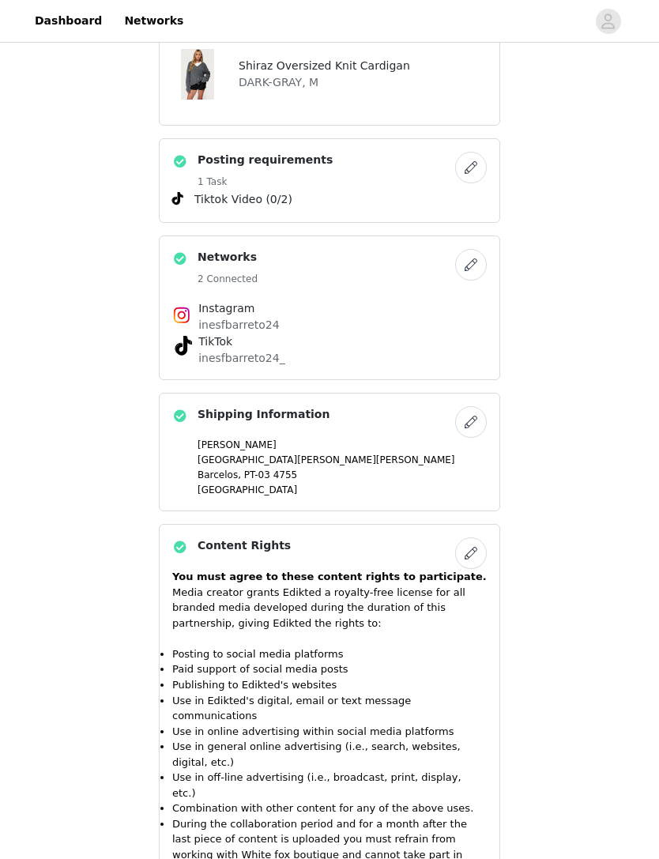
scroll to position [1031, 0]
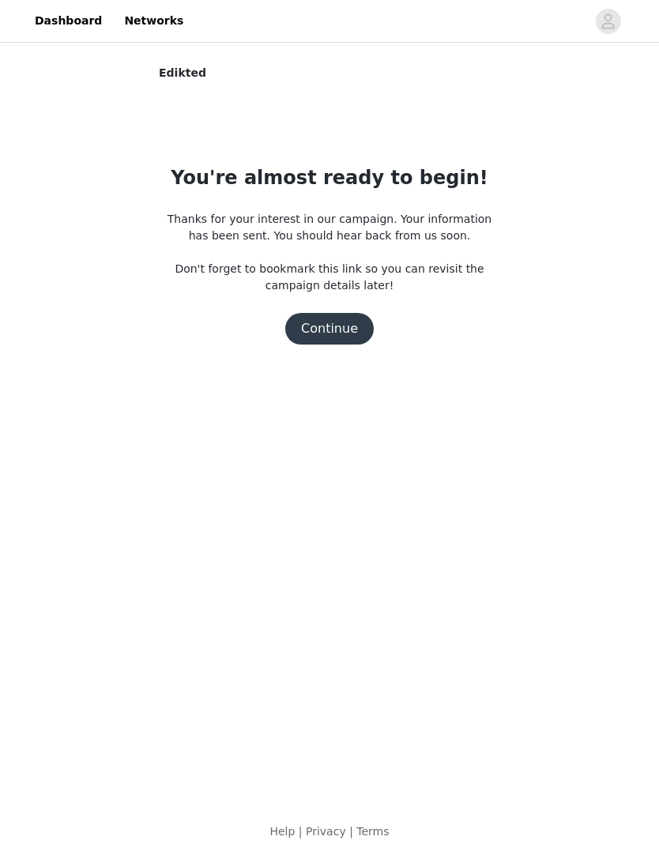
scroll to position [0, 0]
click at [365, 790] on body "Dashboard Networks Edikted You're almost ready to begin! Thanks for your intere…" at bounding box center [329, 429] width 659 height 859
click at [344, 339] on button "Continue" at bounding box center [329, 329] width 89 height 32
